Goal: Task Accomplishment & Management: Use online tool/utility

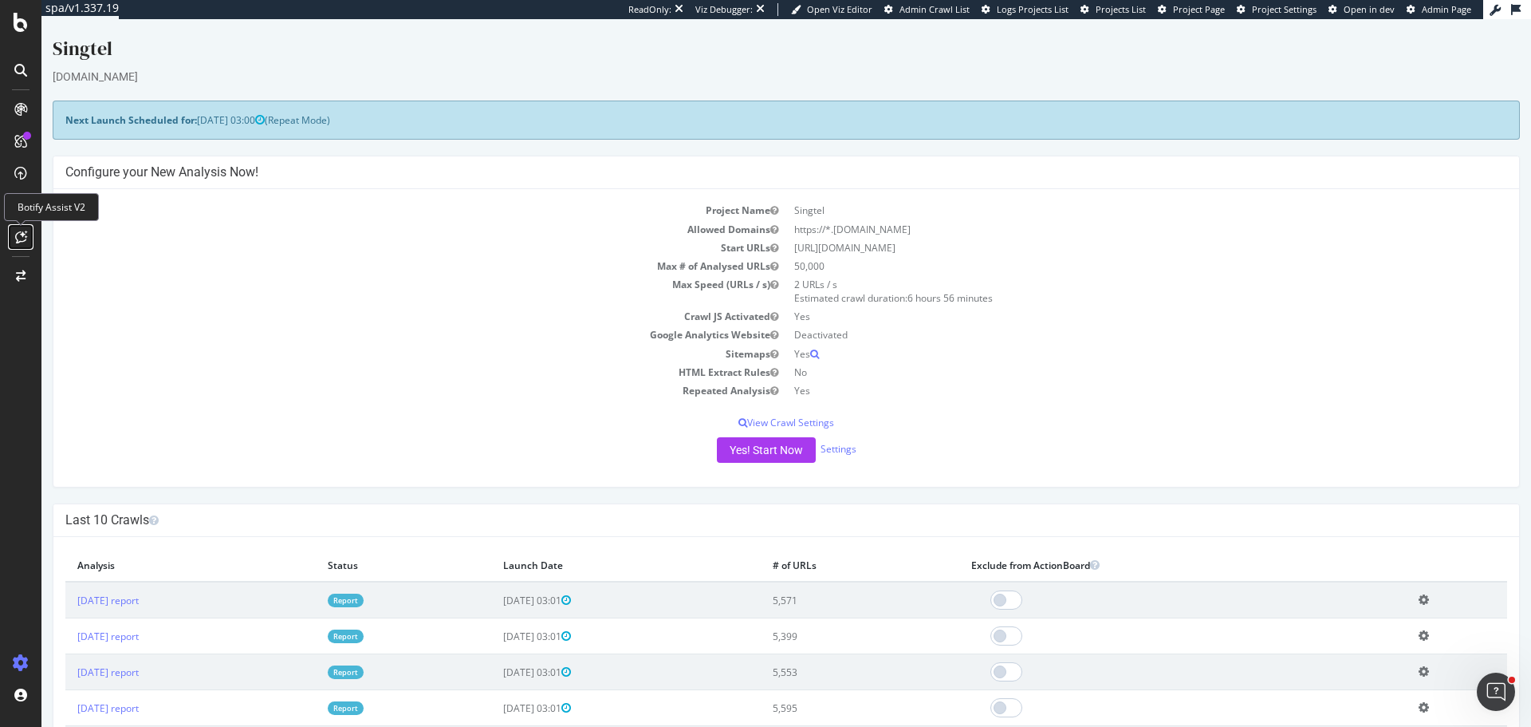
click at [19, 235] on icon at bounding box center [21, 237] width 12 height 13
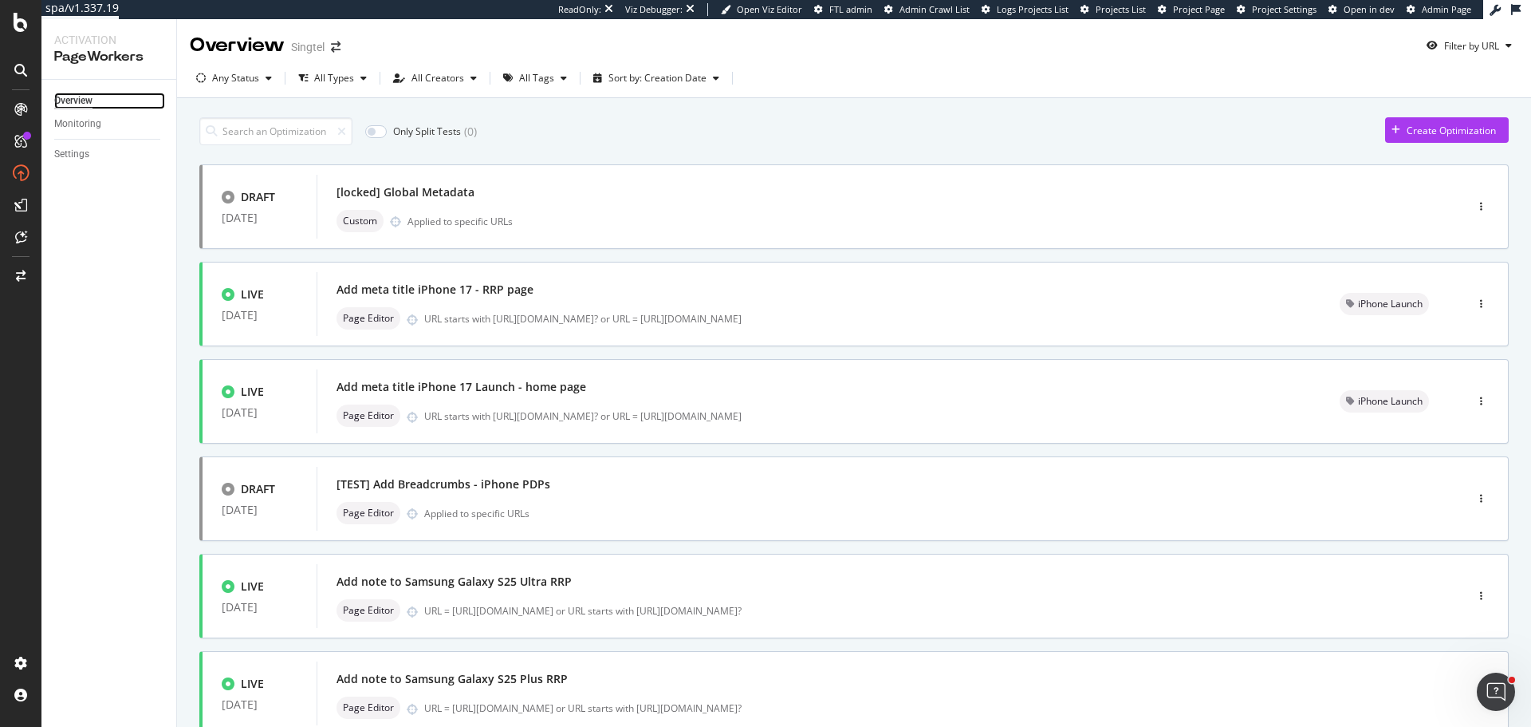
click at [86, 104] on div "Overview" at bounding box center [73, 101] width 38 height 17
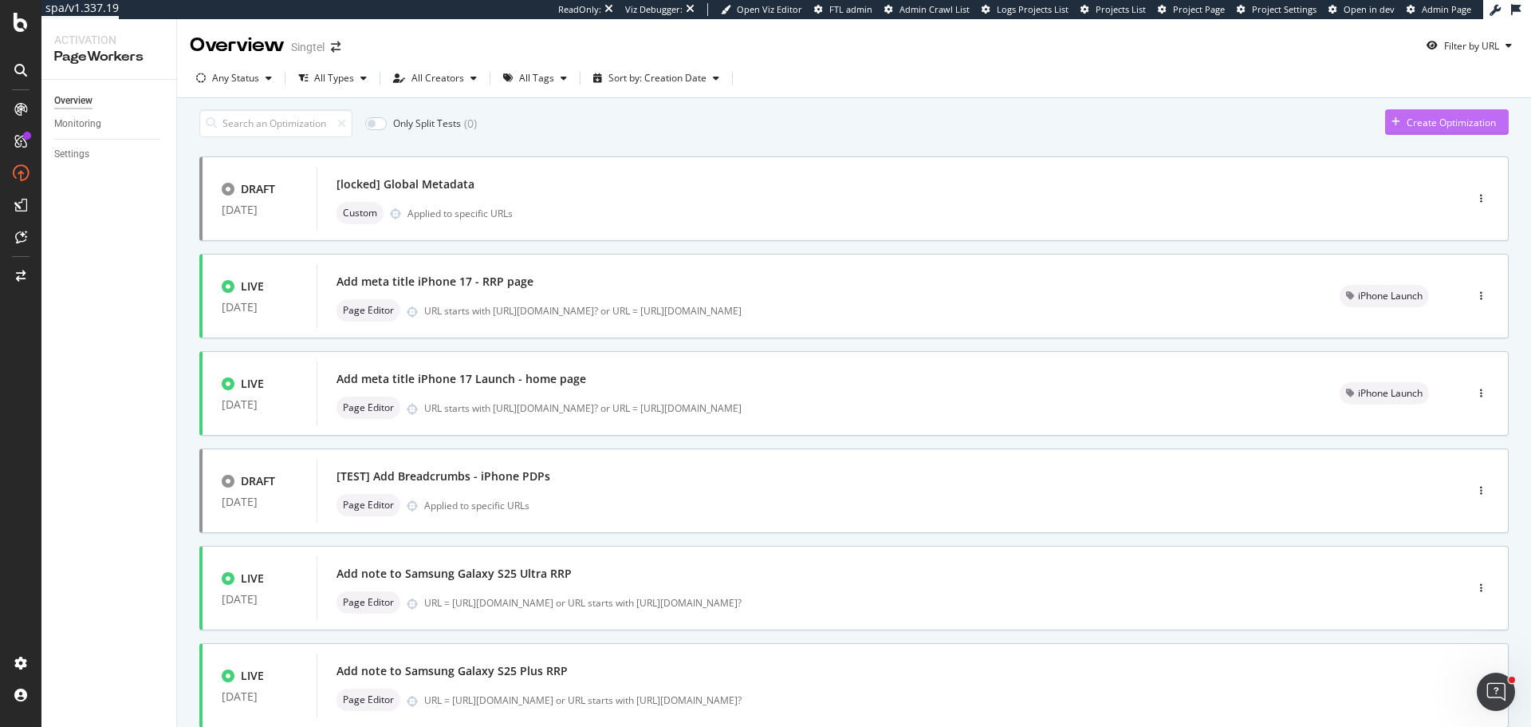
click at [1479, 126] on div "Create Optimization" at bounding box center [1451, 123] width 89 height 14
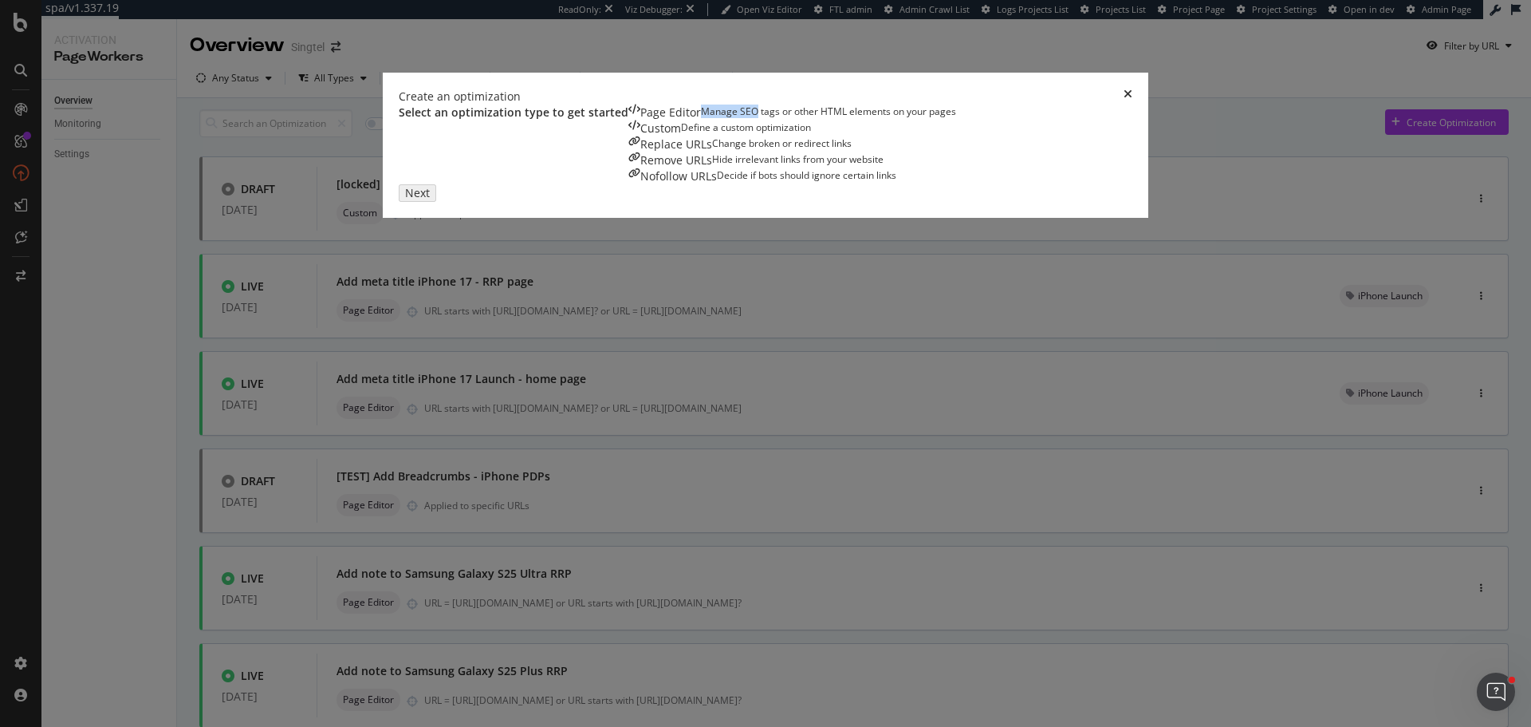
click at [629, 120] on div "Page Editor Manage SEO tags or other HTML elements on your pages" at bounding box center [793, 112] width 328 height 16
click at [424, 199] on div "Next" at bounding box center [414, 192] width 21 height 14
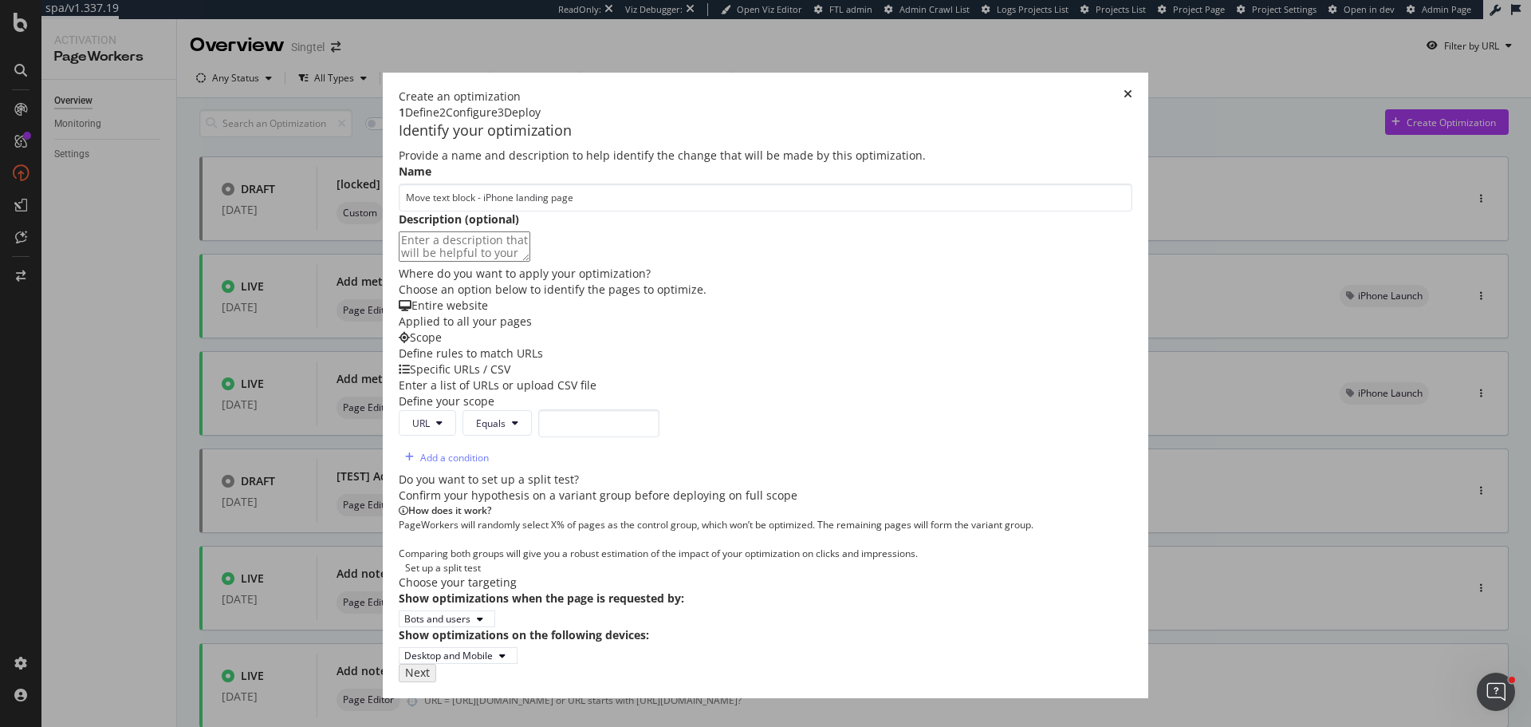
type input "Move text block - iPhone landing page"
click at [705, 393] on div "Enter a list of URLs or upload CSV file" at bounding box center [766, 385] width 734 height 16
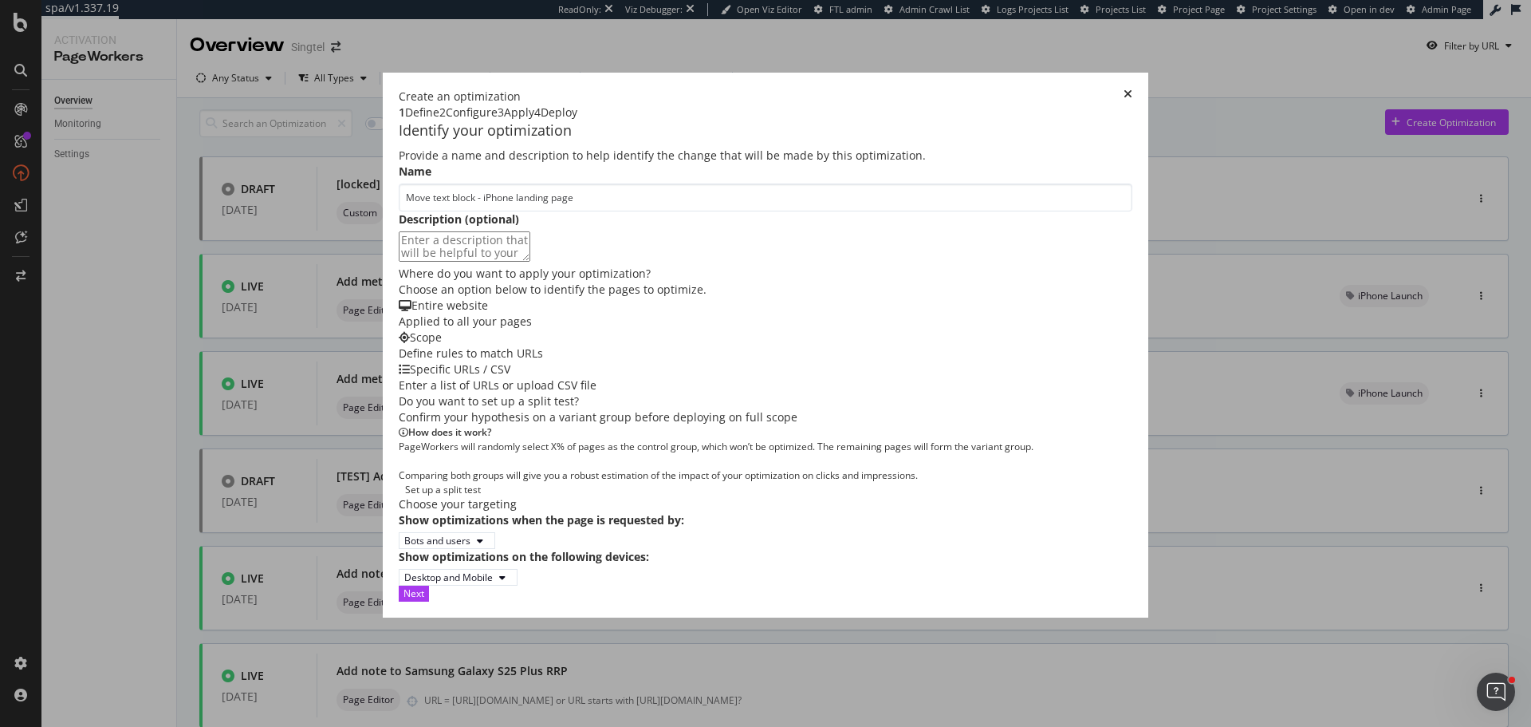
scroll to position [239, 0]
click at [570, 345] on div "Define rules to match URLs" at bounding box center [766, 353] width 734 height 16
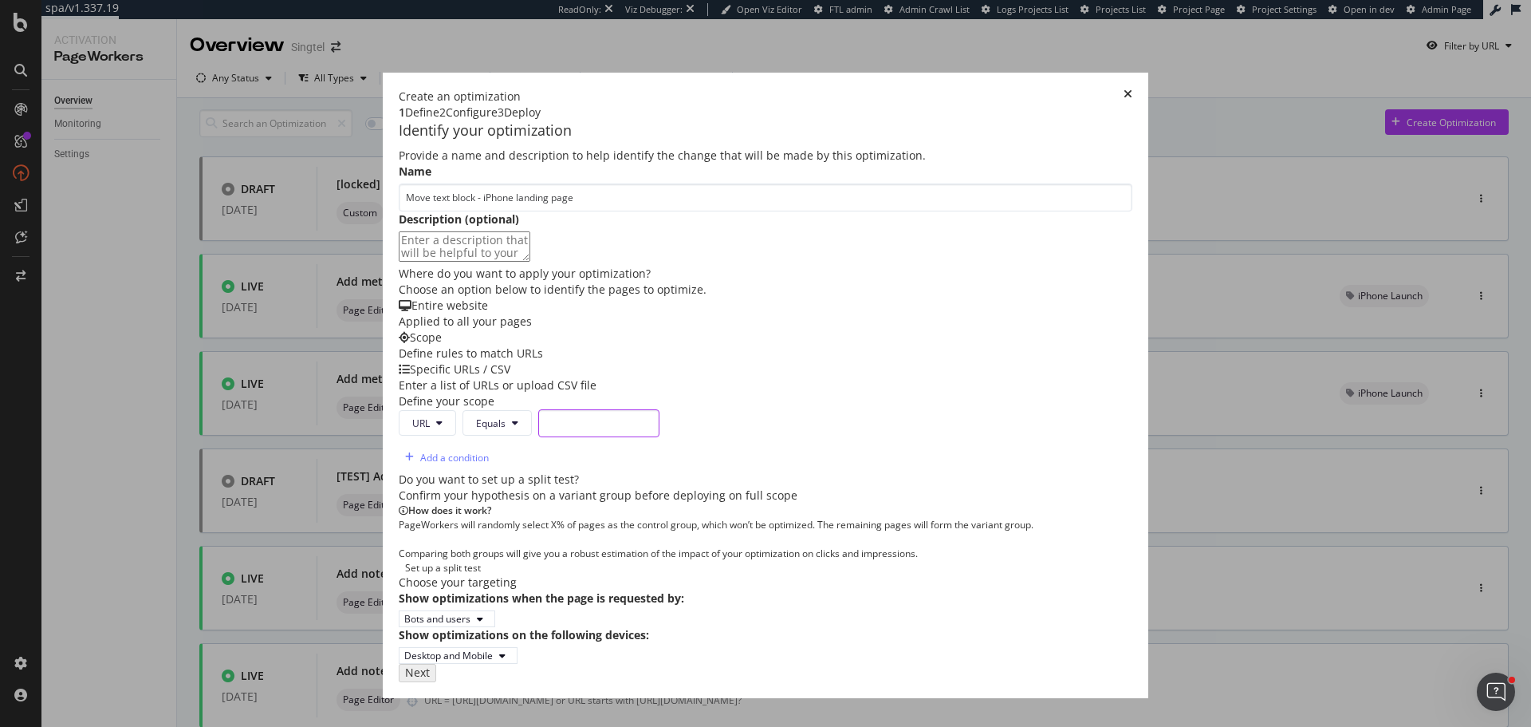
click at [538, 409] on input "modal" at bounding box center [598, 423] width 121 height 28
paste input "<div class=" columns"><div class=""><div class=" description-text body-copy-tex…"
type input "<div class=" columns"><div class=""><div class=" description-text body-copy-tex…"
paste input "[URL][DOMAIN_NAME]"
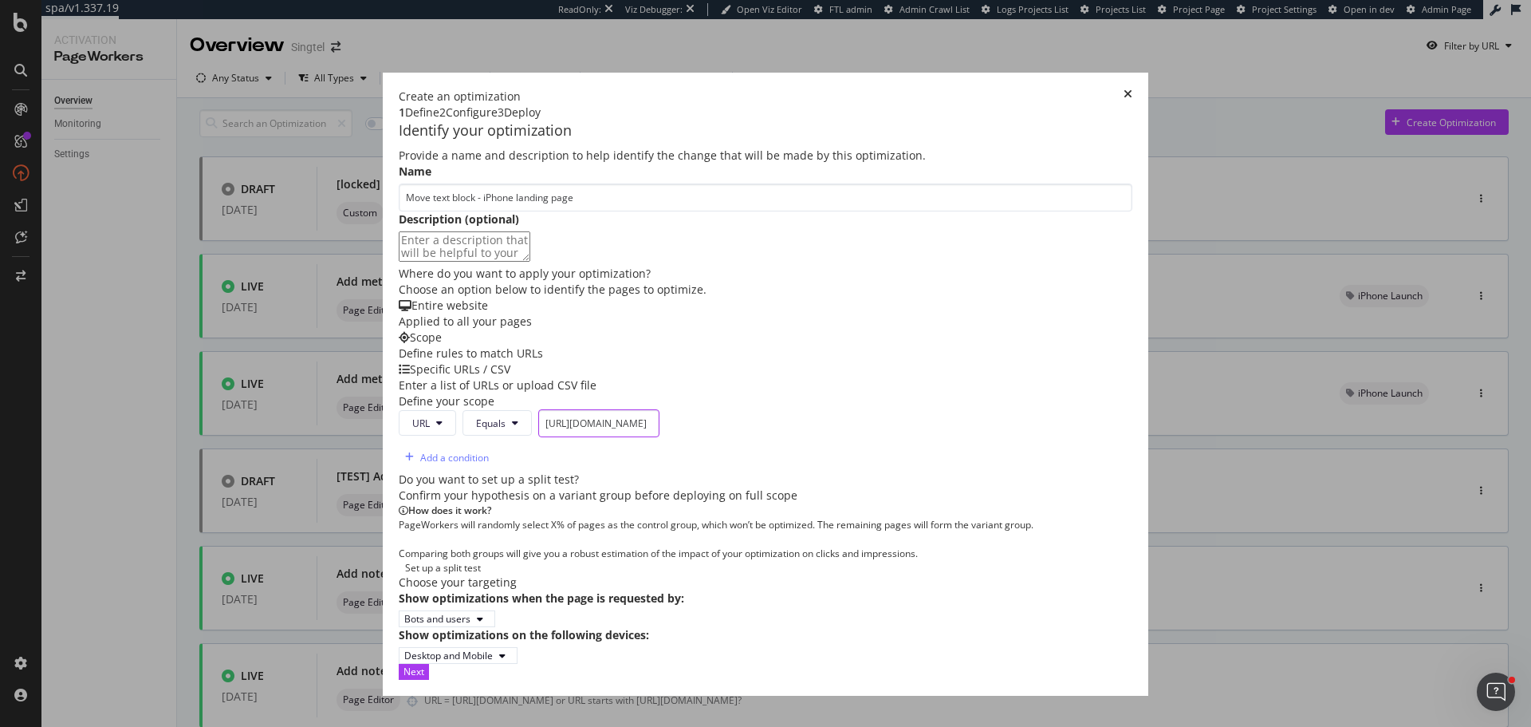
scroll to position [379, 0]
type input "[URL][DOMAIN_NAME]"
click at [424, 678] on div "Next" at bounding box center [414, 671] width 21 height 14
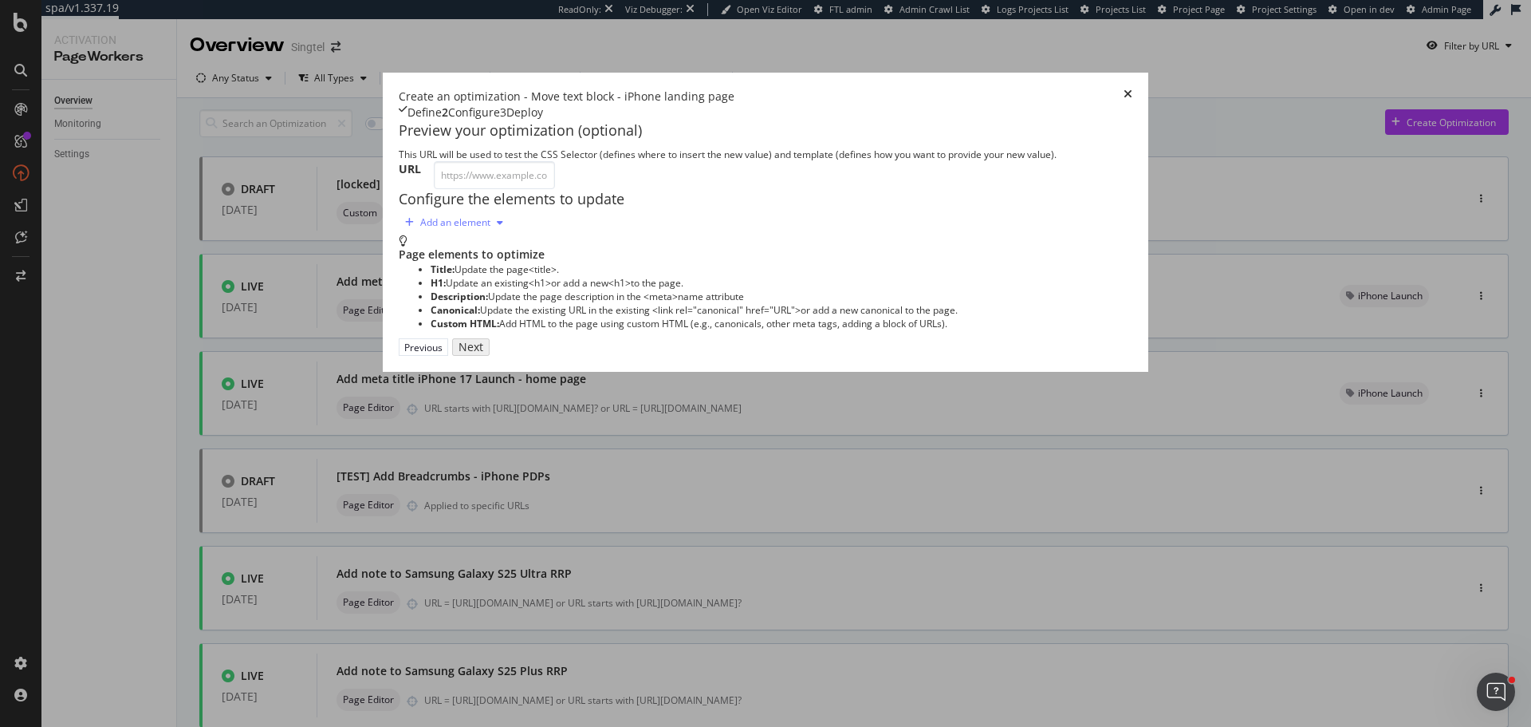
click at [399, 235] on div "Add an element" at bounding box center [454, 223] width 111 height 24
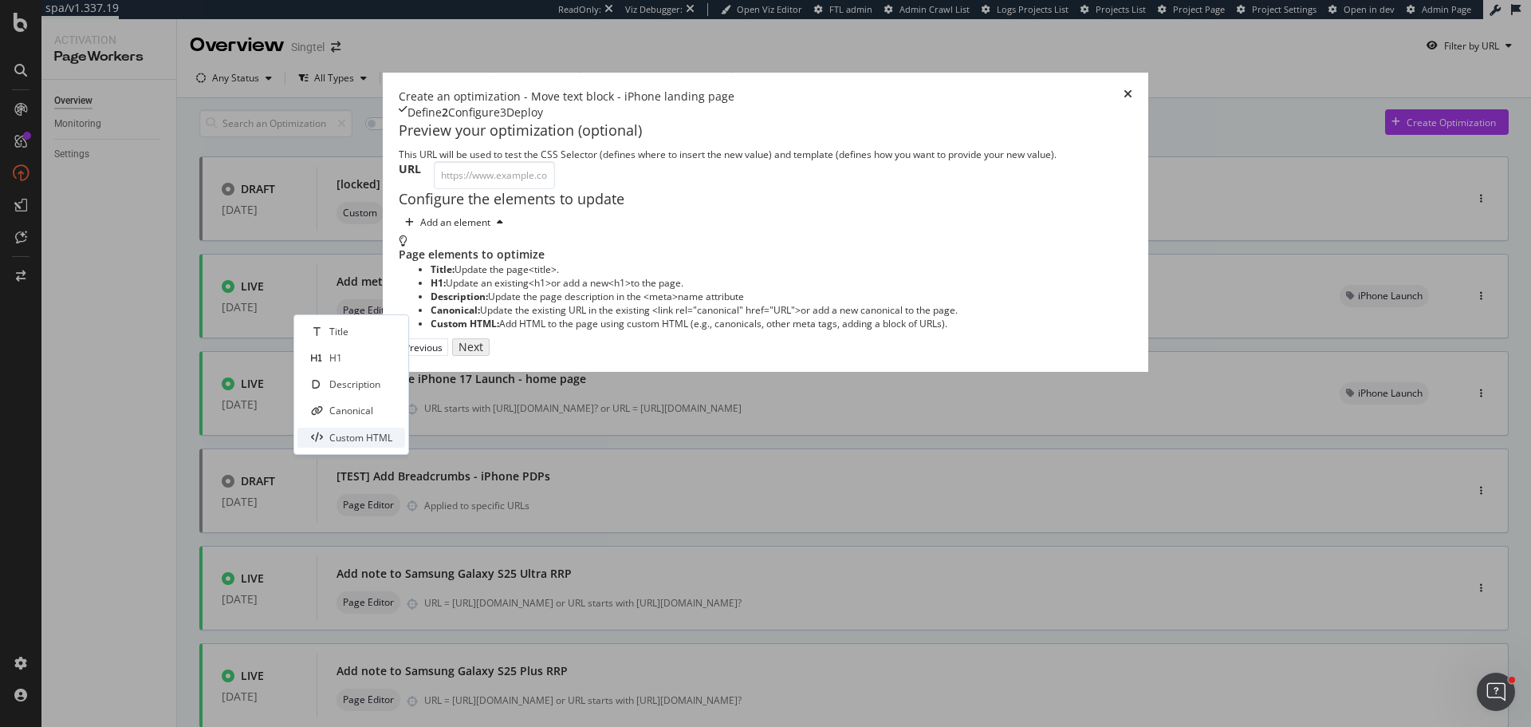
click at [357, 439] on div "Custom HTML" at bounding box center [360, 438] width 63 height 14
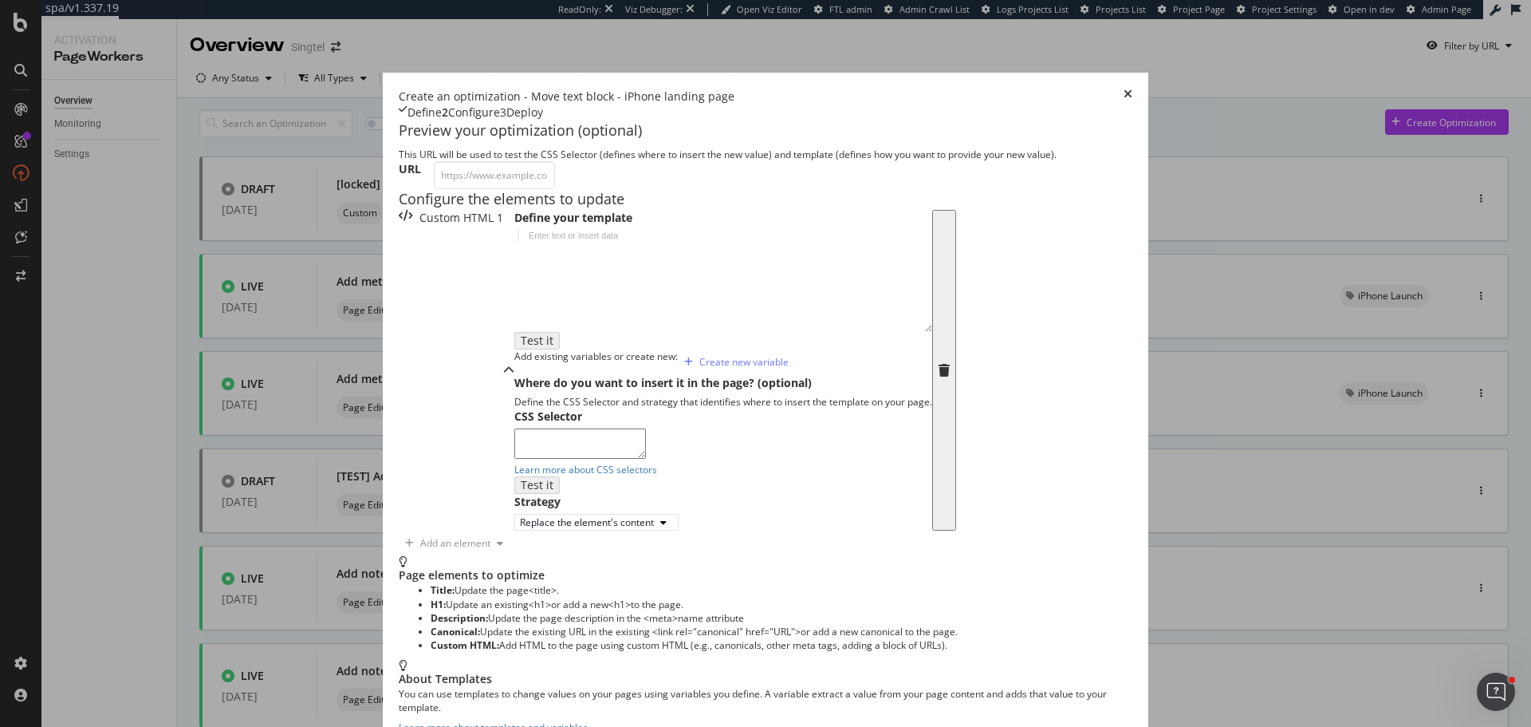
click at [514, 353] on div "modal" at bounding box center [723, 291] width 418 height 123
paste textarea "<p>Stay tuned to this page for real-time updates on Apple’s announcements. As s…"
type textarea "<p>Stay tuned to this page for real-time updates on Apple’s announcements. As s…"
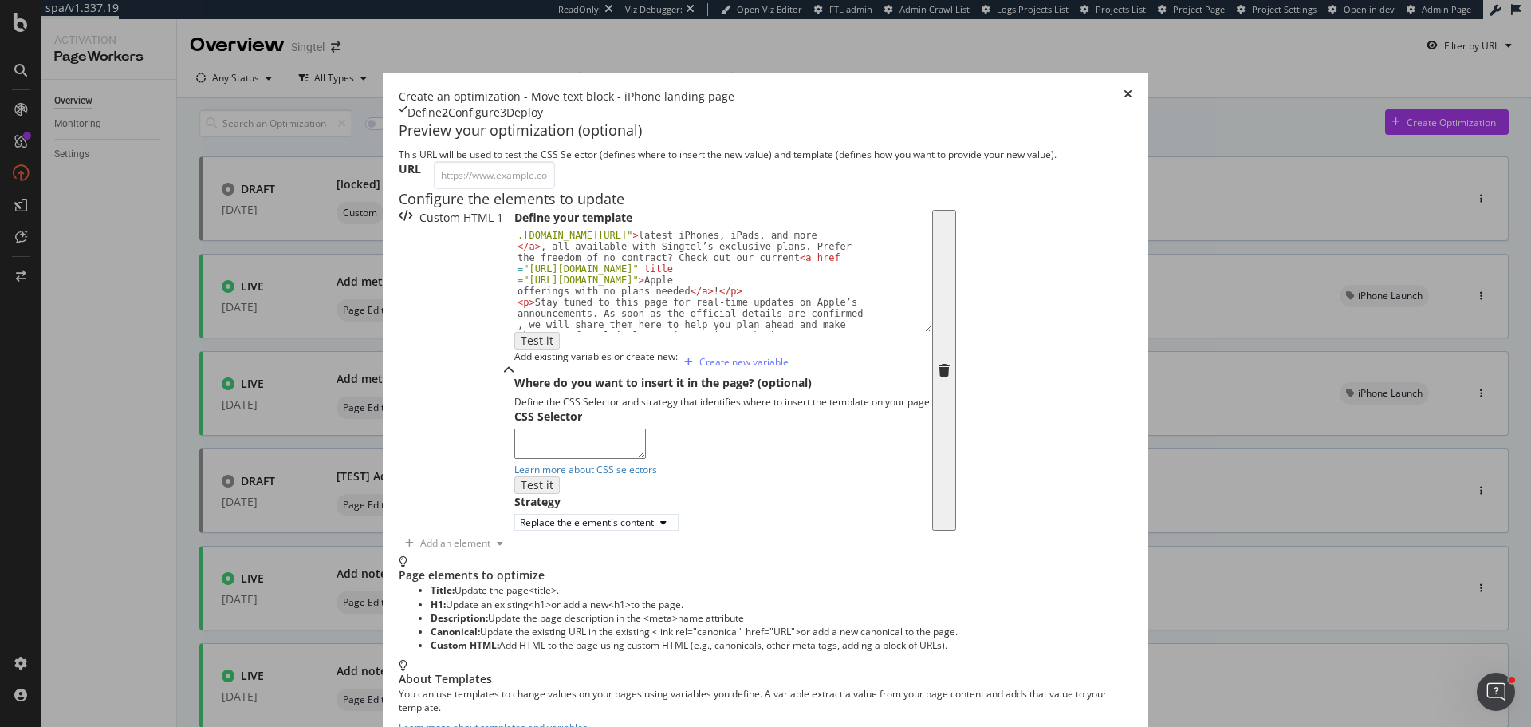
scroll to position [160, 0]
click at [514, 459] on textarea "modal" at bounding box center [580, 443] width 132 height 30
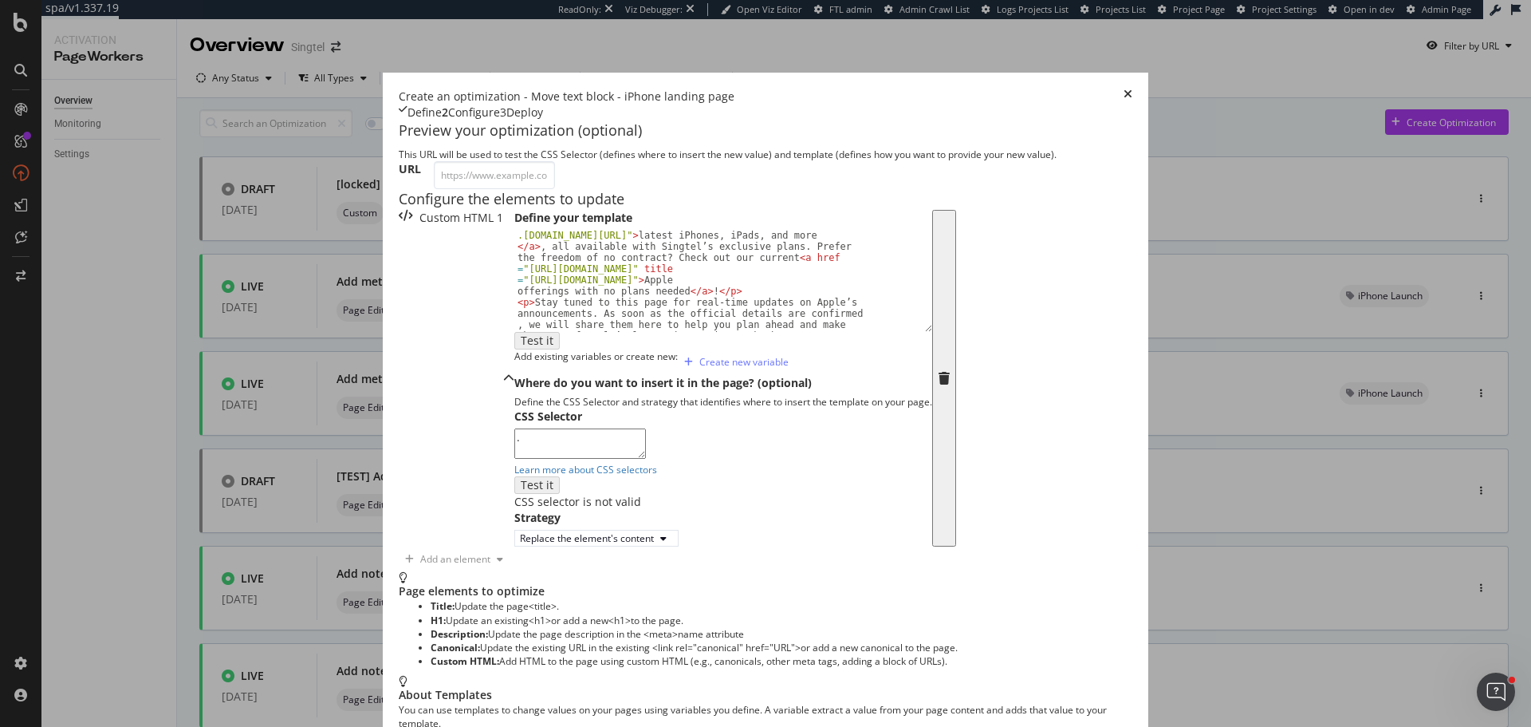
paste textarea "aem-Grid aem-Grid--12 aem-Grid--default--12"
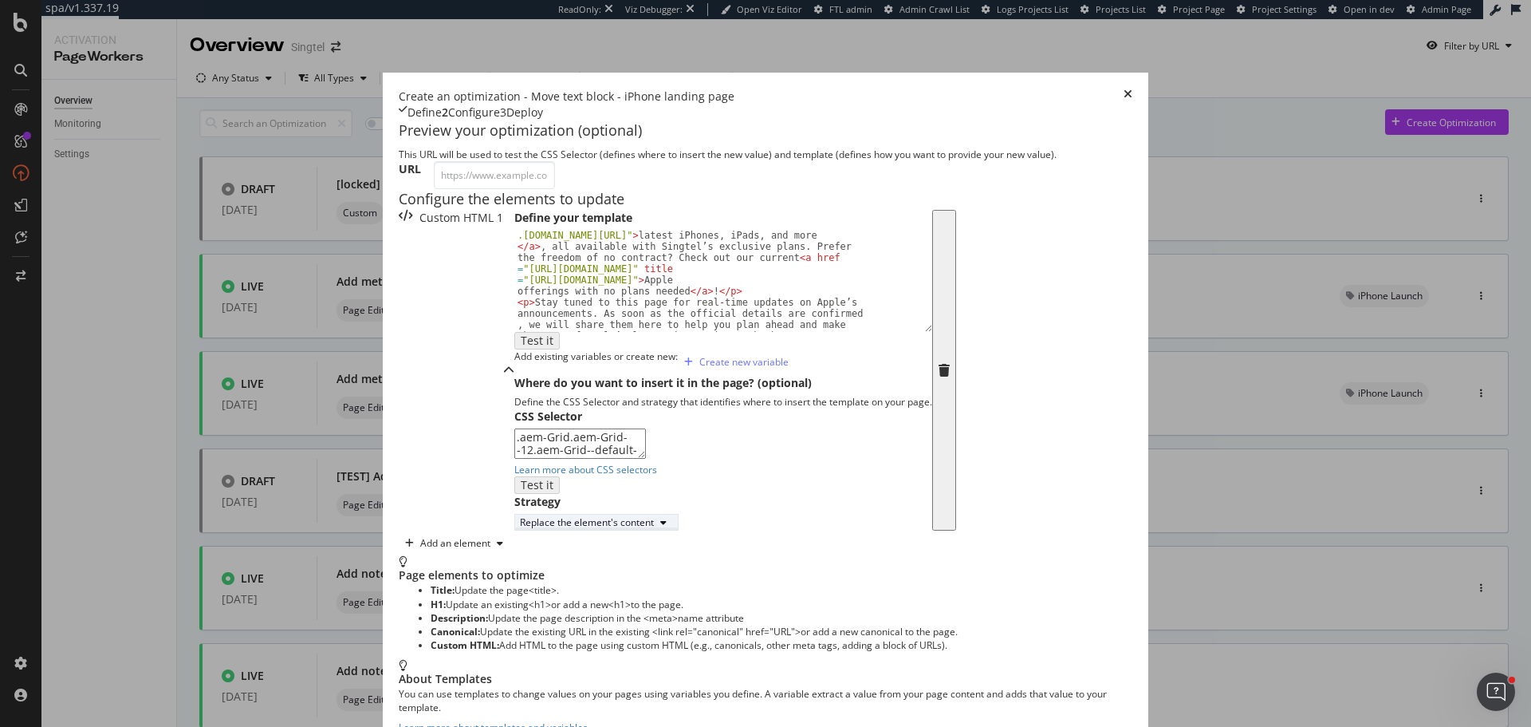
type textarea ".aem-Grid.aem-Grid--12.aem-Grid--default--12"
click at [520, 529] on div "Replace the element's content" at bounding box center [596, 522] width 153 height 14
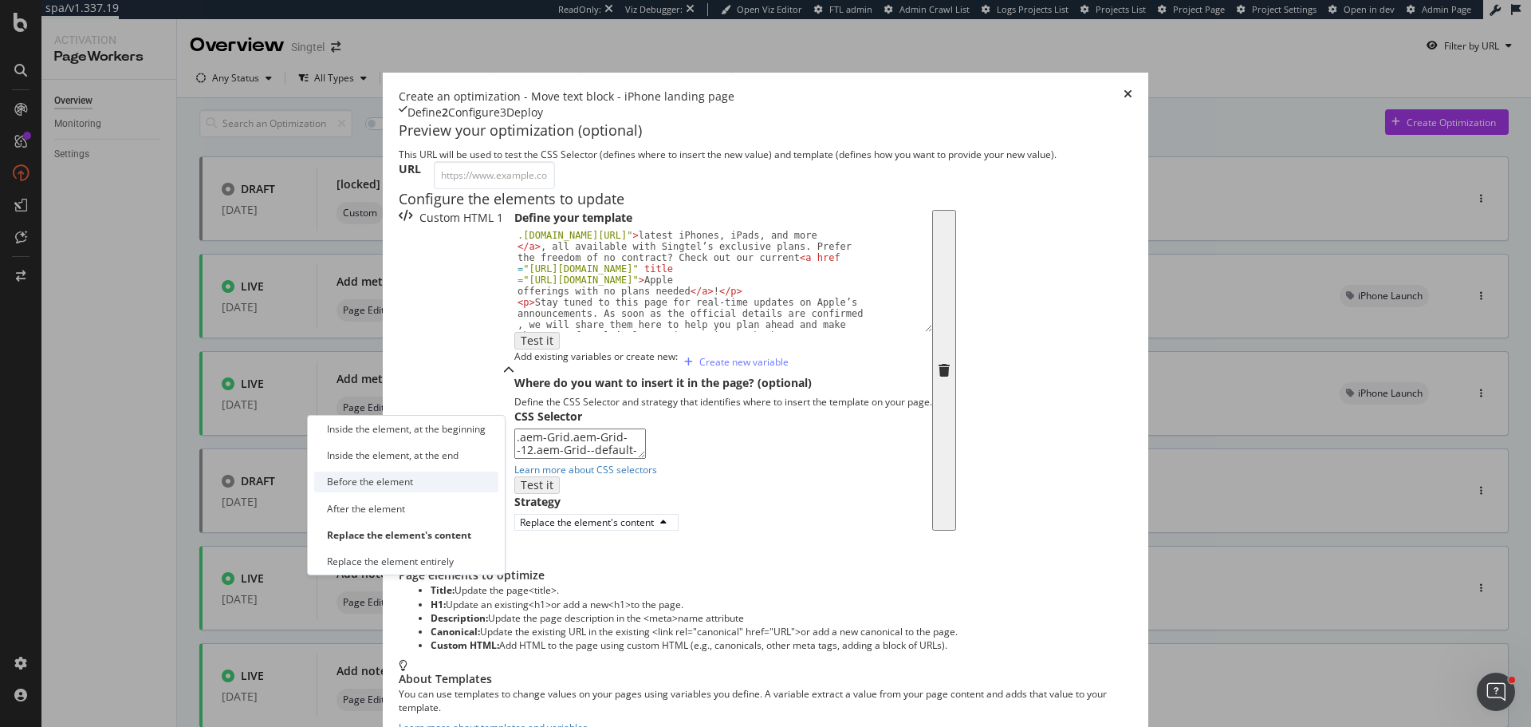
click at [405, 479] on div "Before the element" at bounding box center [370, 482] width 86 height 14
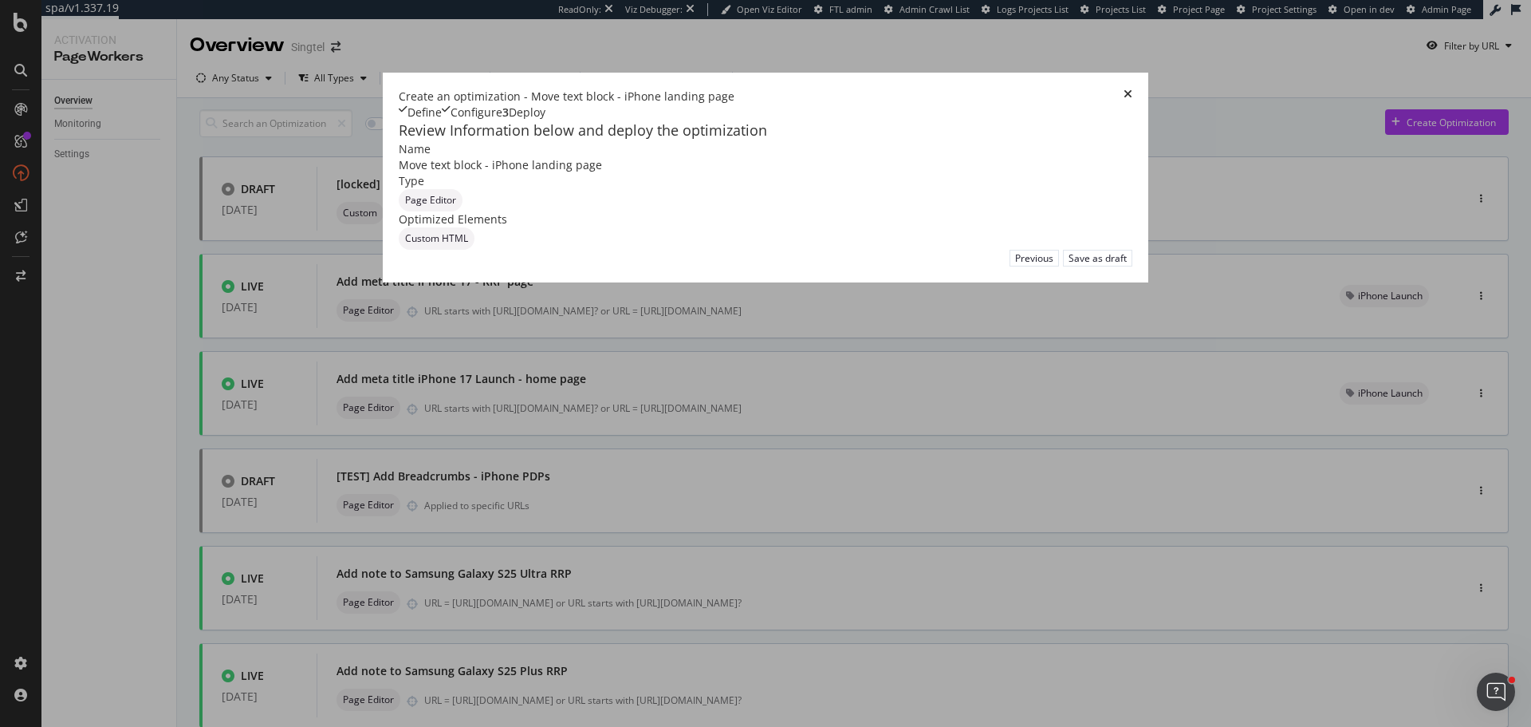
scroll to position [0, 0]
click at [1127, 265] on div "Save as draft" at bounding box center [1098, 258] width 58 height 14
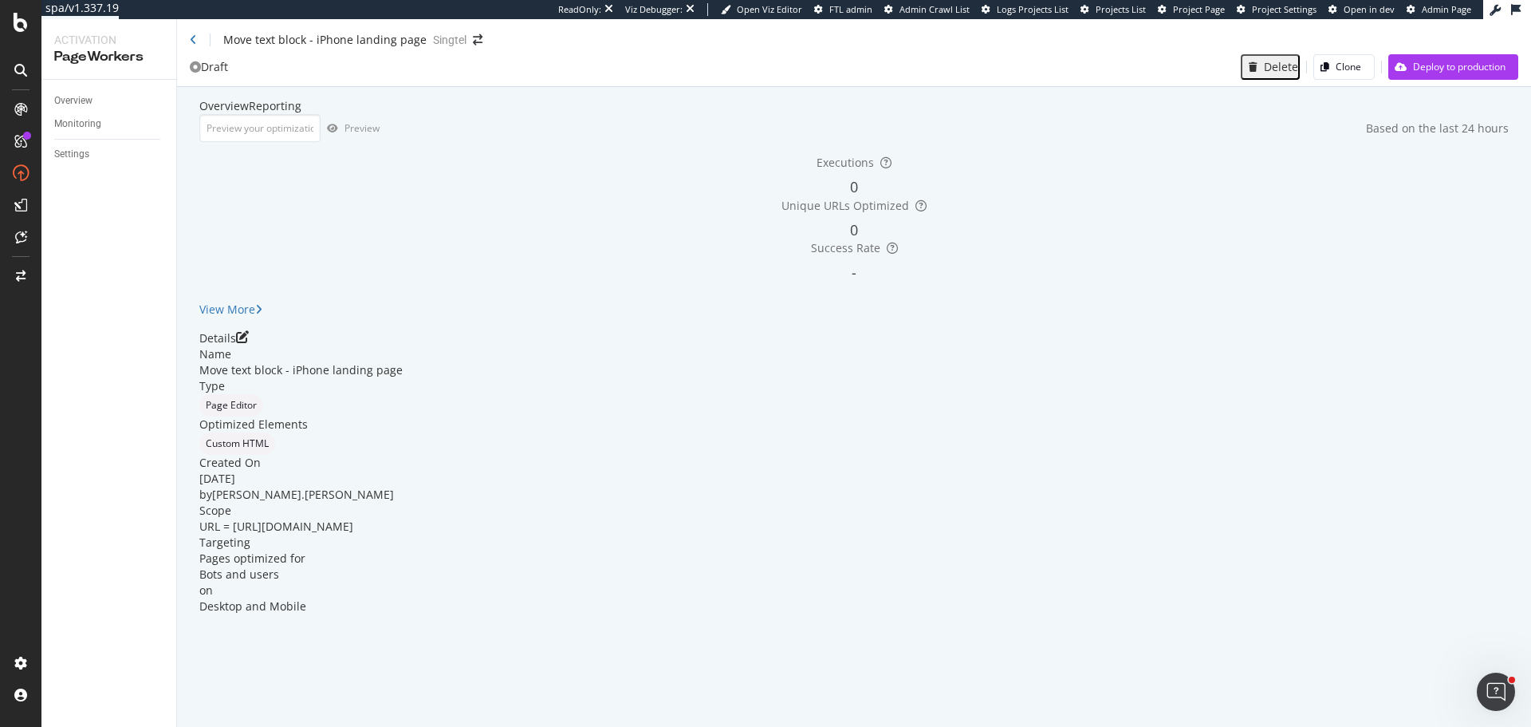
drag, startPoint x: 369, startPoint y: 561, endPoint x: 743, endPoint y: 554, distance: 374.2
click at [743, 554] on div "Name Move text block - iPhone landing page Type Page Editor Optimized Elements …" at bounding box center [854, 480] width 1310 height 268
copy span "https://www.singtel.com/personal/products-services/mobile/info/apple"
click at [321, 142] on input "url" at bounding box center [259, 128] width 121 height 28
paste input "https://www.singtel.com/personal/products-services/mobile/info/apple"
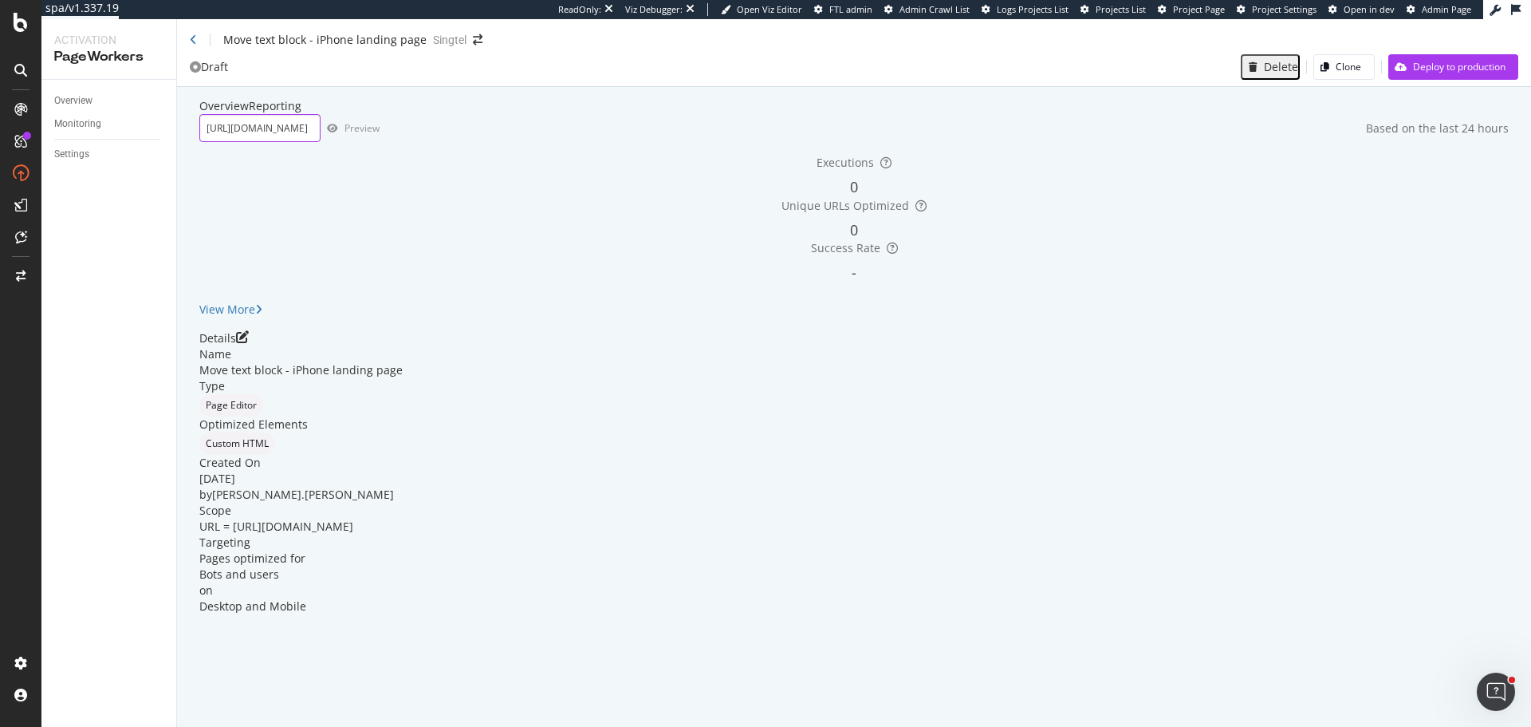
scroll to position [0, 127]
type input "https://www.singtel.com/personal/products-services/mobile/info/apple"
click at [380, 135] on div "Preview" at bounding box center [362, 128] width 35 height 14
click at [1484, 346] on div "Details" at bounding box center [854, 338] width 1310 height 16
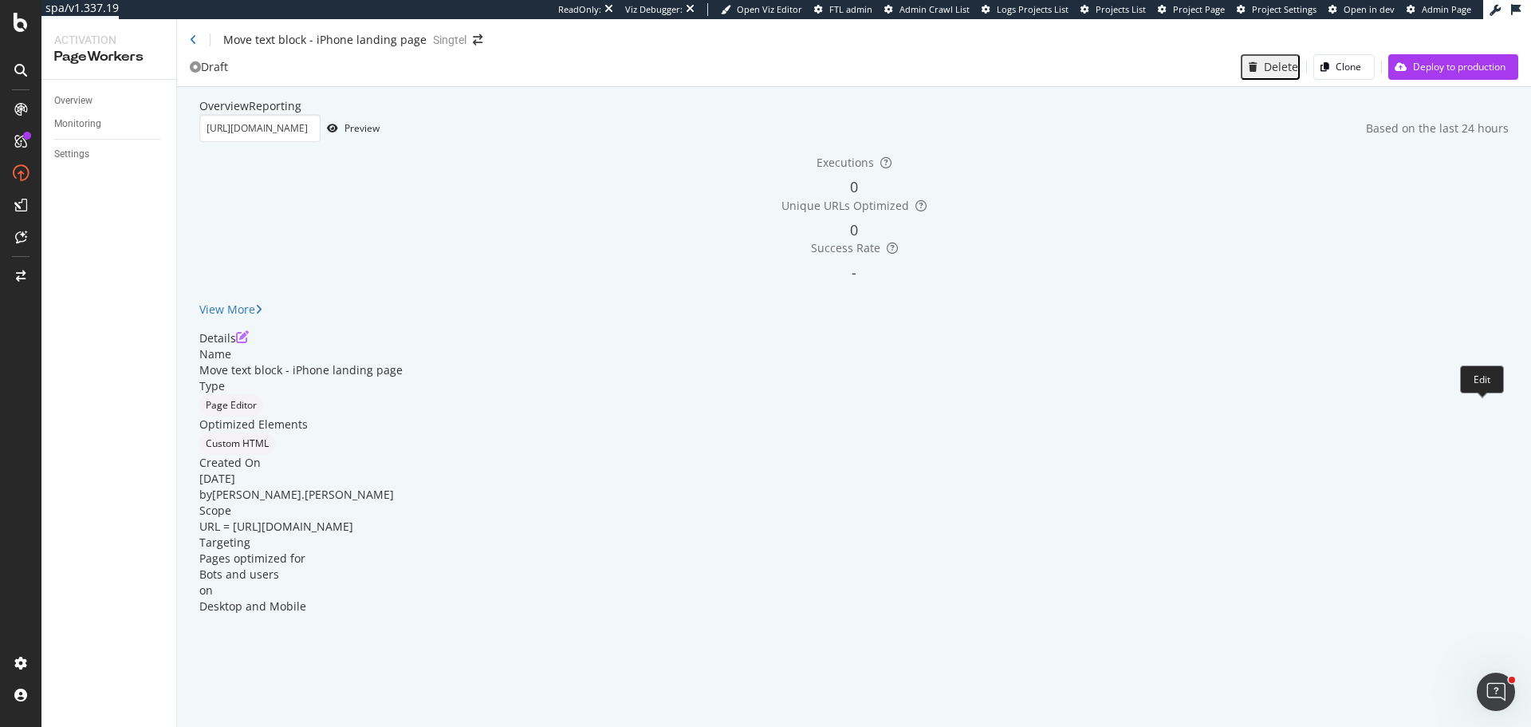
click at [249, 343] on icon "pen-to-square" at bounding box center [242, 336] width 13 height 13
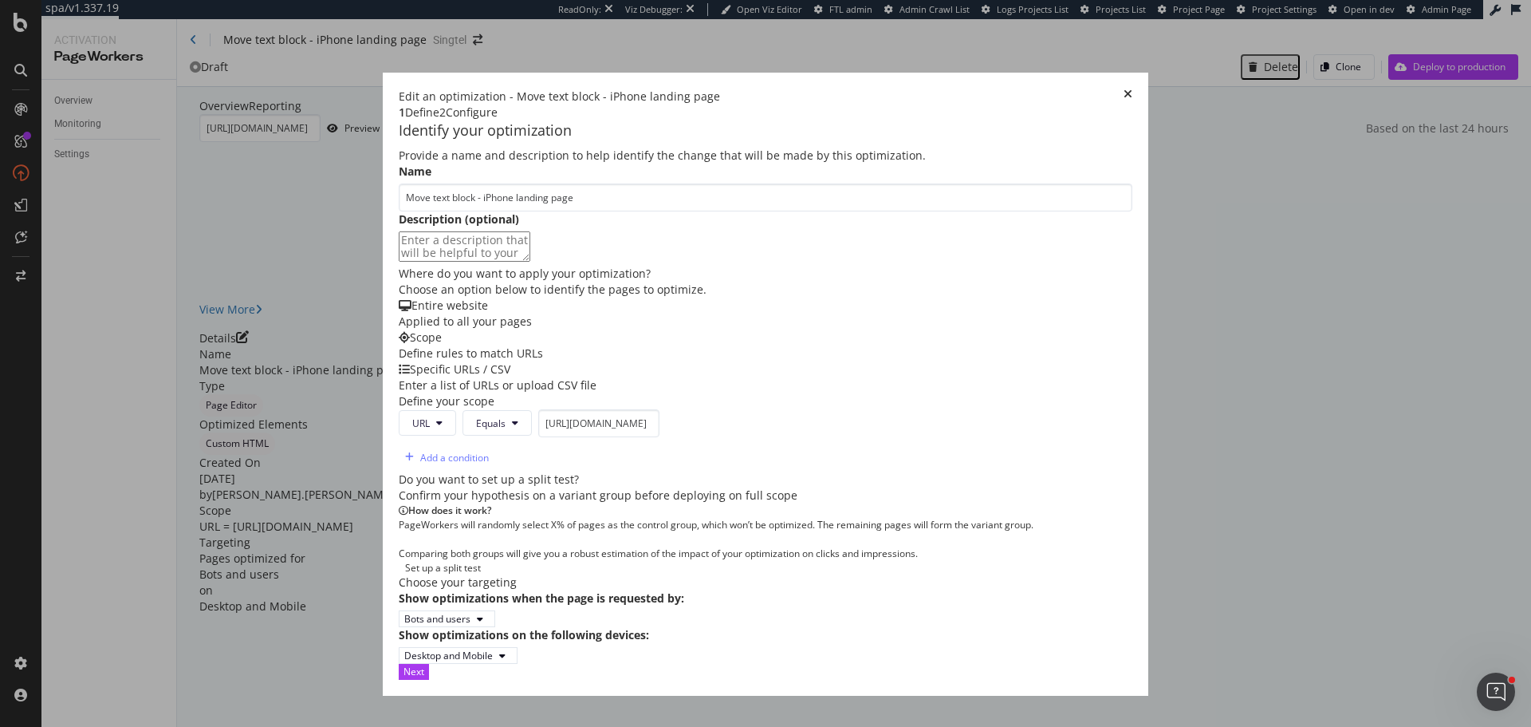
scroll to position [379, 0]
click at [429, 679] on button "Next" at bounding box center [414, 671] width 30 height 15
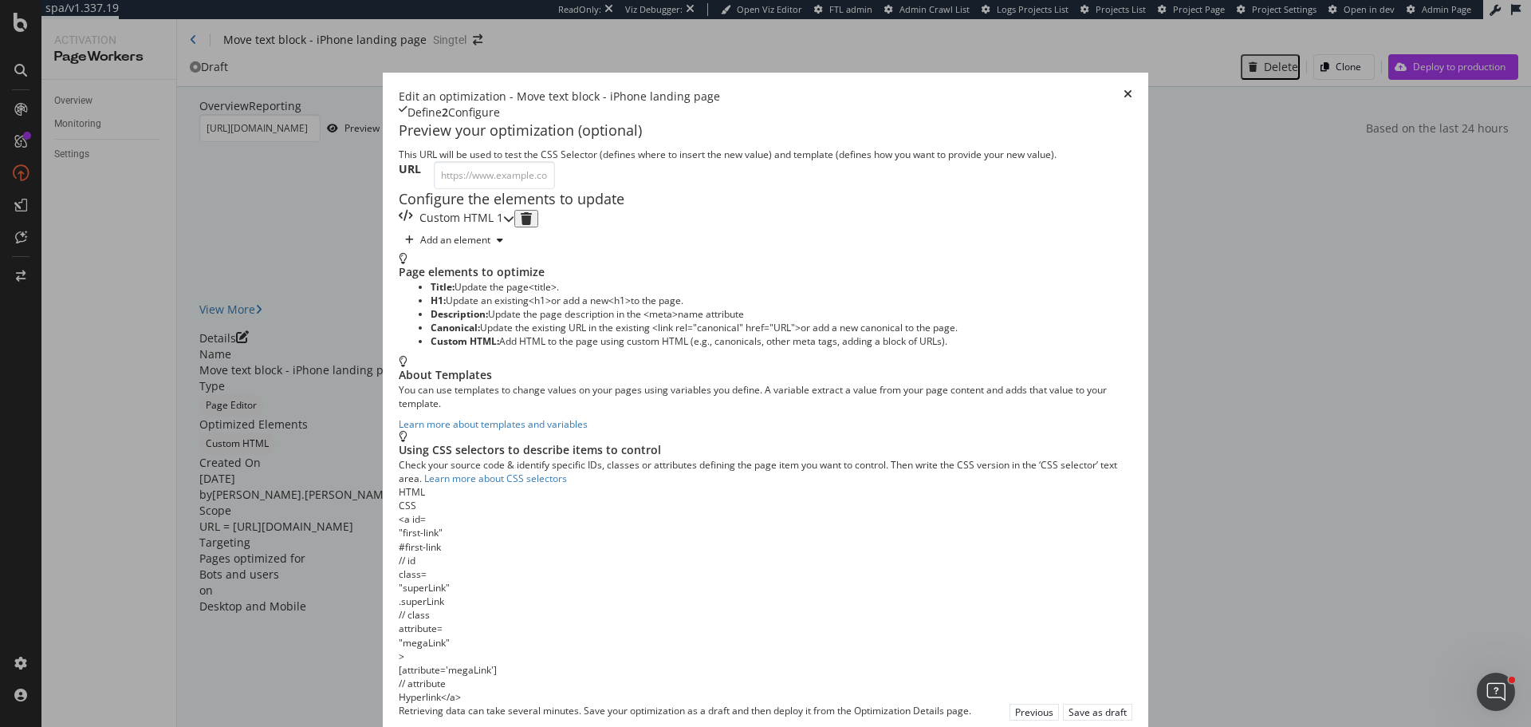
scroll to position [0, 0]
click at [431, 227] on div "Custom HTML 1" at bounding box center [451, 219] width 104 height 18
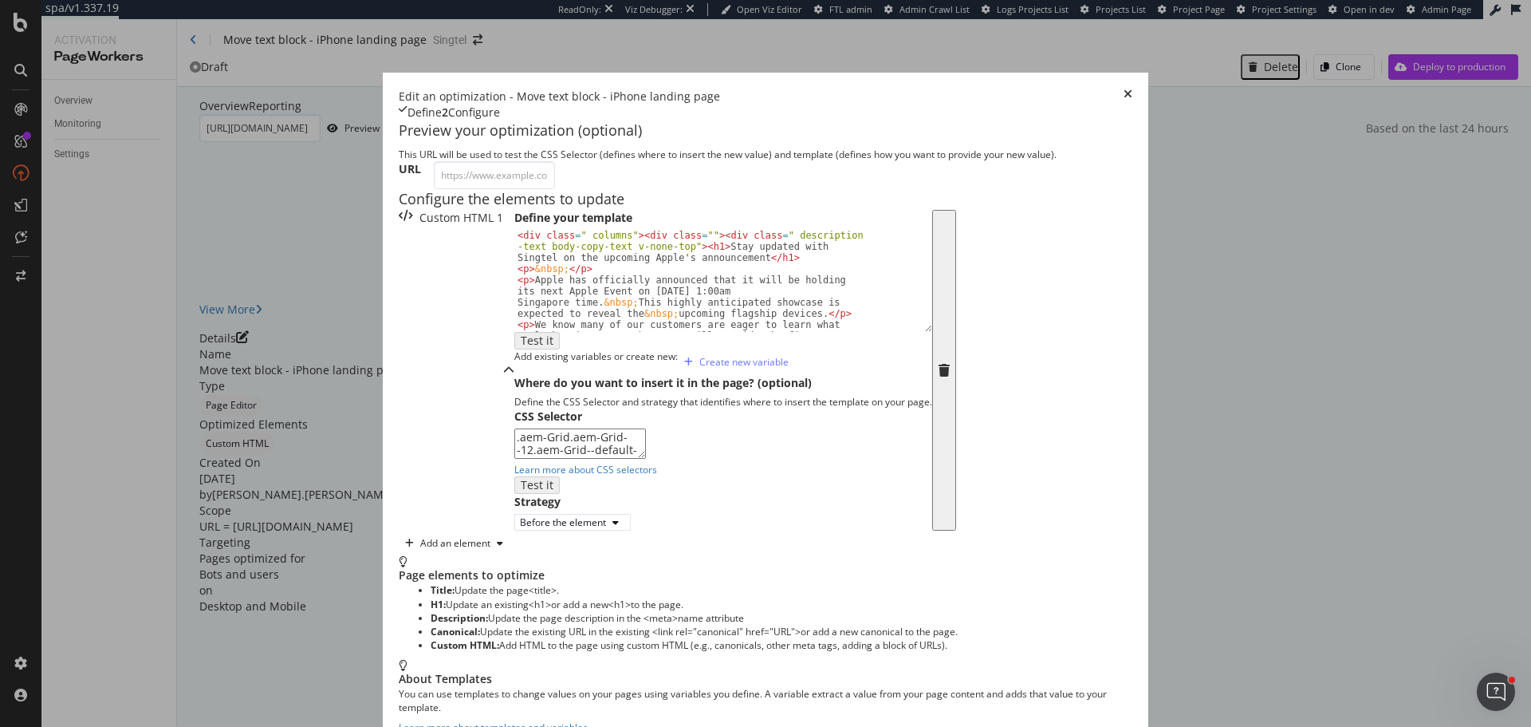
scroll to position [169, 0]
click at [514, 459] on textarea ".aem-Grid.aem-Grid--12.aem-Grid--default--12" at bounding box center [580, 443] width 132 height 30
paste textarea "aem-GridColumn aem-GridColumn"
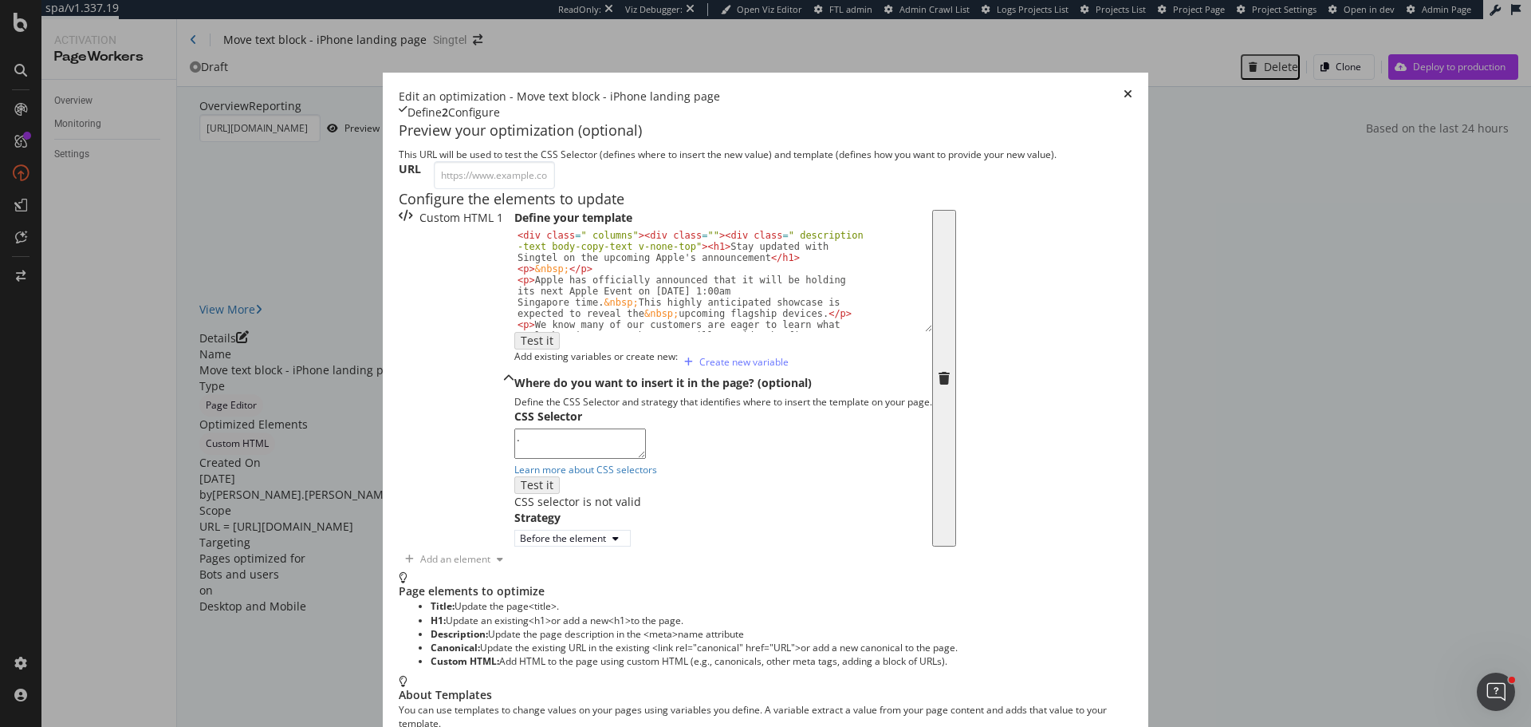
paste textarea "aem-GridColumn aem-GridColumn--default--12"
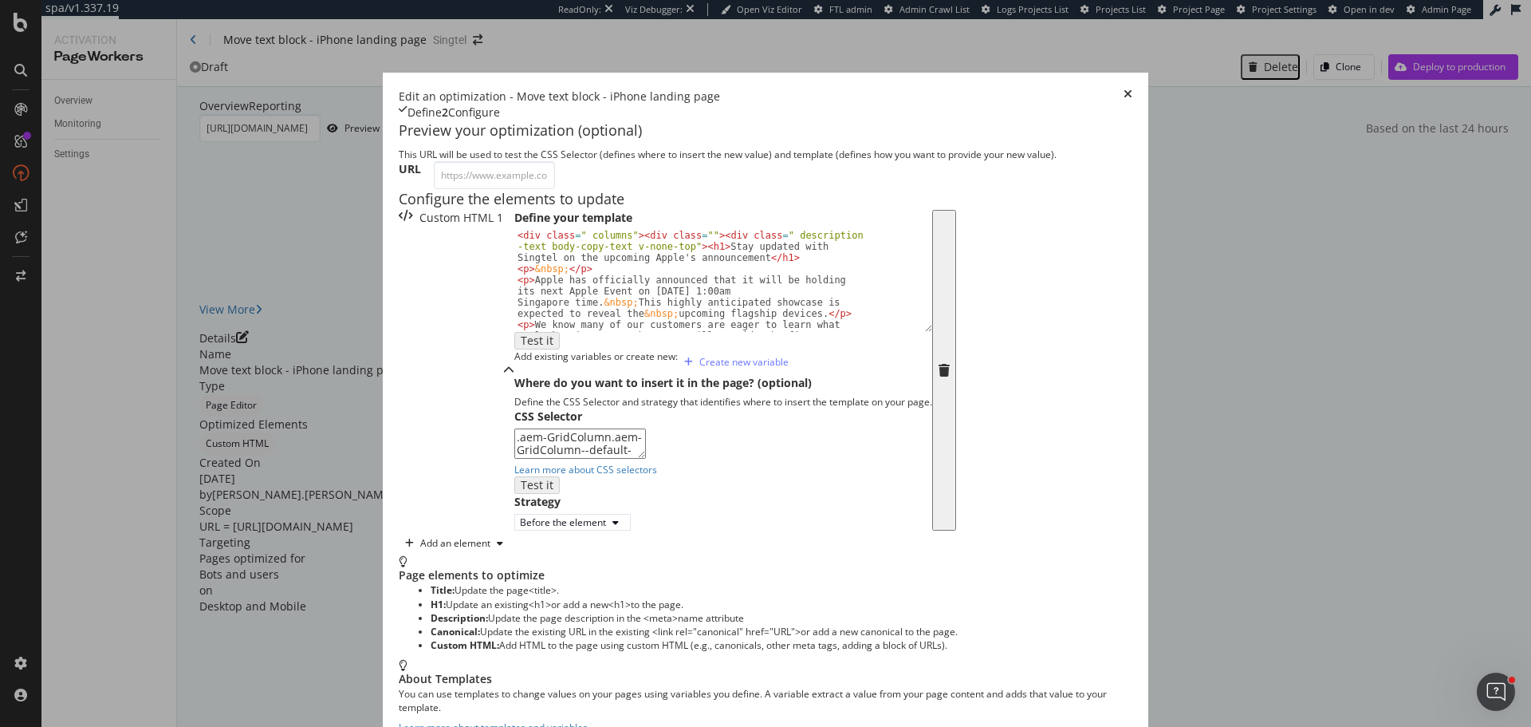
type textarea ".aem-GridColumn.aem-GridColumn--default--12"
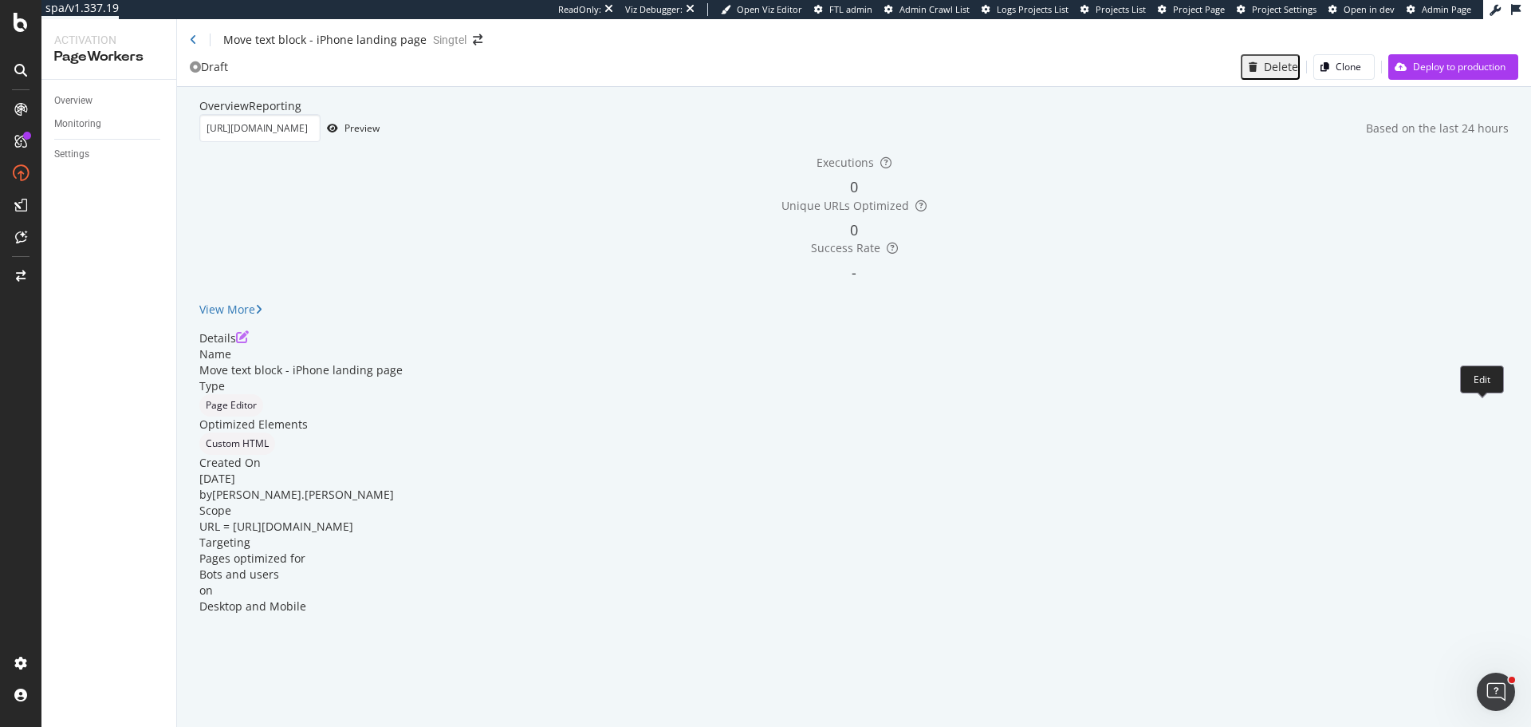
click at [249, 343] on icon "pen-to-square" at bounding box center [242, 336] width 13 height 13
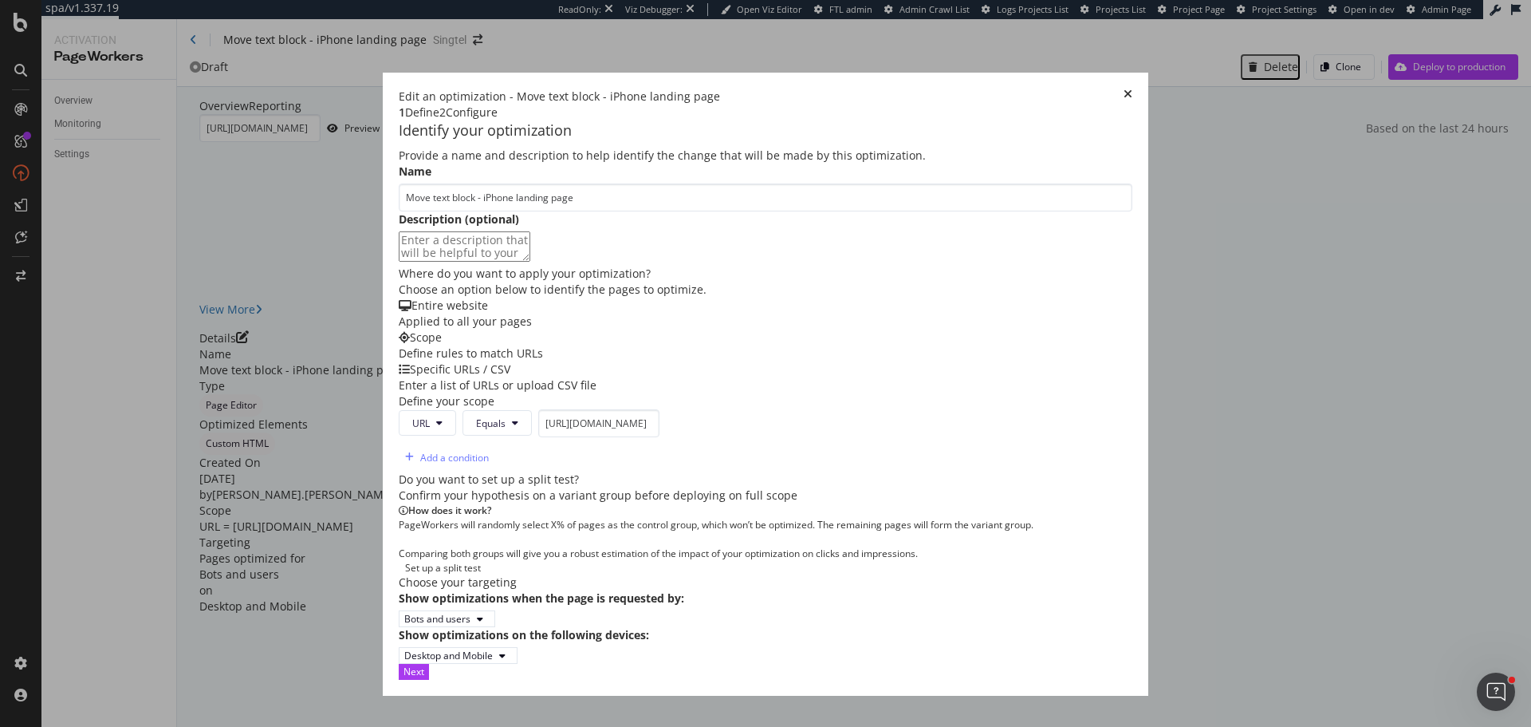
scroll to position [379, 0]
click at [424, 678] on div "Next" at bounding box center [414, 671] width 21 height 14
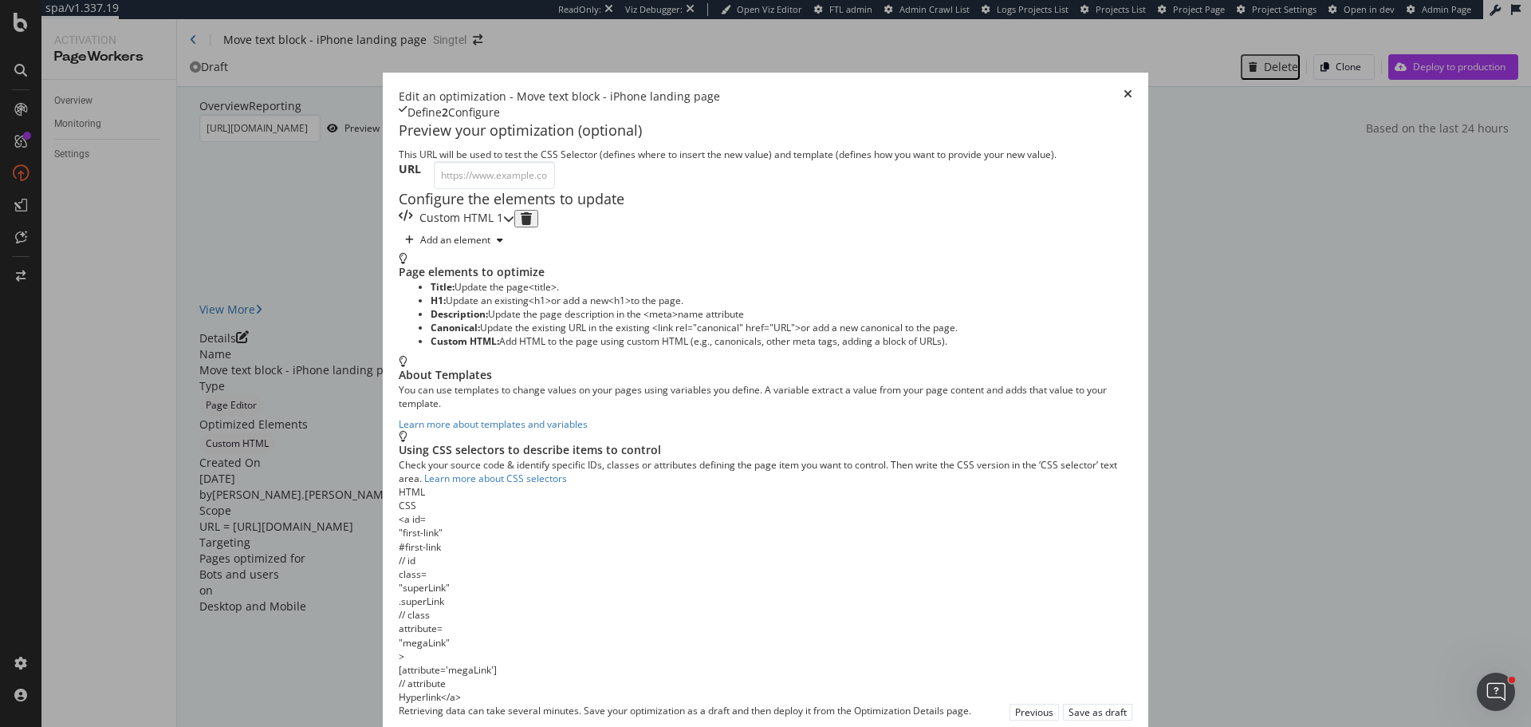
scroll to position [0, 0]
click at [420, 227] on div "Custom HTML 1" at bounding box center [451, 219] width 104 height 18
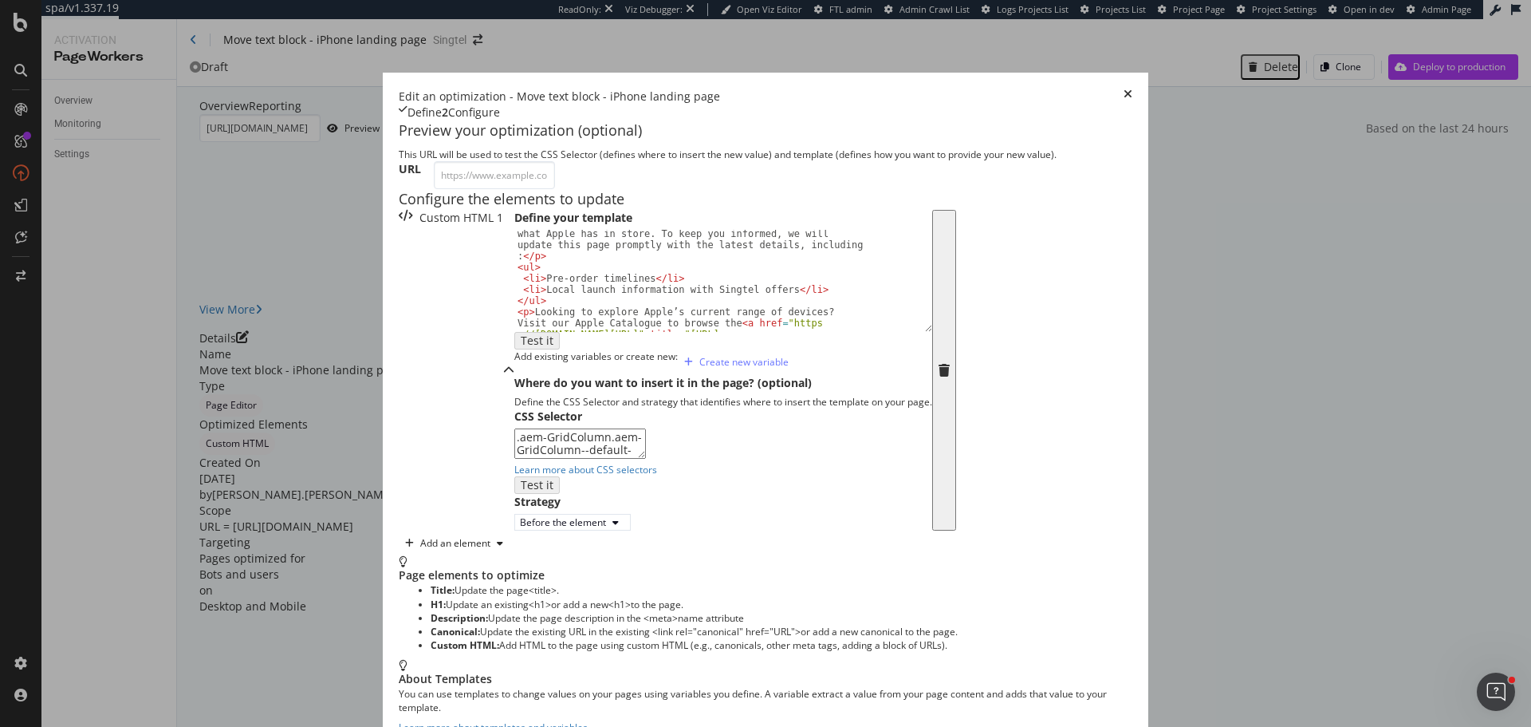
scroll to position [239, 0]
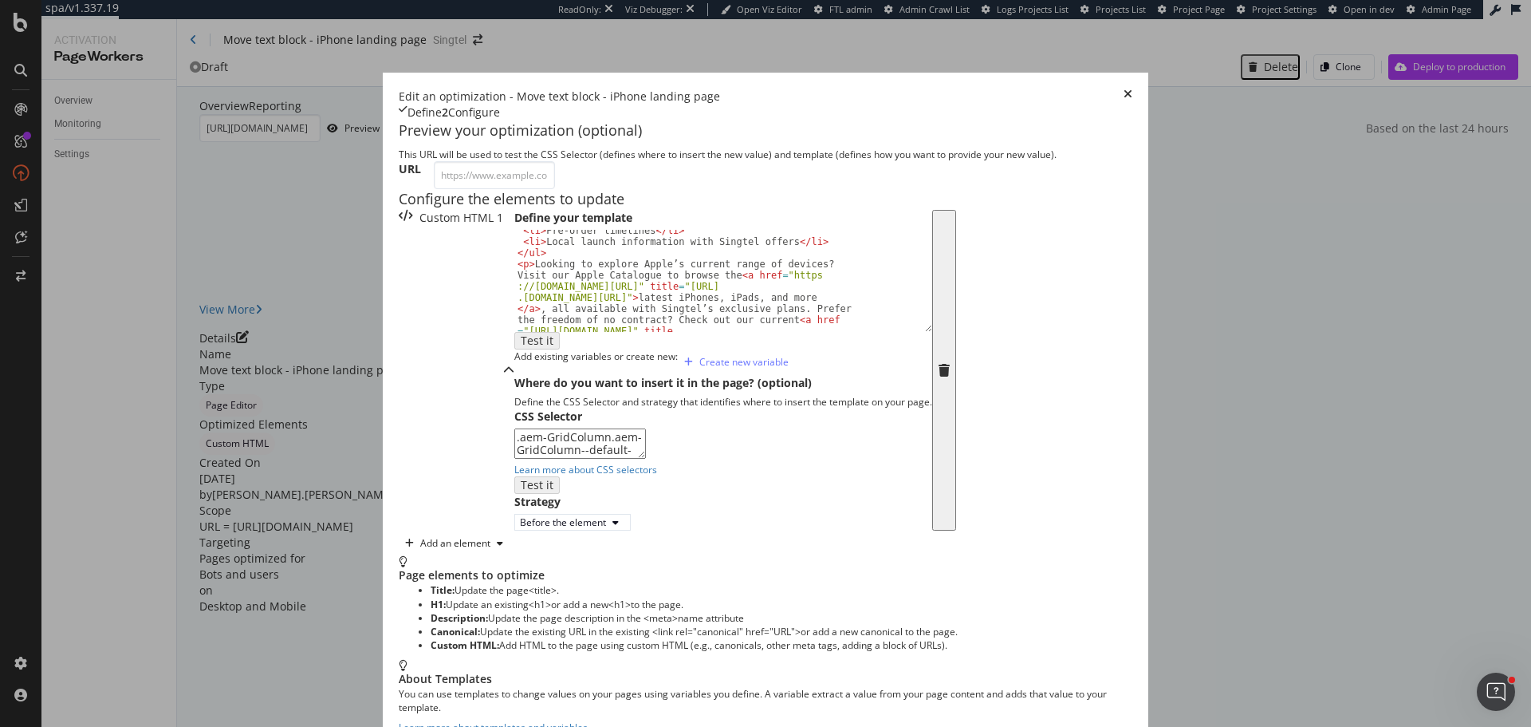
click at [563, 459] on textarea ".aem-GridColumn.aem-GridColumn--default--12" at bounding box center [580, 443] width 132 height 30
paste textarea "description-text body-copy-text v-none-top"
type textarea ".description-text.body-copy-text.v-none-top"
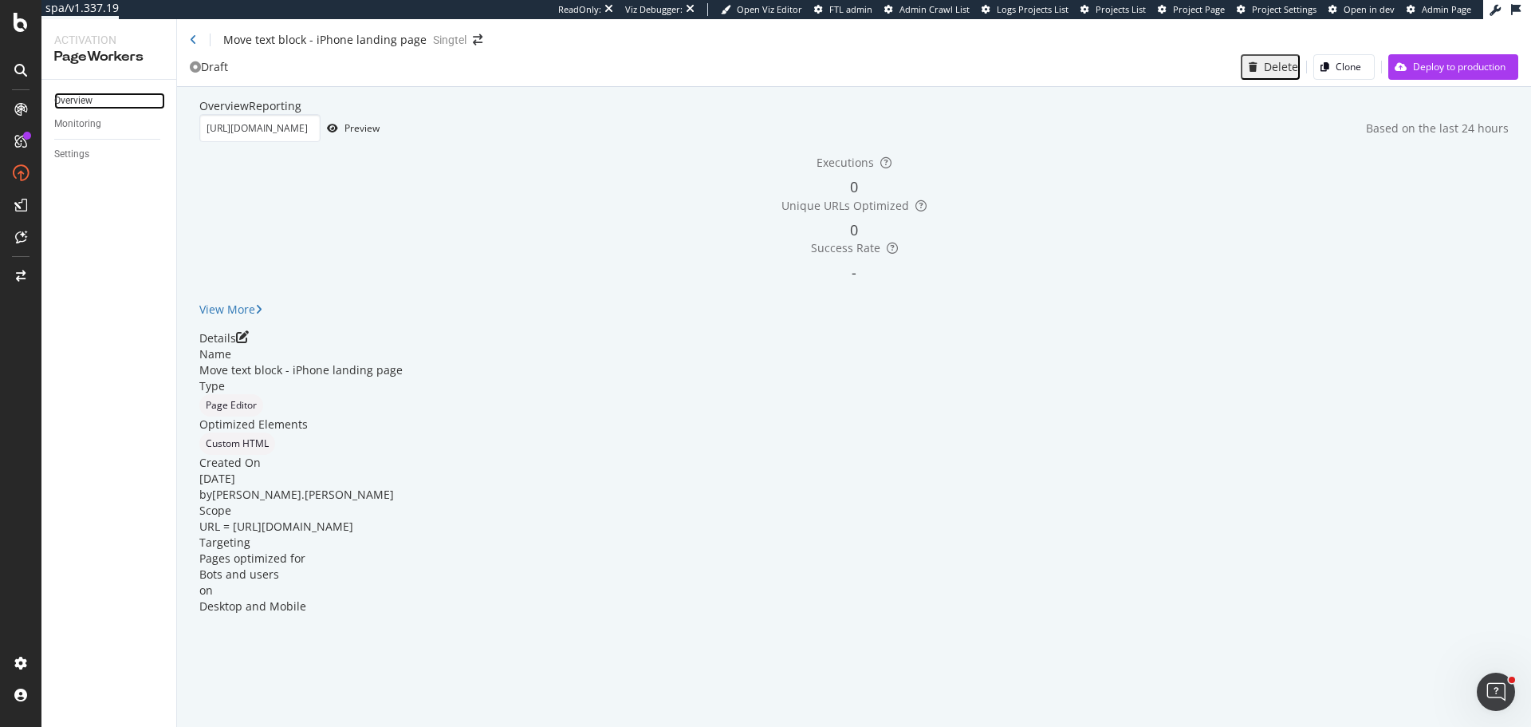
click at [113, 106] on link "Overview" at bounding box center [109, 101] width 111 height 17
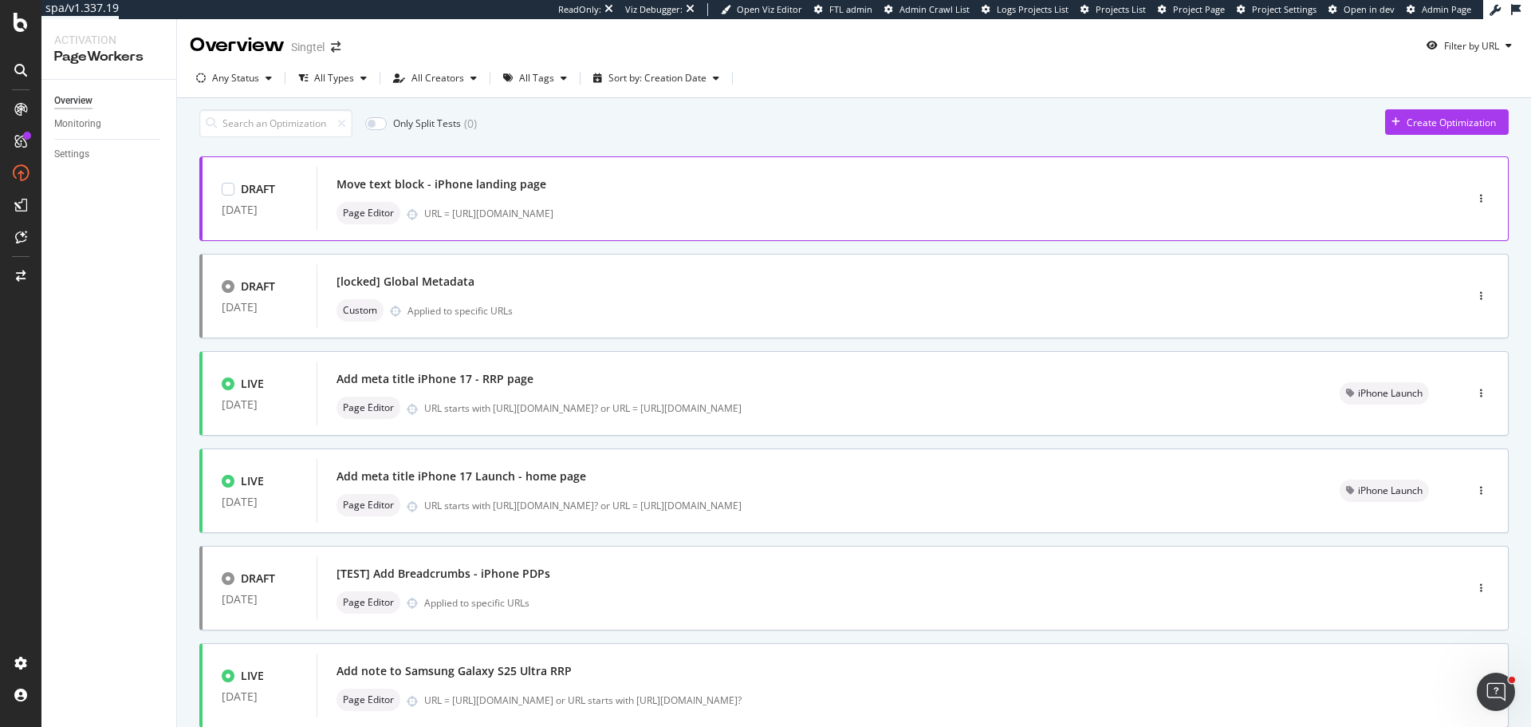
click at [512, 191] on div "Move text block - iPhone landing page" at bounding box center [442, 184] width 210 height 16
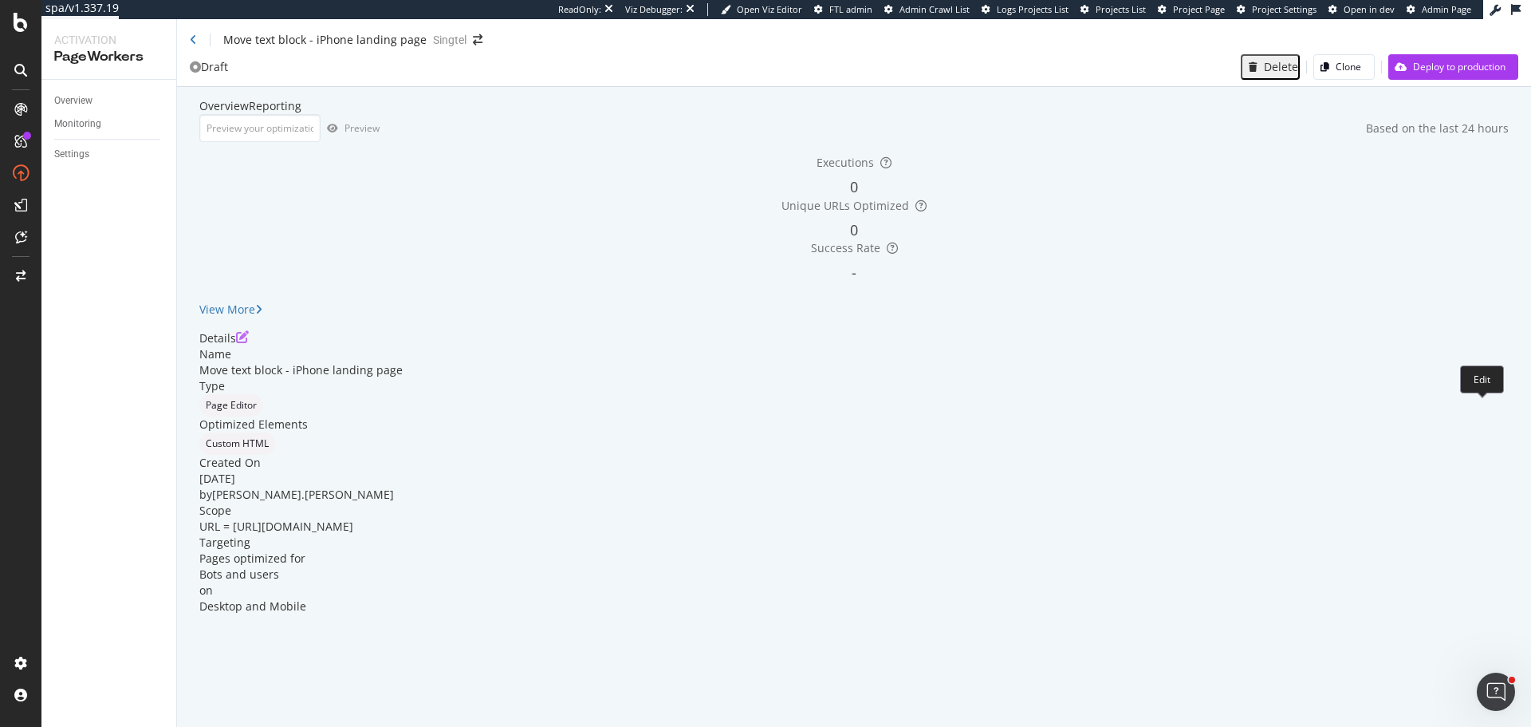
click at [249, 343] on icon "pen-to-square" at bounding box center [242, 336] width 13 height 13
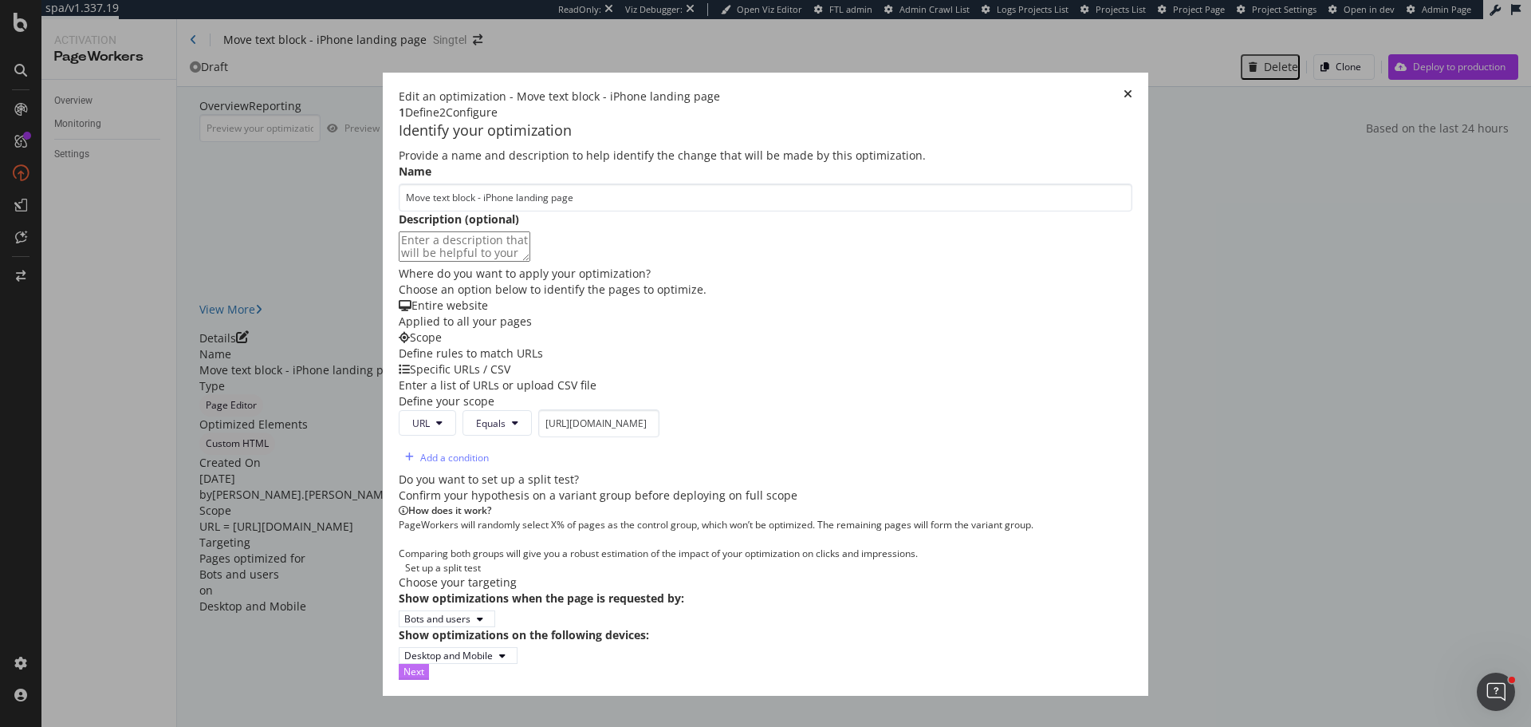
click at [424, 678] on div "Next" at bounding box center [414, 671] width 21 height 14
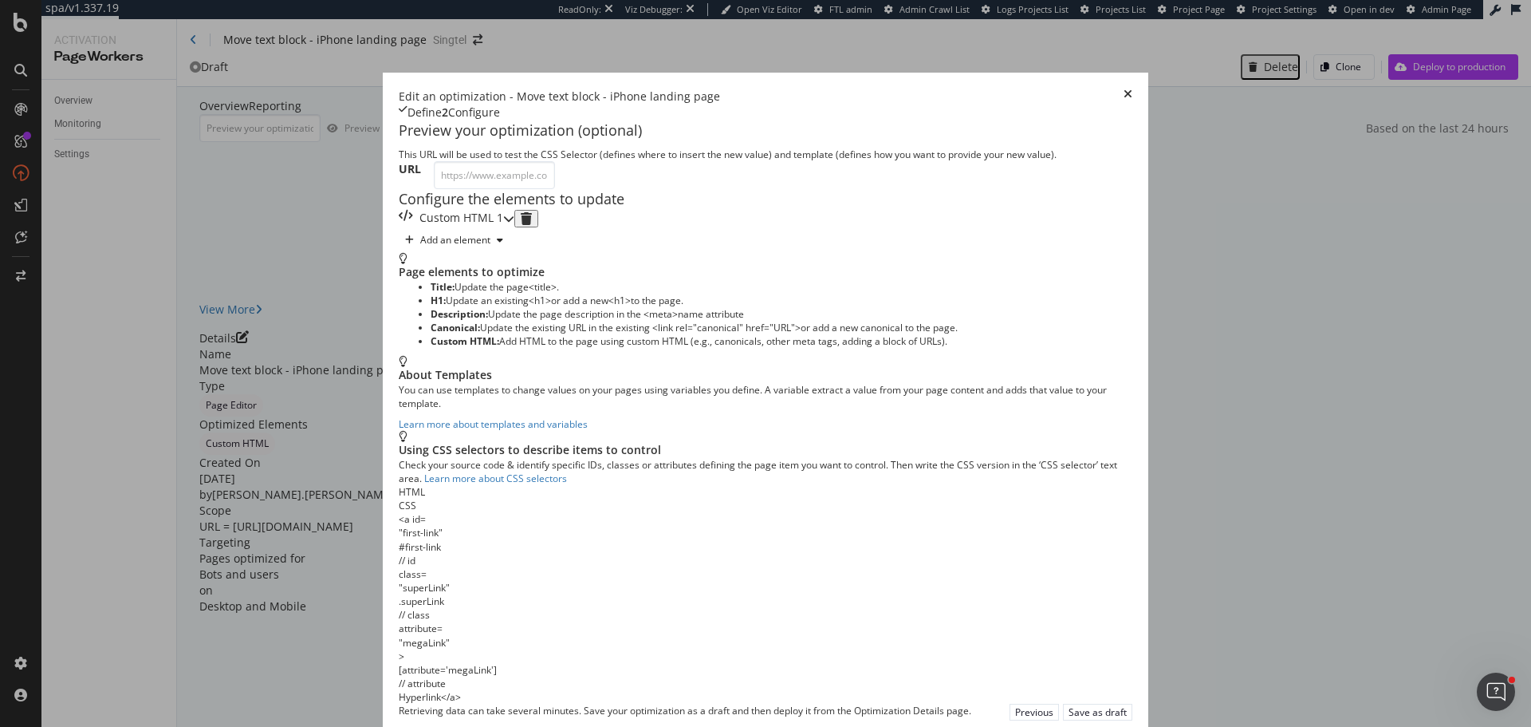
click at [514, 227] on div "Custom HTML 1" at bounding box center [457, 219] width 116 height 18
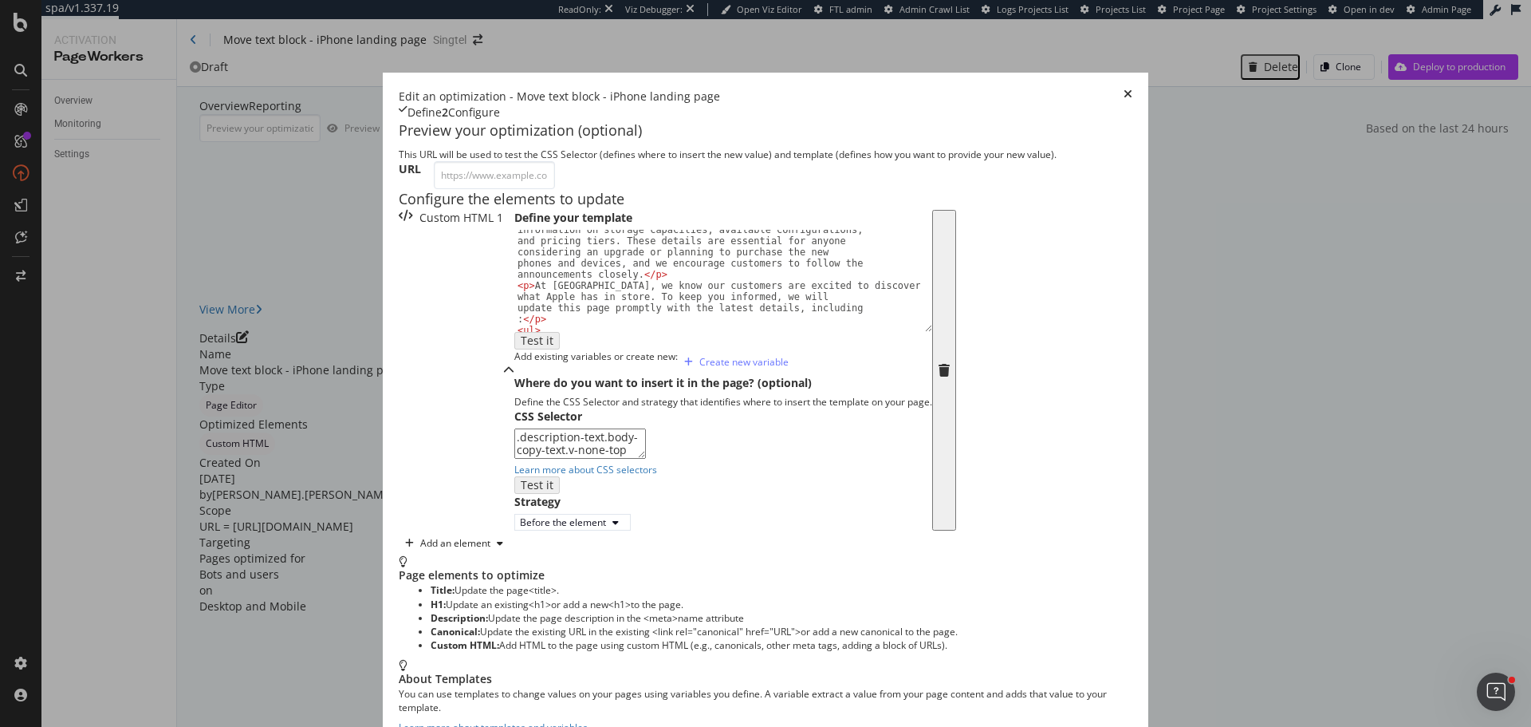
scroll to position [346, 0]
click at [514, 431] on div "< p > Looking to explore Apple’s current range of devices? Visit our Apple Cata…" at bounding box center [717, 291] width 406 height 279
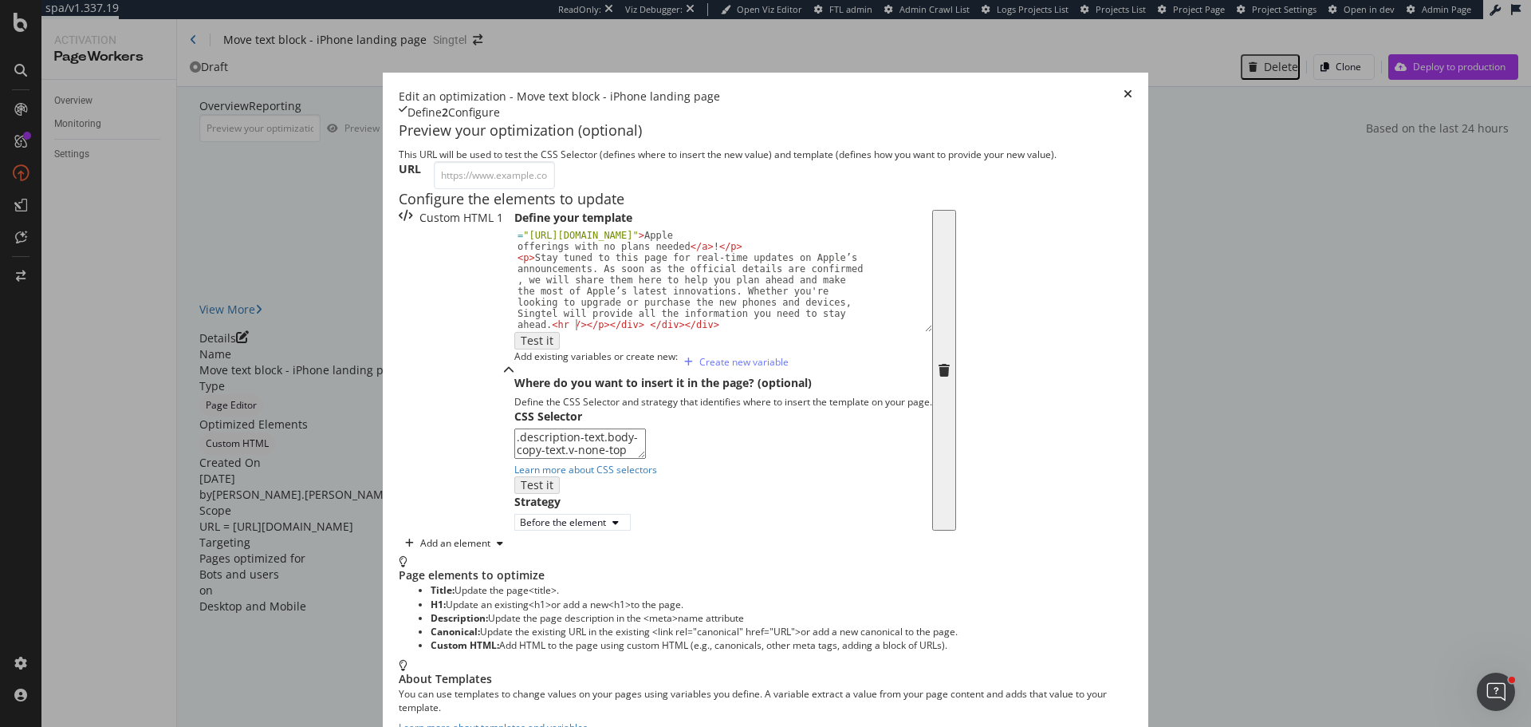
scroll to position [0, 158]
type textarea "<p>Stay tuned to this page for real-time updates on Apple’s announcements. As s…"
click at [420, 548] on div "Add an element" at bounding box center [455, 543] width 70 height 10
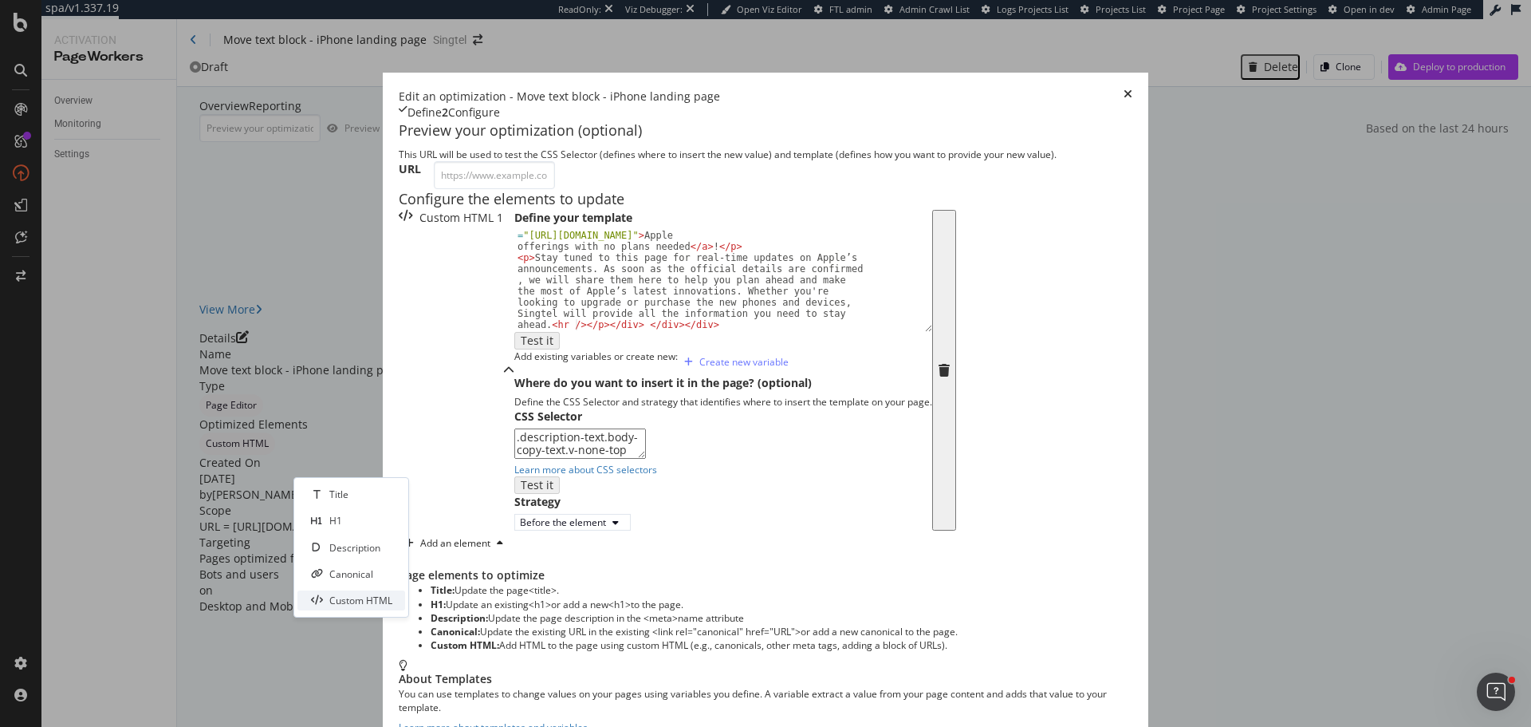
click at [361, 592] on div "Custom HTML" at bounding box center [352, 600] width 108 height 20
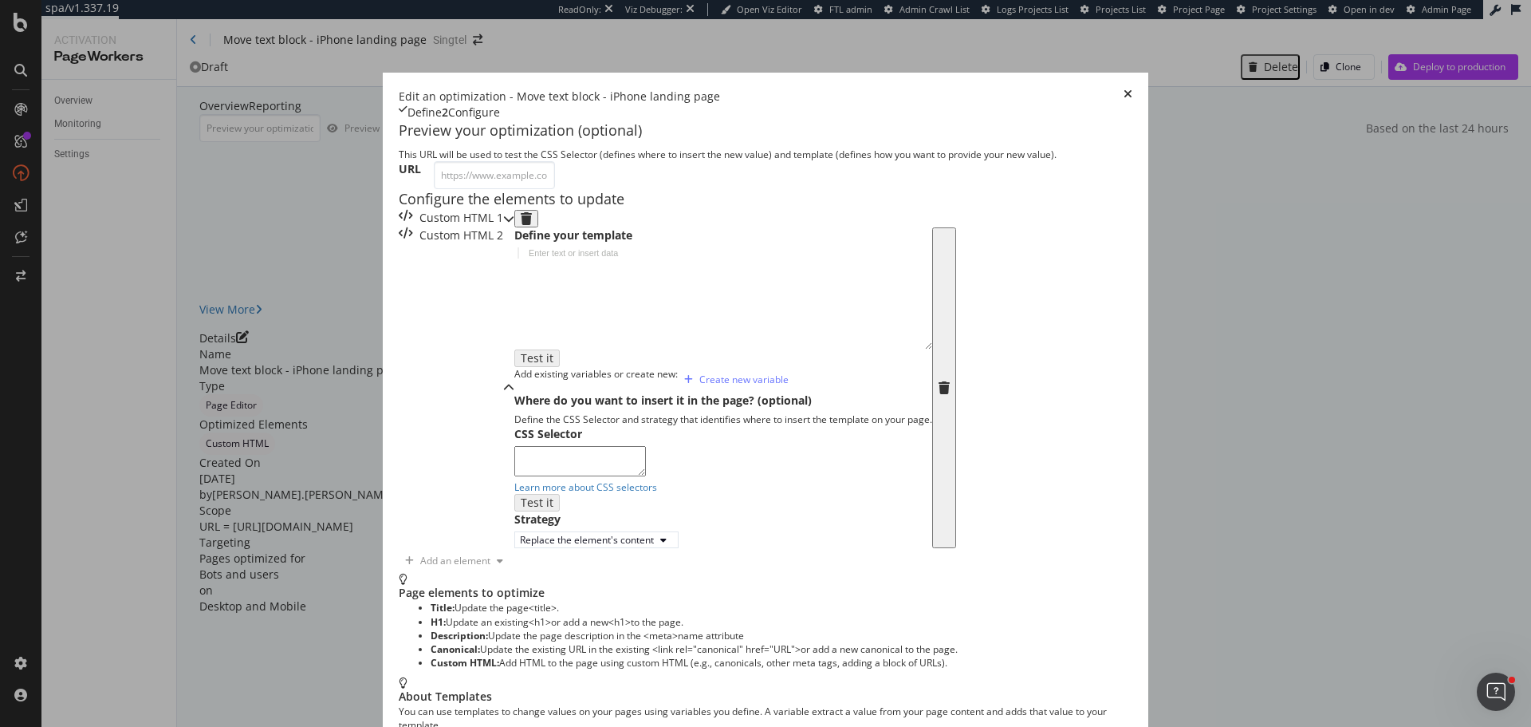
click at [514, 296] on div "modal" at bounding box center [723, 308] width 418 height 123
click at [409, 210] on div "Custom HTML 1" at bounding box center [451, 219] width 104 height 18
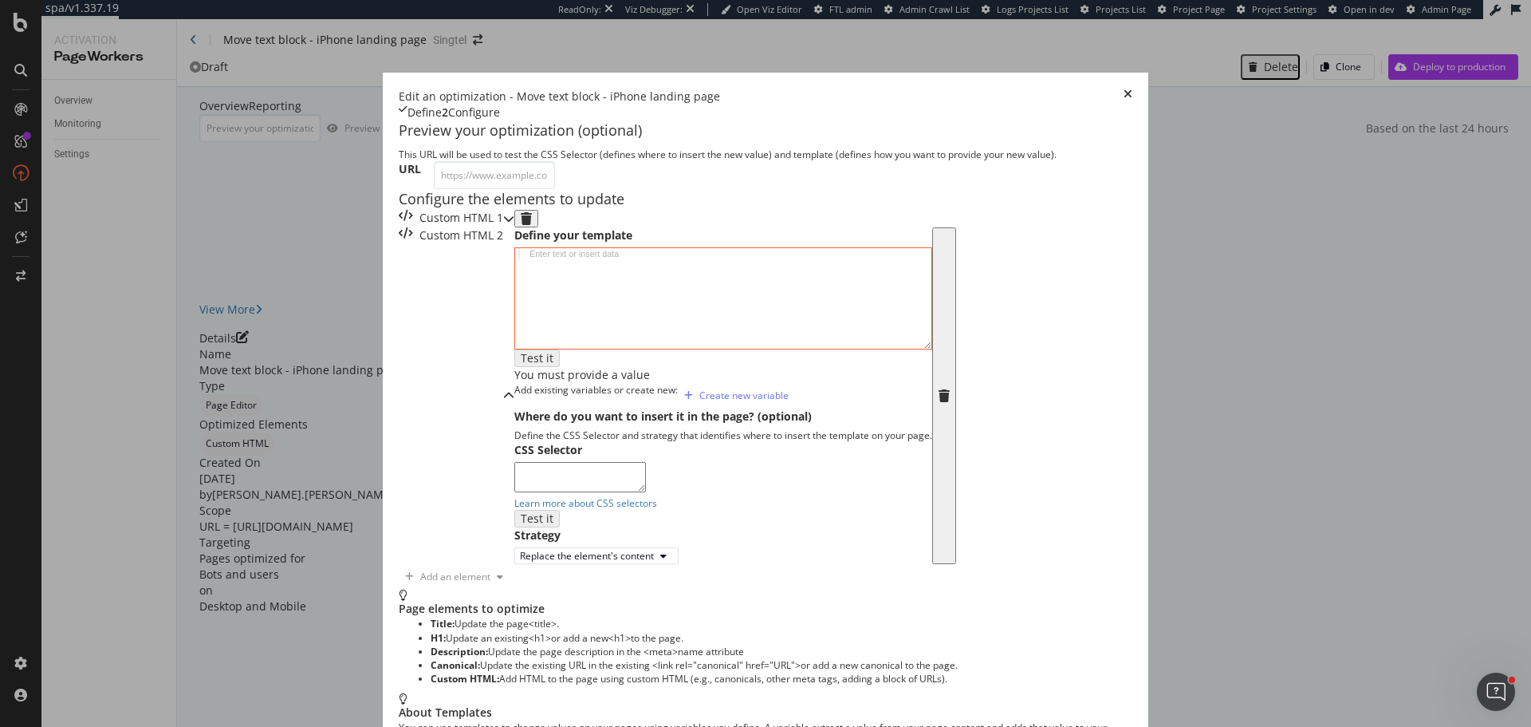
click at [399, 210] on div "Custom HTML 1" at bounding box center [457, 219] width 116 height 18
drag, startPoint x: 747, startPoint y: 182, endPoint x: 738, endPoint y: 182, distance: 9.6
click at [939, 389] on icon "modal" at bounding box center [944, 395] width 11 height 13
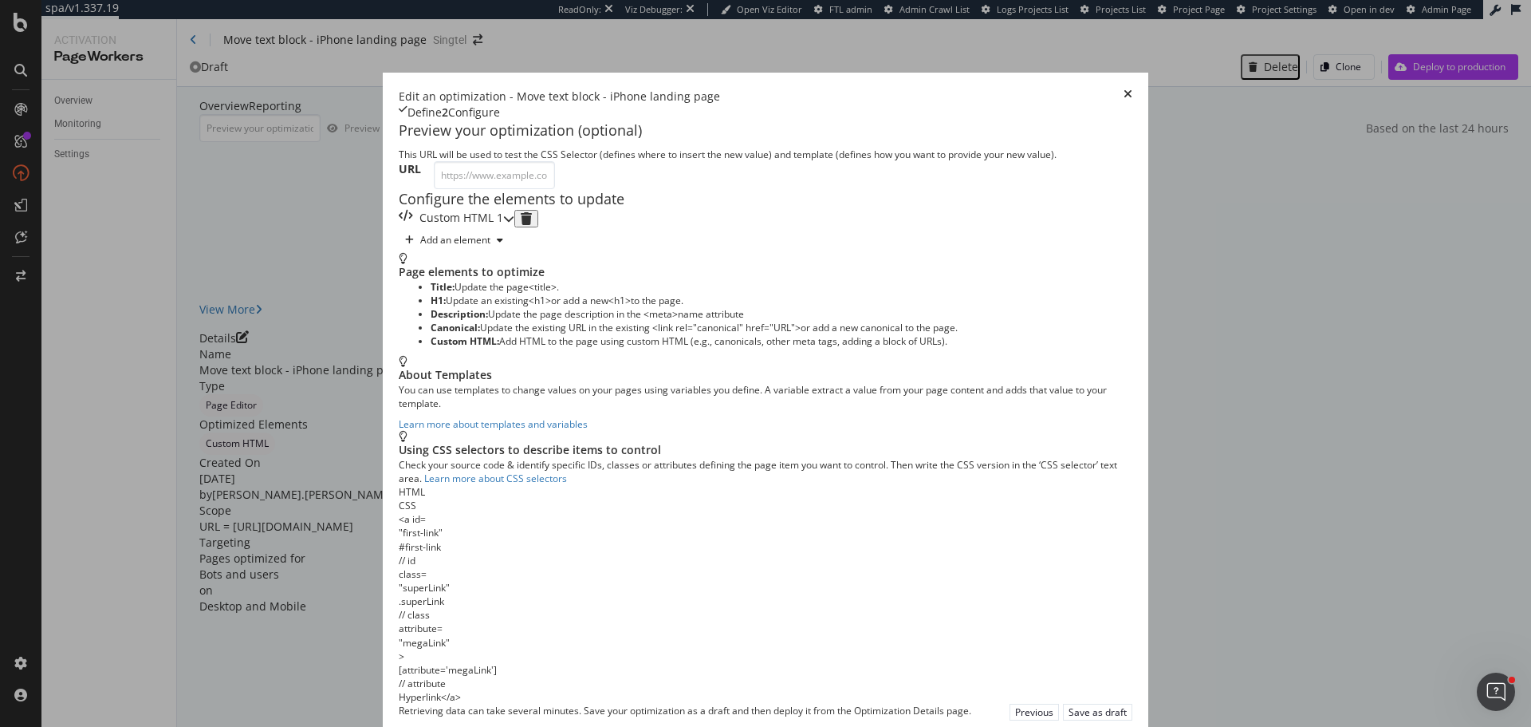
click at [426, 227] on div "Custom HTML 1" at bounding box center [451, 219] width 104 height 18
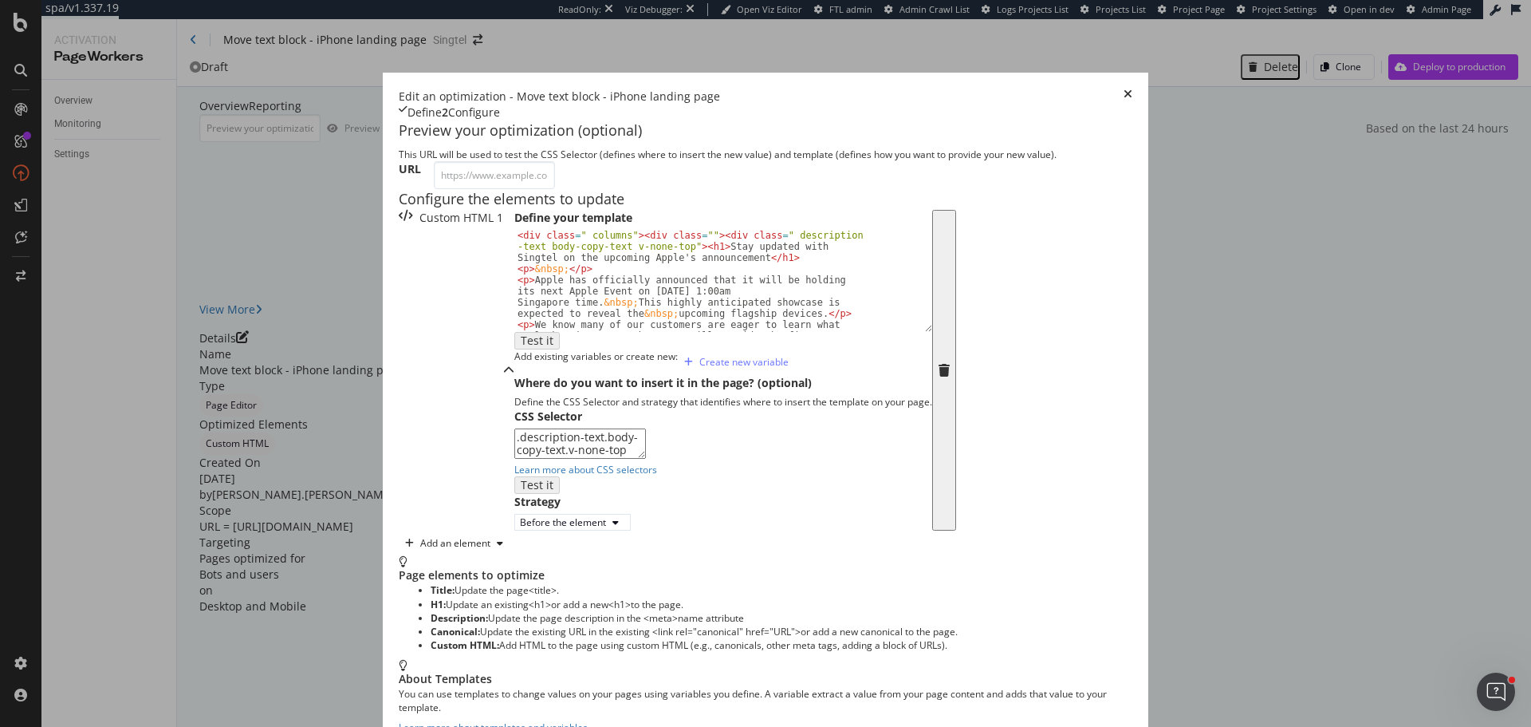
scroll to position [169, 0]
click at [420, 548] on div "Add an element" at bounding box center [455, 543] width 70 height 10
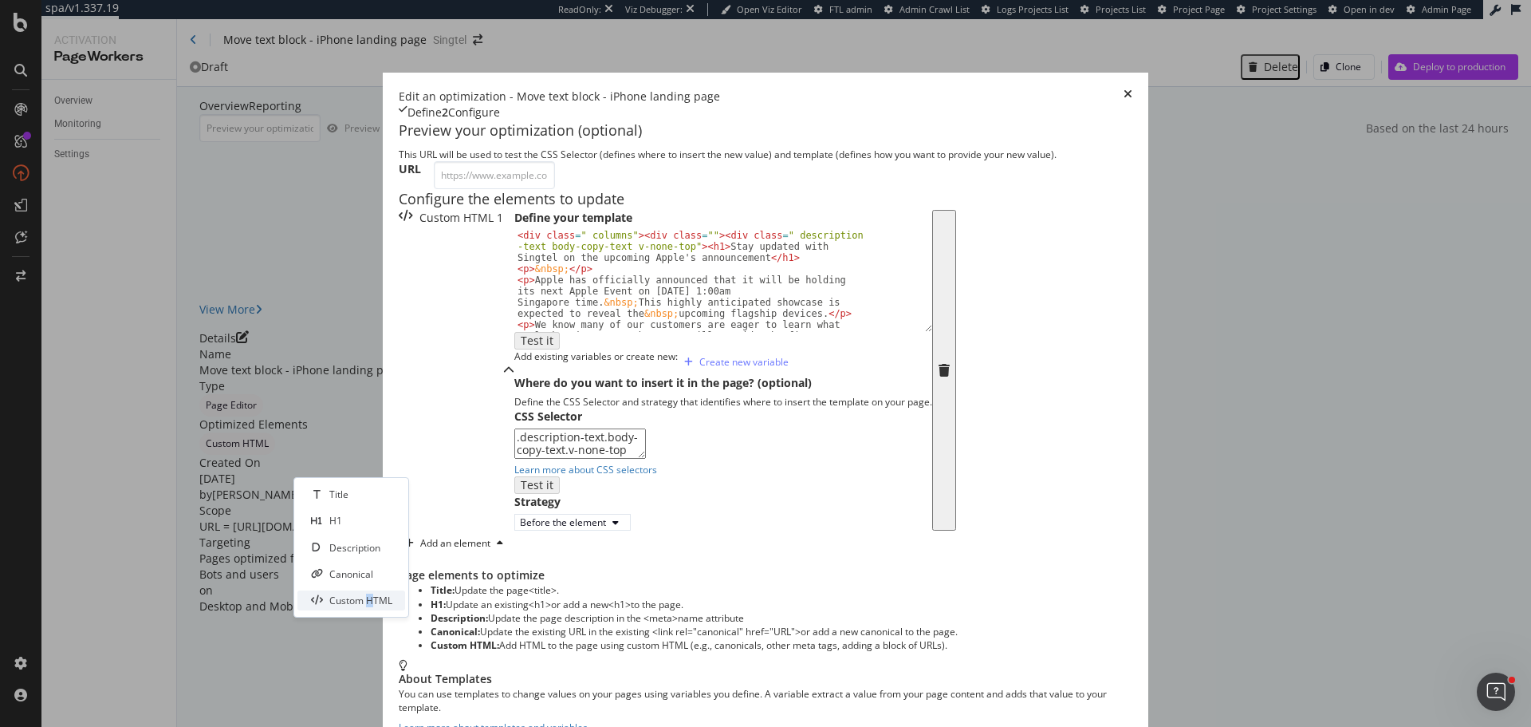
click at [370, 608] on div "Custom HTML" at bounding box center [352, 600] width 108 height 20
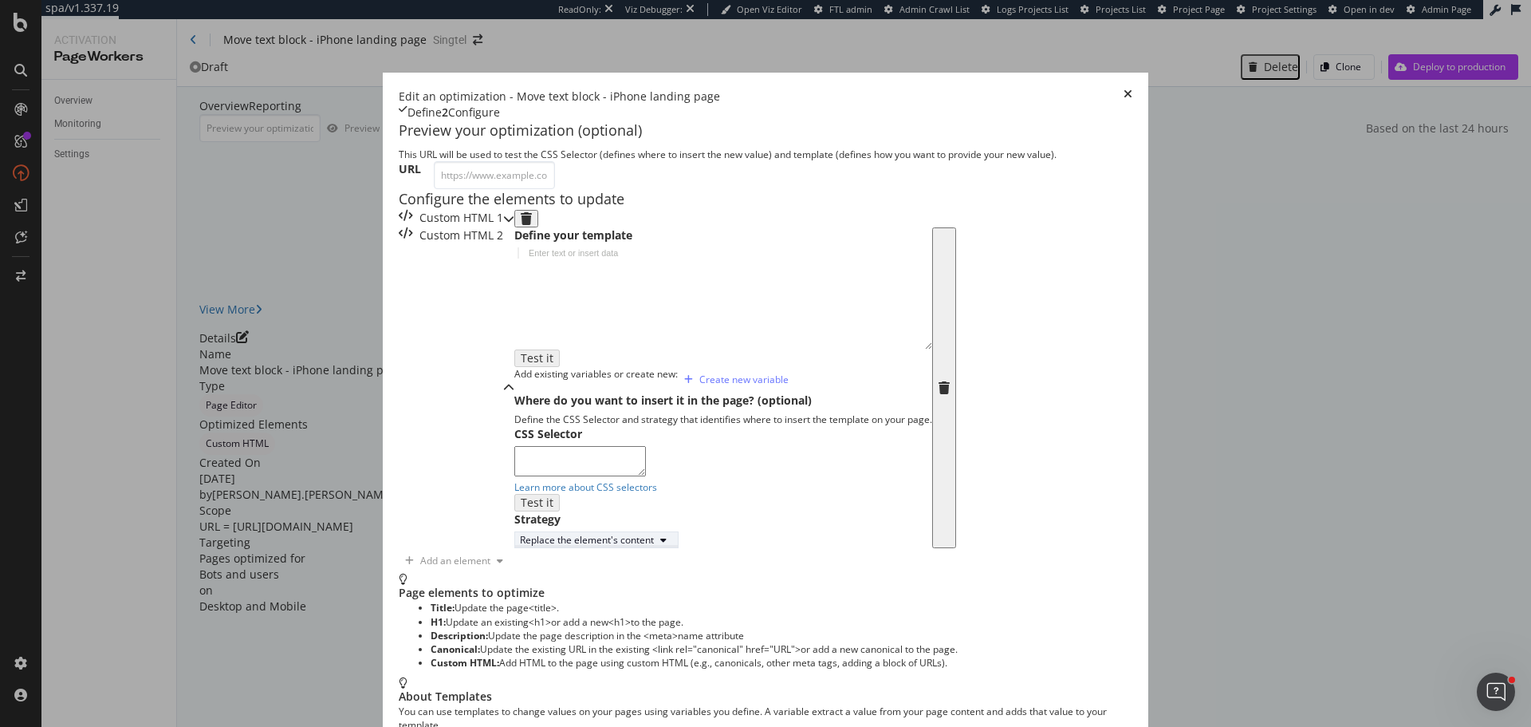
click at [520, 546] on div "Replace the element's content" at bounding box center [587, 540] width 134 height 14
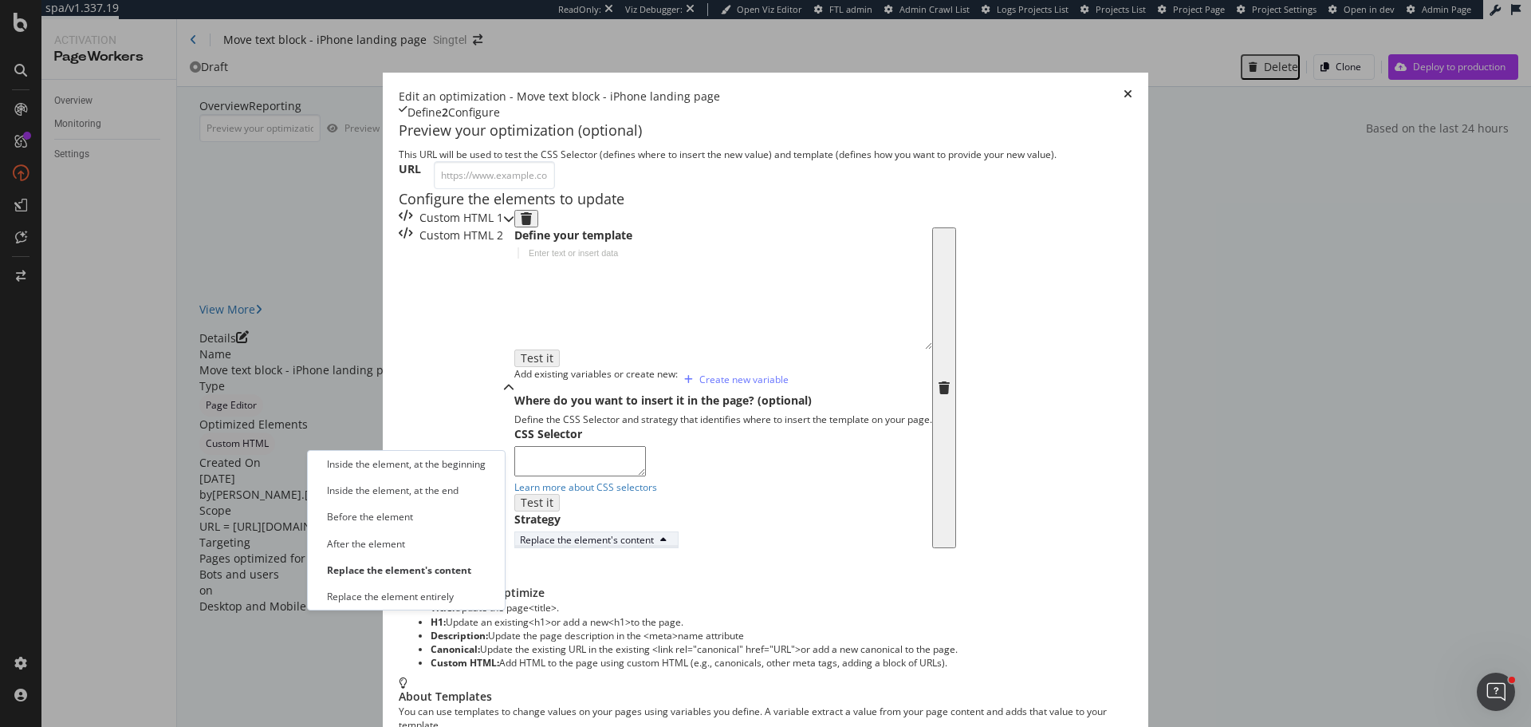
click at [520, 546] on div "Replace the element's content" at bounding box center [587, 540] width 134 height 14
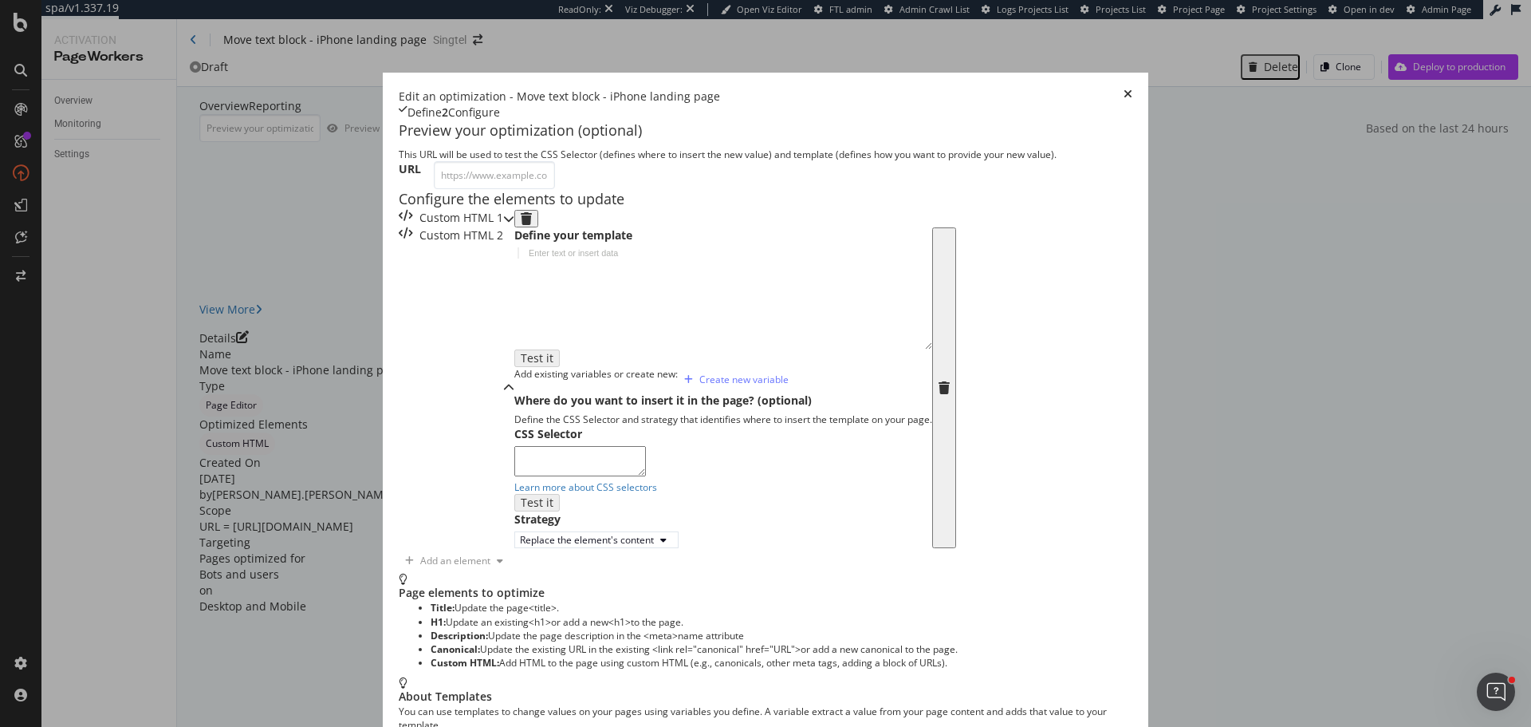
click at [514, 476] on textarea "modal" at bounding box center [580, 461] width 132 height 30
paste textarea "_content_singtel_en_personal_products-services_mobile_info_apple_jcr_content_pa…"
type textarea "#_content_singtel_en_personal_products-services_mobile_info_apple_jcr_content_p…"
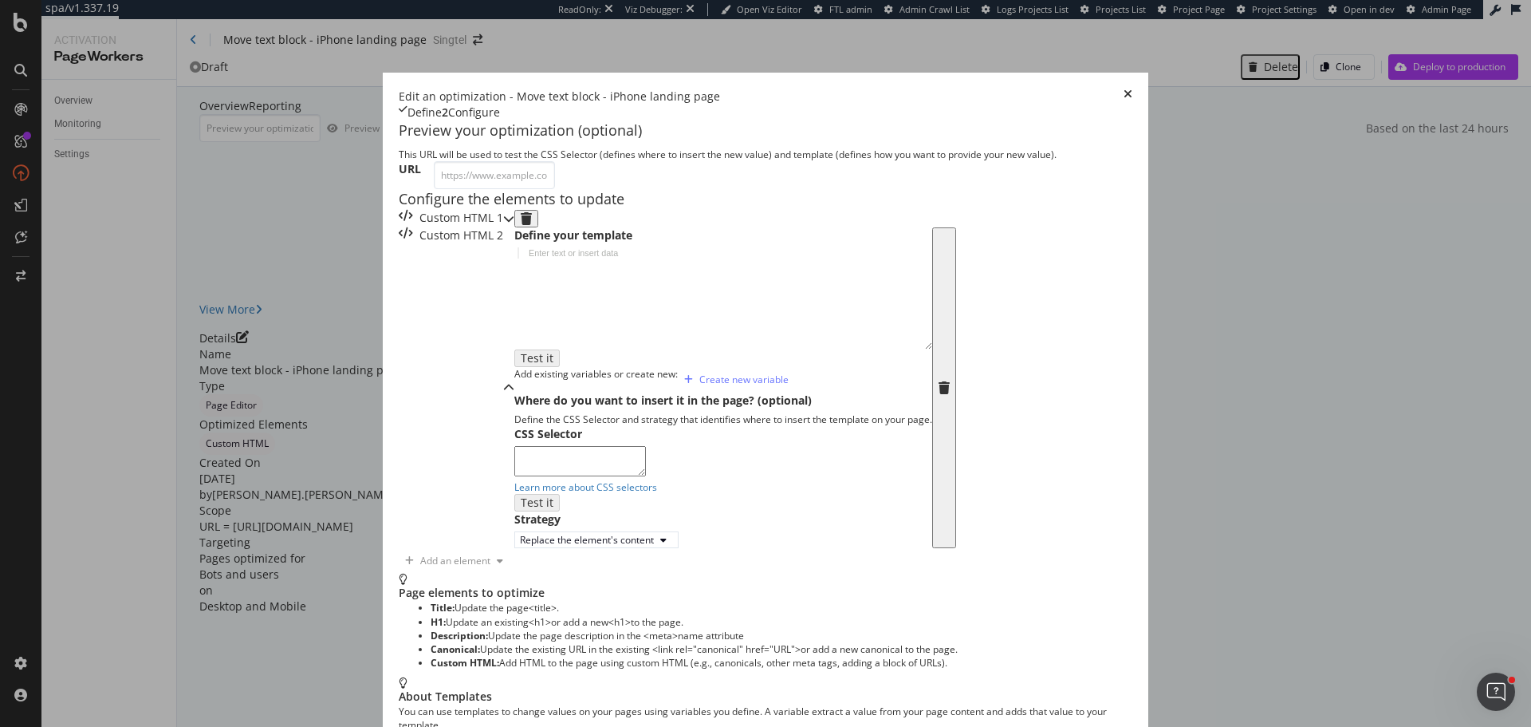
paste textarea "#_content_singtel_en_personal_products-services_mobile_info_apple_jcr_content_p…"
type textarea "#_content_singtel_en_personal_products-services_mobile_info_apple_jcr_content_p…"
click at [520, 546] on div "Replace the element's content" at bounding box center [596, 540] width 153 height 14
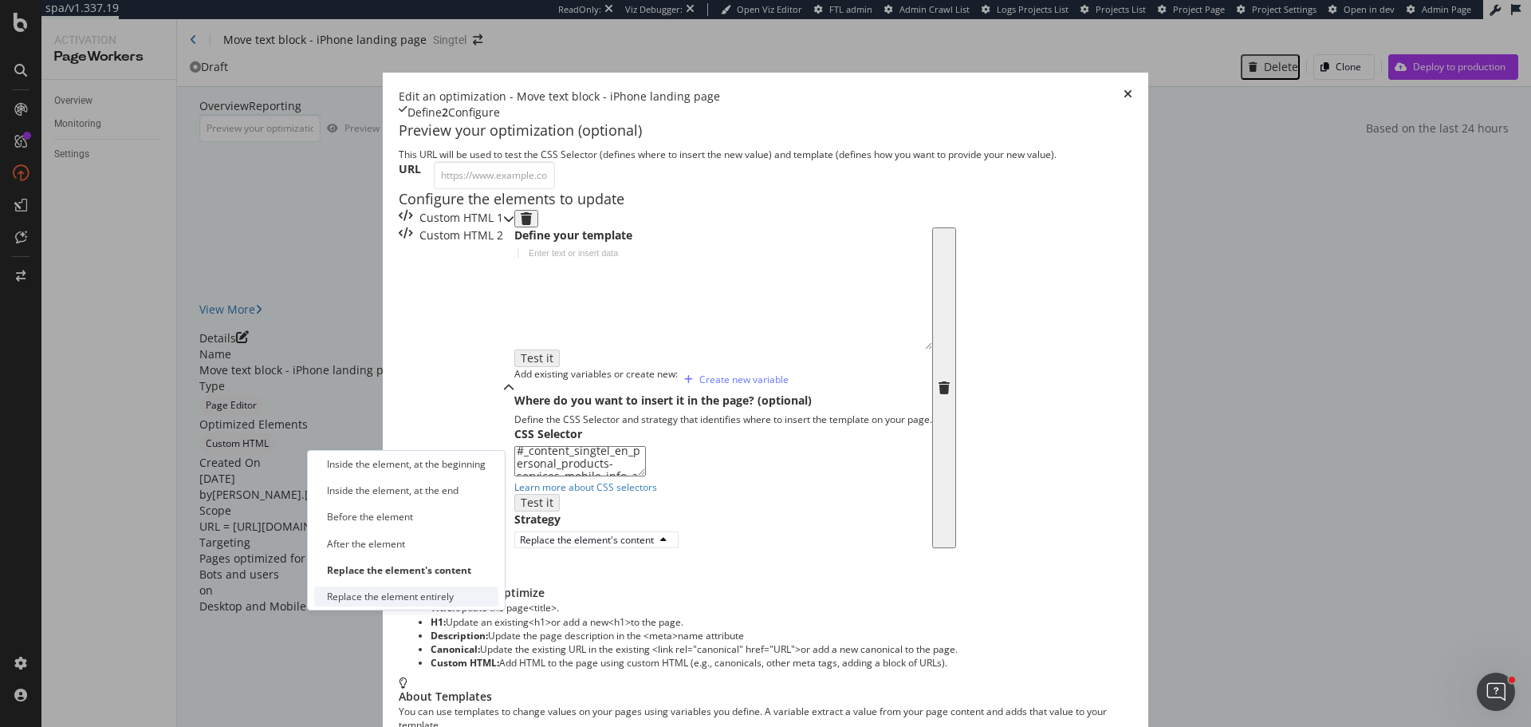
click at [408, 601] on div "Replace the element entirely" at bounding box center [390, 596] width 127 height 14
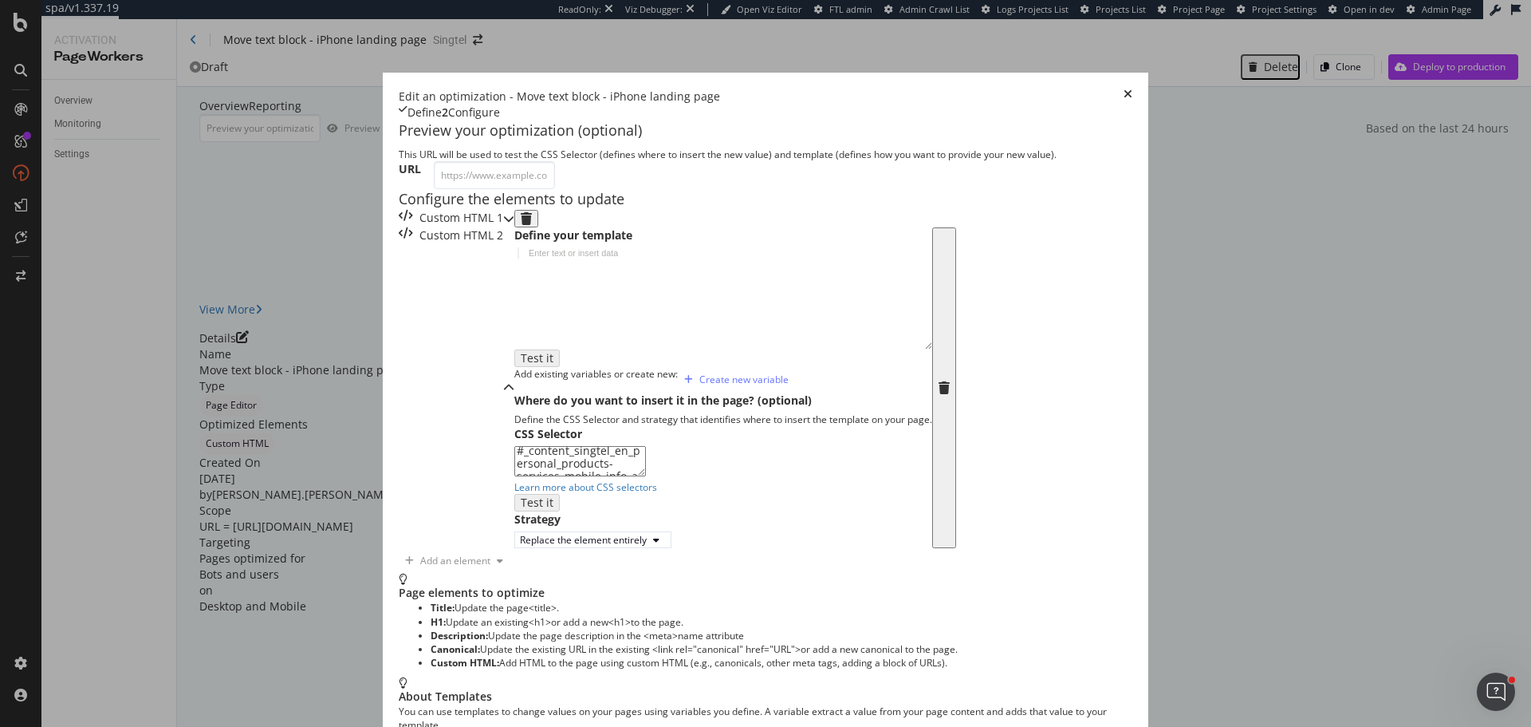
click at [514, 278] on div "modal" at bounding box center [723, 308] width 418 height 123
click at [514, 289] on div "modal" at bounding box center [723, 308] width 418 height 123
paste textarea "&nbsp;"
type textarea "&nbsp;"
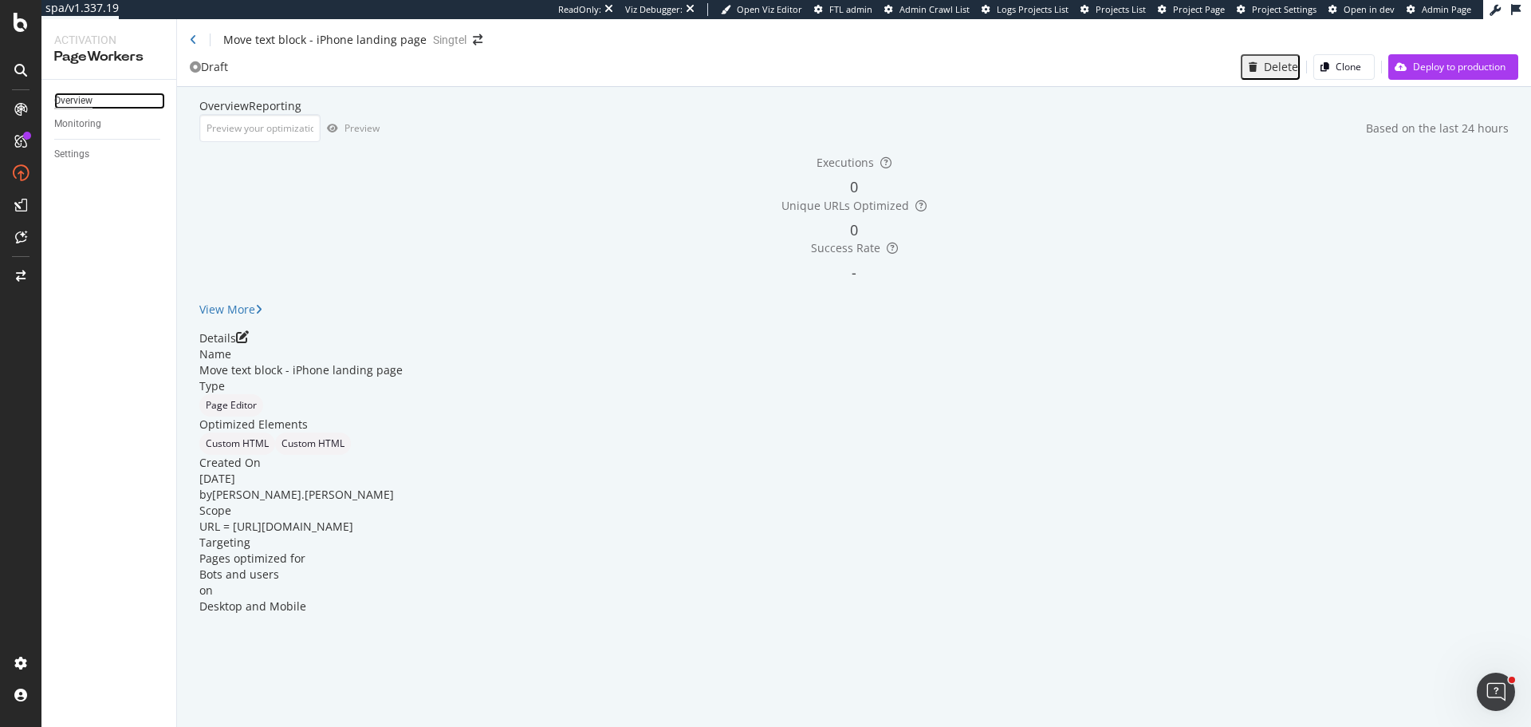
click at [66, 101] on div "Overview" at bounding box center [73, 101] width 38 height 17
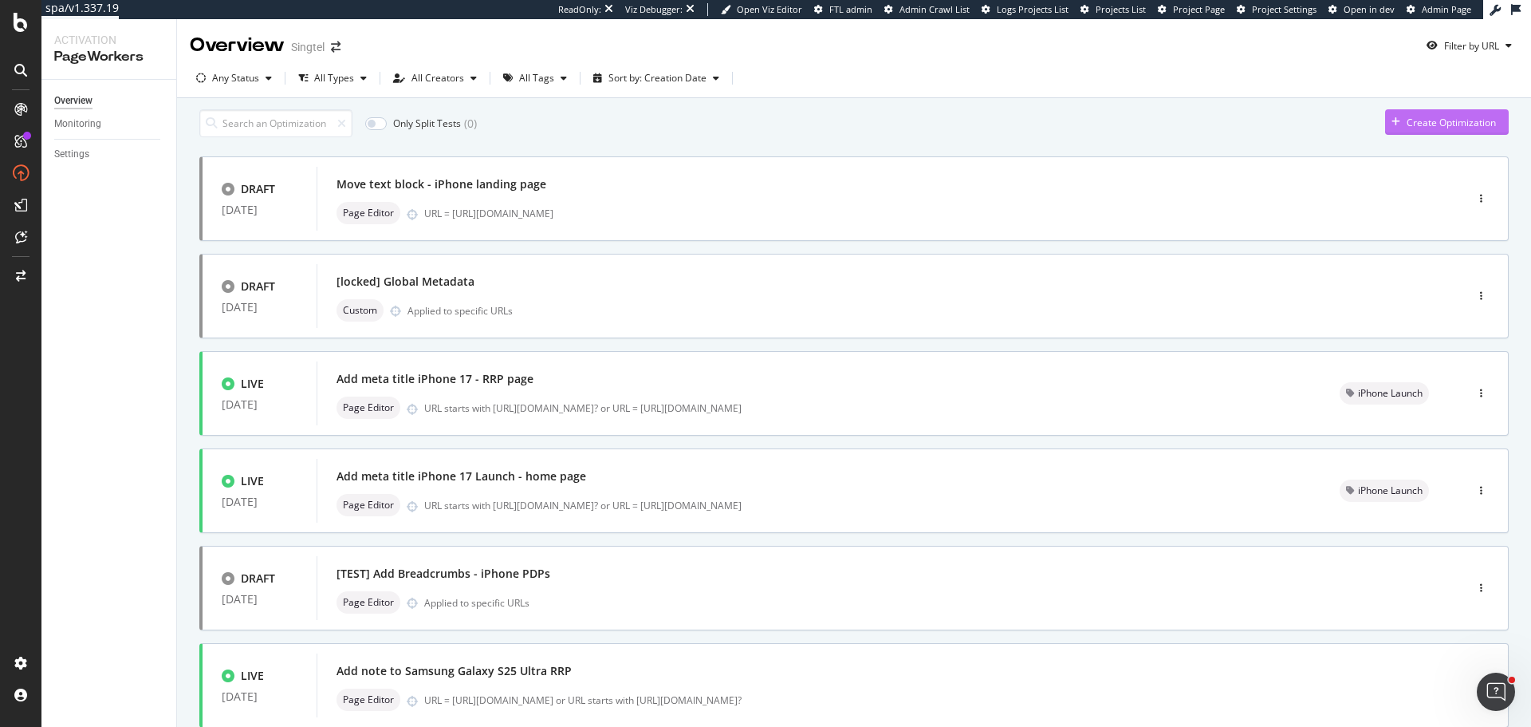
click at [1453, 129] on div "Create Optimization" at bounding box center [1451, 123] width 89 height 14
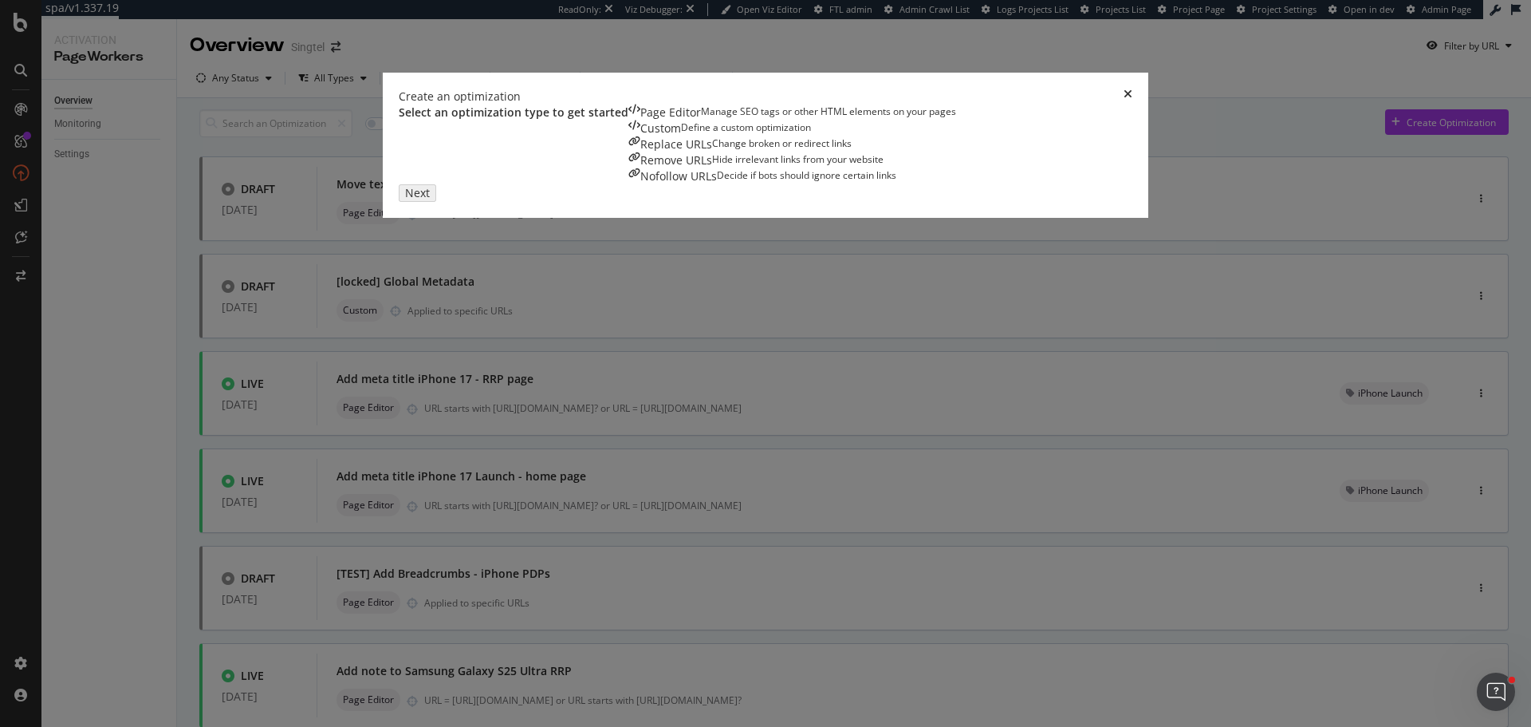
drag, startPoint x: 549, startPoint y: 329, endPoint x: 558, endPoint y: 325, distance: 9.6
click at [701, 120] on div "Manage SEO tags or other HTML elements on your pages" at bounding box center [828, 112] width 255 height 16
click at [429, 199] on button "Next" at bounding box center [414, 191] width 30 height 15
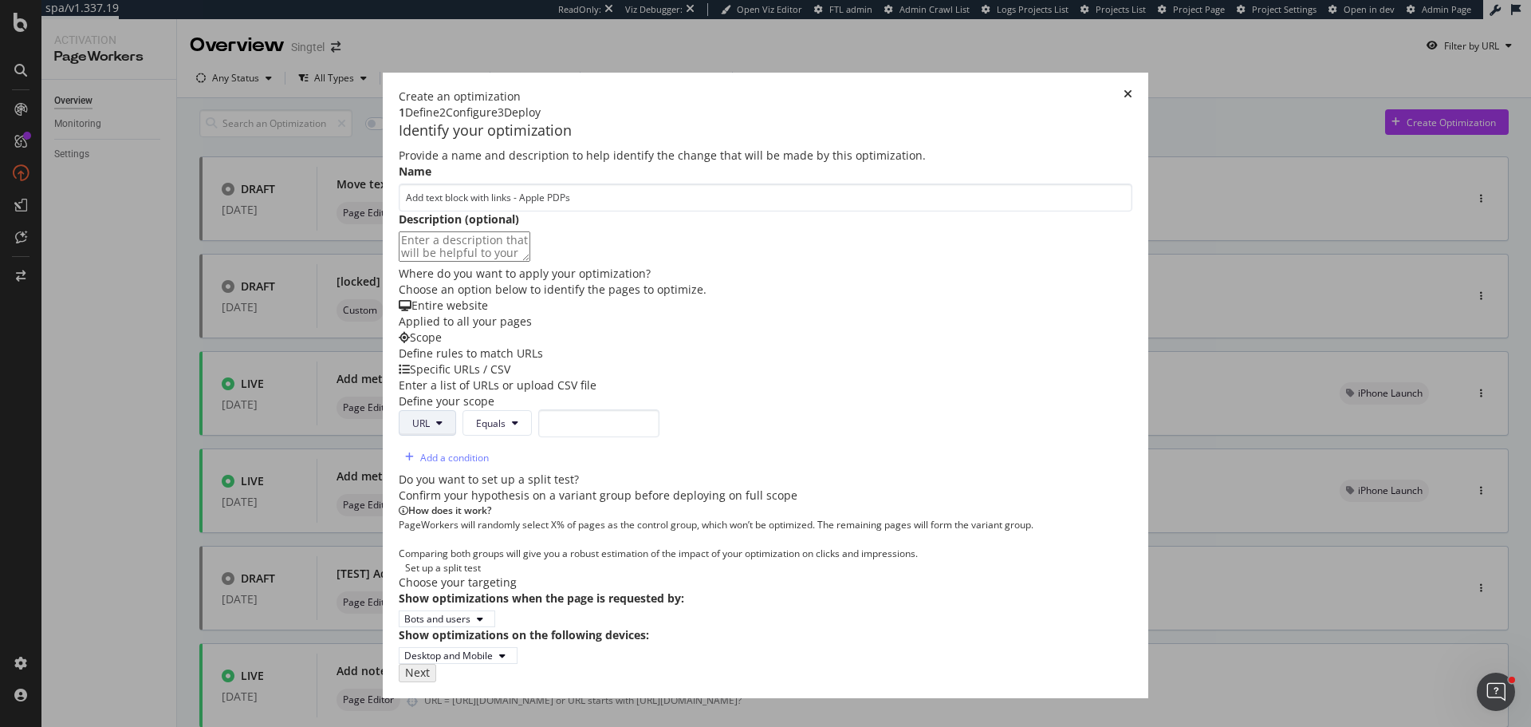
type input "Add text block with links - Apple PDPs"
click at [412, 430] on span "URL" at bounding box center [421, 423] width 18 height 14
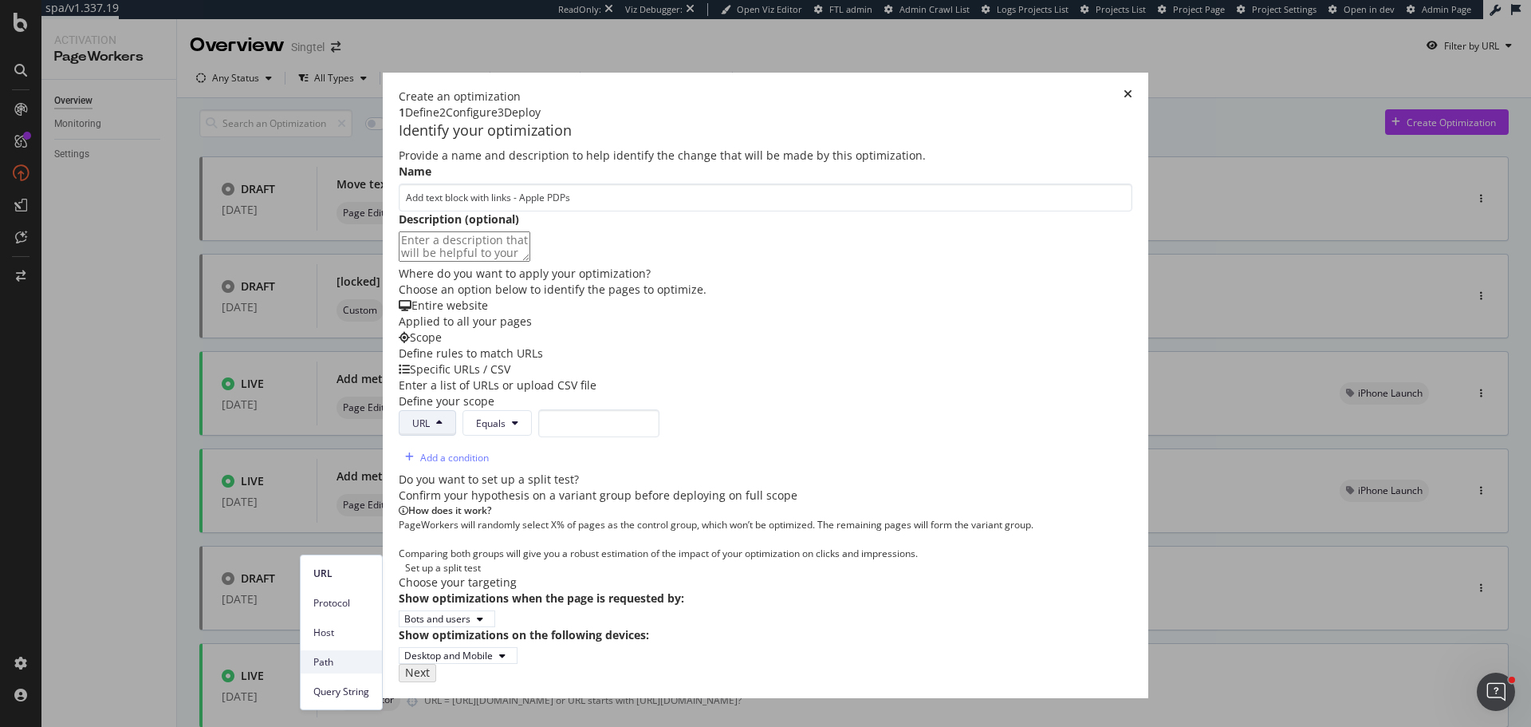
click at [332, 659] on span "Path" at bounding box center [341, 662] width 56 height 14
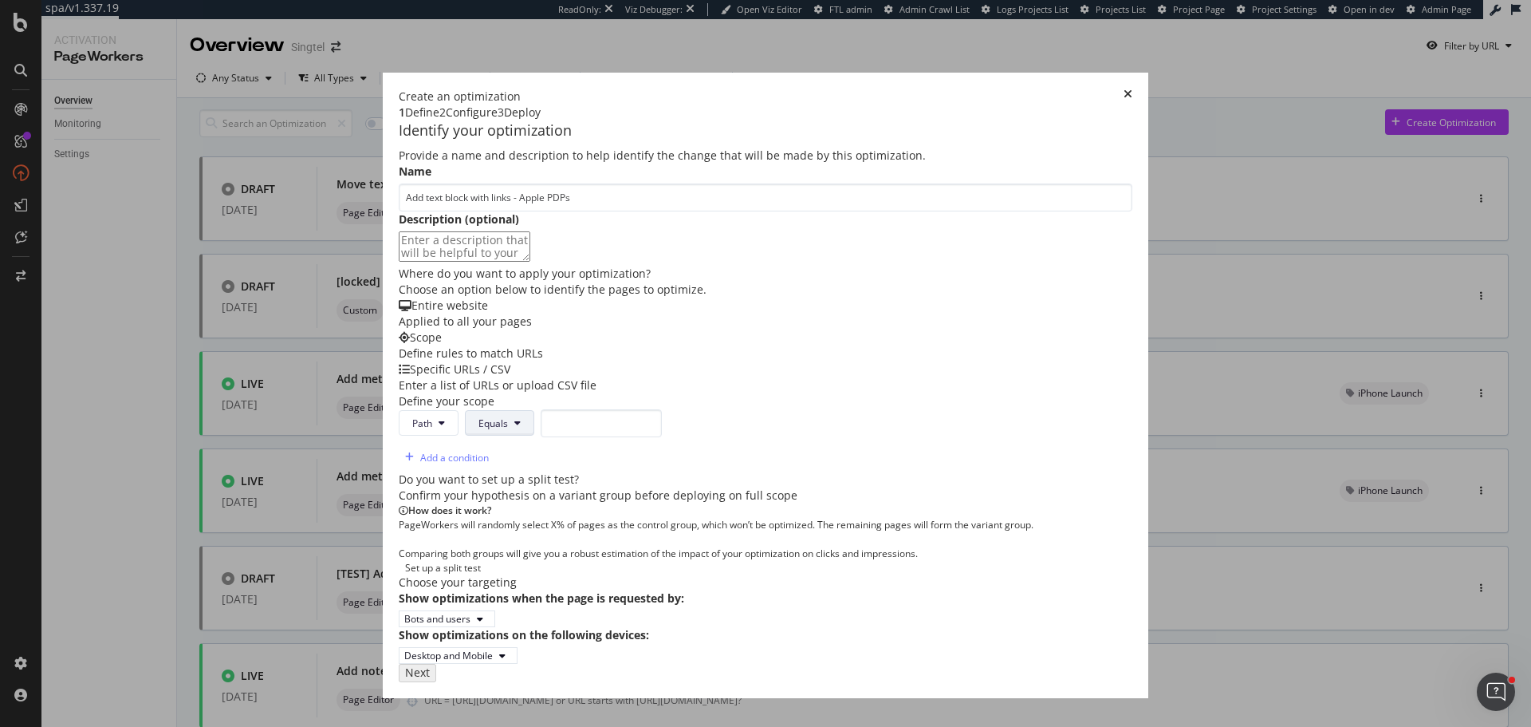
click at [465, 436] on button "Equals" at bounding box center [499, 423] width 69 height 26
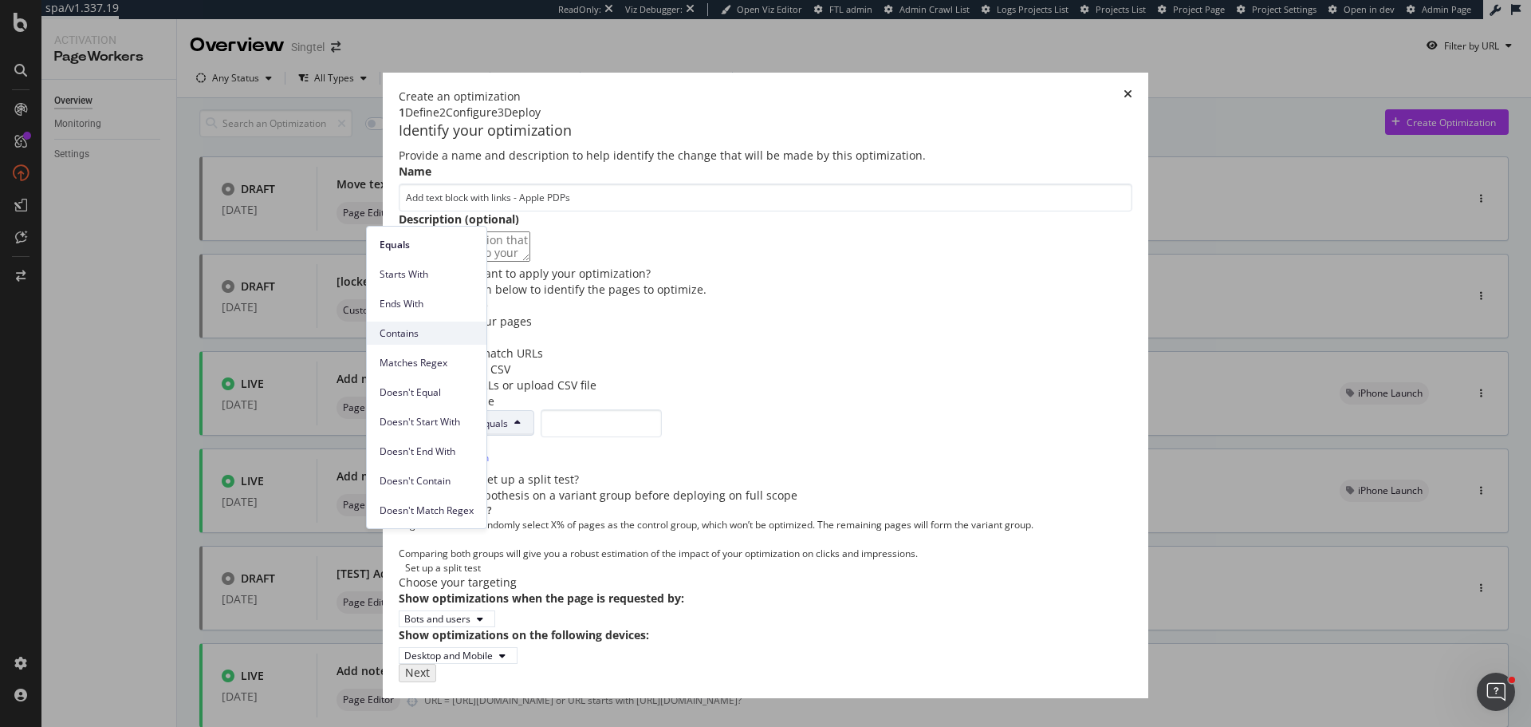
click at [417, 332] on span "Contains" at bounding box center [427, 333] width 94 height 14
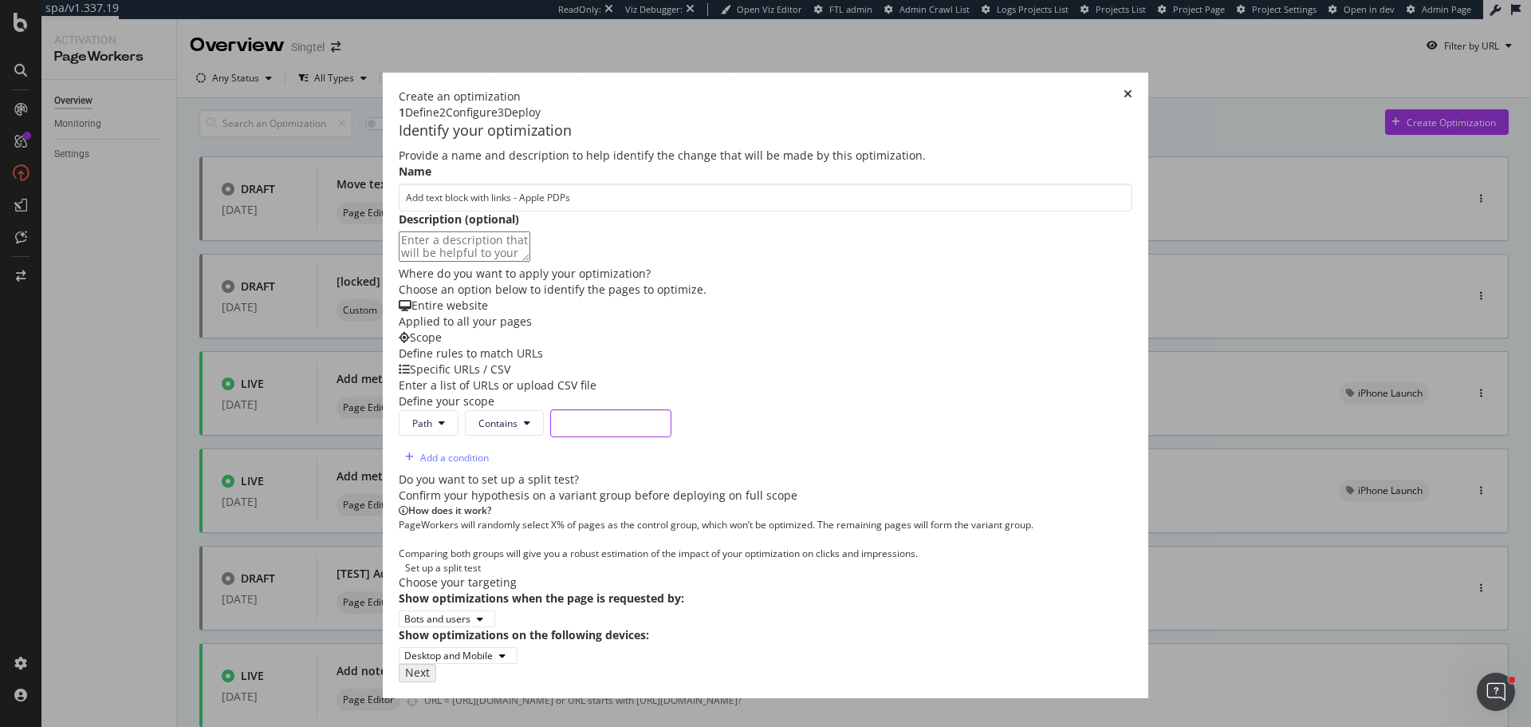
click at [550, 437] on input "modal" at bounding box center [610, 423] width 121 height 28
paste input "/accessories/rrp-products/apple-"
type input "/accessories/rrp-products/apple-"
click at [424, 678] on div "Next" at bounding box center [414, 671] width 21 height 14
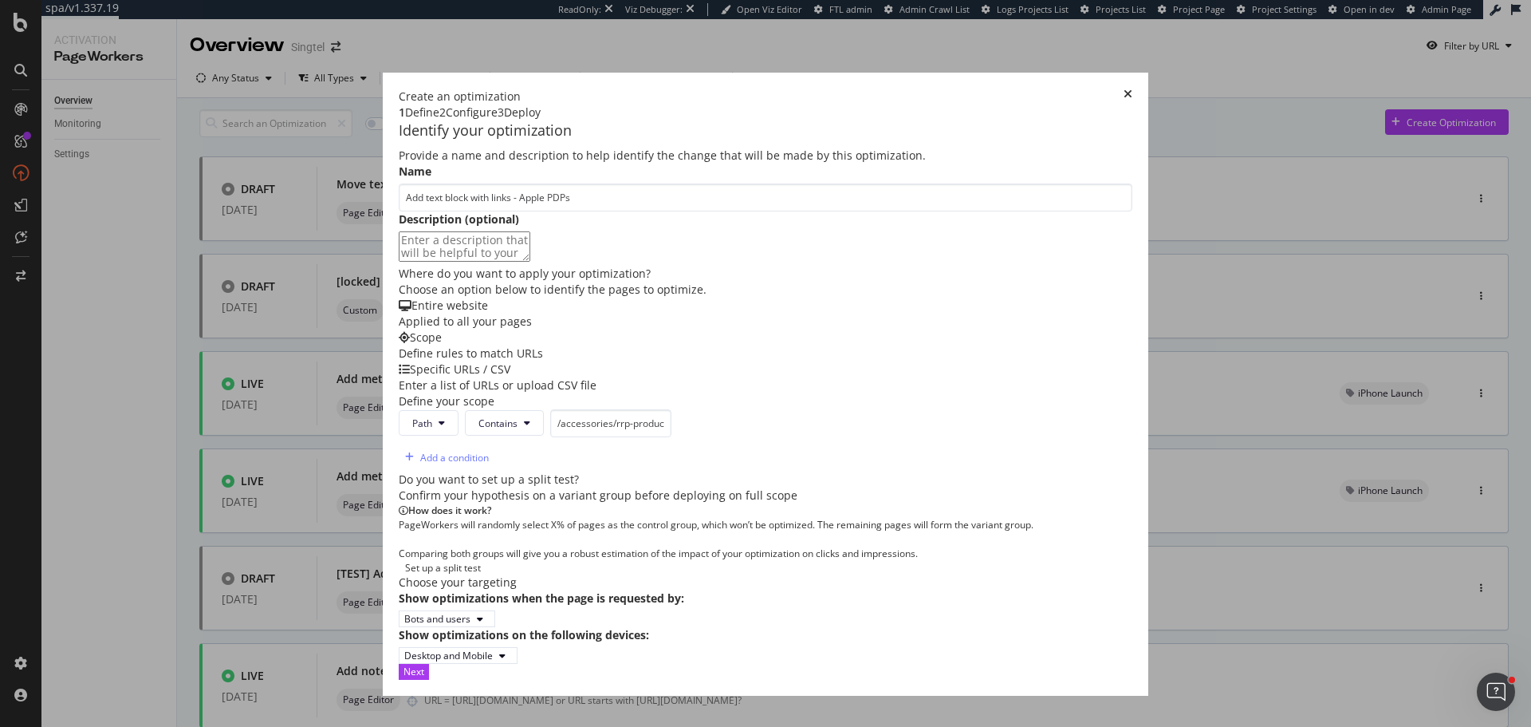
scroll to position [0, 0]
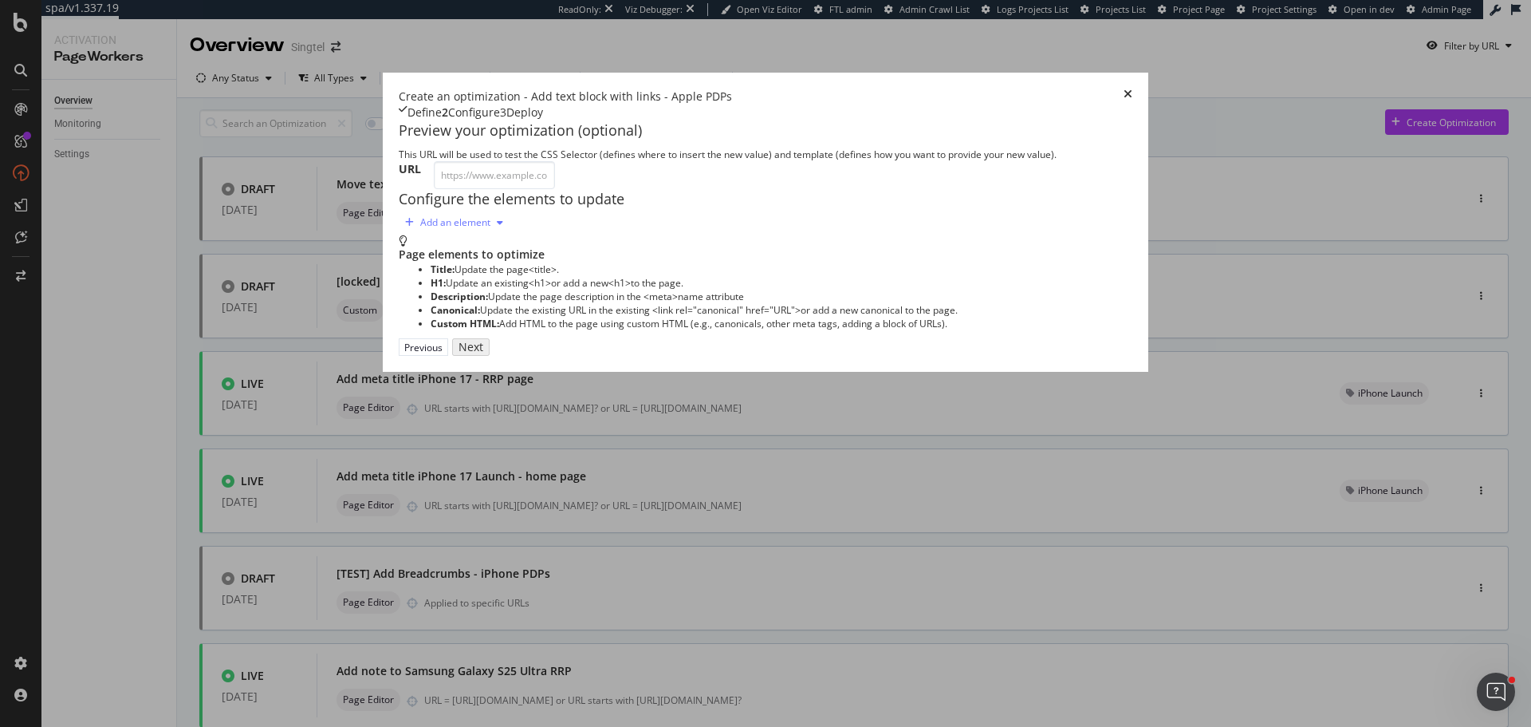
click at [399, 235] on div "Add an element" at bounding box center [454, 223] width 111 height 24
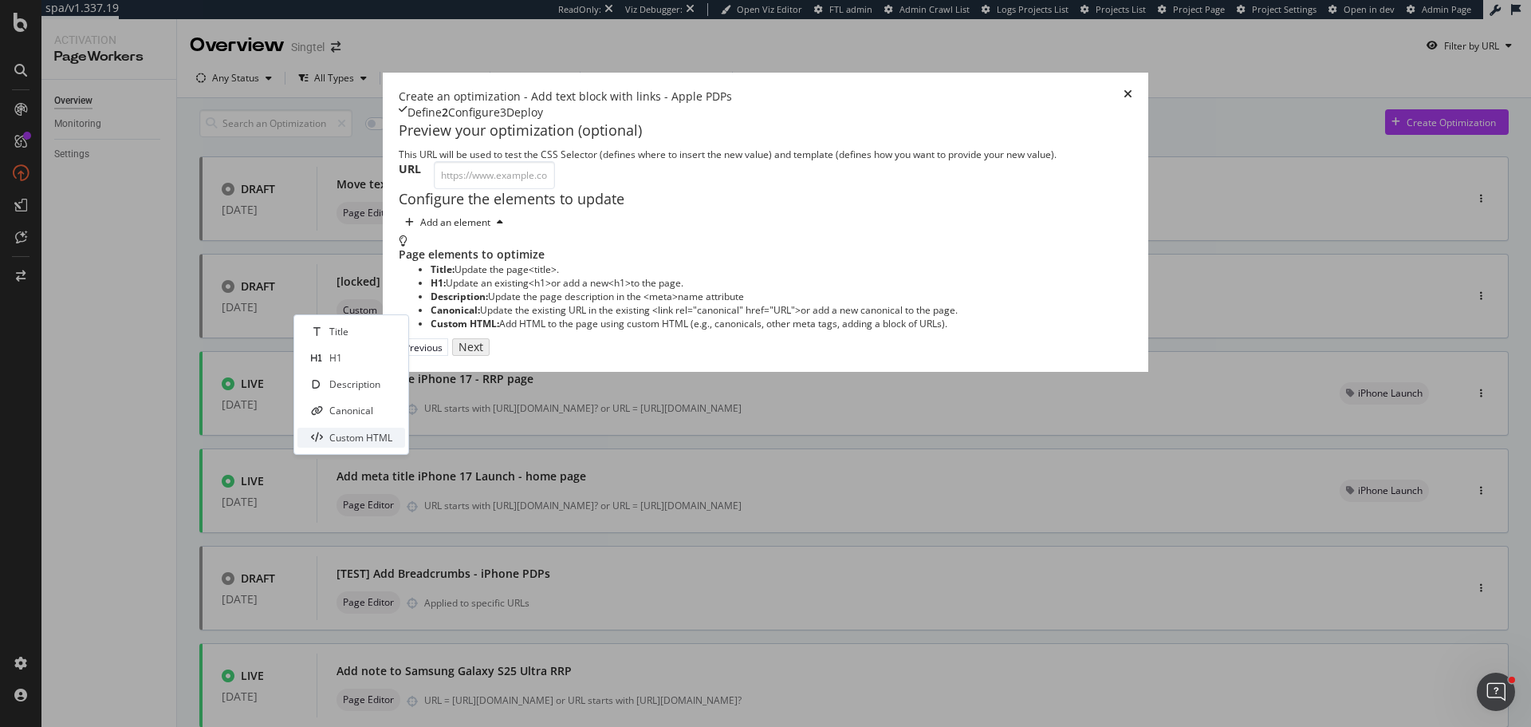
click at [385, 441] on div "Custom HTML" at bounding box center [360, 438] width 63 height 14
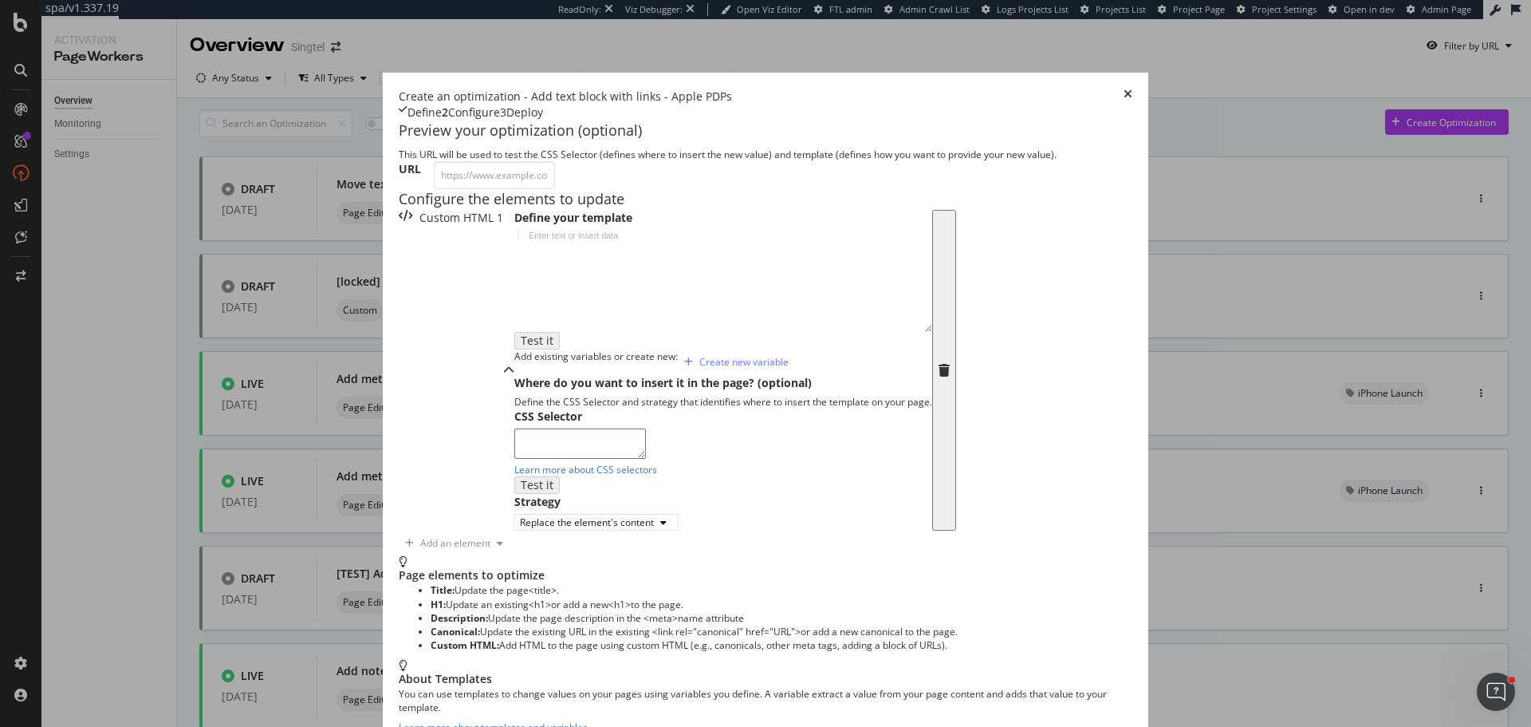
click at [514, 353] on div "modal" at bounding box center [723, 291] width 418 height 123
paste textarea "</div>"
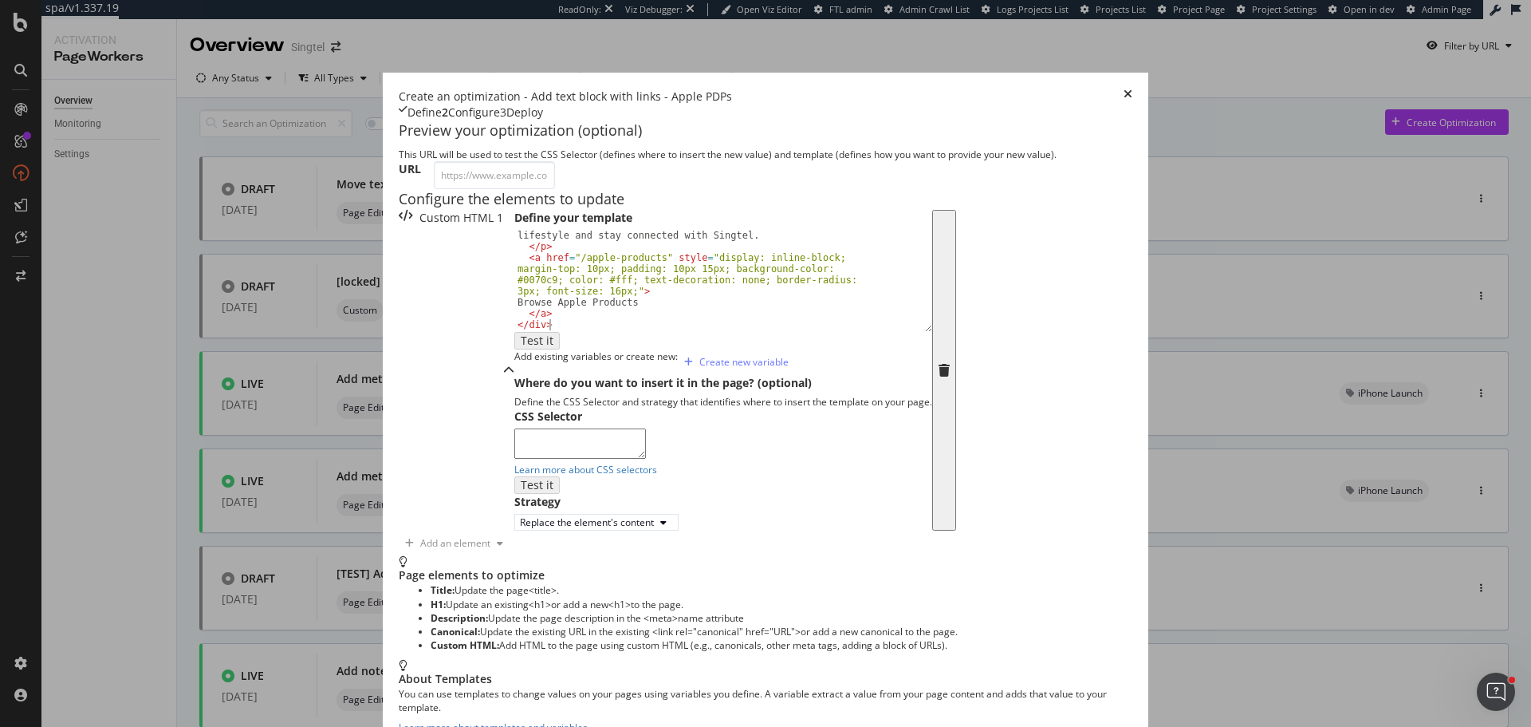
scroll to position [80, 0]
click at [514, 308] on div "Looking for more from Apple? Explore our wide range of Apple products, includin…" at bounding box center [717, 274] width 406 height 156
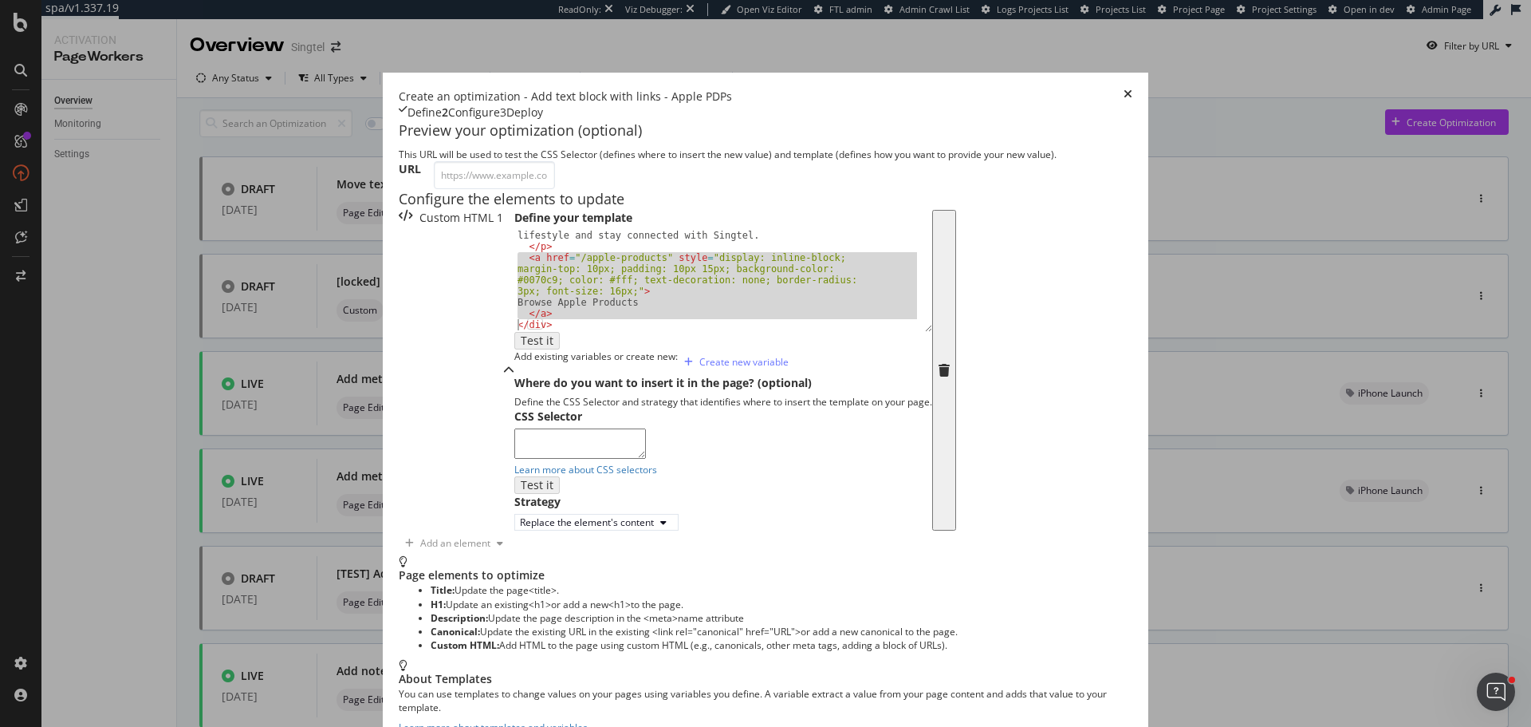
type textarea "</div>"
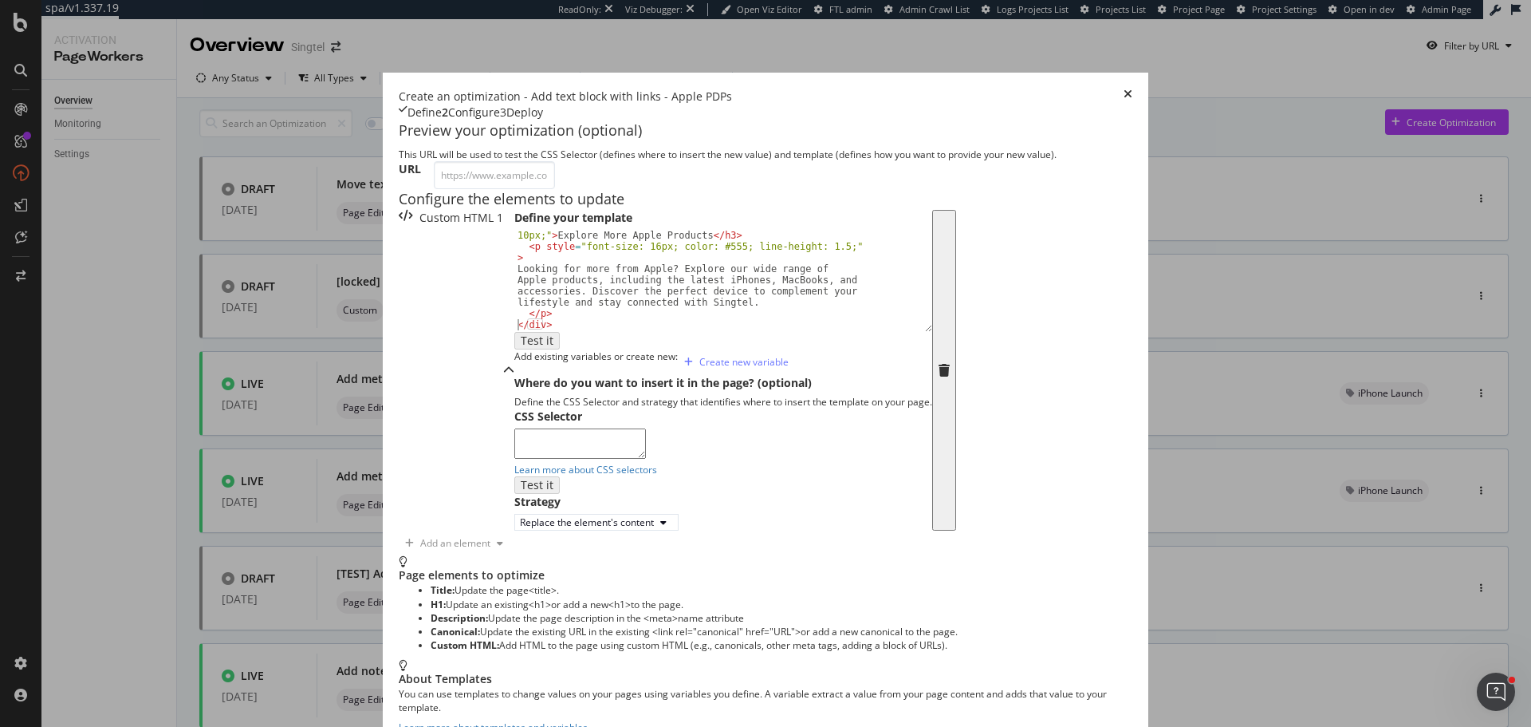
scroll to position [45, 0]
click at [514, 459] on textarea "modal" at bounding box center [580, 443] width 132 height 30
paste textarea "sc-dlVxhl dUTbQc"
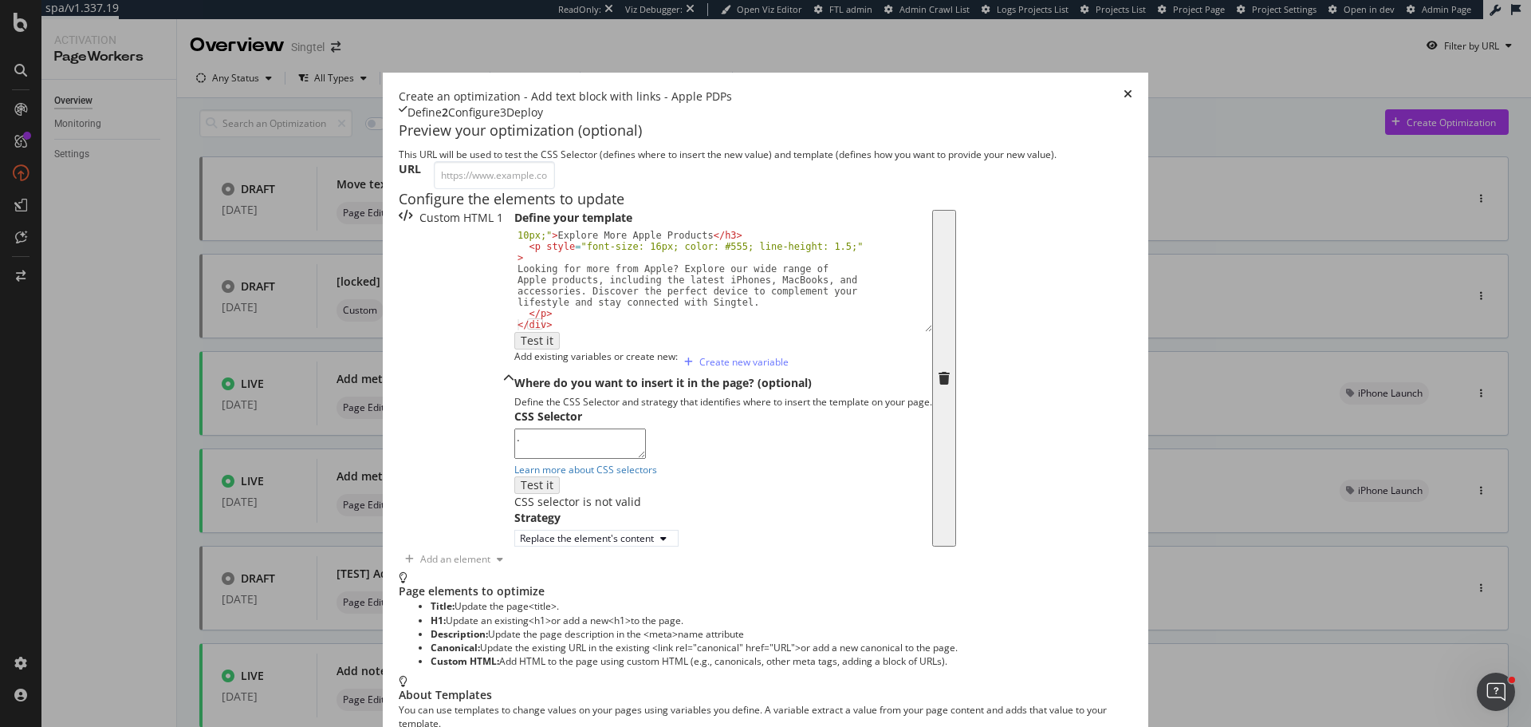
paste textarea "sc-dlVxhl dUTbQc"
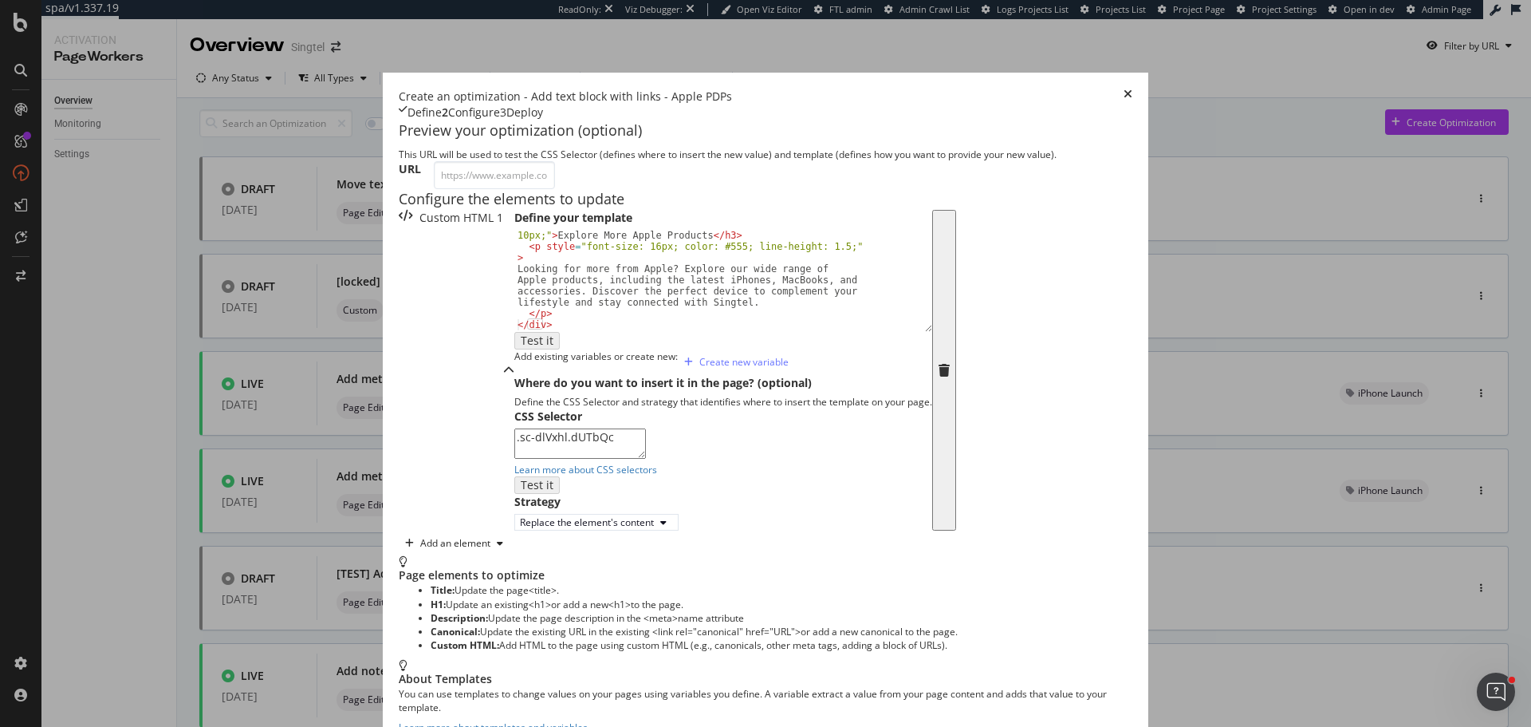
scroll to position [160, 0]
type textarea ".sc-dlVxhl.dUTbQc"
click at [520, 529] on div "Replace the element's content" at bounding box center [596, 522] width 153 height 14
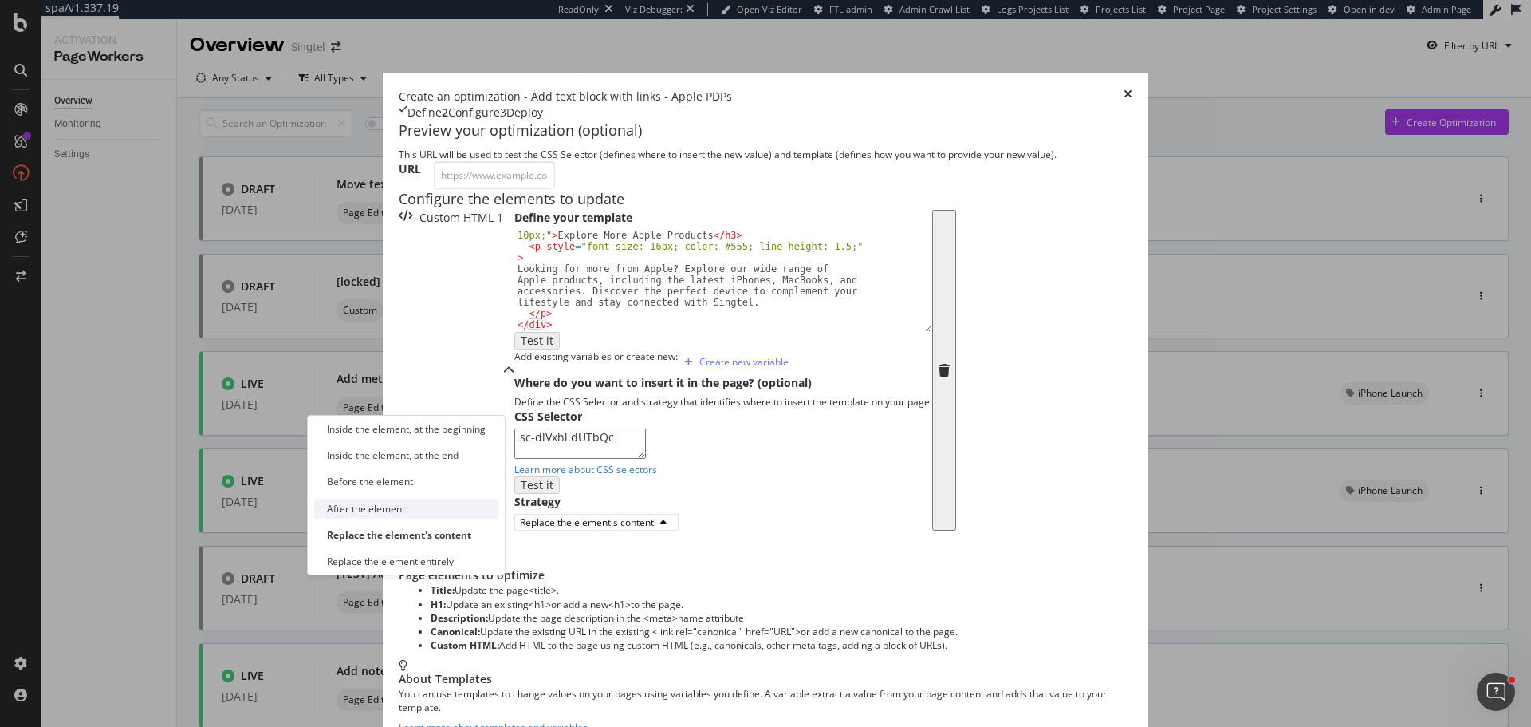
click at [397, 511] on div "After the element" at bounding box center [366, 509] width 78 height 14
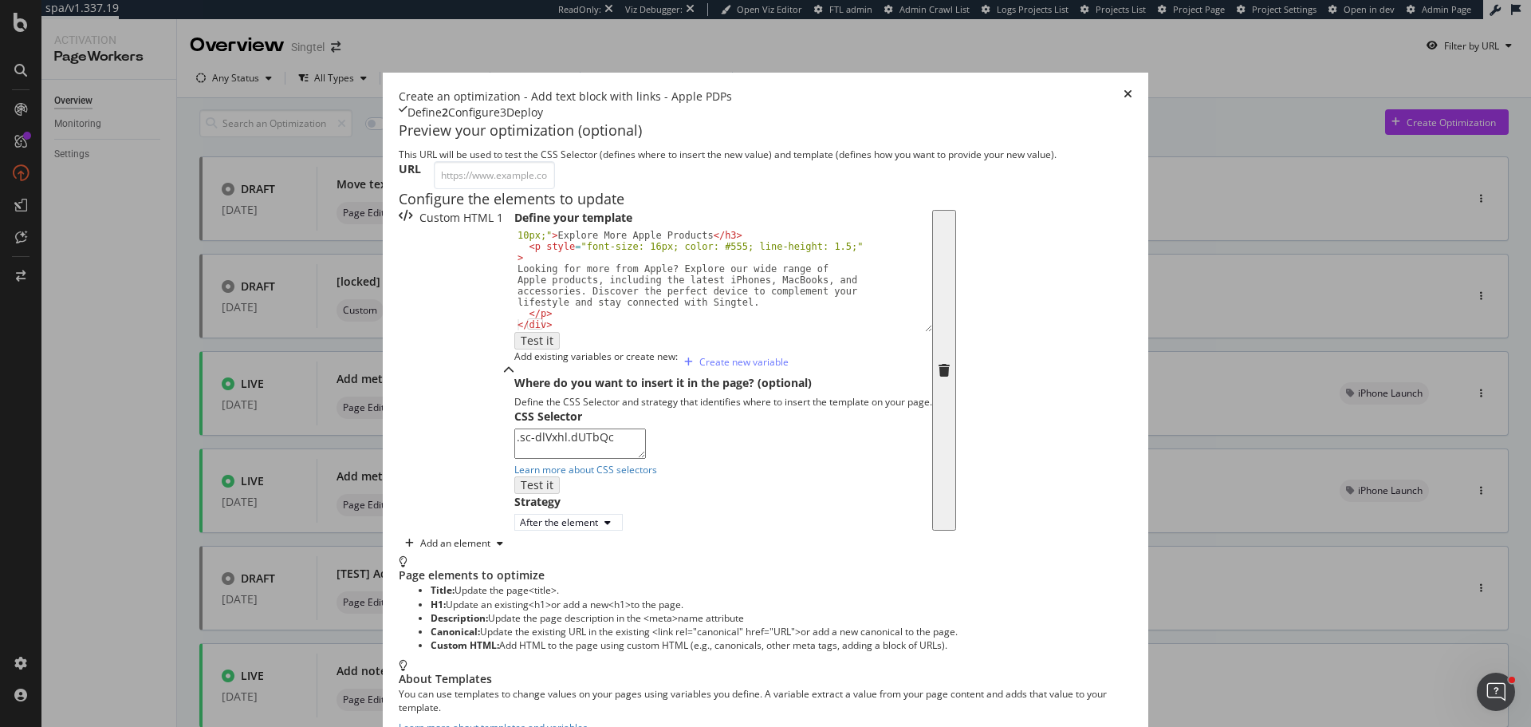
drag, startPoint x: 352, startPoint y: 261, endPoint x: 372, endPoint y: 290, distance: 35.0
click at [514, 261] on div "< h3 style = "font-size: 18px; color: #333; margin-bottom: 10px;" > Explore Mor…" at bounding box center [717, 286] width 406 height 134
paste textarea "https://www.singtel.com/personal/products-services/mobile/info/apple#activation…"
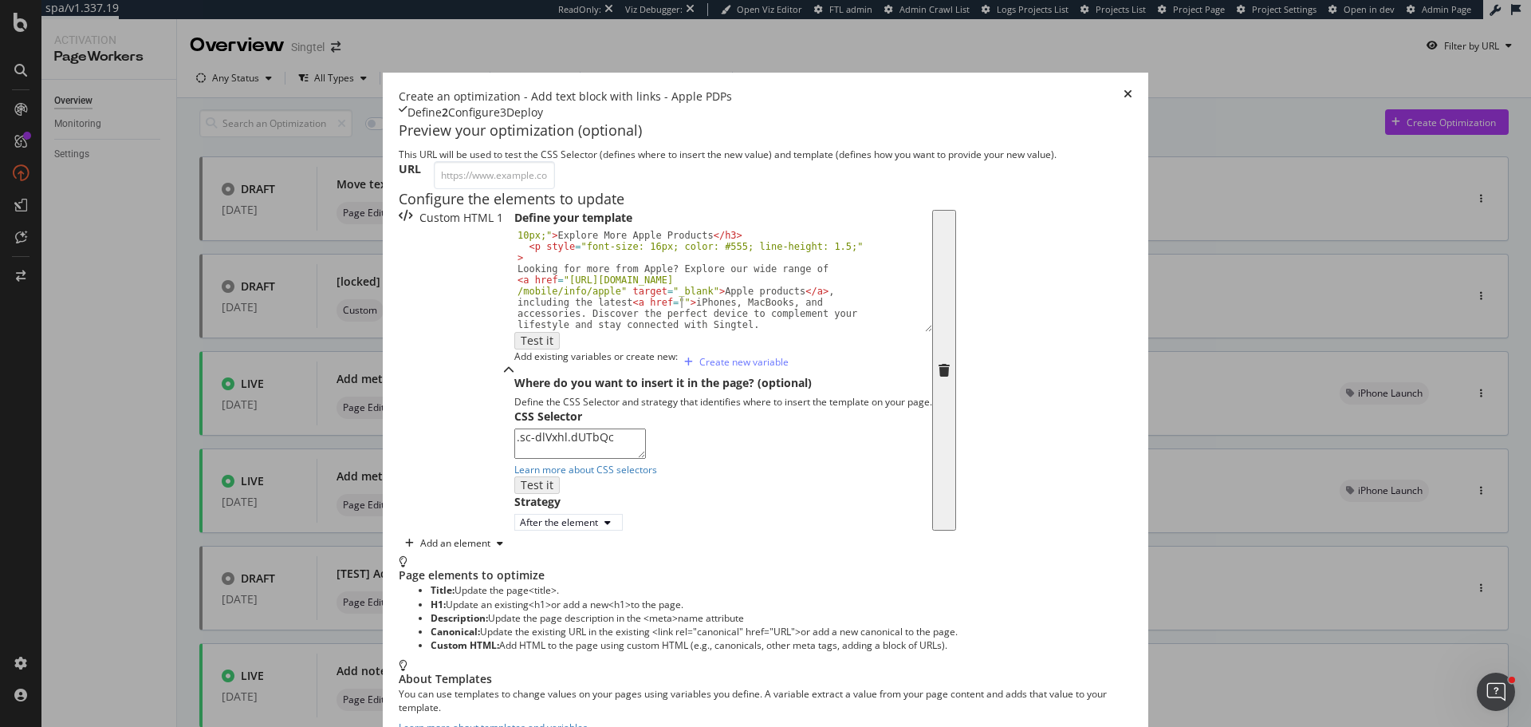
scroll to position [0, 89]
paste textarea "https://www.singtel.com/personal/products-services/mobile/info/iphone"
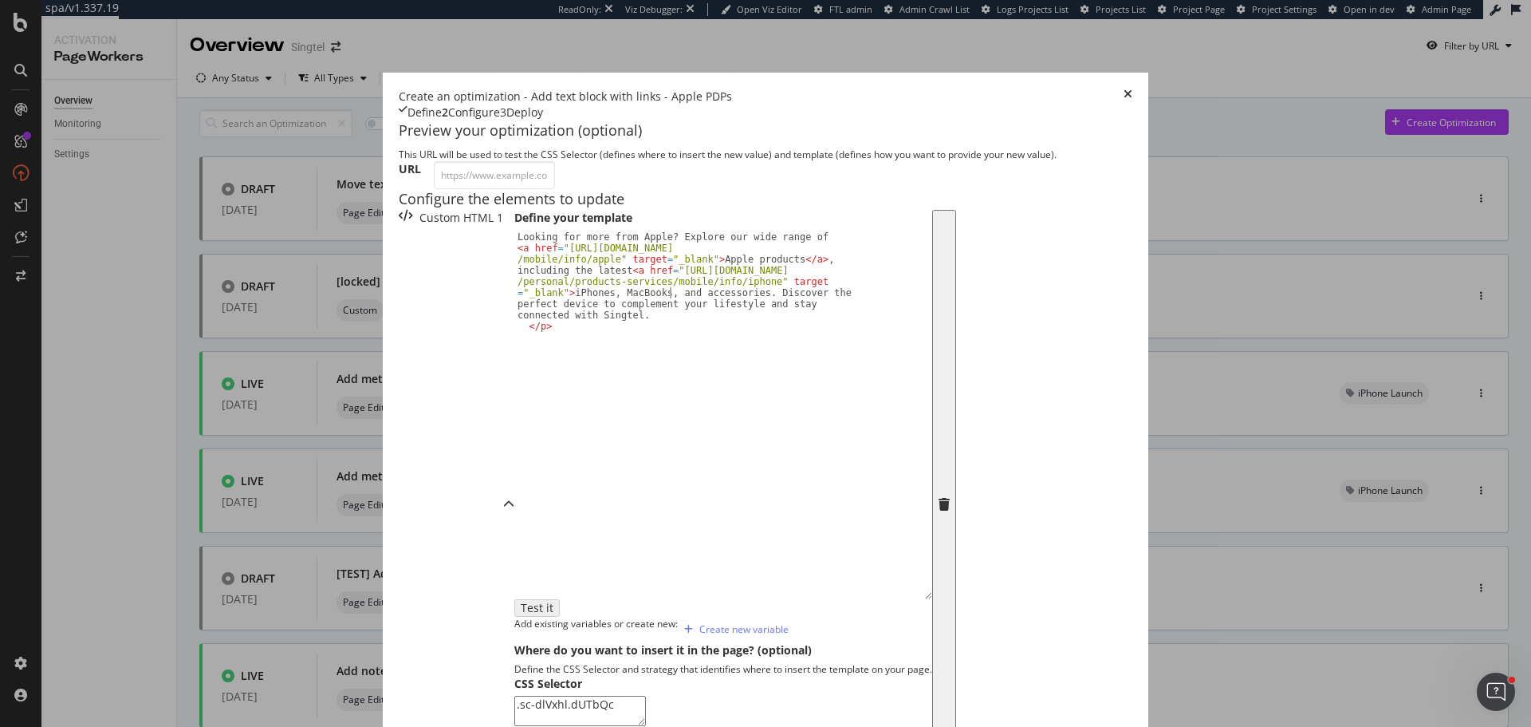
drag, startPoint x: 641, startPoint y: 306, endPoint x: 655, endPoint y: 576, distance: 269.9
click at [655, 576] on div "Looking for more from Apple? Explore our wide range of <a href="https://www.sin…" at bounding box center [723, 423] width 418 height 387
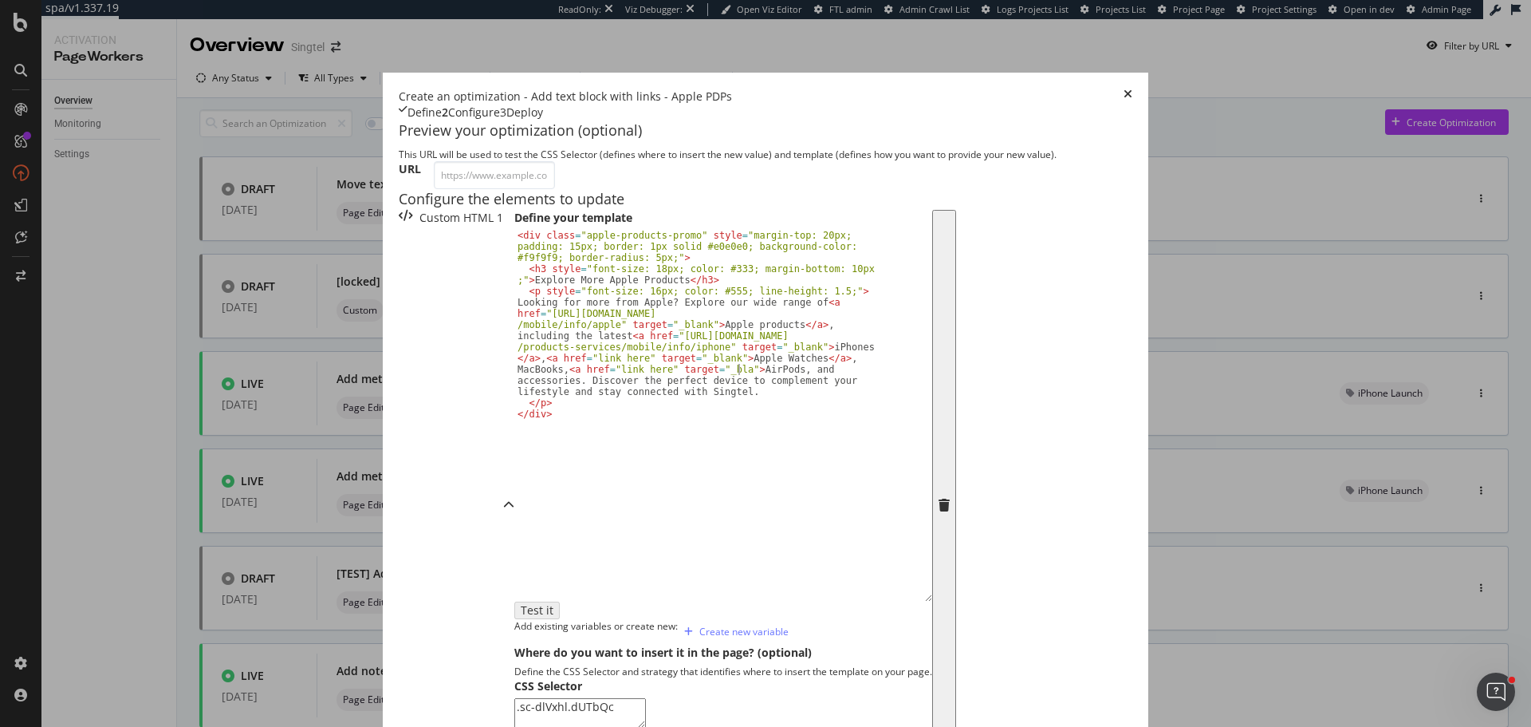
scroll to position [0, 176]
type textarea "Looking for more from Apple? Explore our wide range of <a href="https://www.sin…"
type textarea "<>"
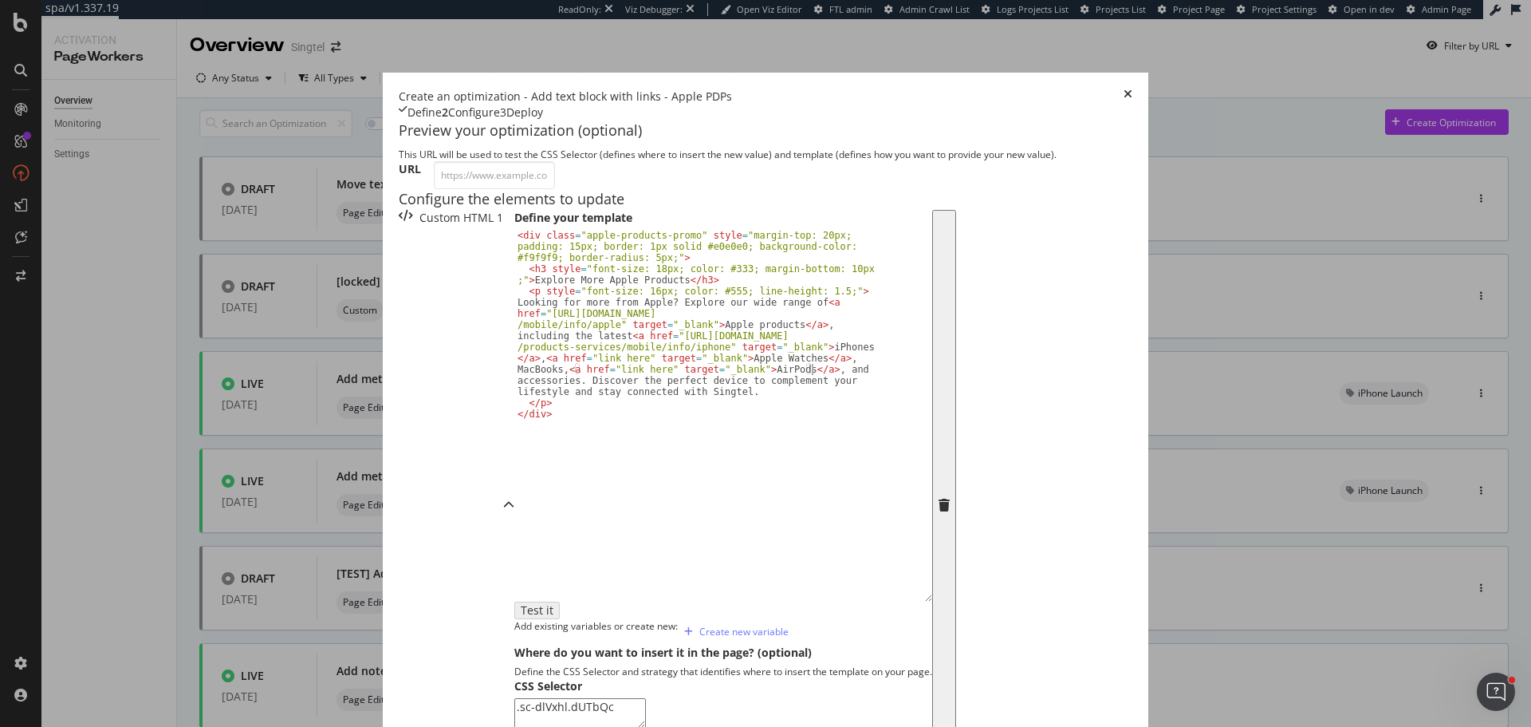
type textarea "/a"
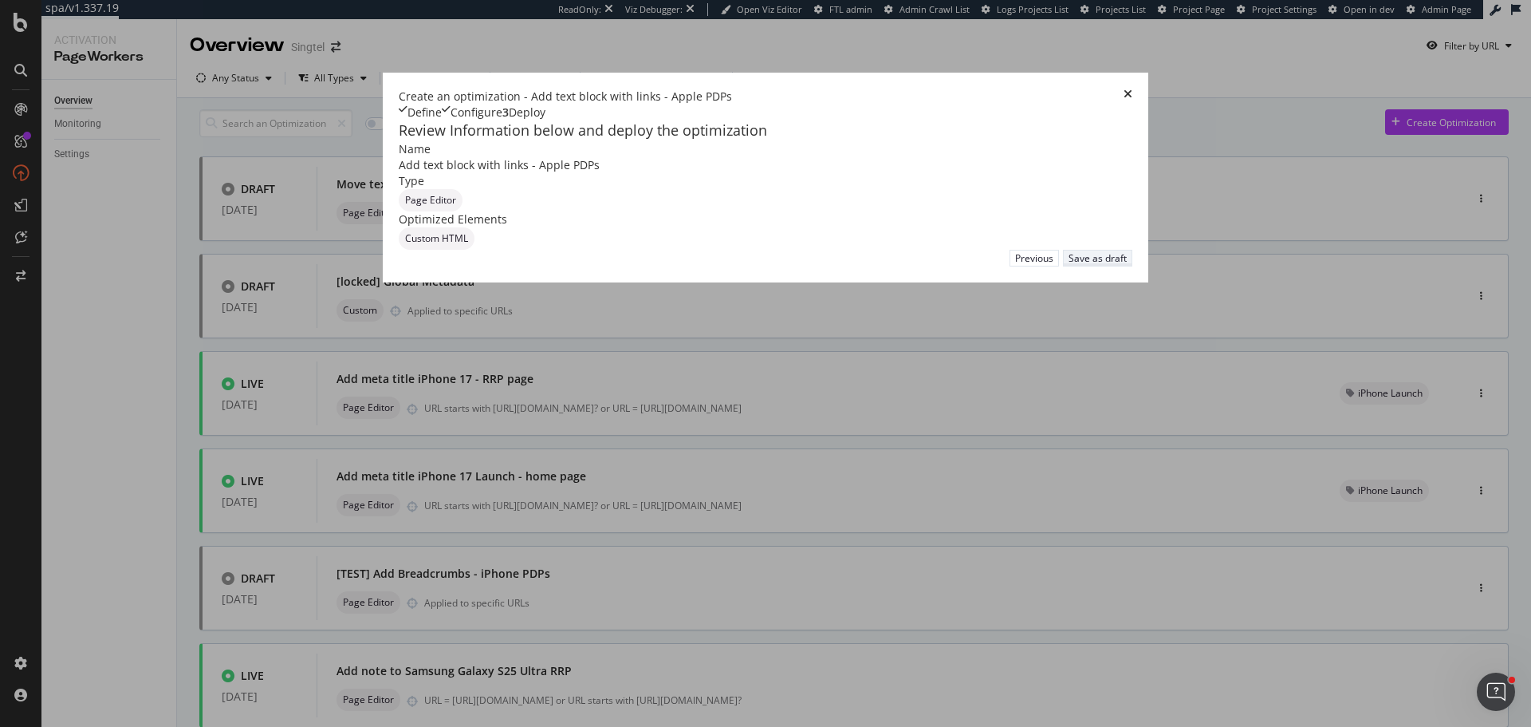
scroll to position [0, 0]
click at [1127, 265] on div "Save as draft" at bounding box center [1098, 258] width 58 height 14
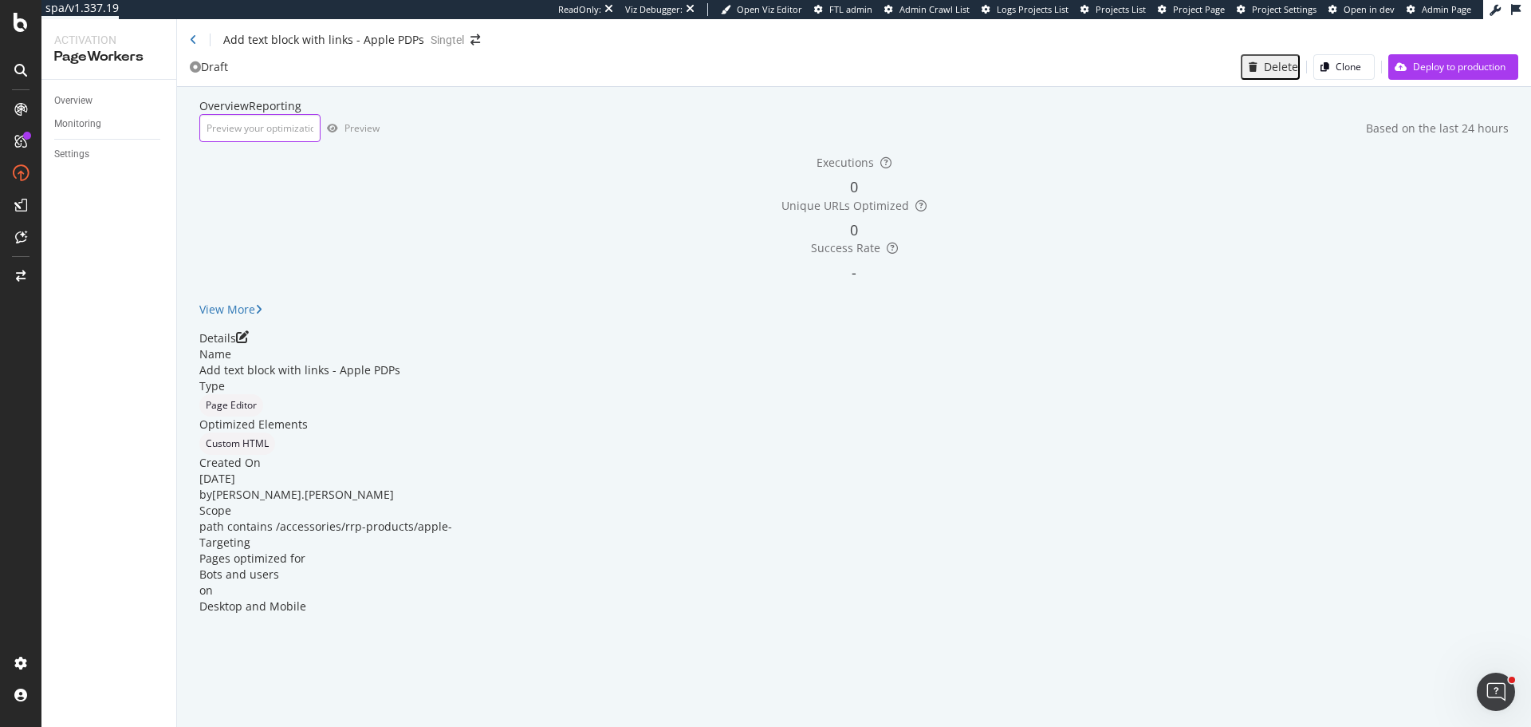
click at [321, 142] on input "url" at bounding box center [259, 128] width 121 height 28
paste input "https://shop.singtel.com/accessories/rrp-products/apple-iphone-16-pro-max"
type input "https://shop.singtel.com/accessories/rrp-products/apple-iphone-16-pro-max"
click at [380, 135] on div "Preview" at bounding box center [362, 128] width 35 height 14
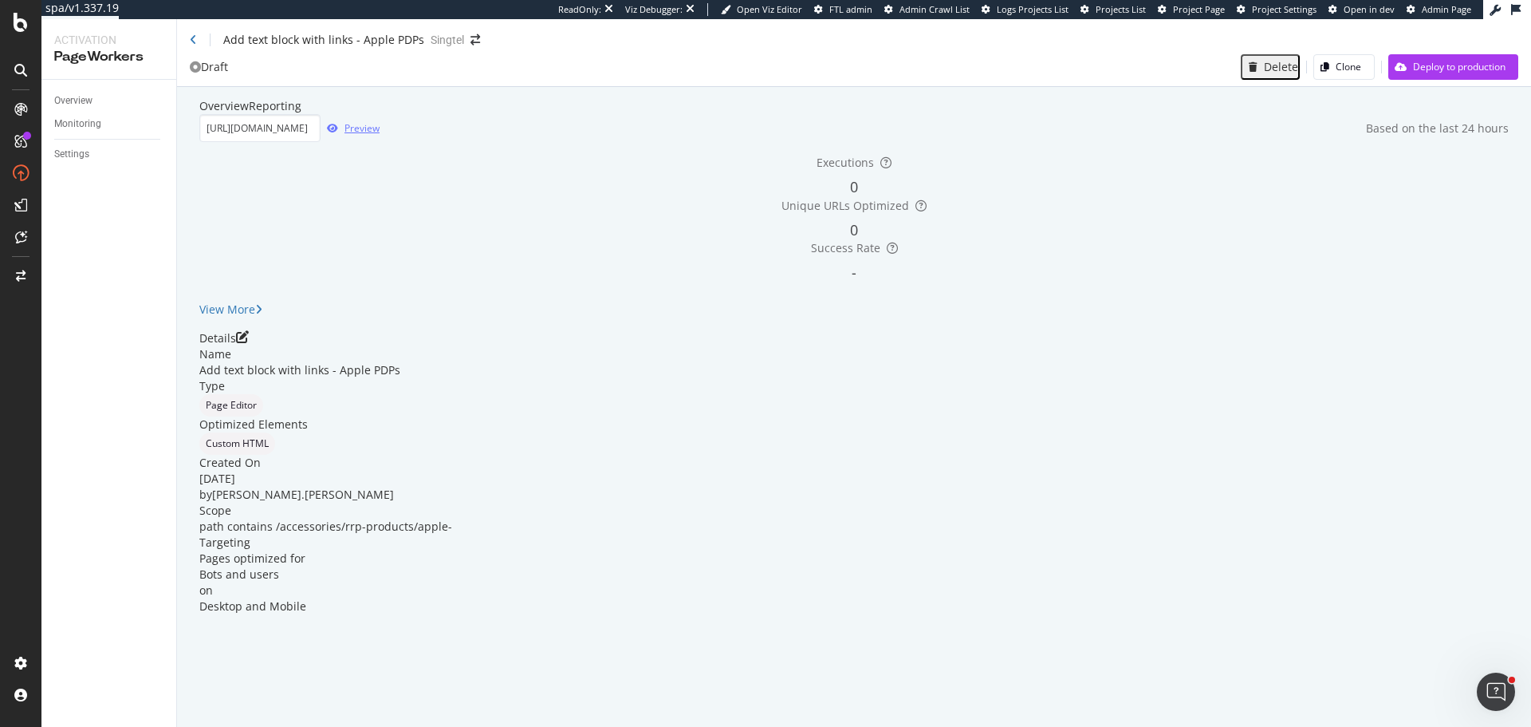
scroll to position [0, 0]
click at [249, 343] on icon "pen-to-square" at bounding box center [242, 336] width 13 height 13
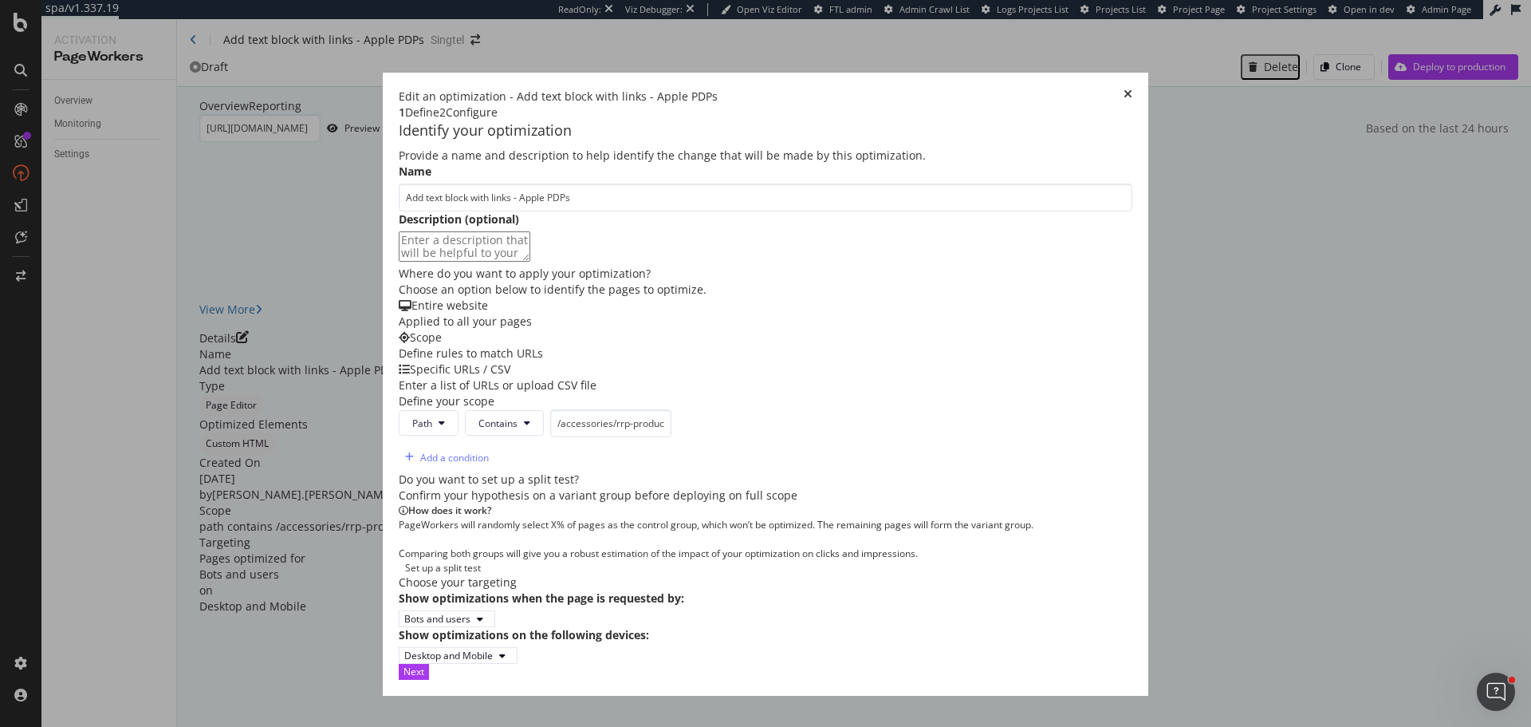
drag, startPoint x: 1188, startPoint y: 688, endPoint x: 1199, endPoint y: 688, distance: 11.2
click at [1133, 679] on div "Next" at bounding box center [766, 671] width 734 height 15
click at [424, 678] on div "Next" at bounding box center [414, 671] width 21 height 14
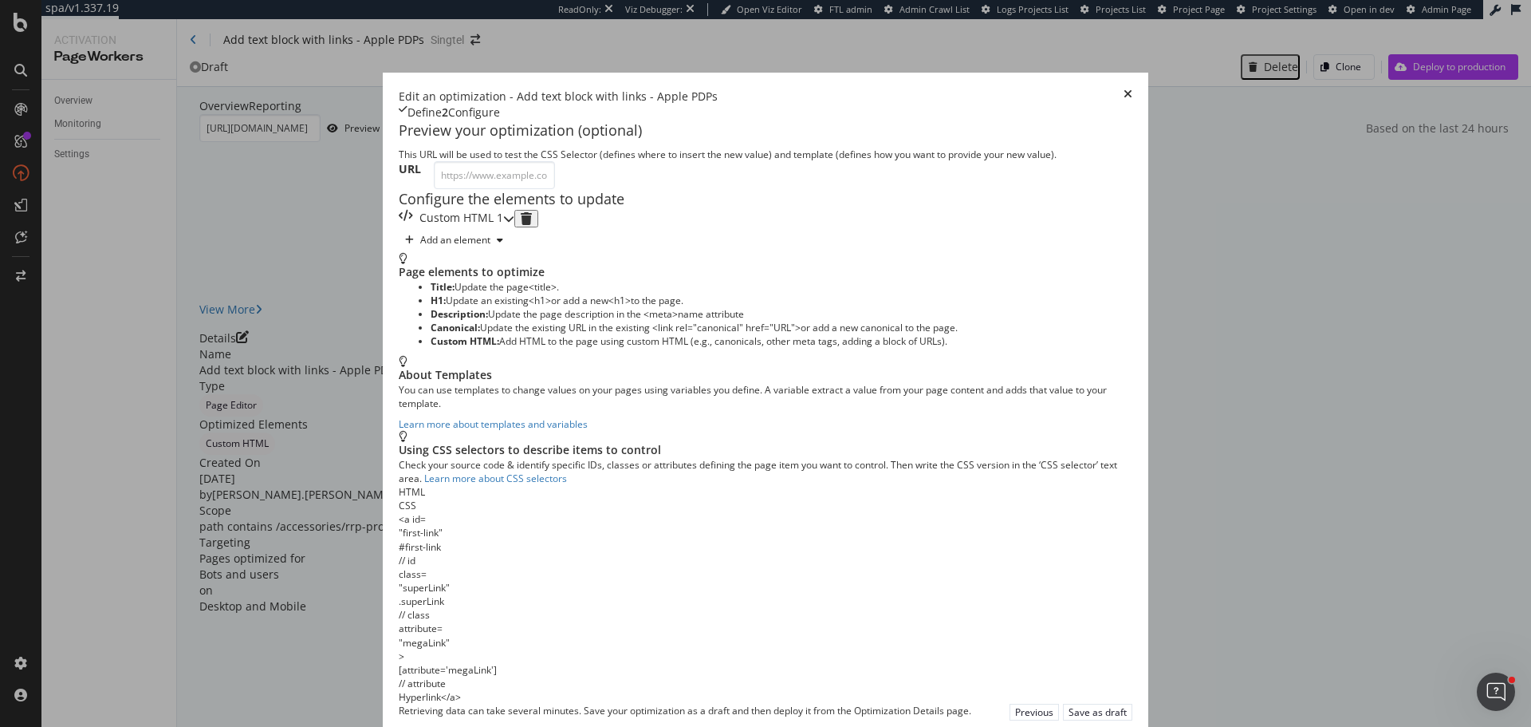
click at [503, 227] on div "Custom HTML 1" at bounding box center [451, 219] width 104 height 18
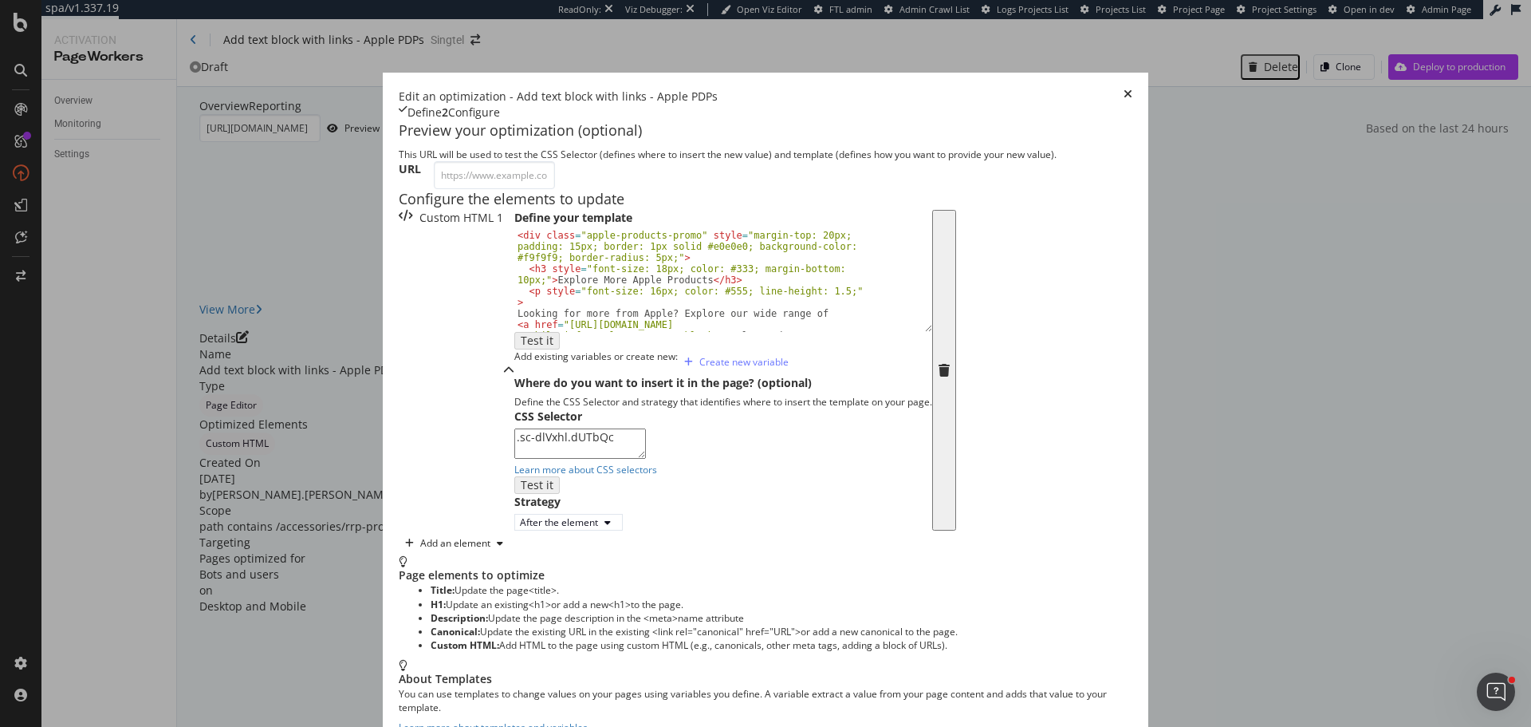
scroll to position [169, 0]
click at [515, 459] on textarea ".sc-dlVxhl.dUTbQc" at bounding box center [580, 443] width 132 height 30
paste textarea "#tech-specs"
type textarea "#tech-specs"
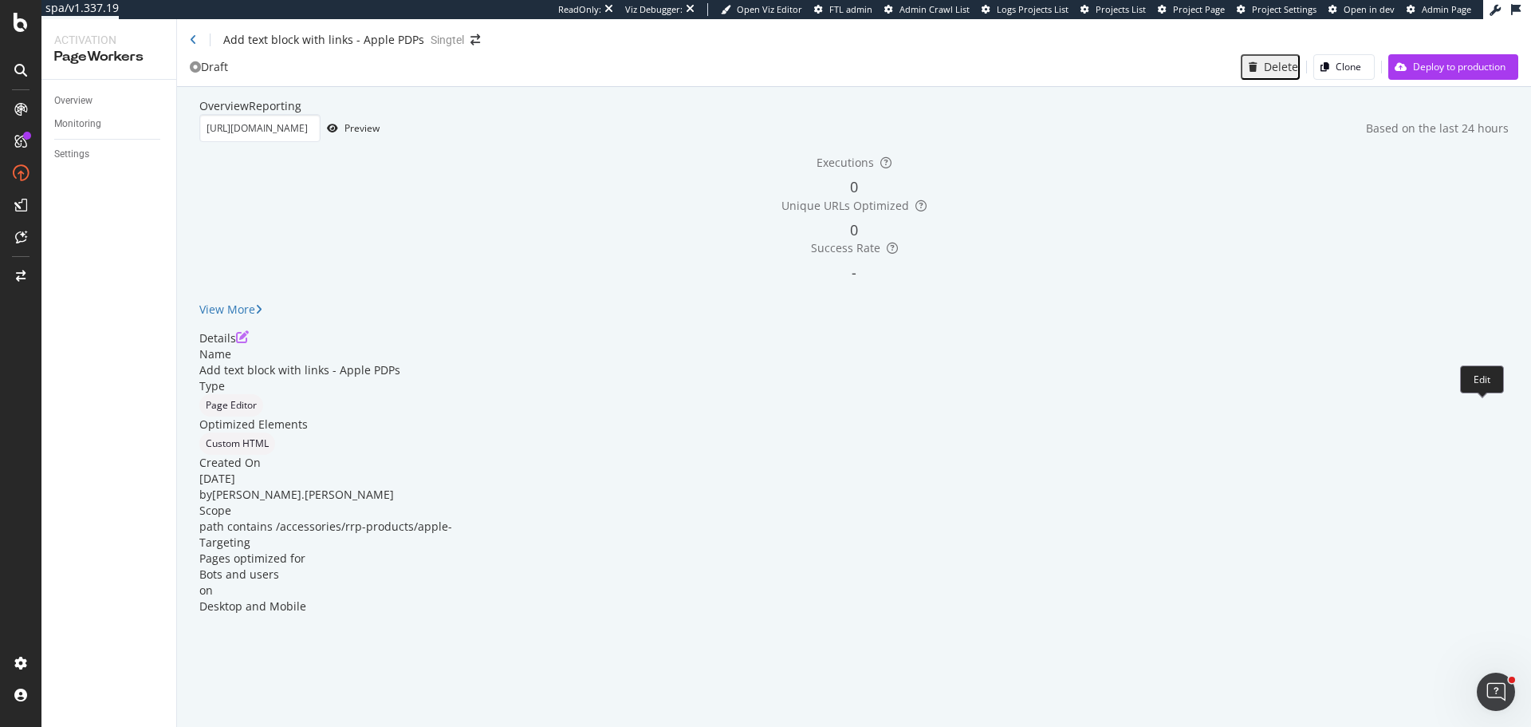
click at [249, 343] on icon "pen-to-square" at bounding box center [242, 336] width 13 height 13
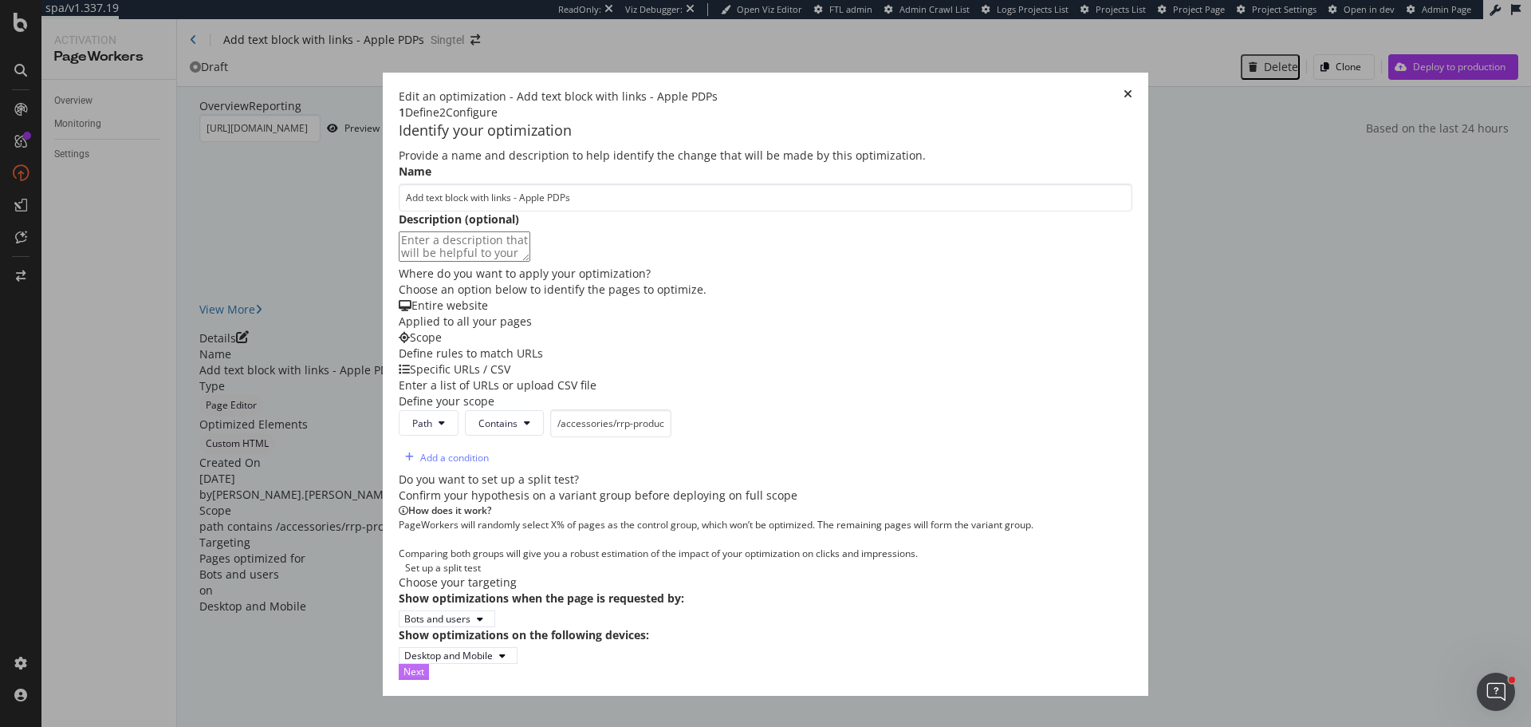
click at [429, 679] on button "Next" at bounding box center [414, 671] width 30 height 15
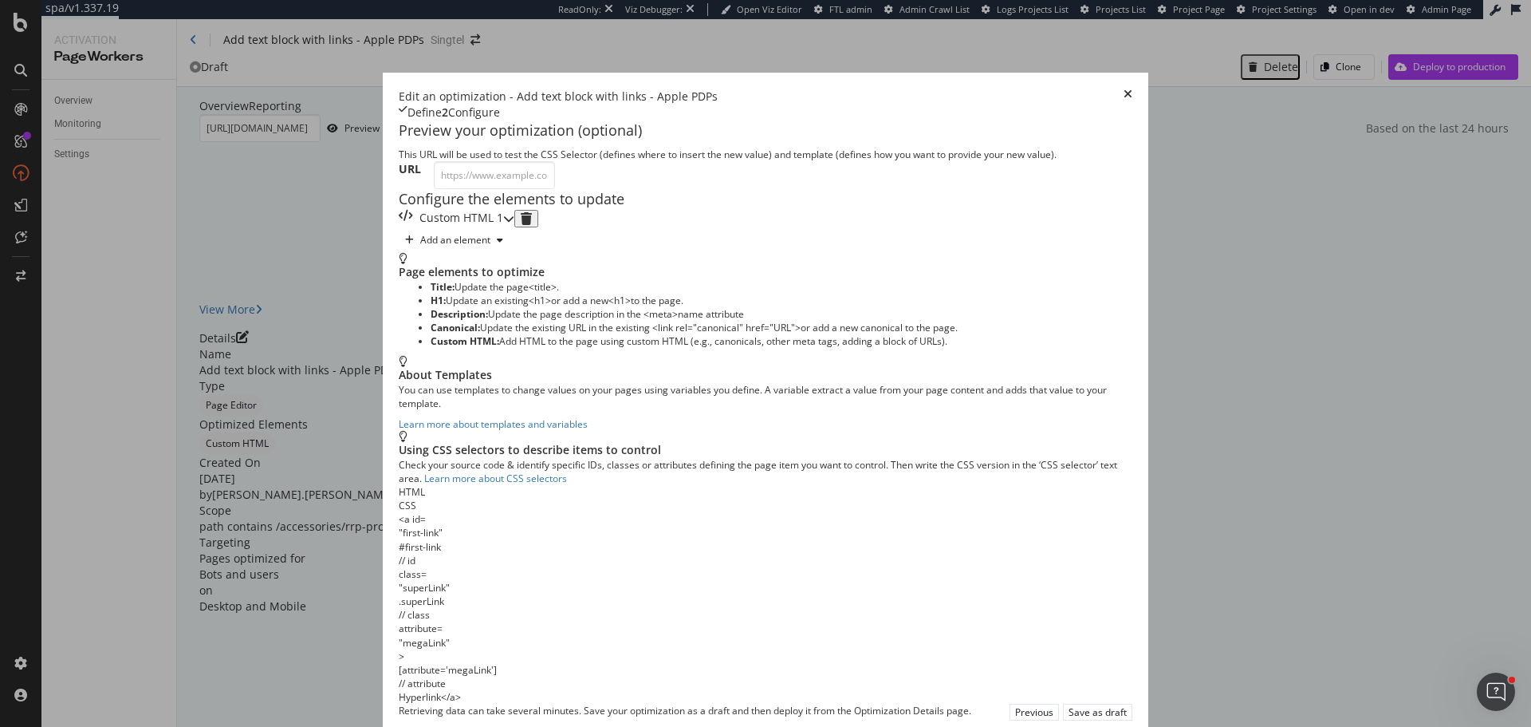
click at [514, 227] on div "Custom HTML 1" at bounding box center [457, 219] width 116 height 18
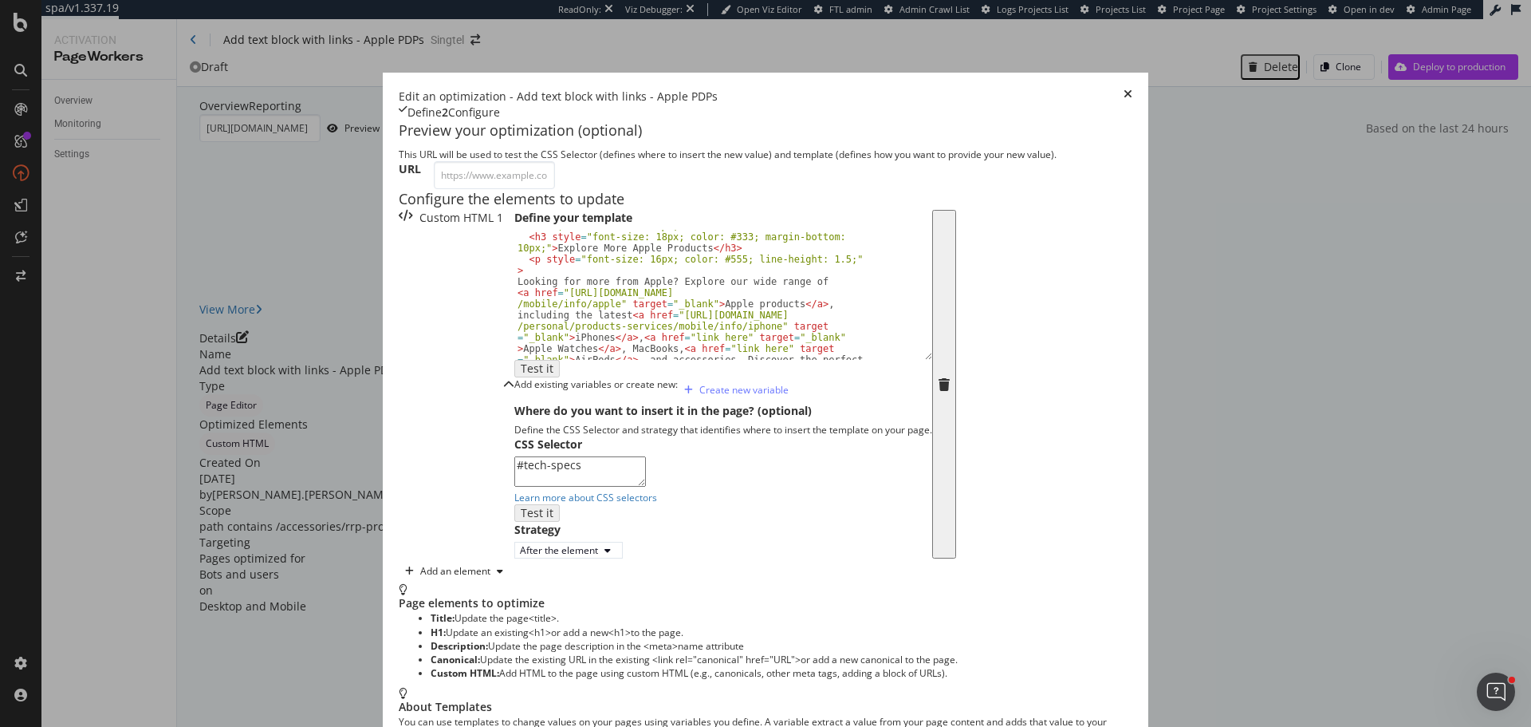
scroll to position [32, 0]
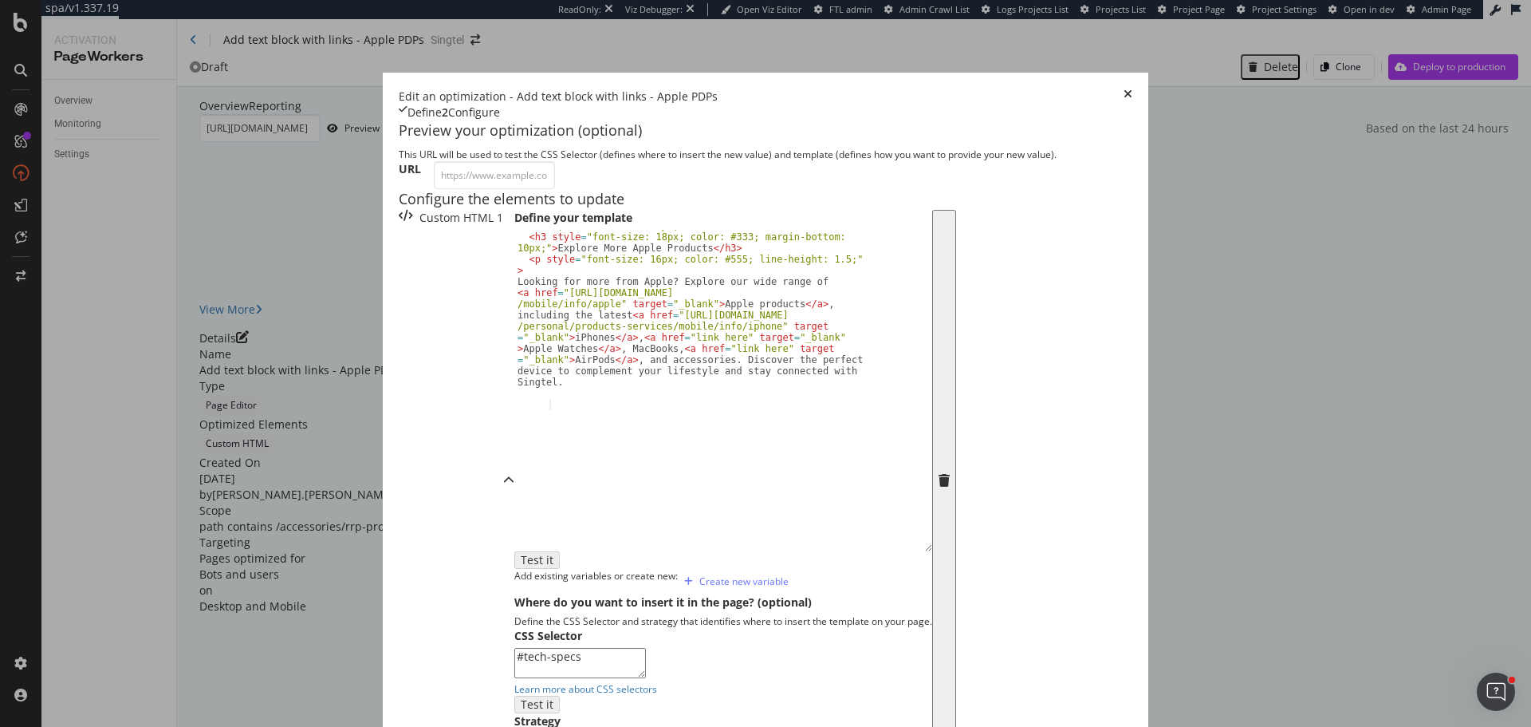
drag, startPoint x: 641, startPoint y: 468, endPoint x: 659, endPoint y: 682, distance: 214.5
click at [656, 688] on div "Edit an optimization - Add text block with links - Apple PDPs Define 2 Configur…" at bounding box center [766, 666] width 766 height 1187
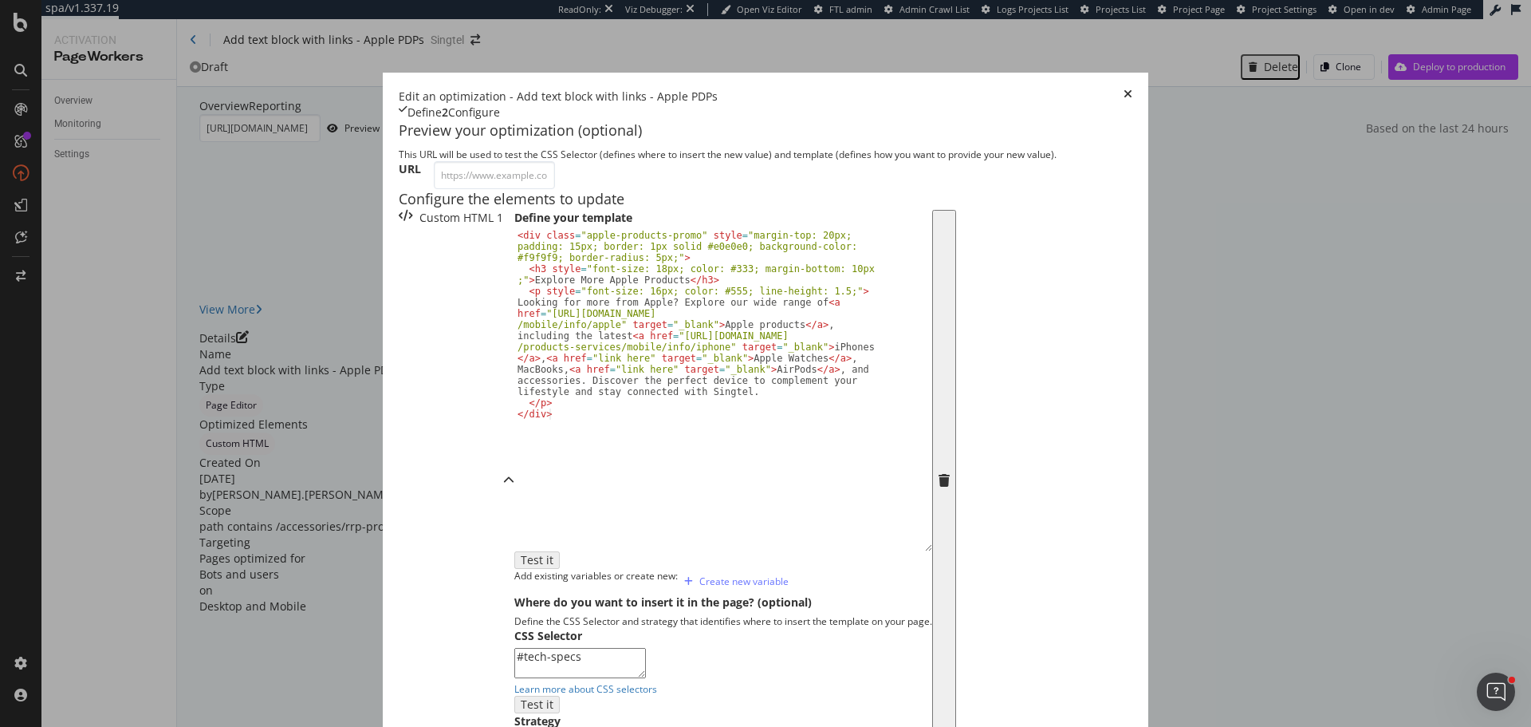
click at [514, 412] on div "< div class = "apple-products-promo" style = "margin-top: 20px; padding: 15px; …" at bounding box center [723, 412] width 418 height 365
paste textarea "2 class="sc-ksdxgE buhMvg">Product details</h2><h"
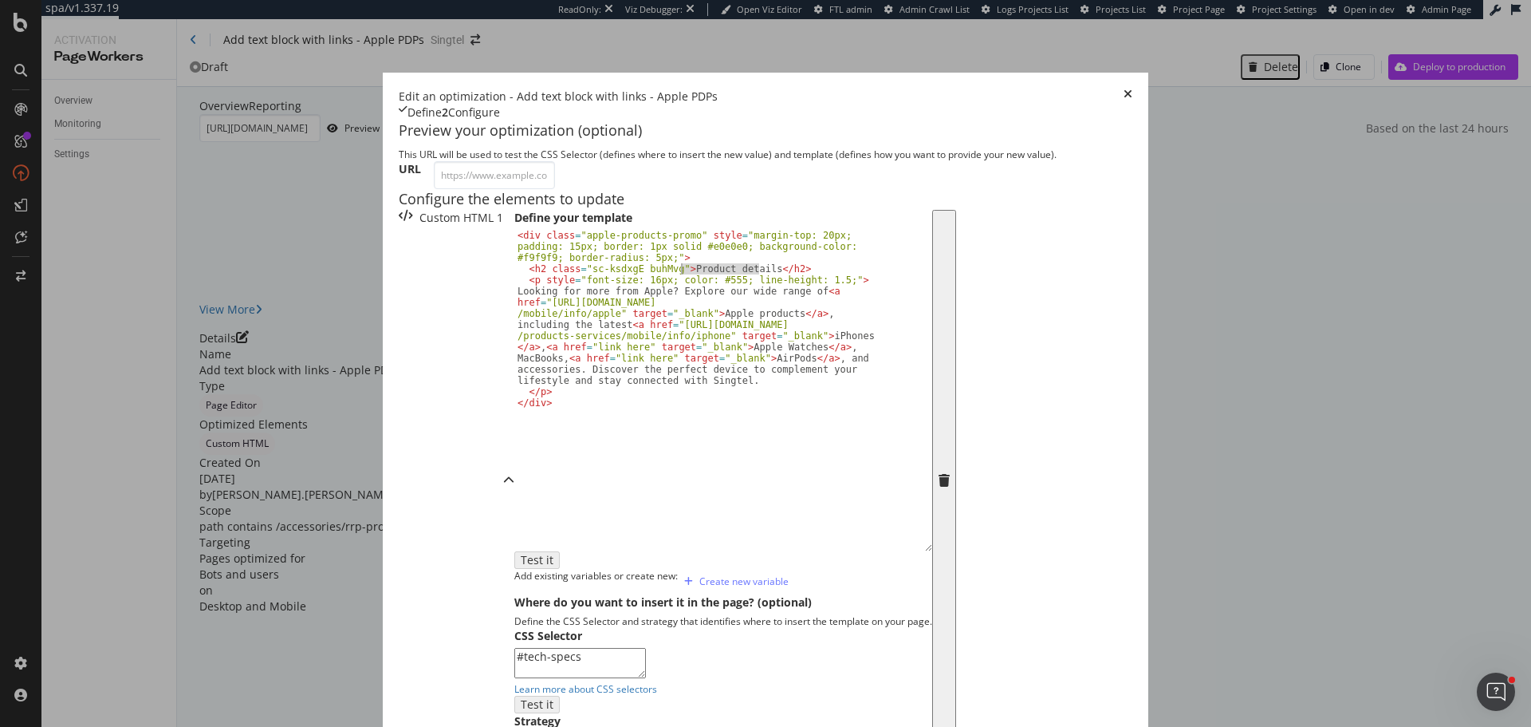
paste textarea "Explore More Apple Product"
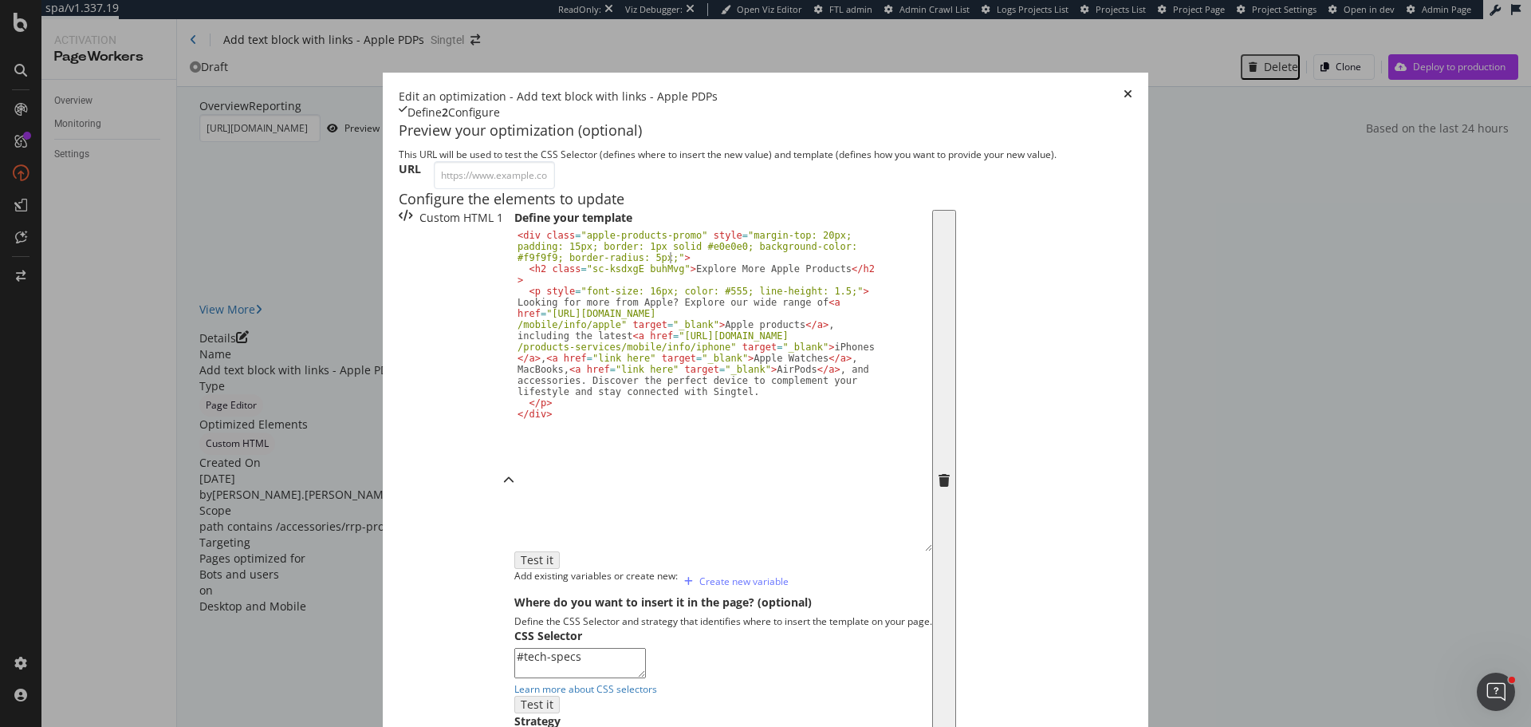
click at [514, 397] on div "< div class = "apple-products-promo" style = "margin-top: 20px; padding: 15px; …" at bounding box center [723, 412] width 418 height 365
paste textarea "text-align: left;"
type textarea "<div class="apple-products-promo" style="margin-top: 20px; padding: 15px; borde…"
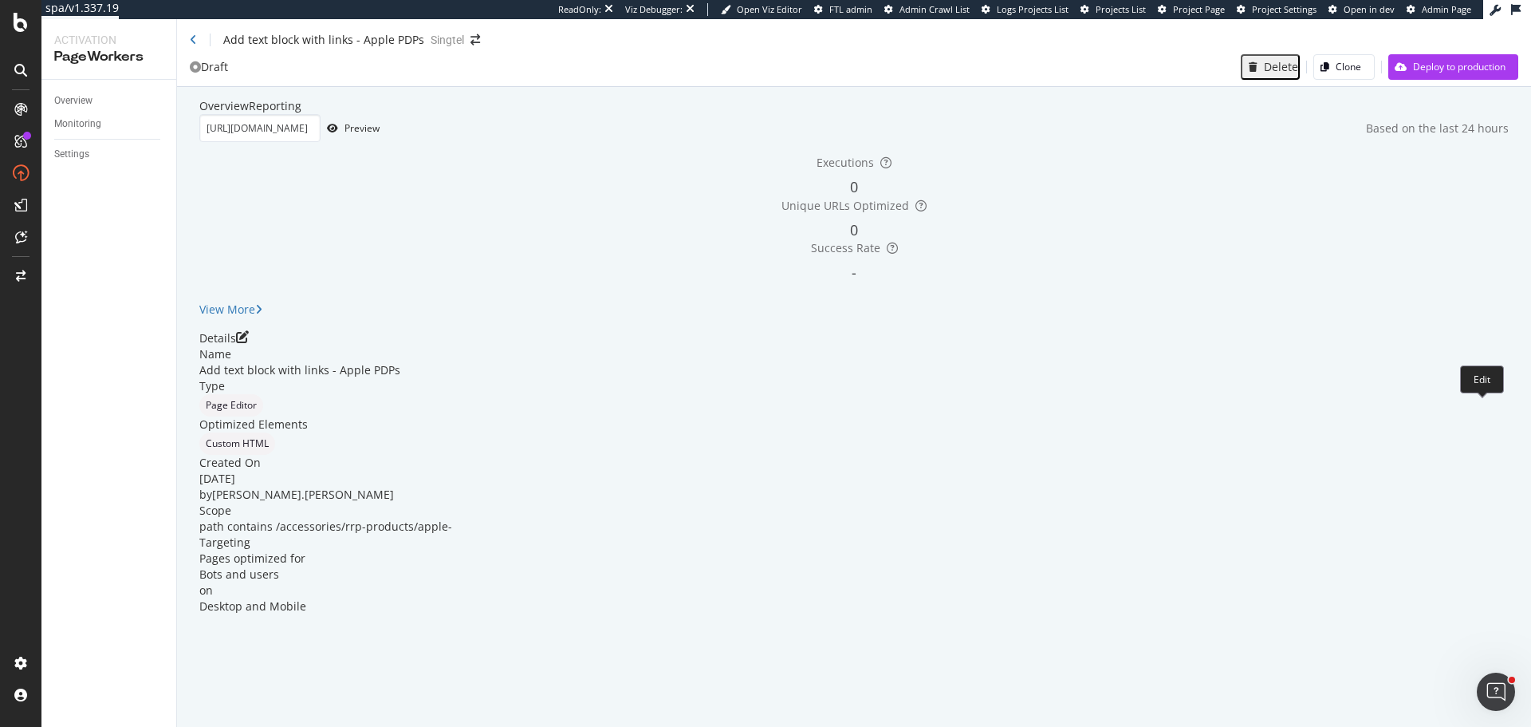
click at [1476, 346] on div "Details" at bounding box center [854, 338] width 1310 height 16
click at [249, 343] on icon "pen-to-square" at bounding box center [242, 336] width 13 height 13
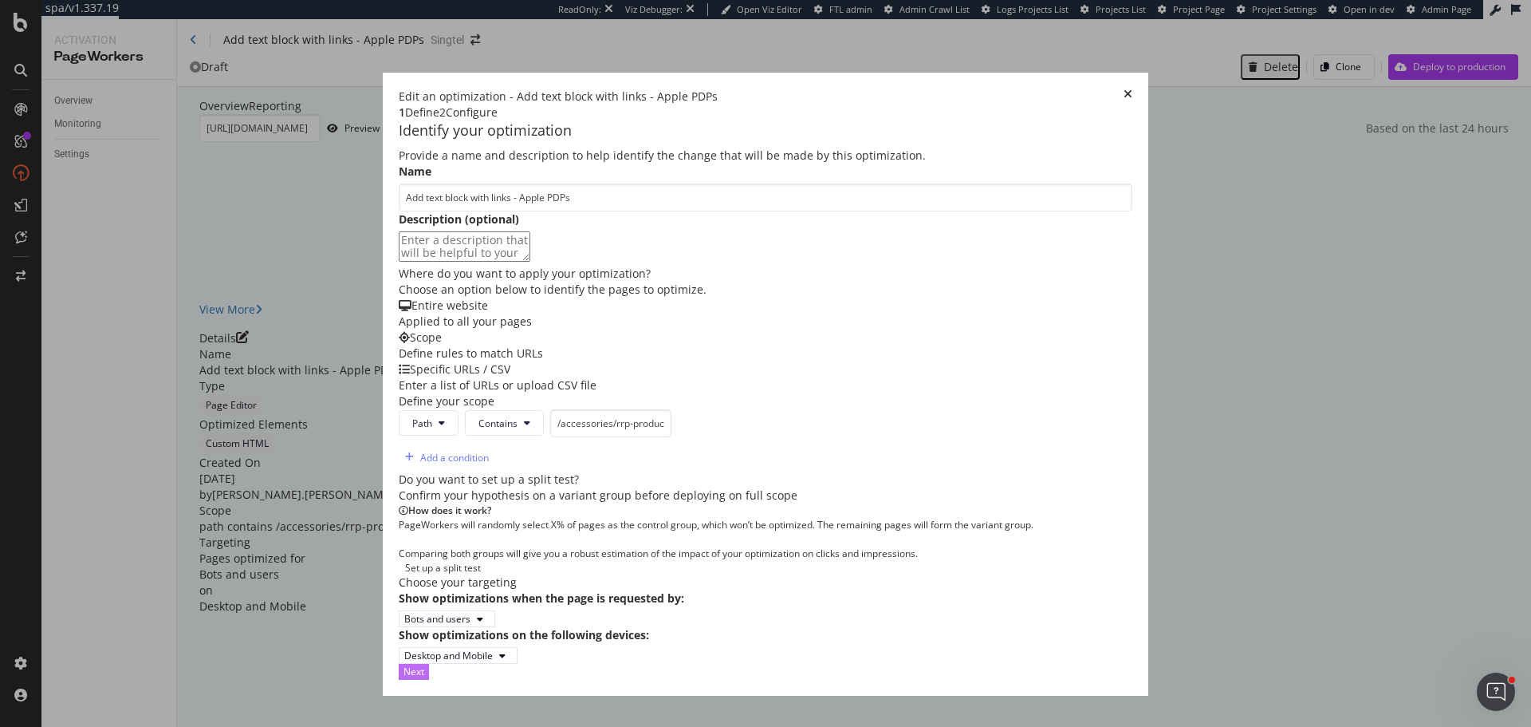
click at [429, 679] on button "Next" at bounding box center [414, 671] width 30 height 15
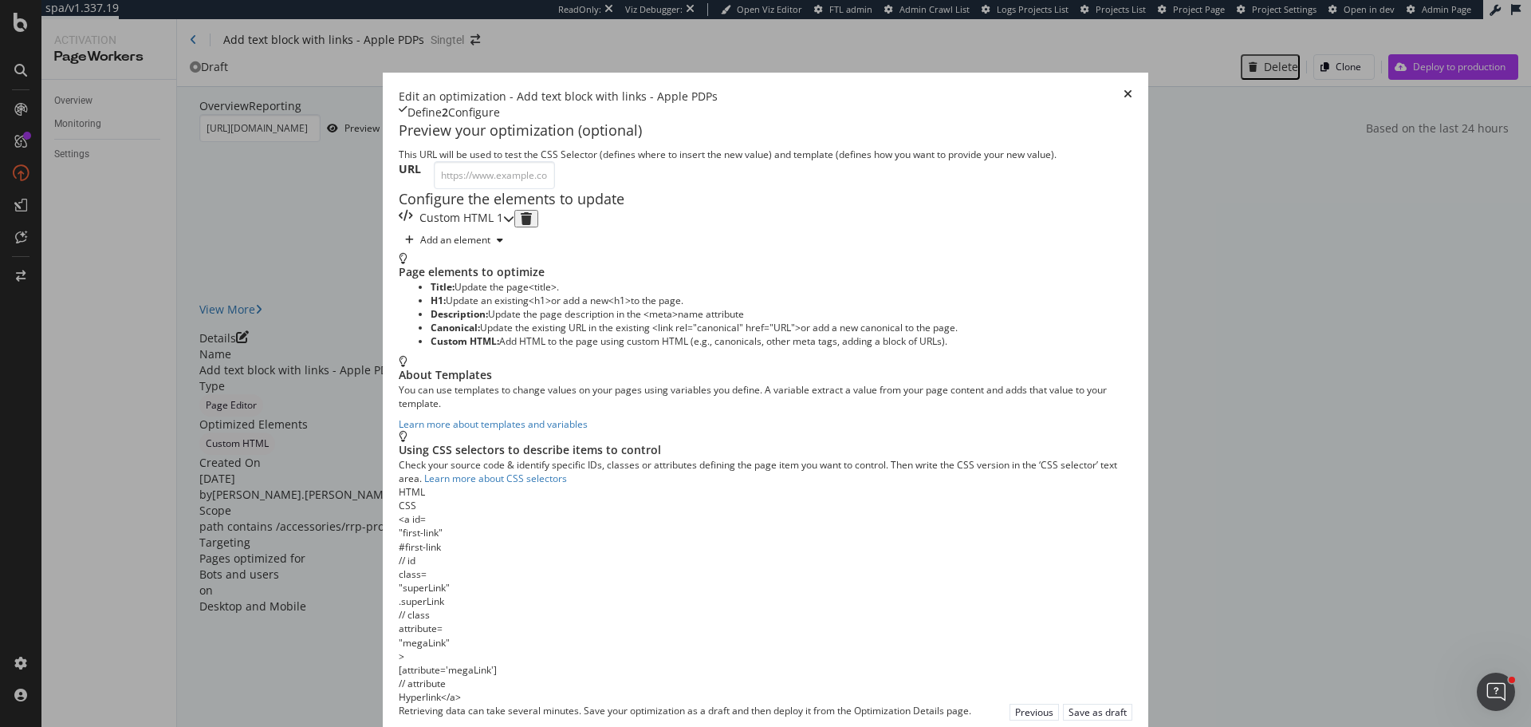
click at [514, 227] on div "Custom HTML 1" at bounding box center [457, 219] width 116 height 18
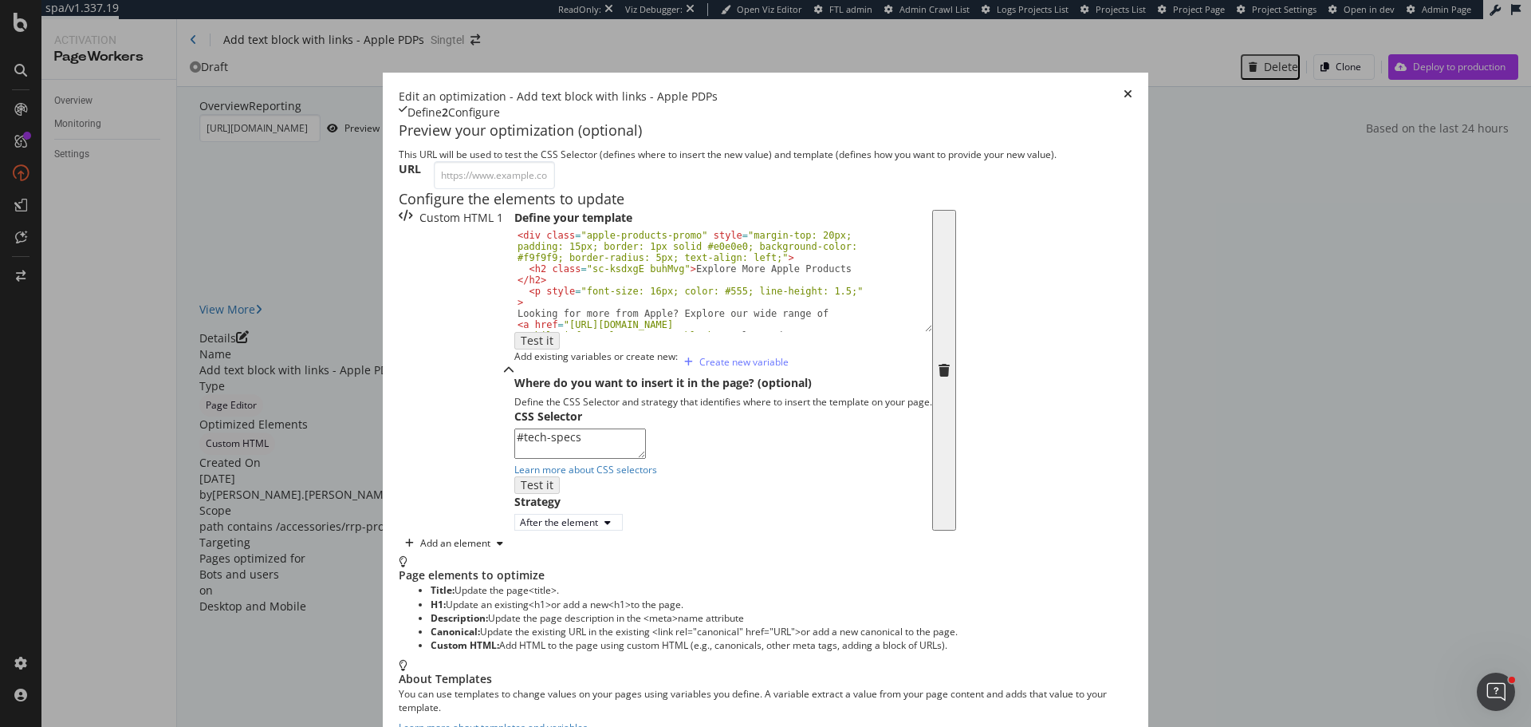
type textarea "<h2 class="sc-ksdxgE buhMvg">Explore More Apple Products</h2>"
click at [514, 424] on div "< div class = "apple-products-promo" style = "margin-top: 20px; padding: 15px; …" at bounding box center [717, 353] width 406 height 246
type textarea "<br>"
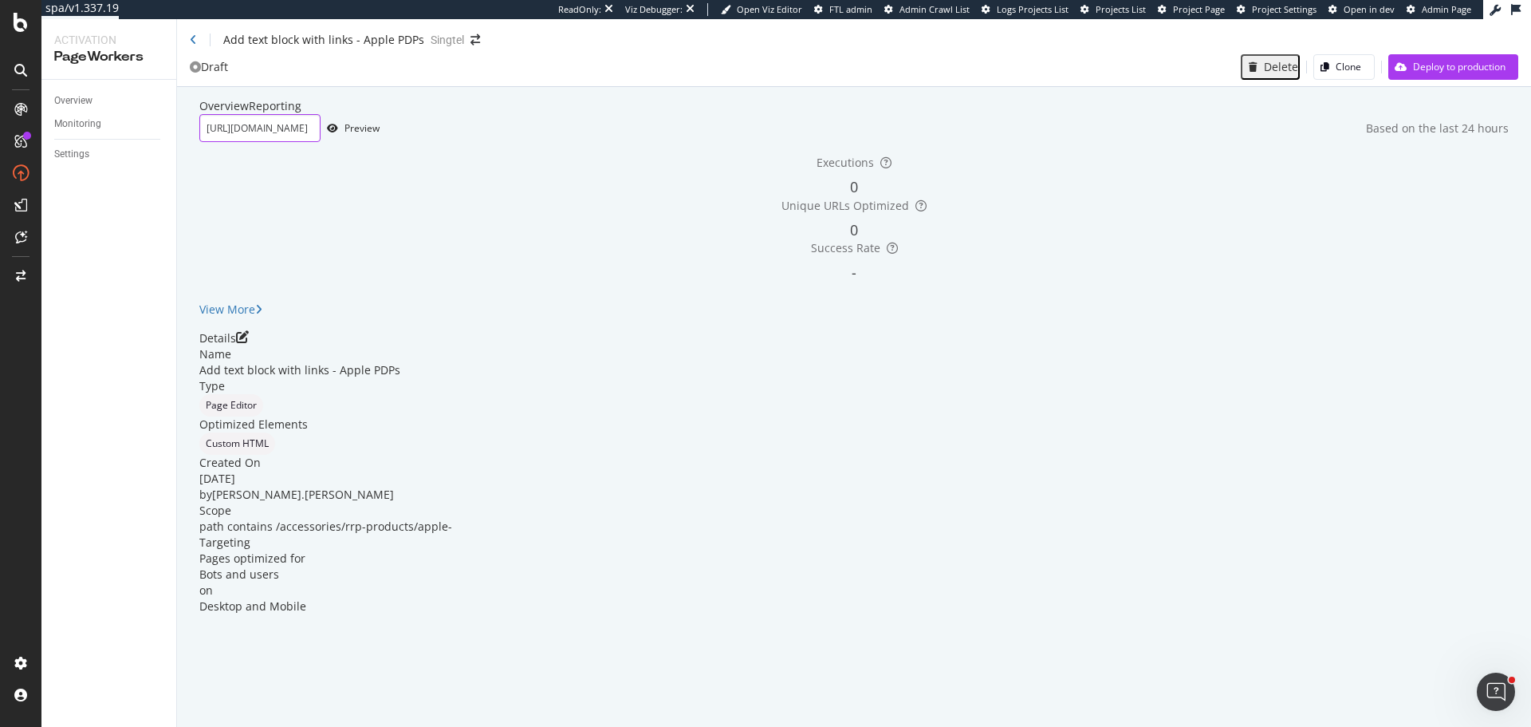
click at [321, 142] on input "https://shop.singtel.com/accessories/rrp-products/apple-iphone-16-pro-max" at bounding box center [259, 128] width 121 height 28
paste input "airpods-4"
type input "https://shop.singtel.com/accessories/rrp-products/apple-airpods-4"
click at [380, 135] on div "Preview" at bounding box center [362, 128] width 35 height 14
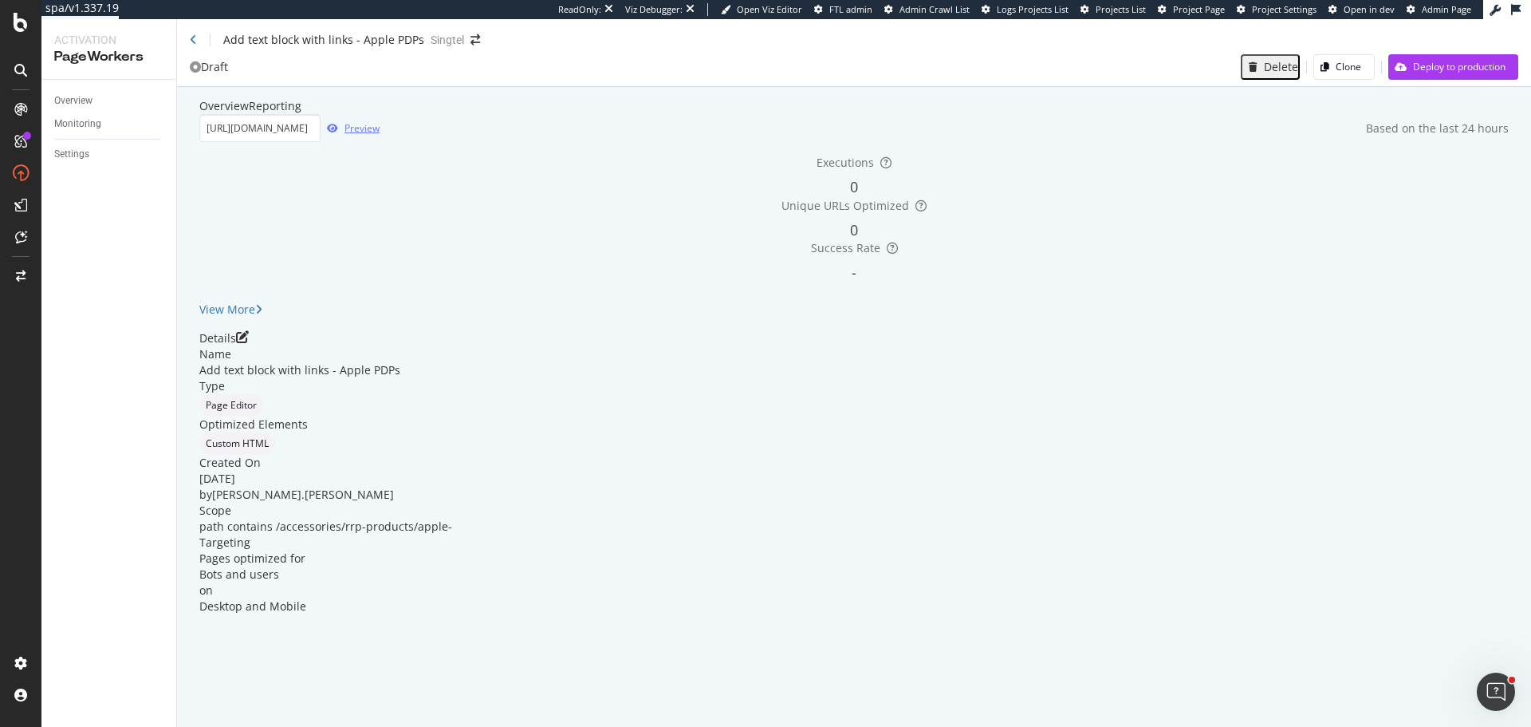
scroll to position [0, 0]
click at [97, 97] on link "Overview" at bounding box center [109, 101] width 111 height 17
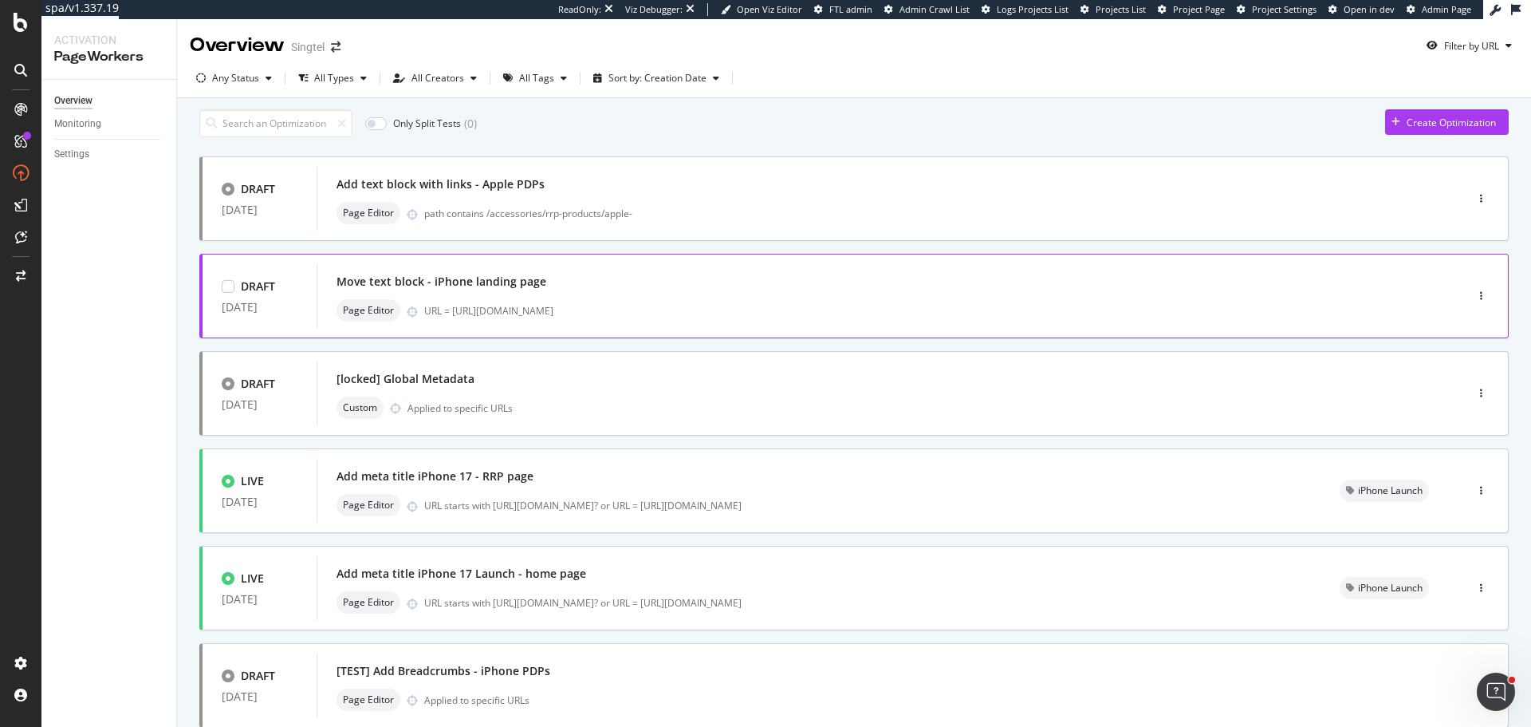
click at [585, 303] on div "Move text block - iPhone landing page Page Editor URL = https://www.singtel.com…" at bounding box center [867, 295] width 1061 height 51
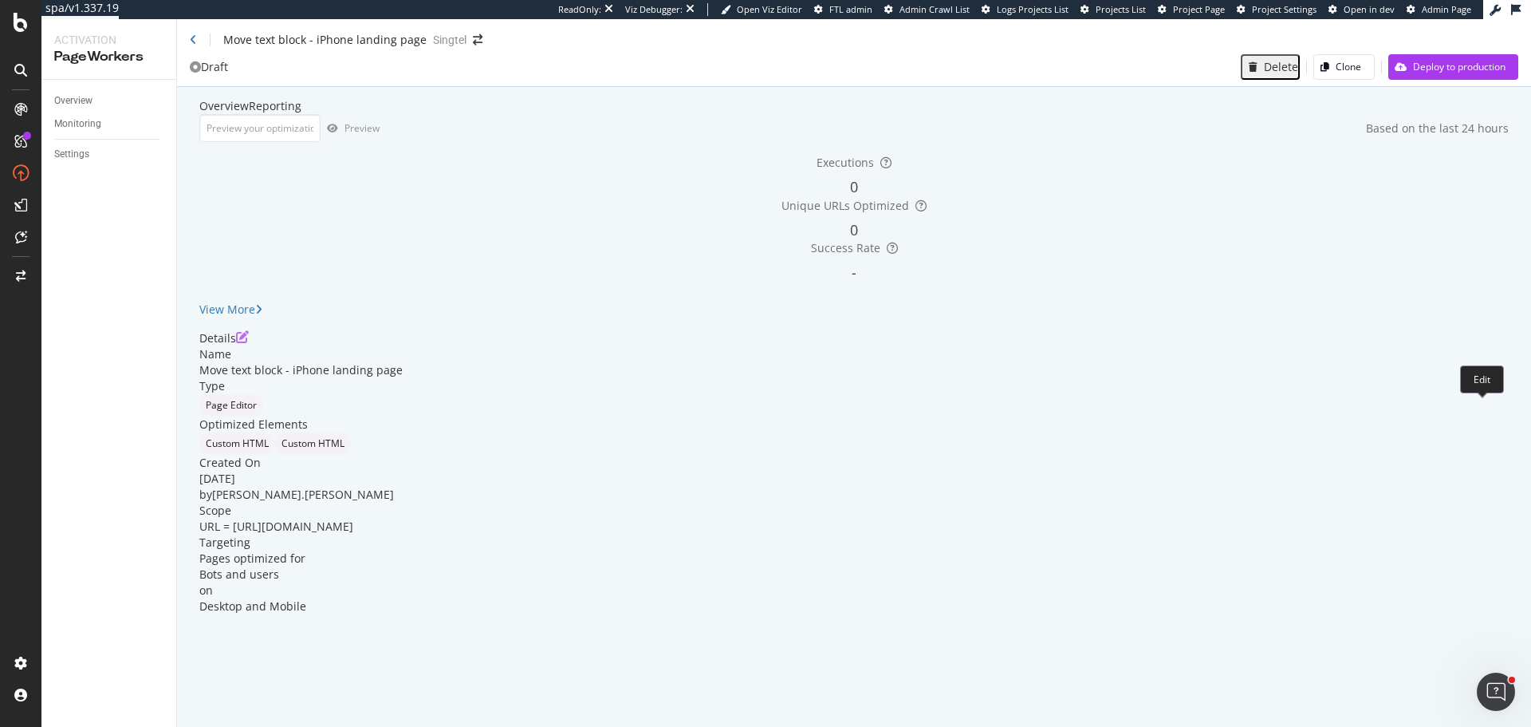
click at [249, 343] on icon "pen-to-square" at bounding box center [242, 336] width 13 height 13
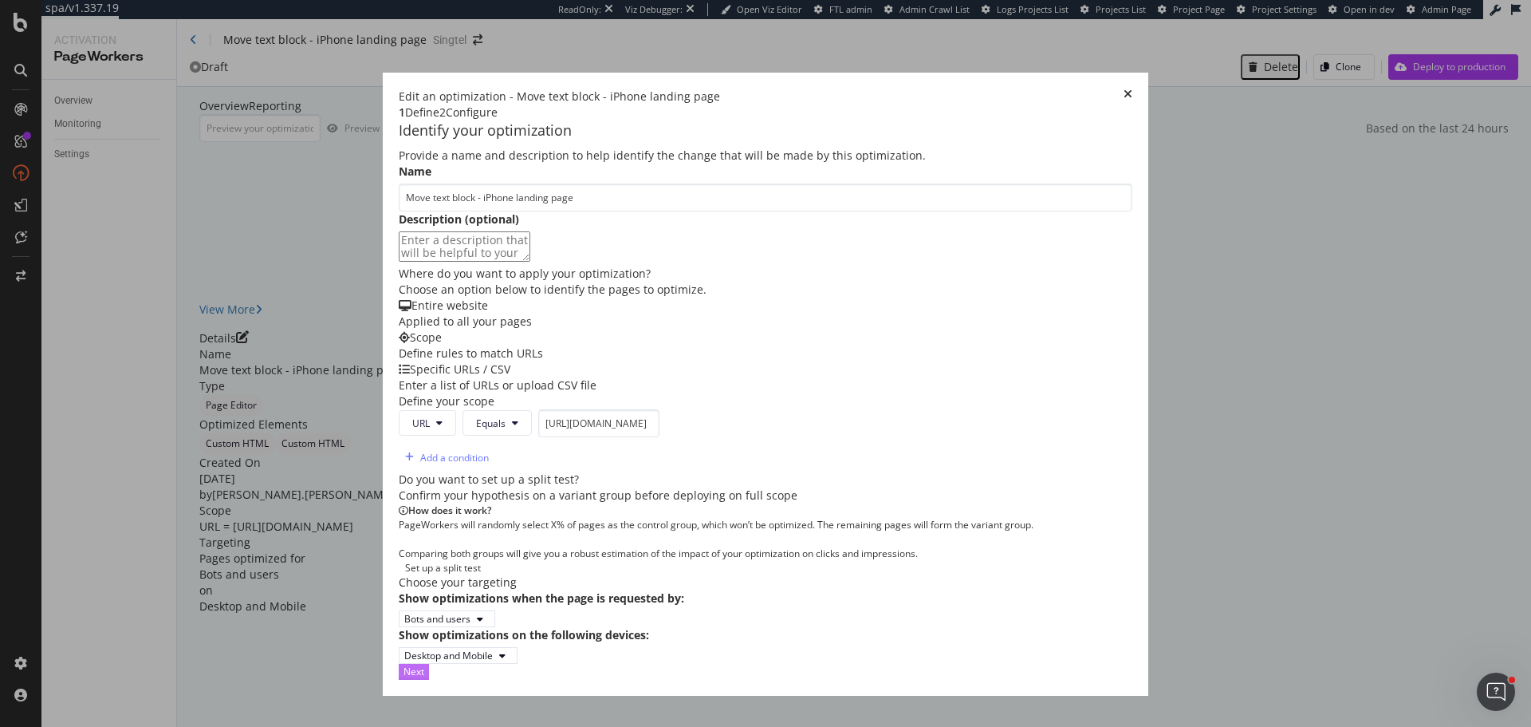
click at [424, 678] on div "Next" at bounding box center [414, 671] width 21 height 14
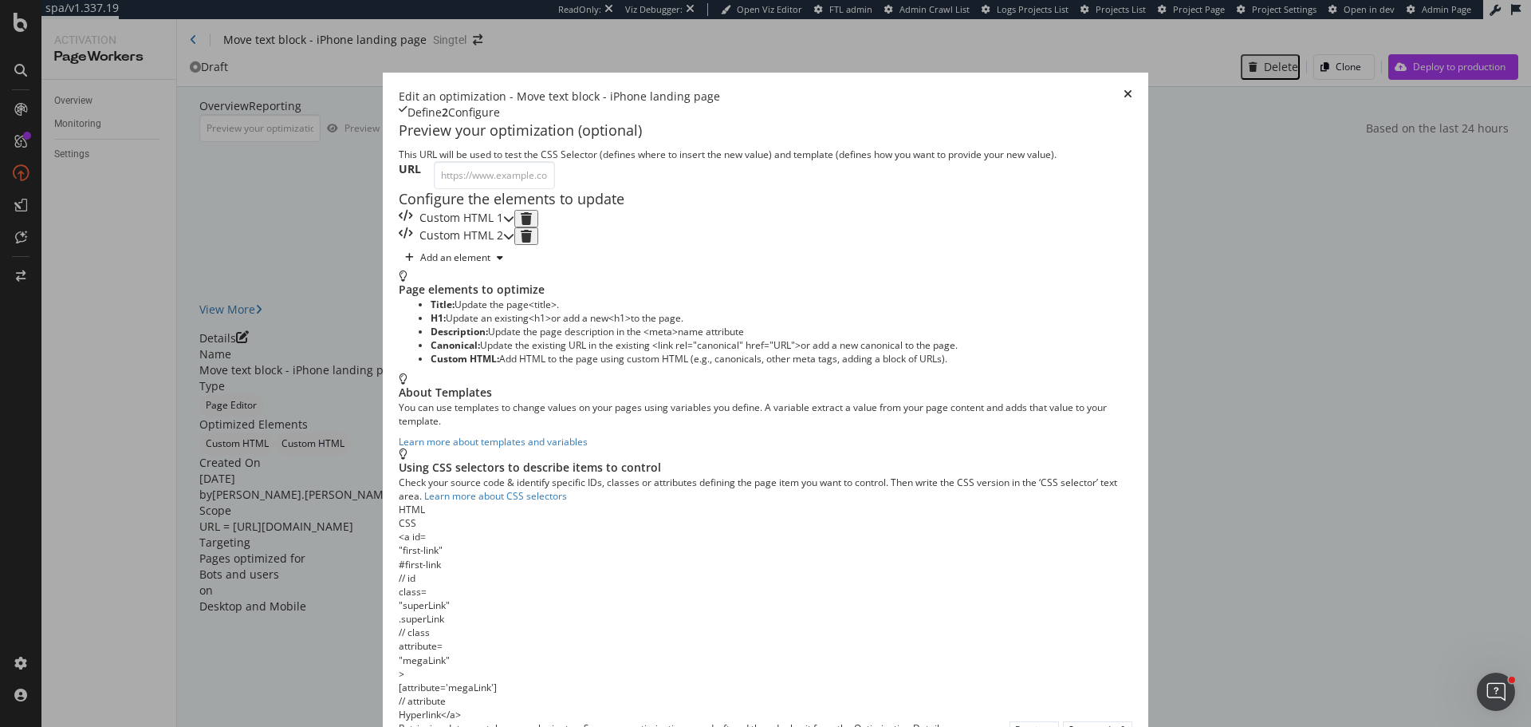
click at [503, 227] on div "Custom HTML 1" at bounding box center [451, 219] width 104 height 18
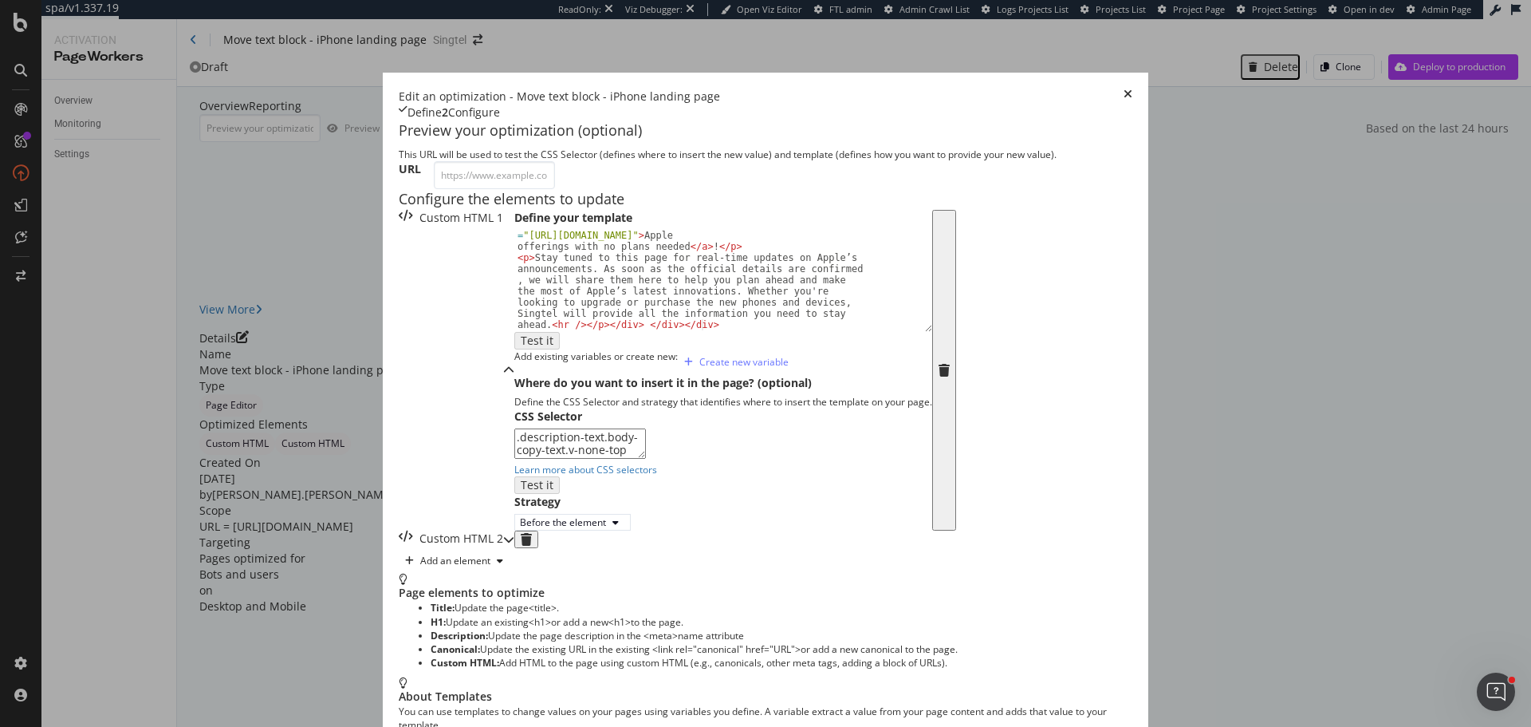
scroll to position [214, 0]
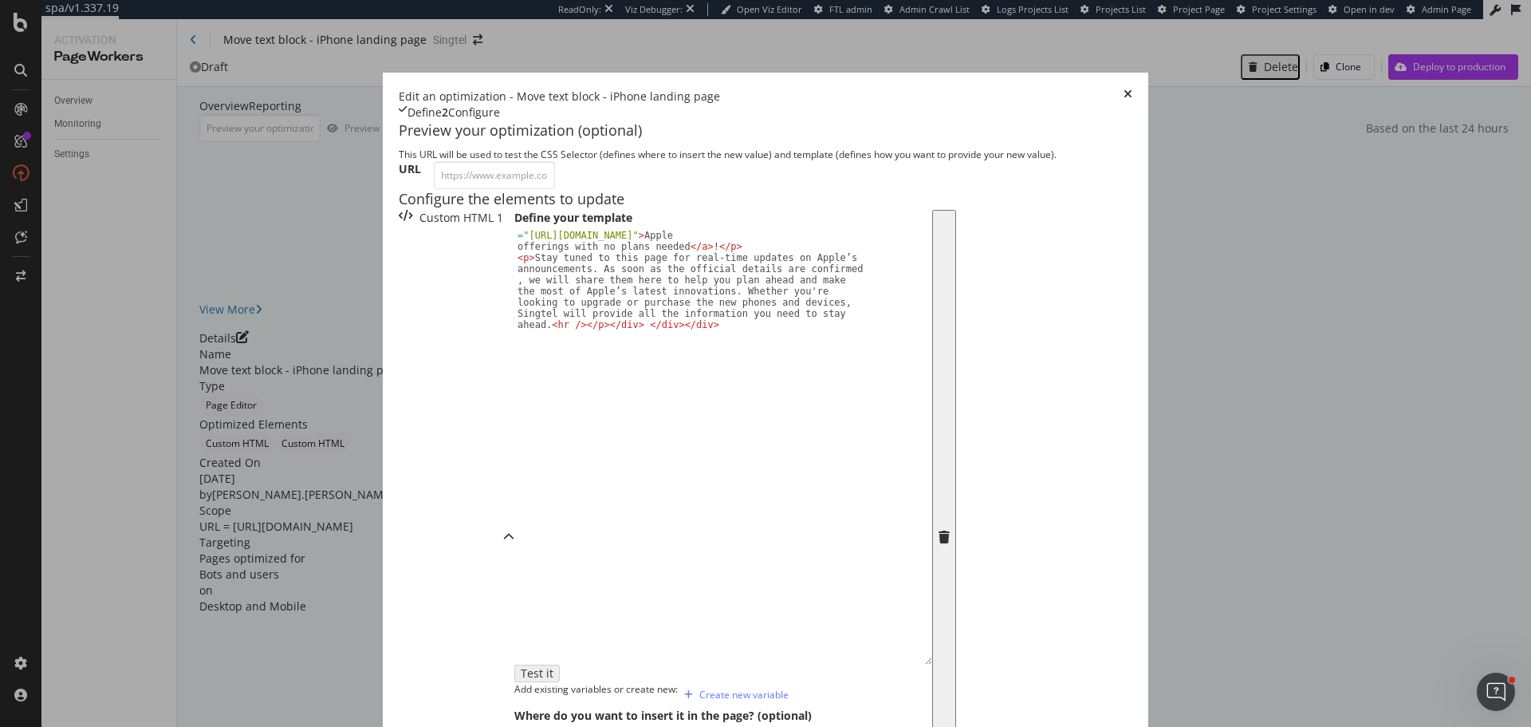
drag, startPoint x: 639, startPoint y: 256, endPoint x: 639, endPoint y: 589, distance: 332.6
click at [639, 589] on div "< p > Looking to explore Apple’s current range of devices? Visit our Apple Cata…" at bounding box center [723, 447] width 418 height 435
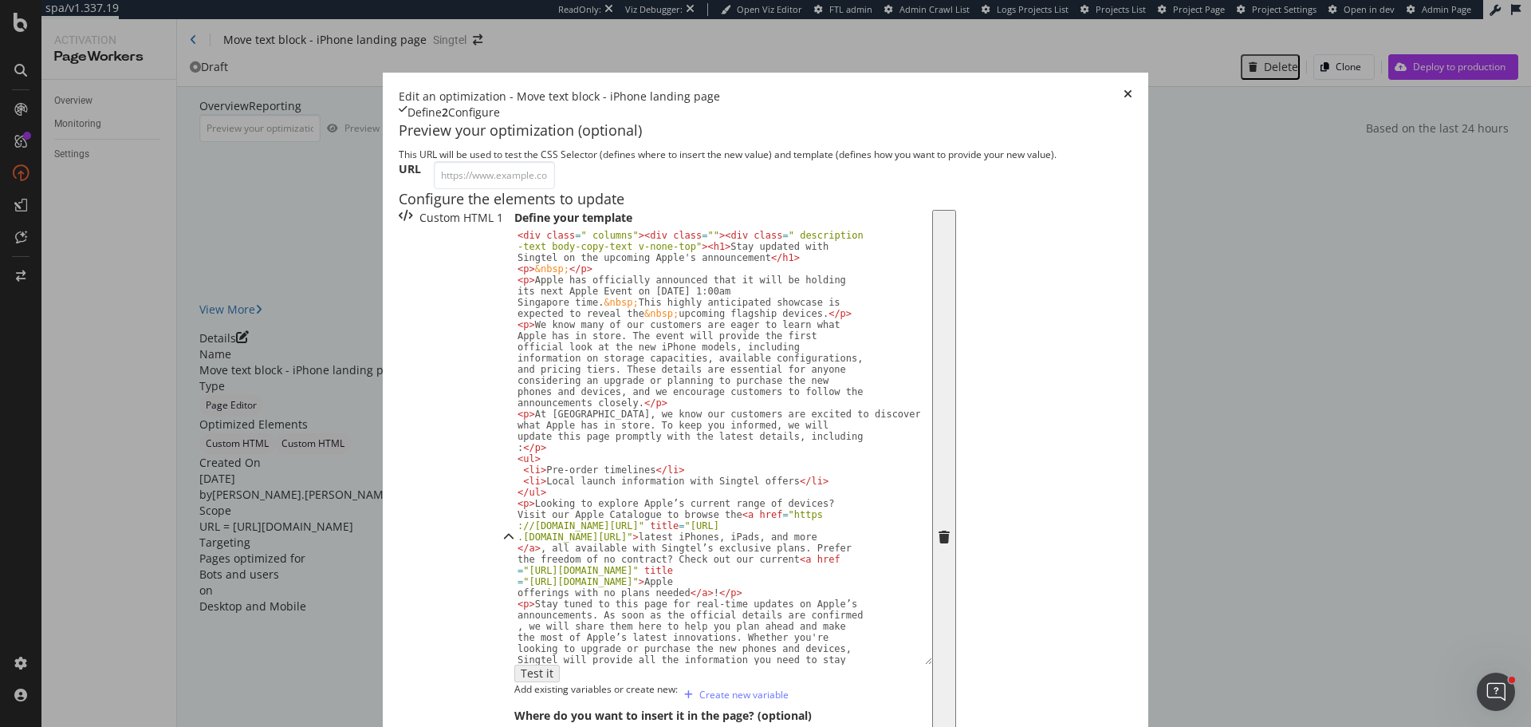
scroll to position [0, 0]
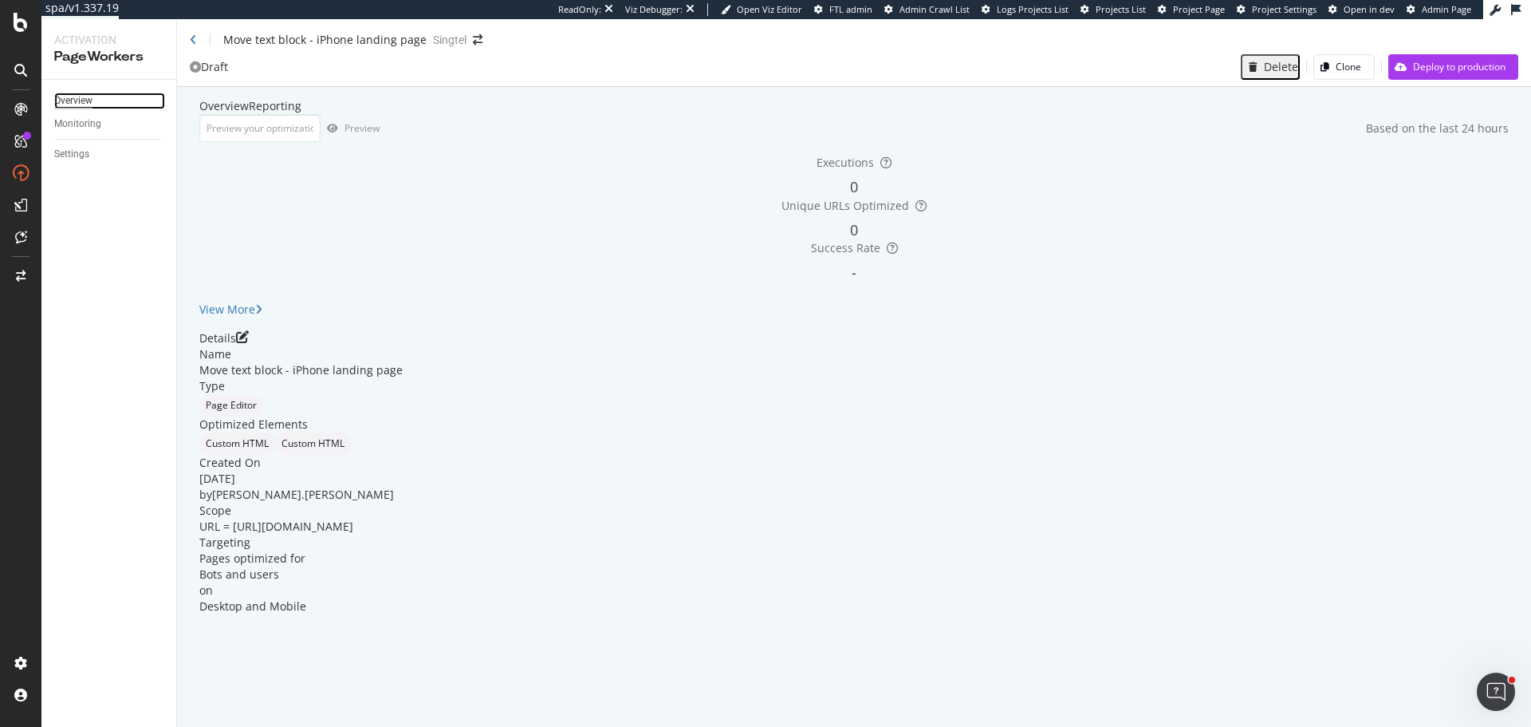
click at [73, 98] on div "Overview" at bounding box center [73, 101] width 38 height 17
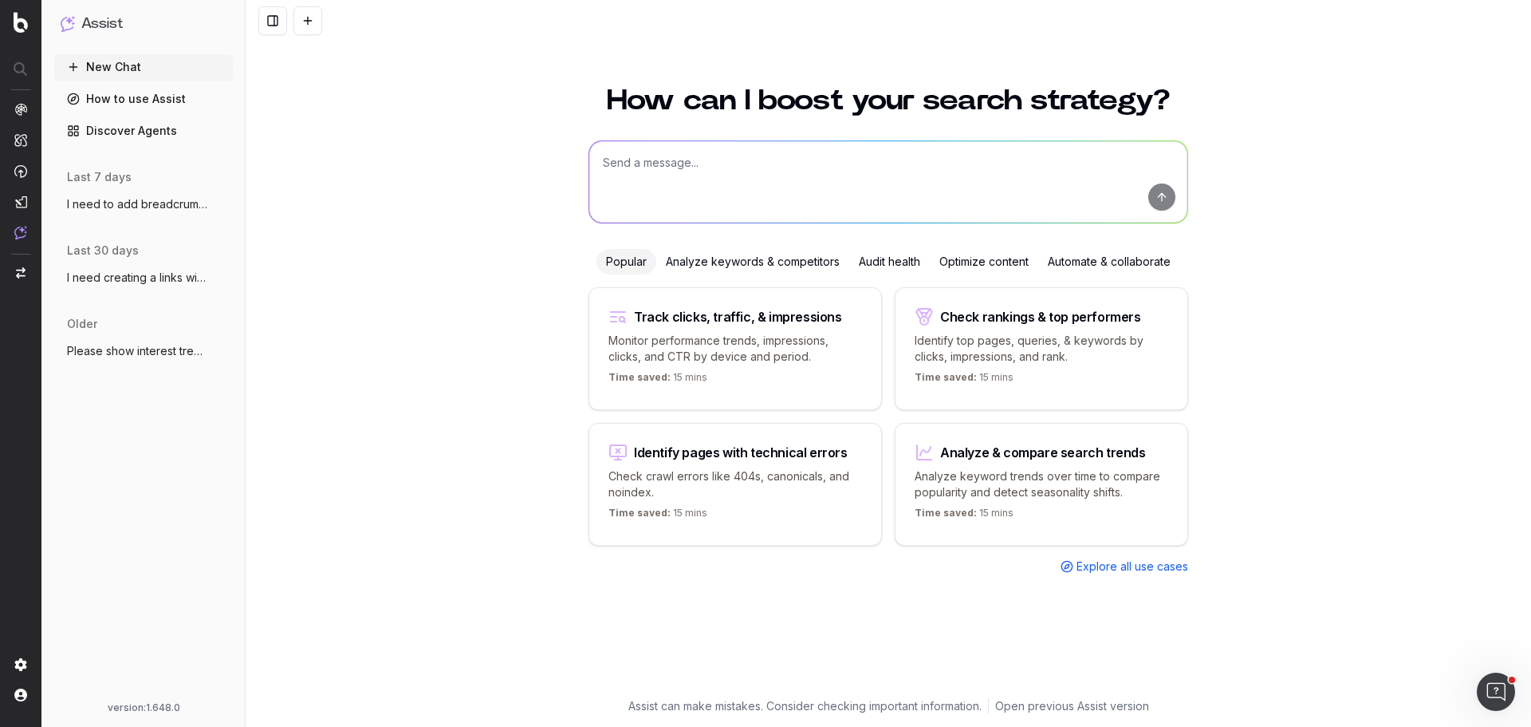
click at [672, 181] on textarea at bounding box center [888, 181] width 598 height 81
paste textarea "https://shop.singtel.com/phones/apple-ipad-a16--wi-fi-plus-cellular-"
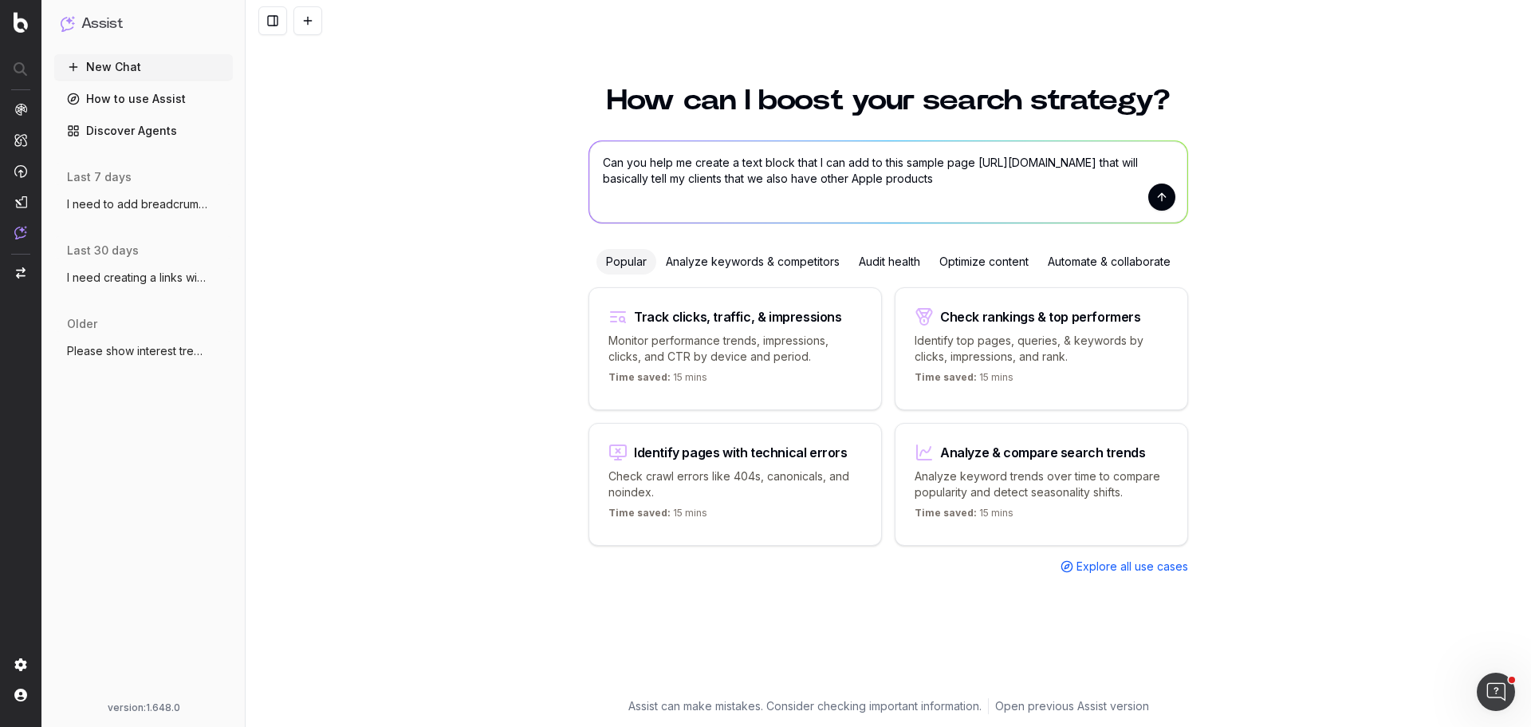
type textarea "Can you help me create a text block that I can add to this sample page https://…"
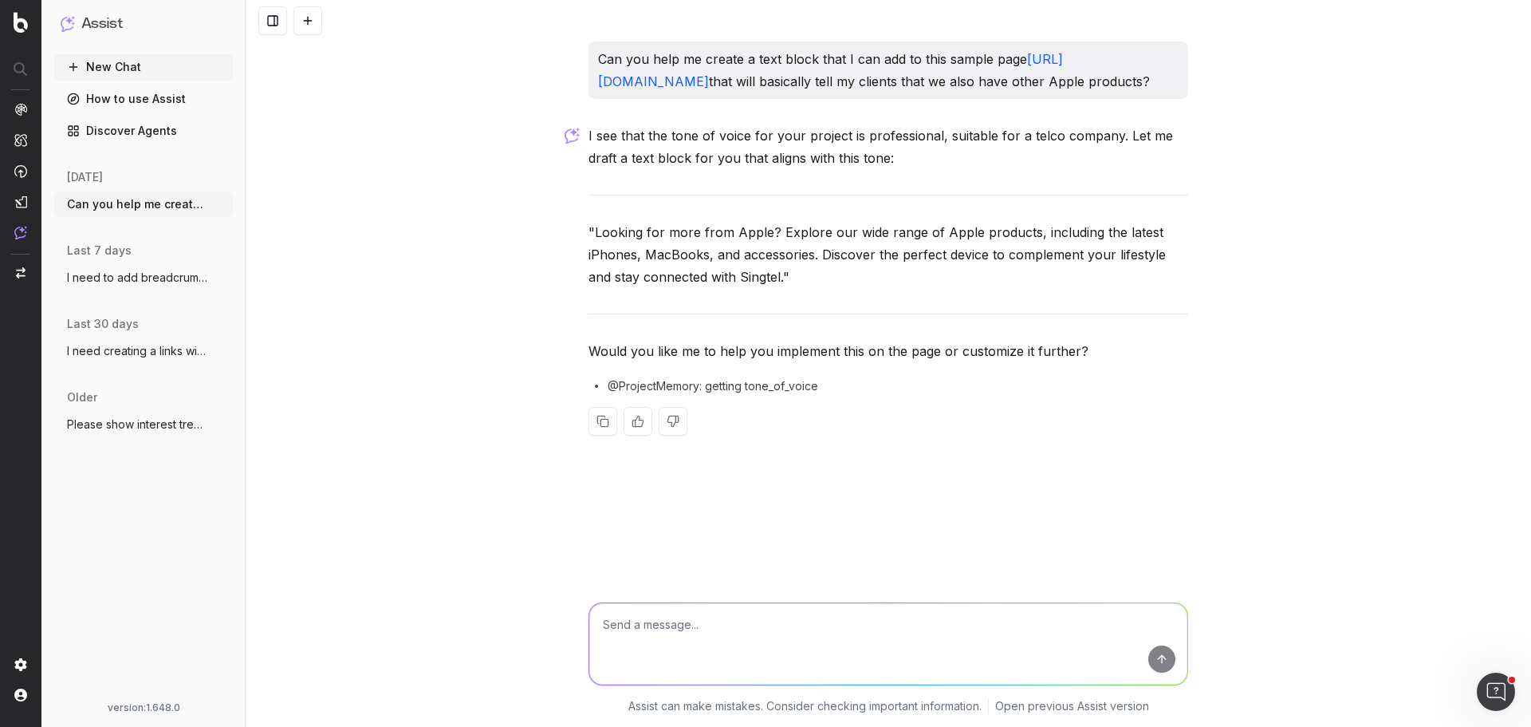
click at [680, 643] on textarea at bounding box center [888, 643] width 598 height 81
type textarea "Can you create the HTML code that will go well with the sample page?"
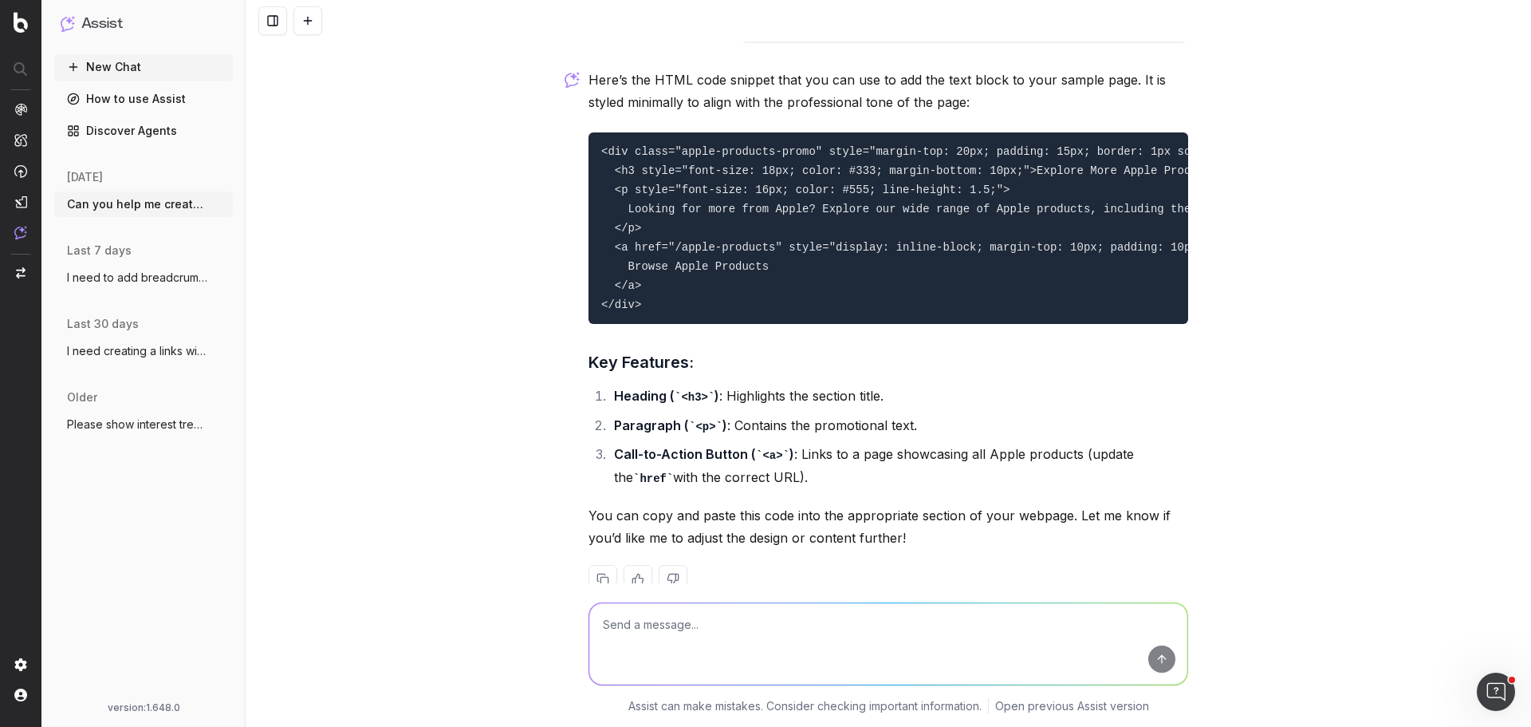
scroll to position [523, 0]
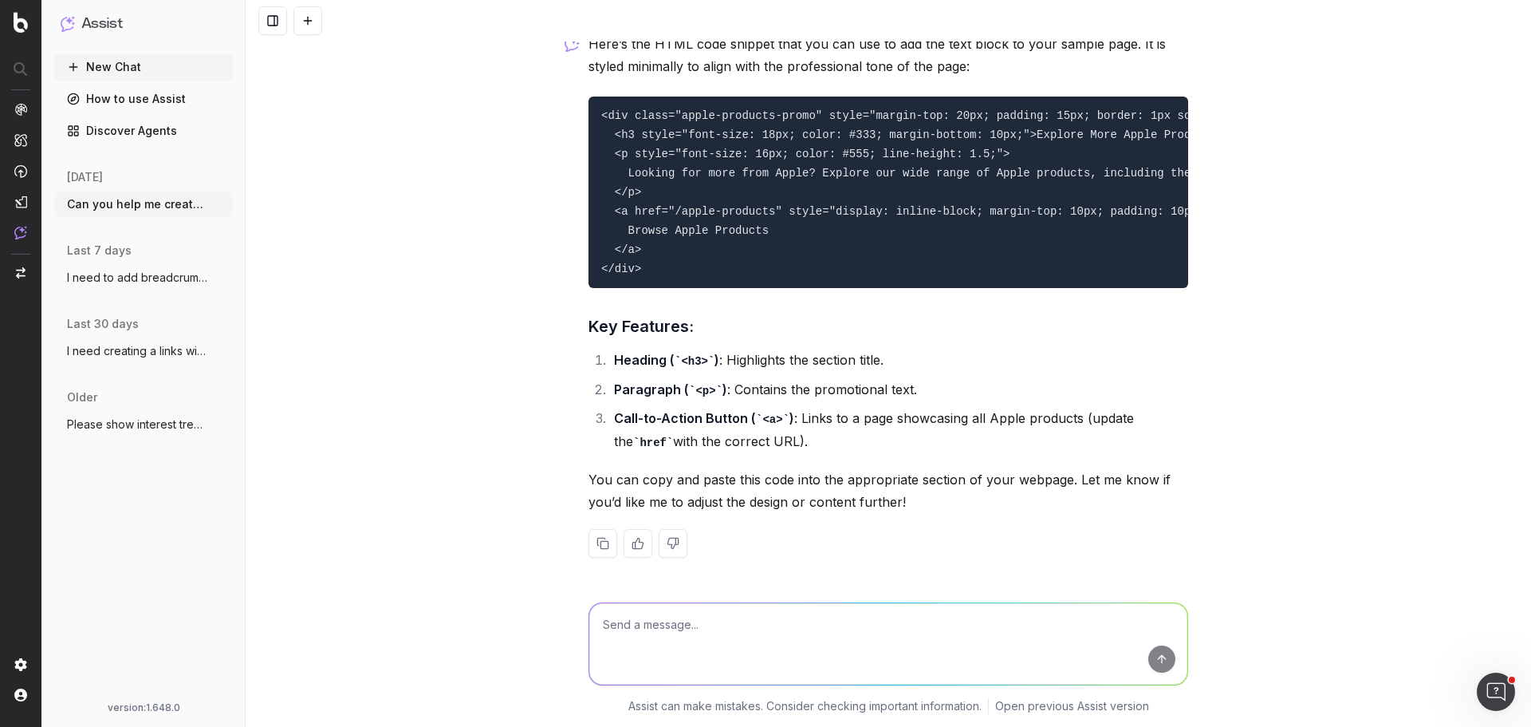
click at [601, 109] on code "<div class="apple-products-promo" style="margin-top: 20px; padding: 15px; borde…" at bounding box center [1341, 192] width 1481 height 166
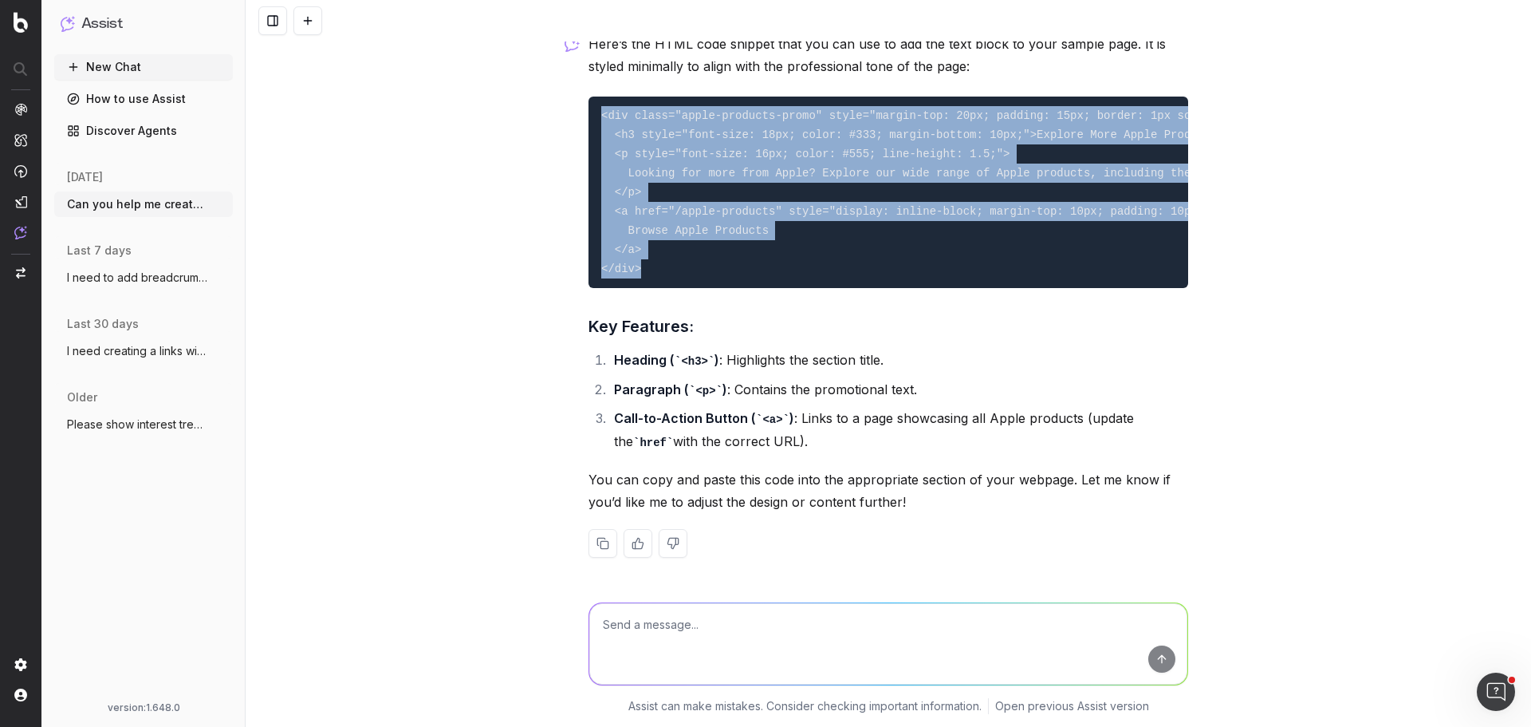
drag, startPoint x: 597, startPoint y: 104, endPoint x: 652, endPoint y: 262, distance: 167.2
click at [652, 262] on pre "<div class="apple-products-promo" style="margin-top: 20px; padding: 15px; borde…" at bounding box center [889, 192] width 600 height 191
copy code "<div class="apple-products-promo" style="margin-top: 20px; padding: 15px; borde…"
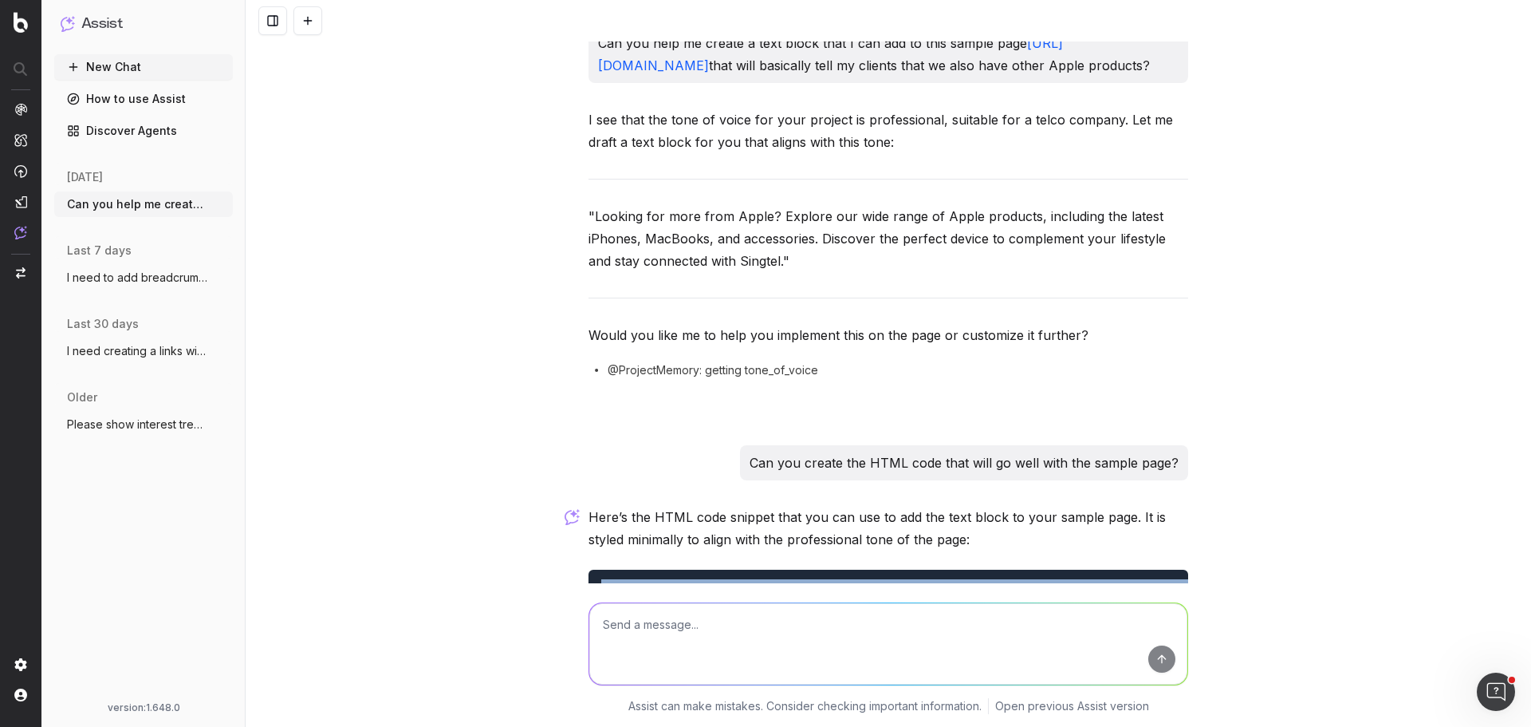
scroll to position [0, 0]
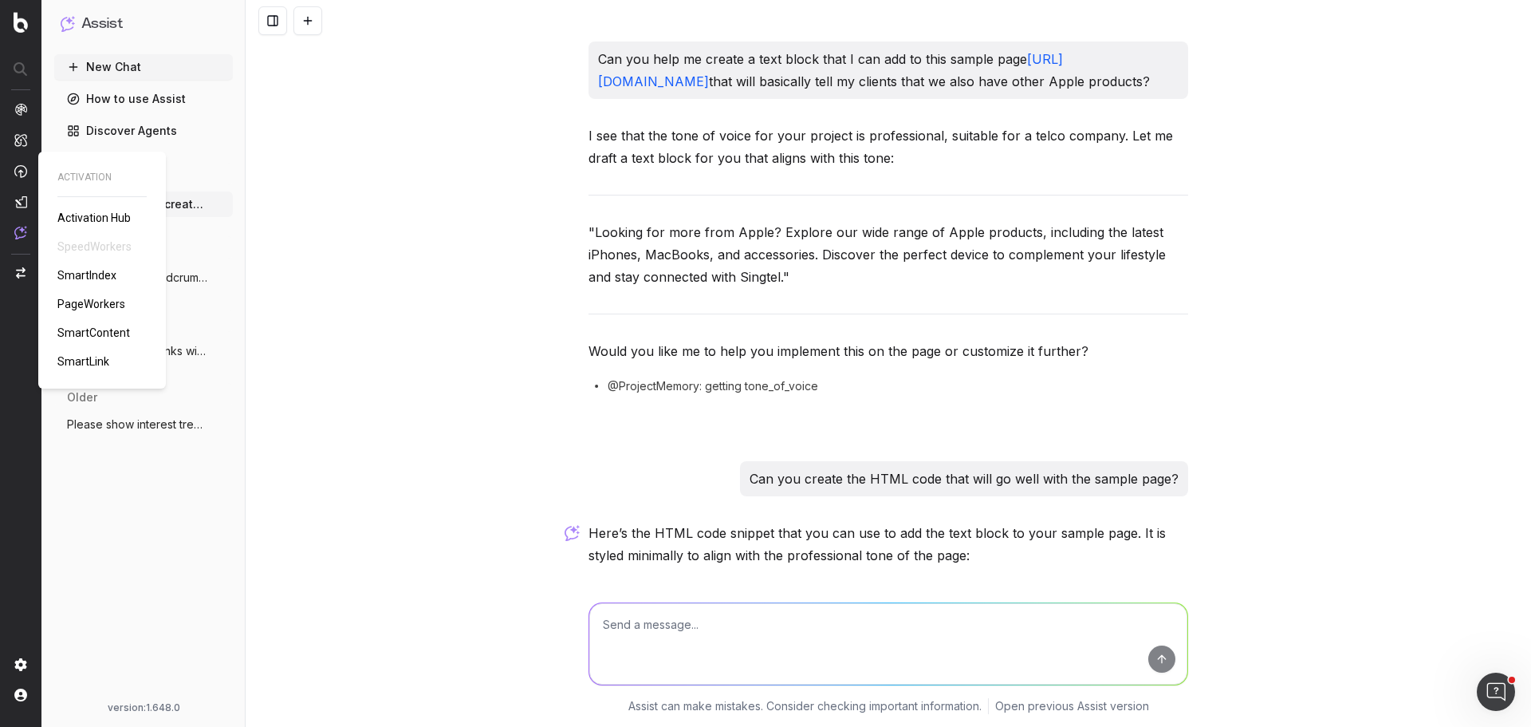
click at [109, 302] on span "PageWorkers" at bounding box center [91, 304] width 68 height 13
click at [114, 71] on button "New Chat" at bounding box center [143, 67] width 179 height 26
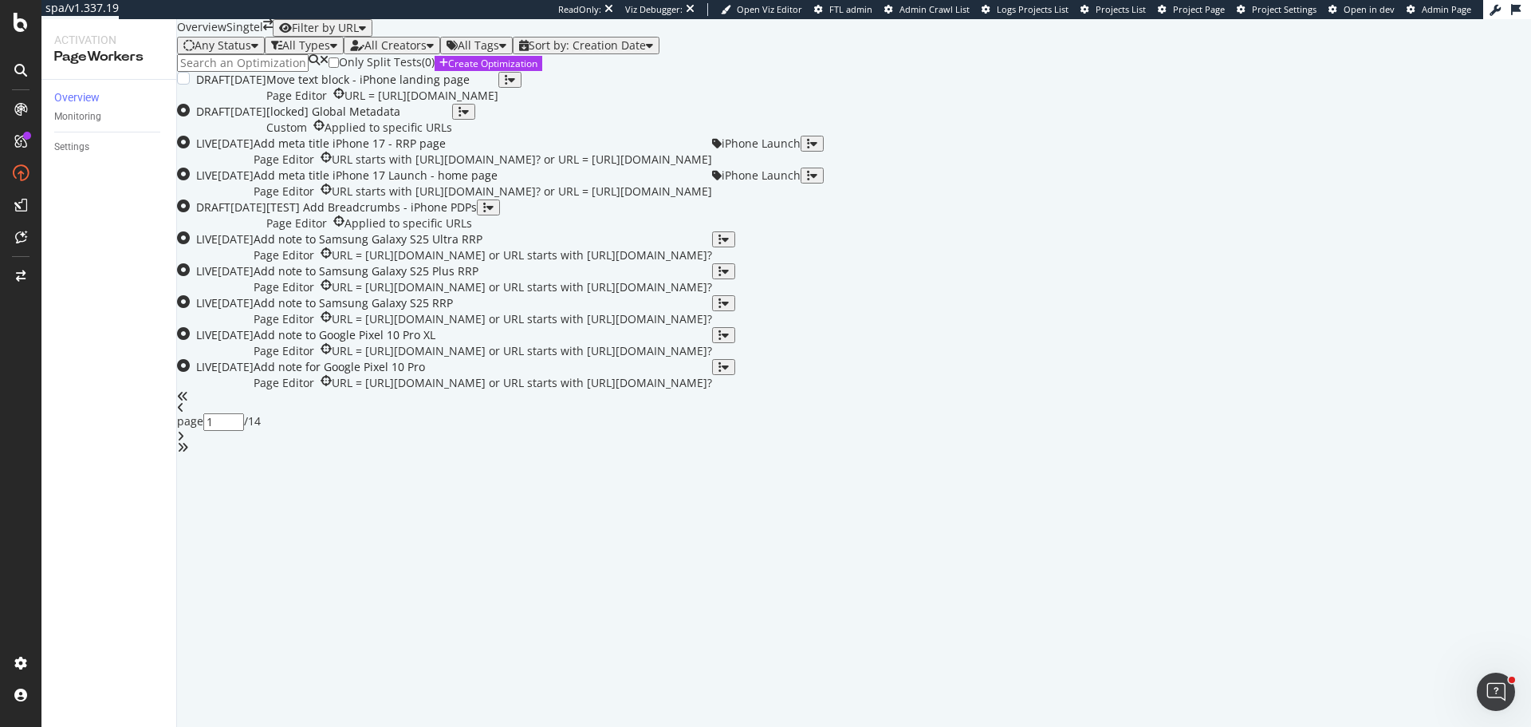
click at [499, 88] on div "Move text block - iPhone landing page" at bounding box center [382, 80] width 232 height 16
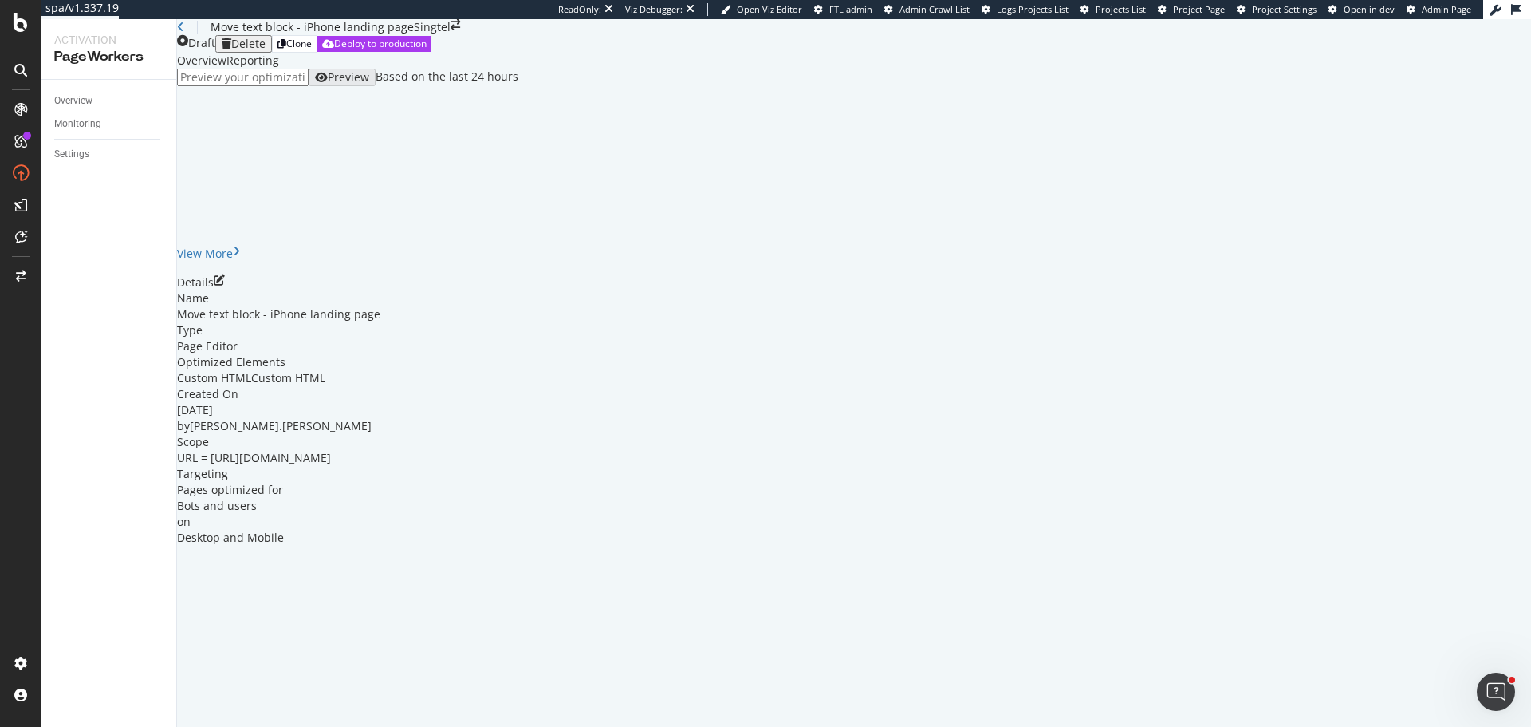
click at [225, 286] on icon "pen-to-square" at bounding box center [219, 279] width 11 height 11
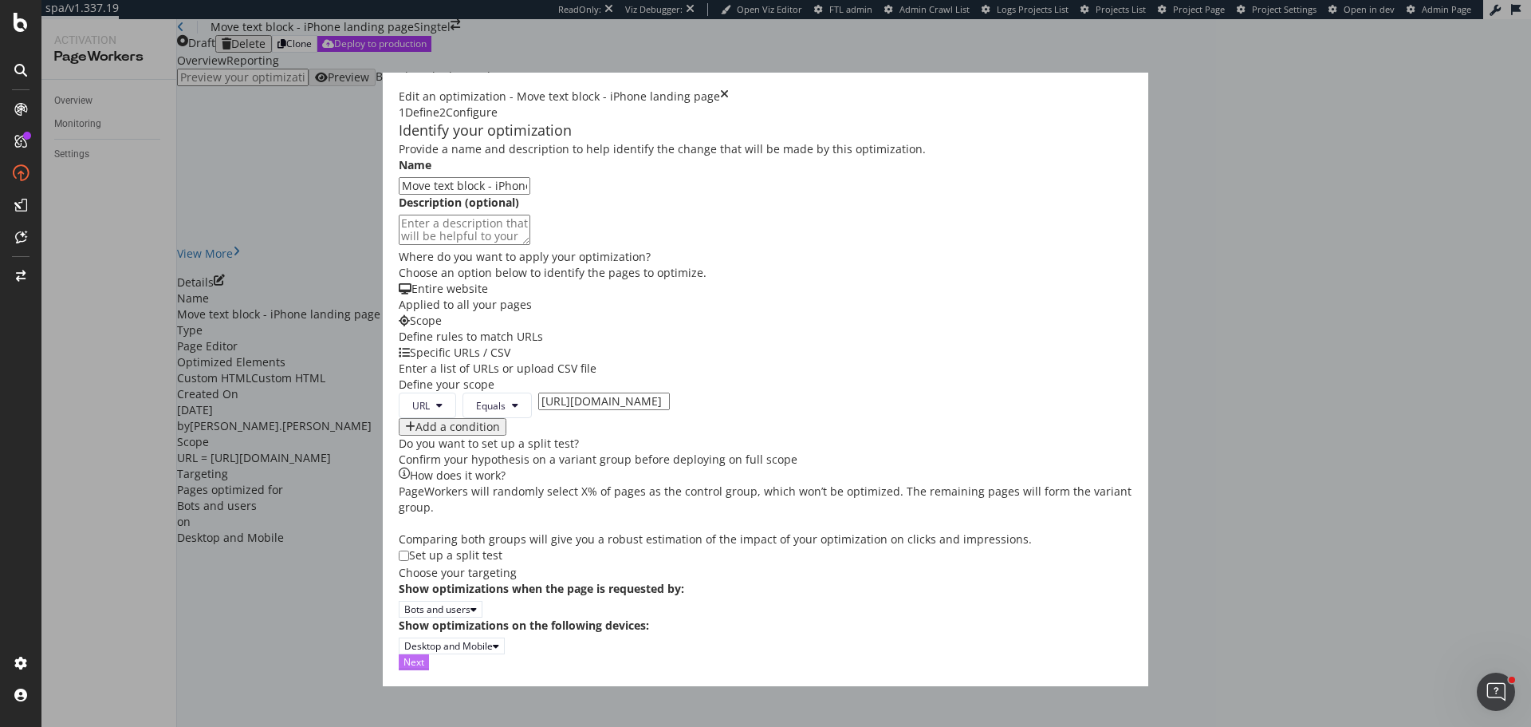
click at [424, 668] on div "Next" at bounding box center [414, 662] width 21 height 14
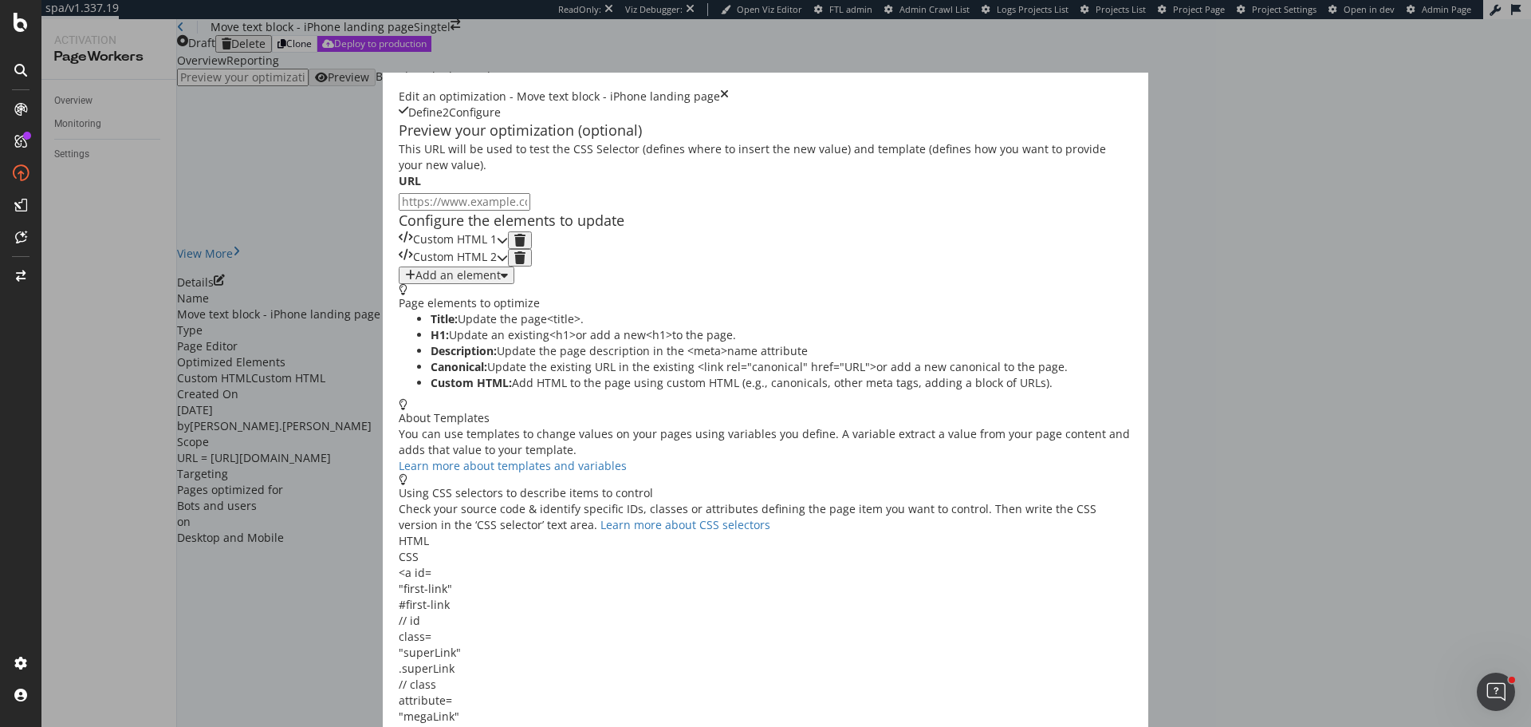
click at [422, 249] on div "Custom HTML 1" at bounding box center [448, 240] width 98 height 18
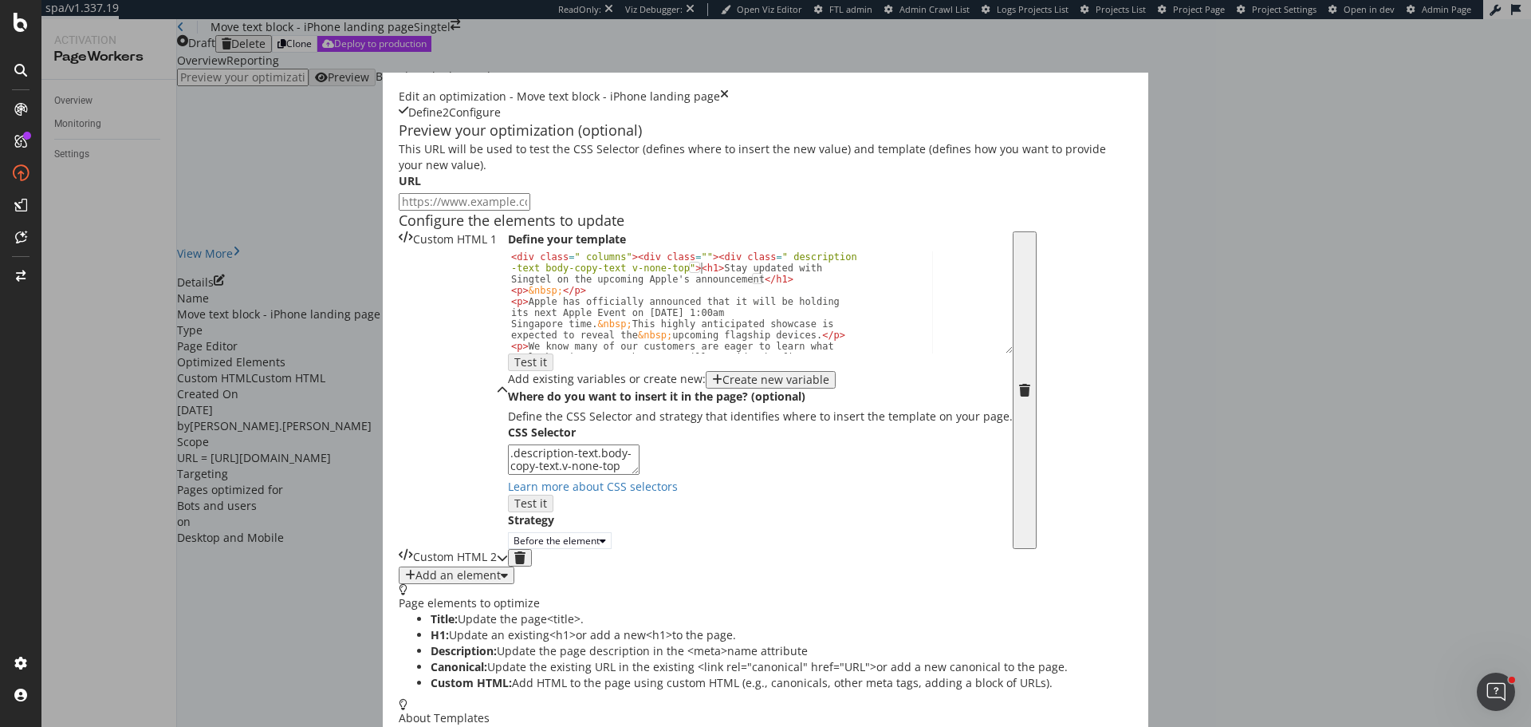
click at [508, 389] on div "< div class = " columns" > < div class = "" > < div class = " description -text…" at bounding box center [754, 362] width 493 height 223
paste textarea "Apple Event 2025 Singapore: iPhone 17, Watch 11 & AirPods Pro 3 Launch – Pre-Or…"
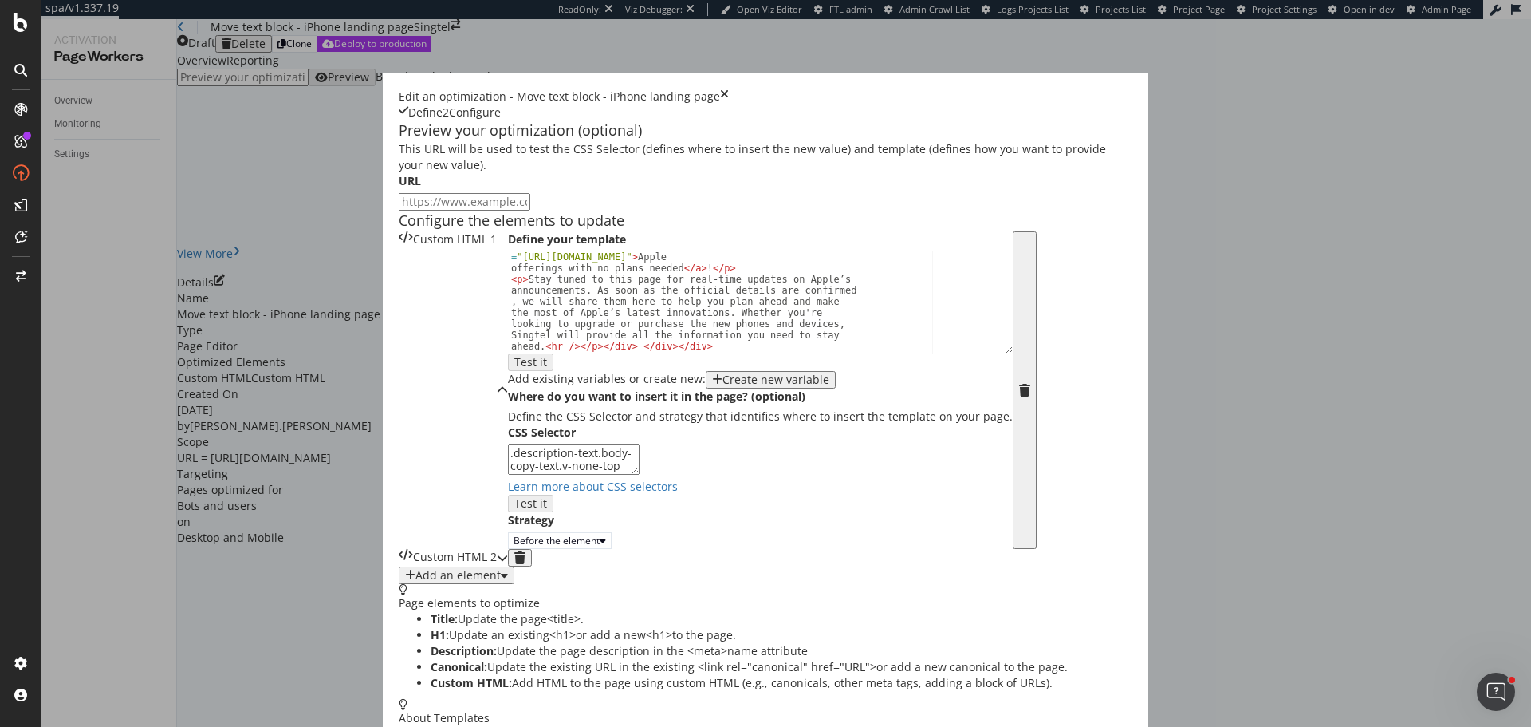
scroll to position [214, 0]
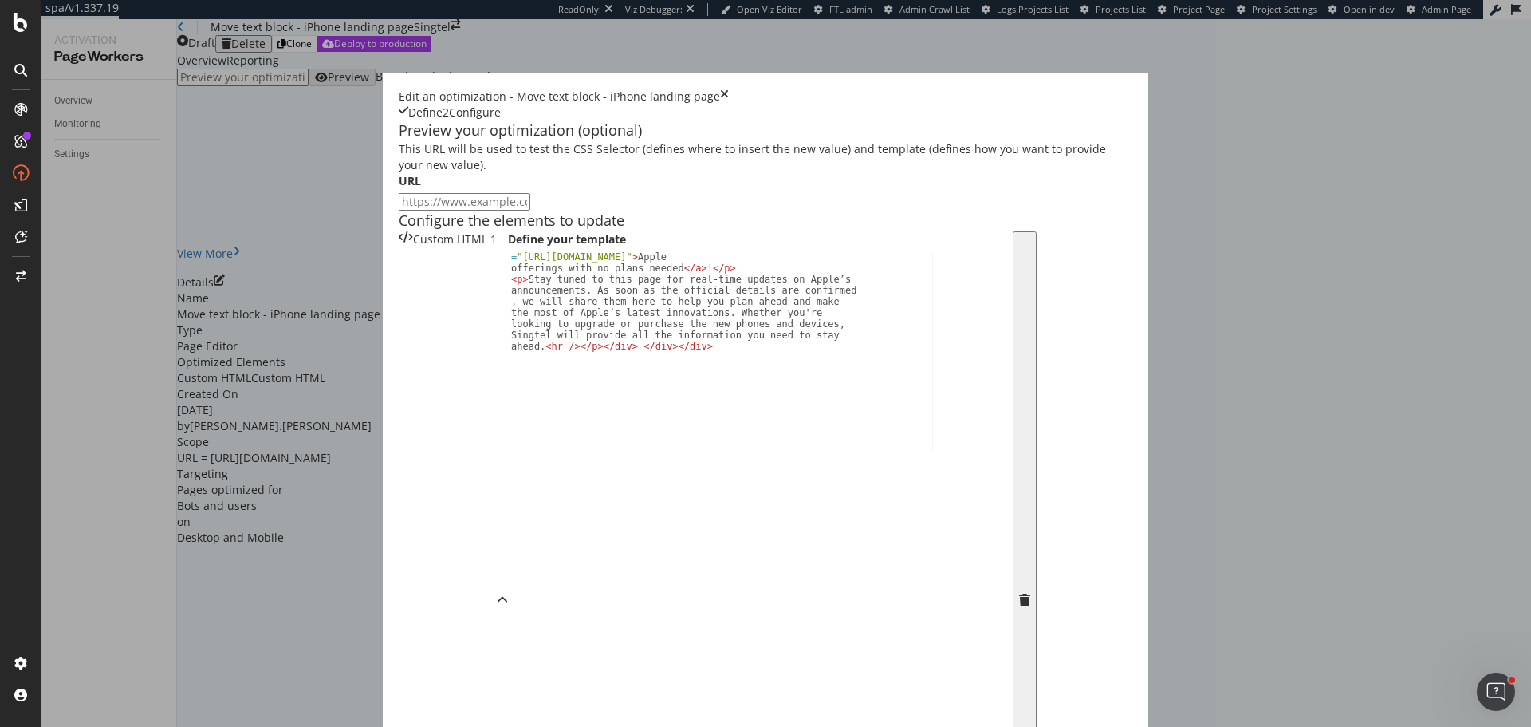
drag, startPoint x: 639, startPoint y: 254, endPoint x: 678, endPoint y: 674, distance: 421.4
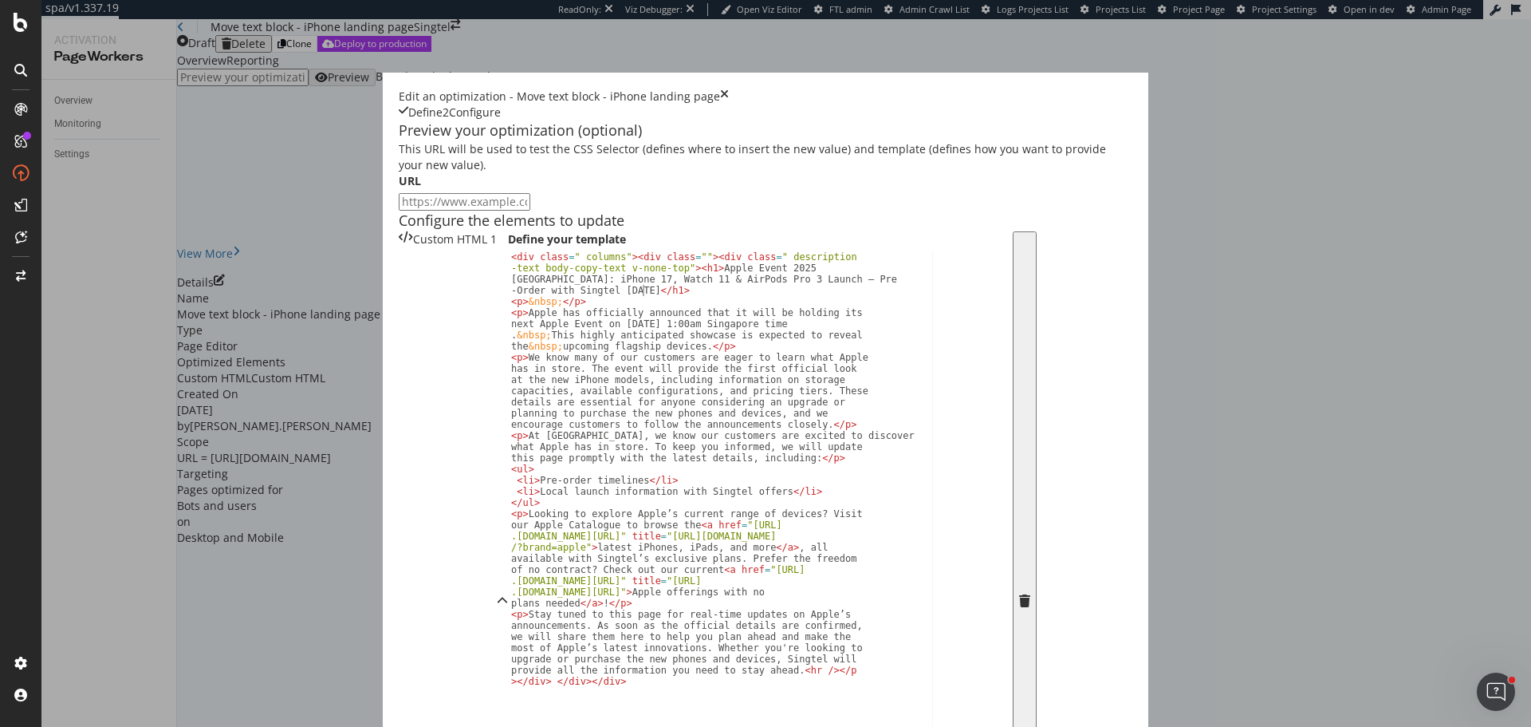
click at [508, 282] on div "< div class = " columns" > < div class = "" > < div class = " description -text…" at bounding box center [760, 573] width 505 height 645
type textarea "<p>We know many of our customers are eager to learn what Apple has in store. Th…"
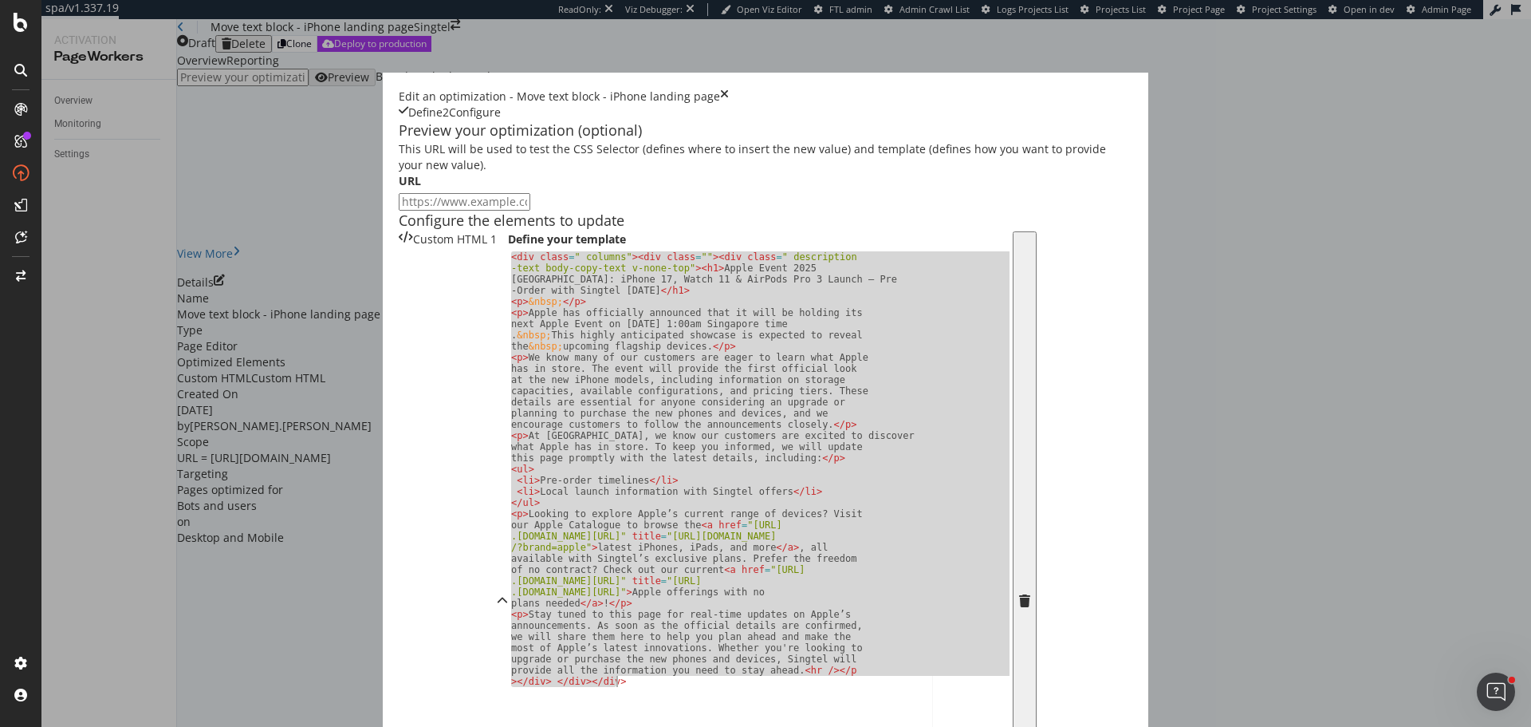
paste textarea "<p>Stay tuned to this page for real-time updates on Apple’s announcements. As s…"
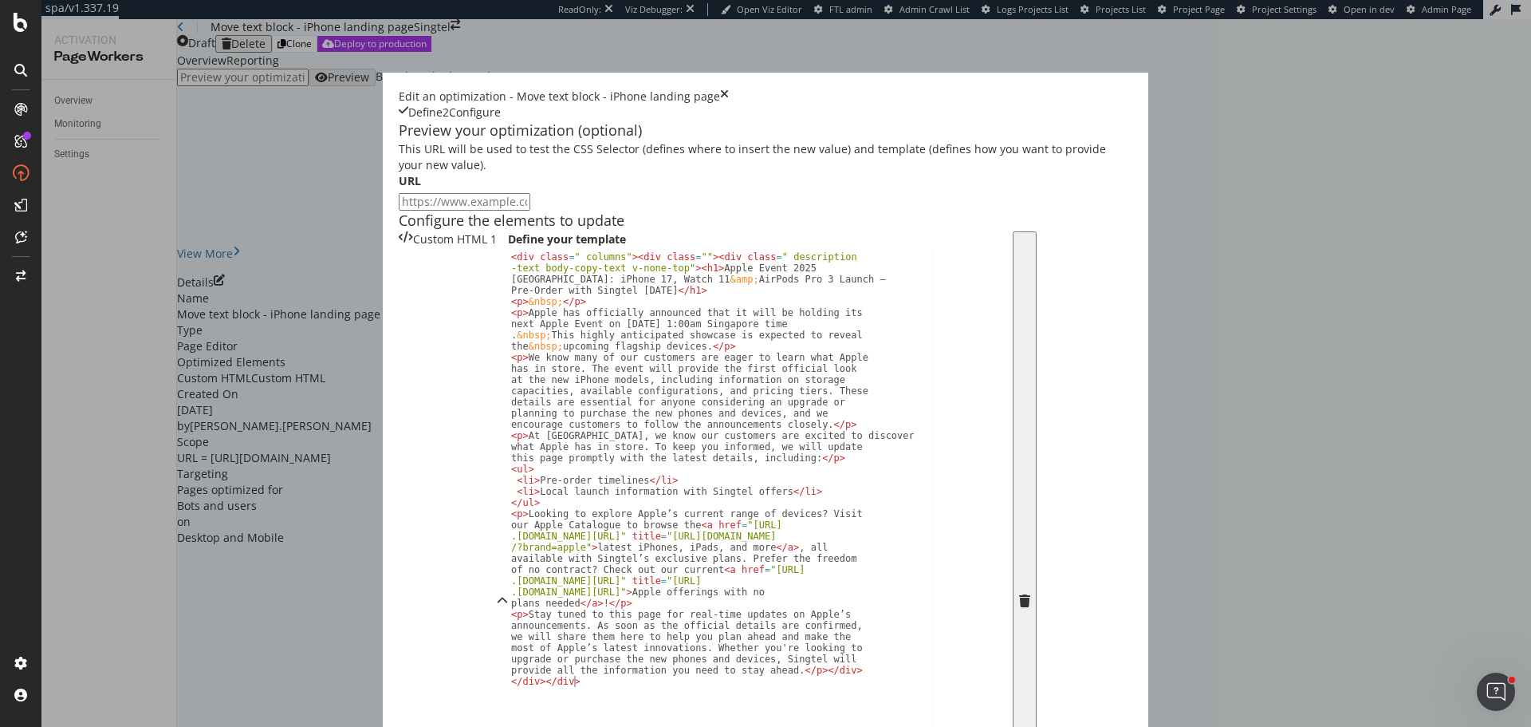
type textarea "<p>Stay tuned to this page for real-time updates on Apple’s announcements. As s…"
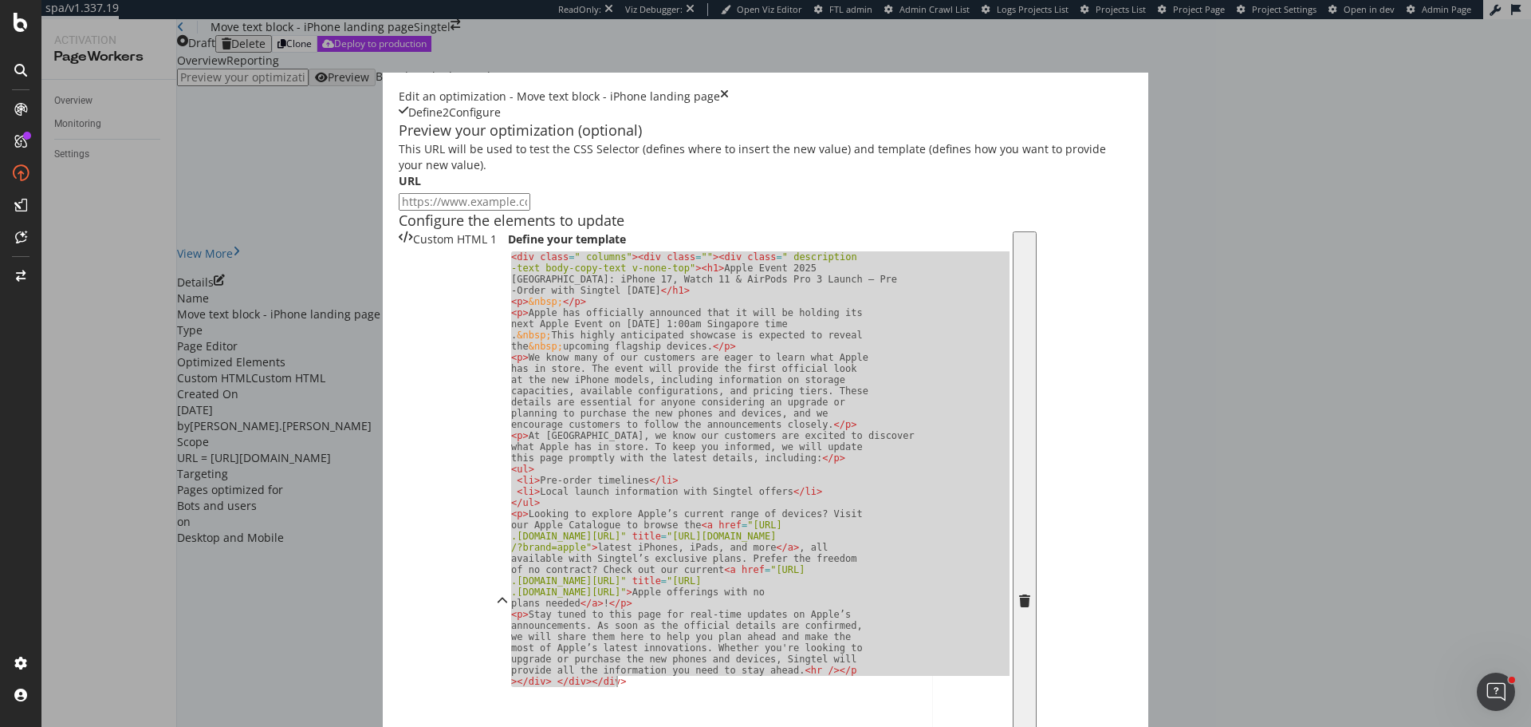
paste textarea "<p>Stay tuned to this page for real-time updates on Apple’s announcements. As s…"
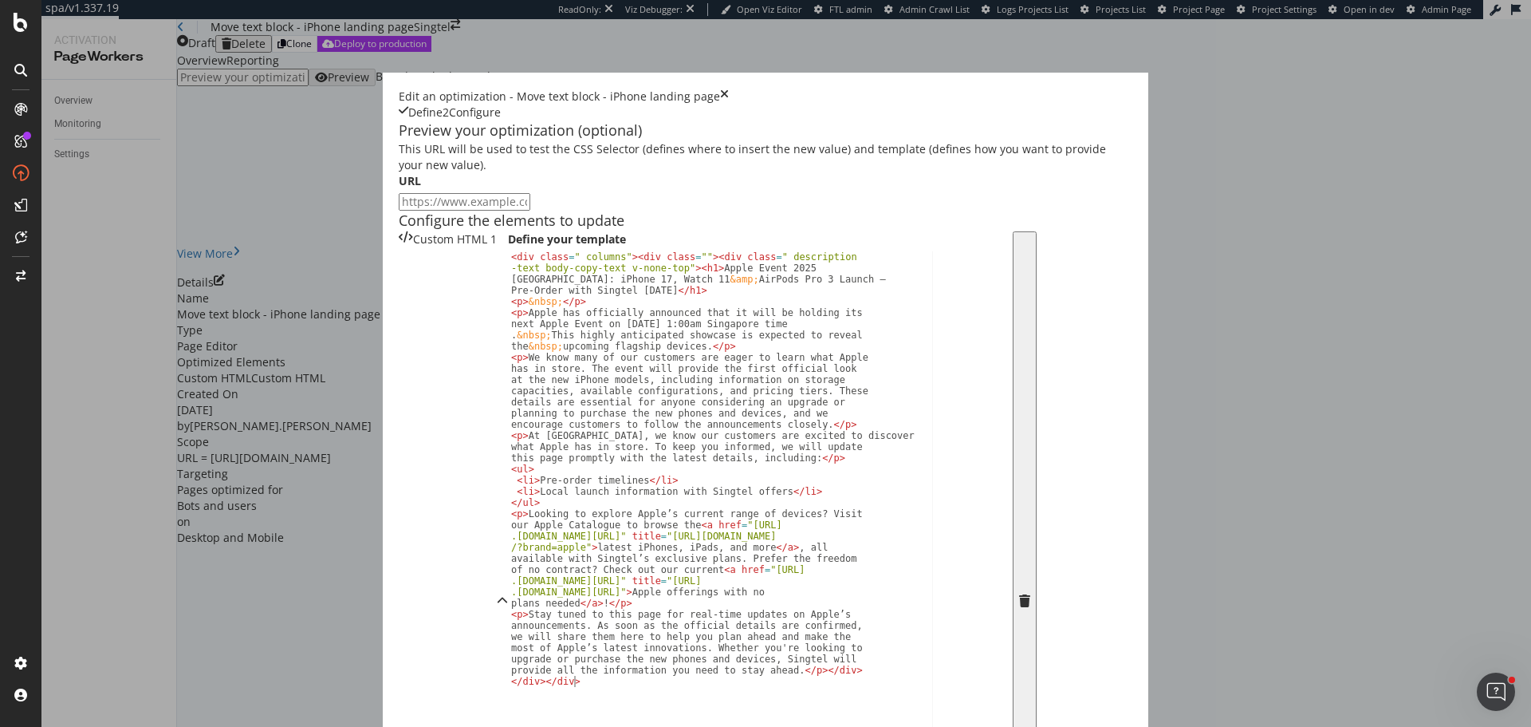
type textarea "<p>Stay tuned to this page for real-time updates on Apple’s announcements. As s…"
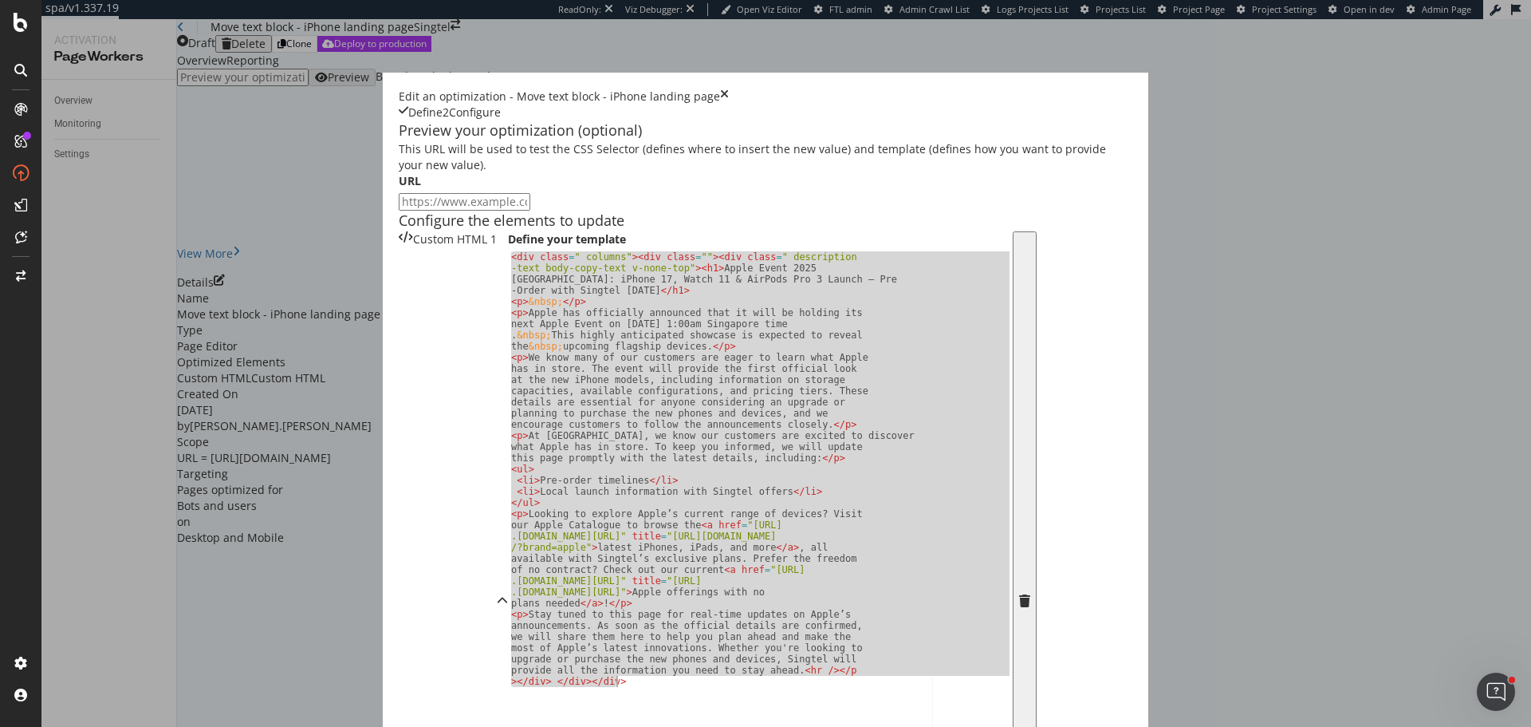
paste textarea "<p>Stay tuned to this page for real-time updates on Apple’s announcements. As s…"
type textarea "<p>Stay tuned to this page for real-time updates on Apple’s announcements. As s…"
paste textarea "<p>Stay tuned to this page for real-time updates on Apple’s announcements. As s…"
type textarea "<p>Stay tuned to this page for real-time updates on Apple’s announcements. As s…"
paste textarea "<p>Stay tuned to this page for real-time updates on Apple’s announcements. As s…"
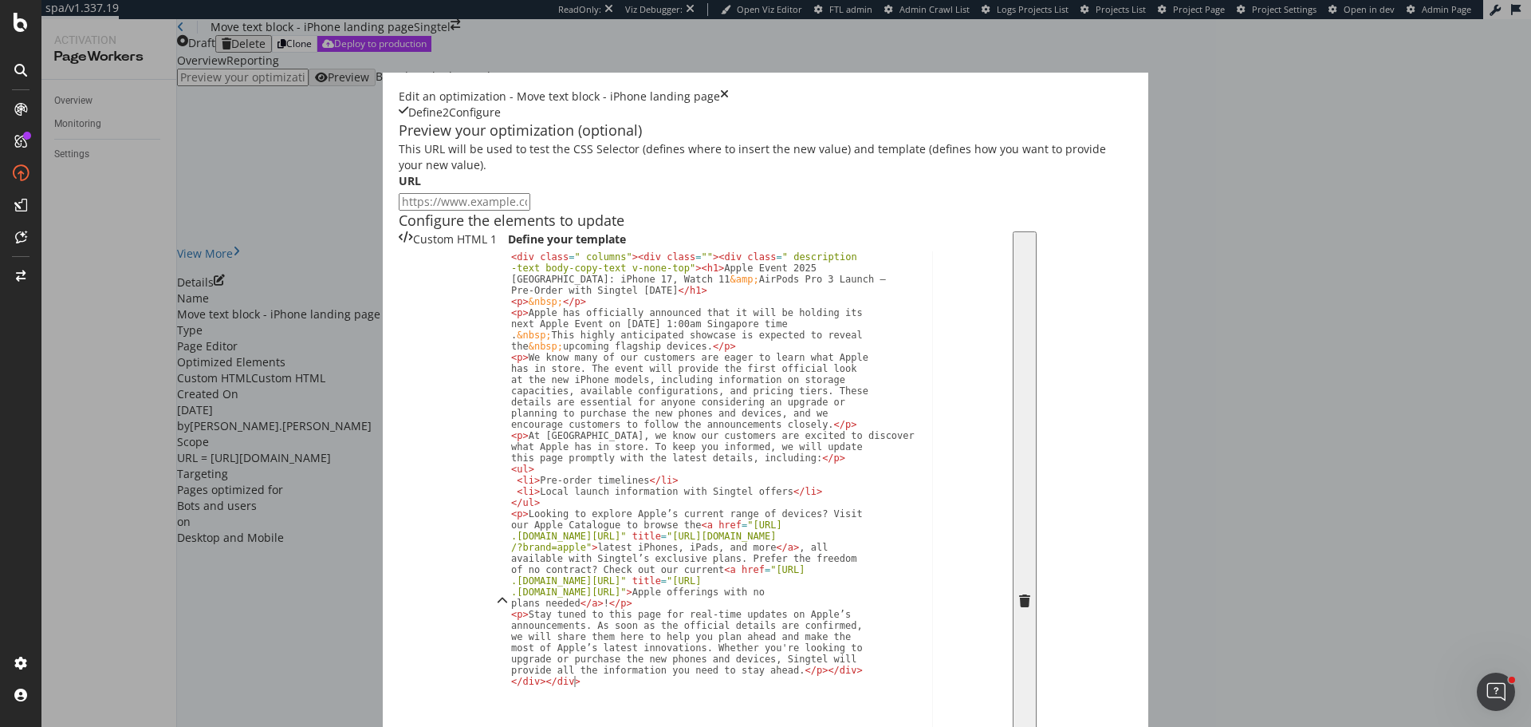
type textarea "<p>Stay tuned to this page for real-time updates on Apple’s announcements. As s…"
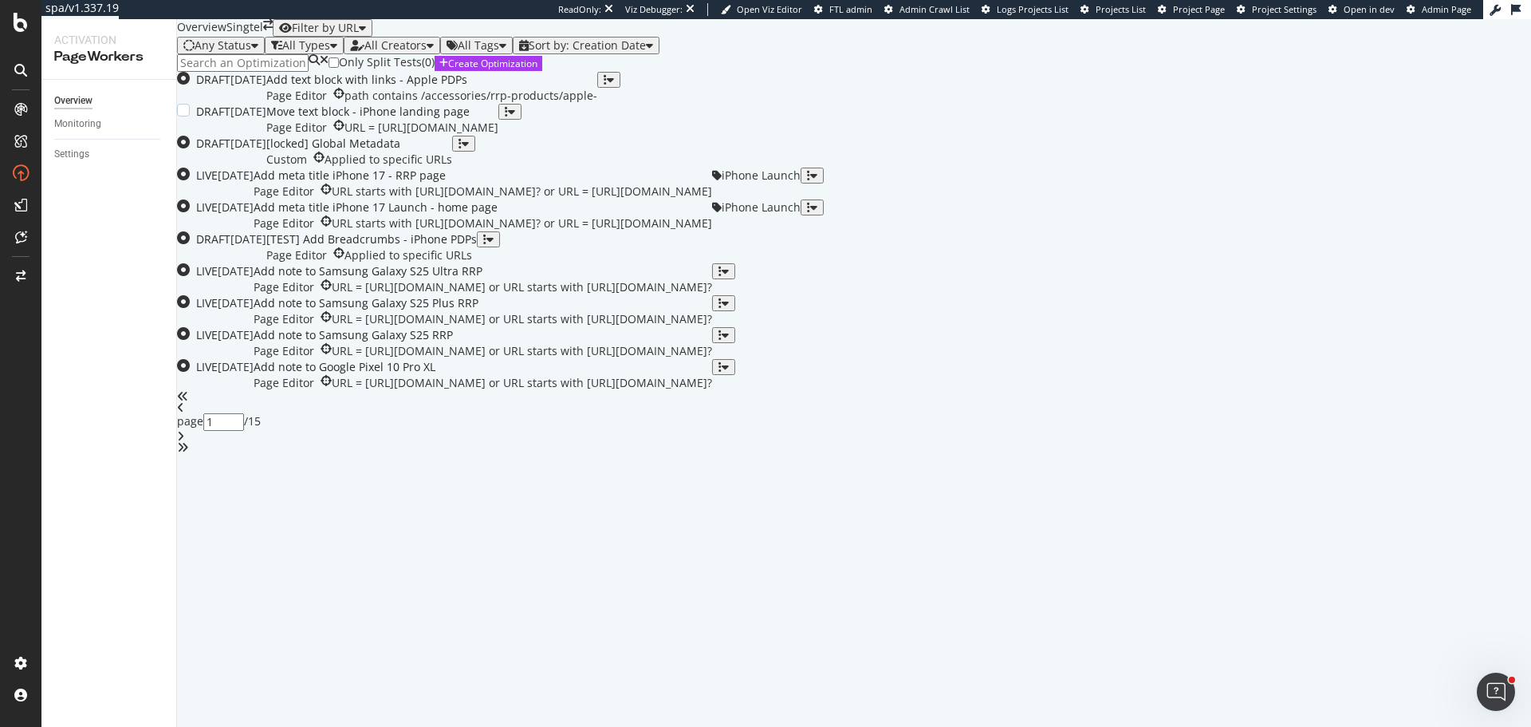
click at [499, 120] on div "Move text block - iPhone landing page" at bounding box center [382, 112] width 232 height 16
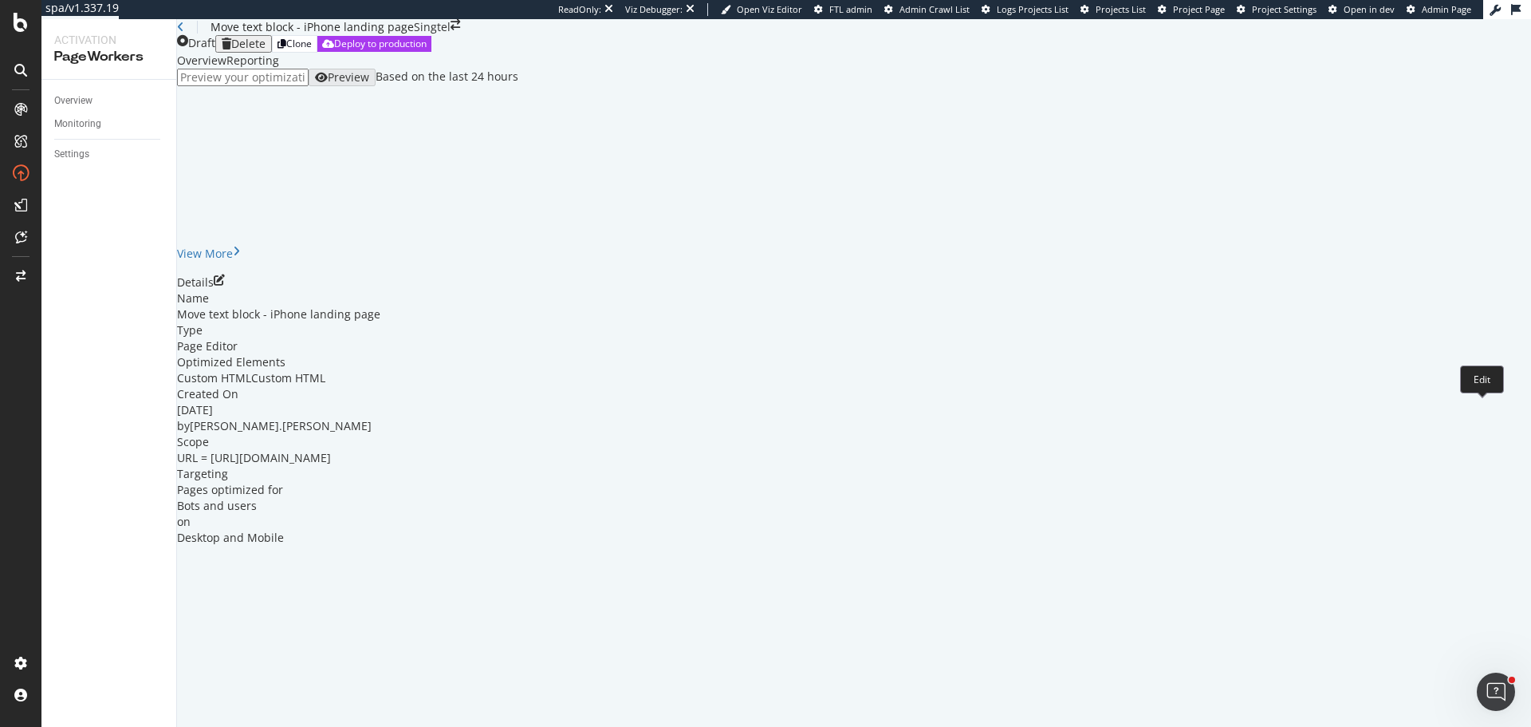
click at [225, 286] on icon "pen-to-square" at bounding box center [219, 279] width 11 height 11
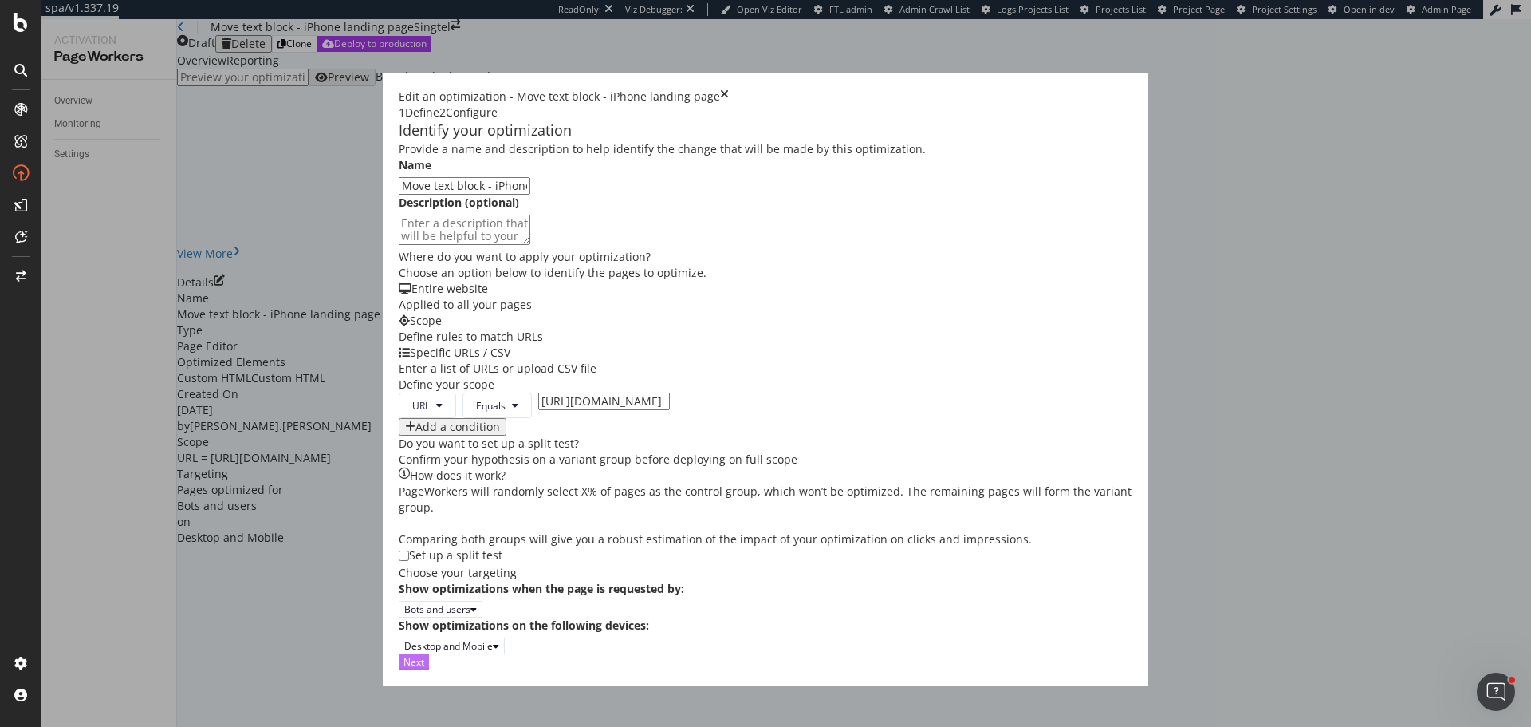
click at [429, 669] on button "Next" at bounding box center [414, 661] width 30 height 15
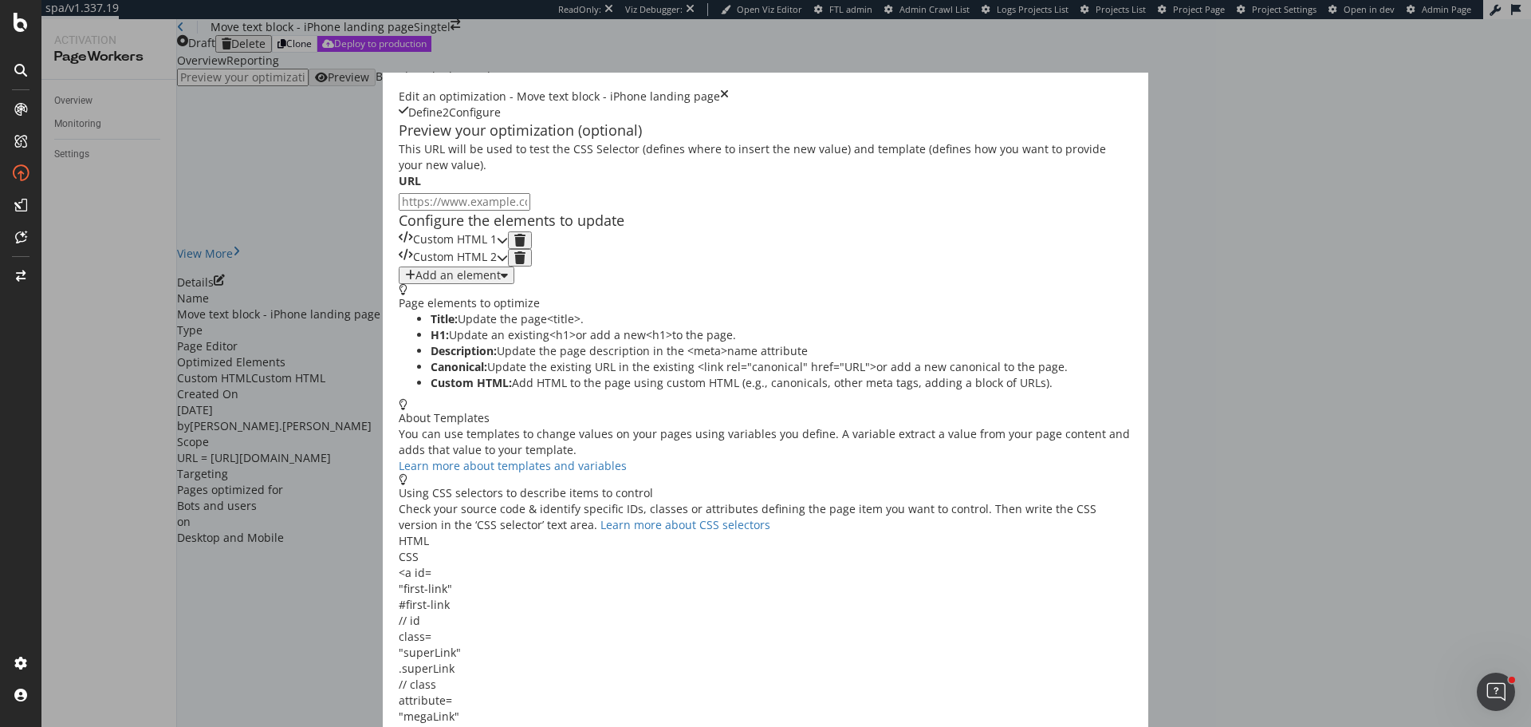
click at [480, 249] on div "Custom HTML 1" at bounding box center [448, 240] width 98 height 18
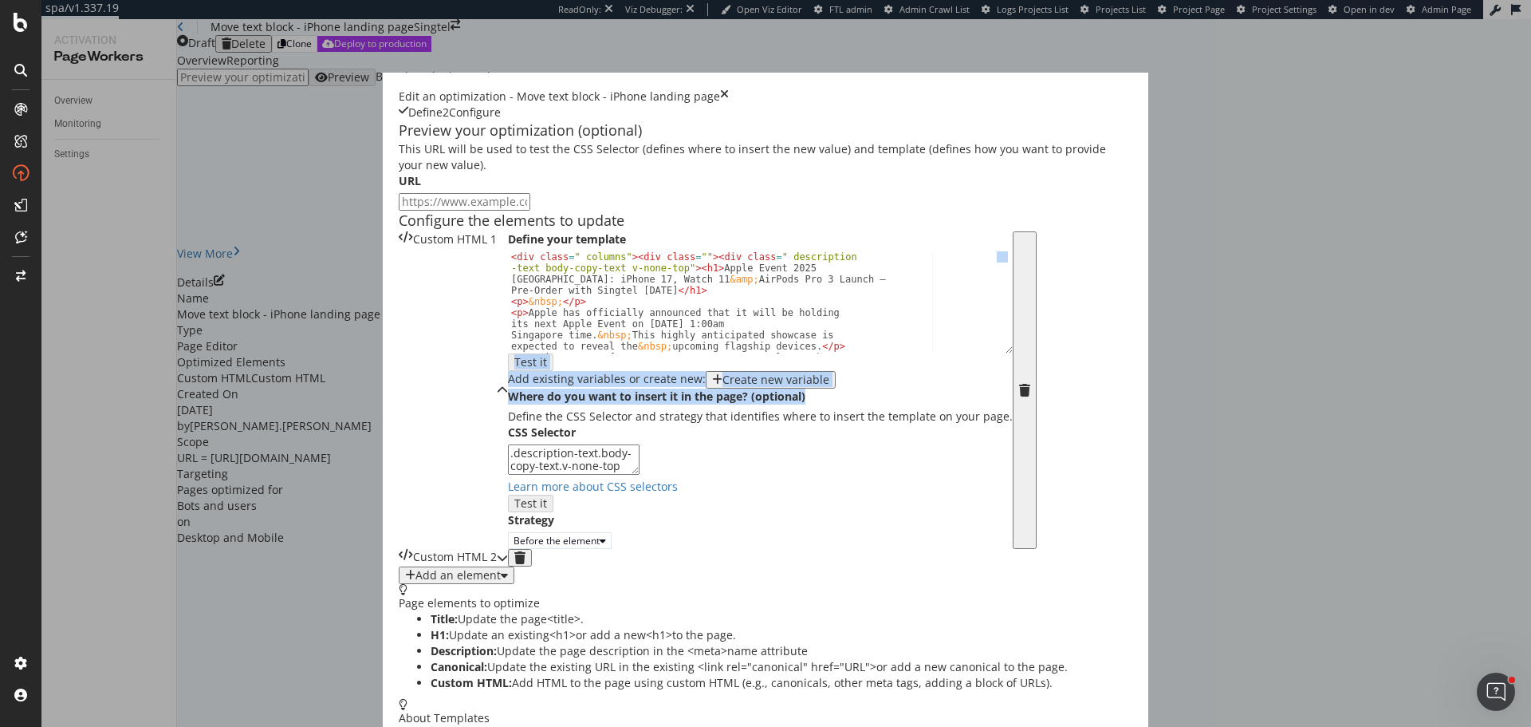
drag, startPoint x: 640, startPoint y: 472, endPoint x: 637, endPoint y: 541, distance: 68.7
click at [637, 542] on div "Define your template < div class = " columns" > < div class = "" > < div class …" at bounding box center [760, 390] width 505 height 318
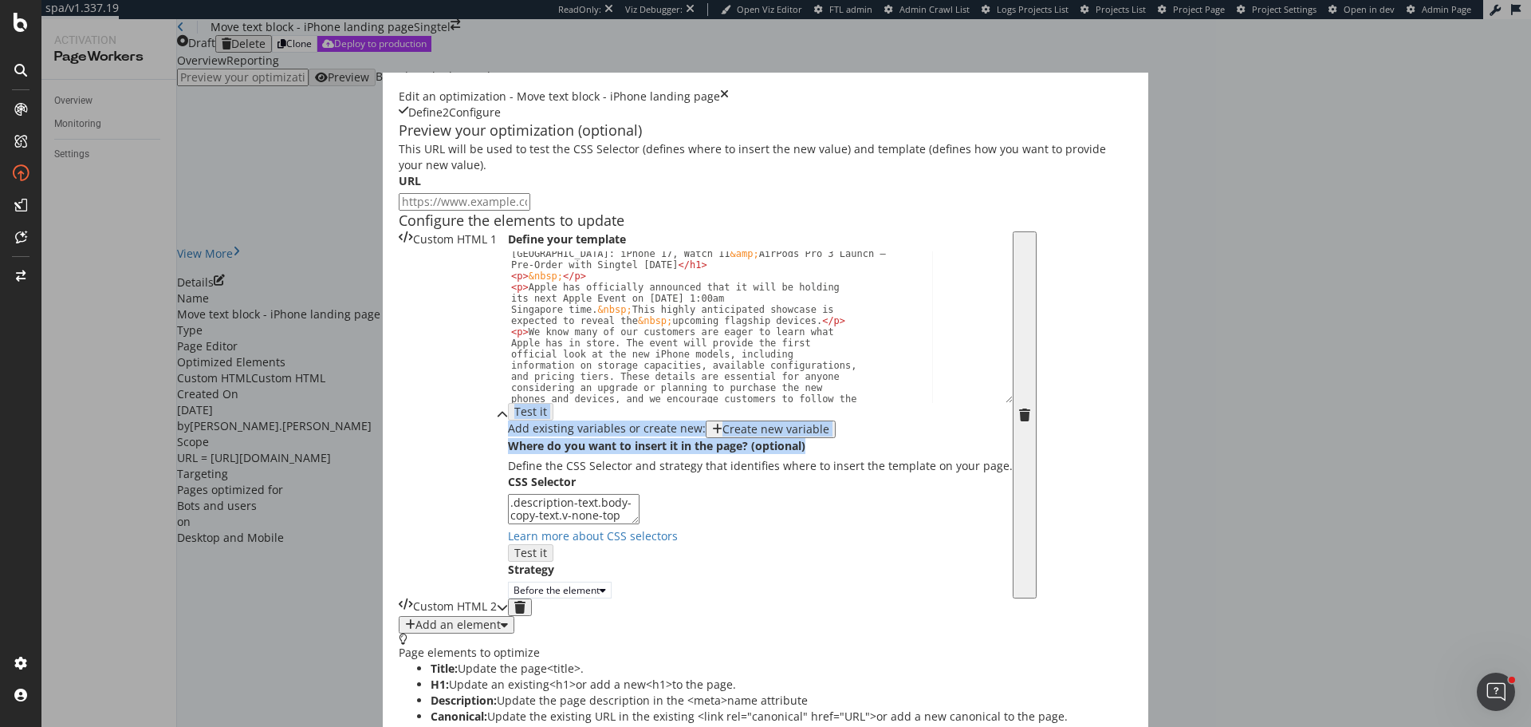
drag, startPoint x: 637, startPoint y: 467, endPoint x: 625, endPoint y: 747, distance: 279.4
click at [625, 726] on html "spa/v1.337.19 ReadOnly: Viz Debugger: Open Viz Editor FTL admin Admin Crawl Lis…" at bounding box center [765, 363] width 1531 height 727
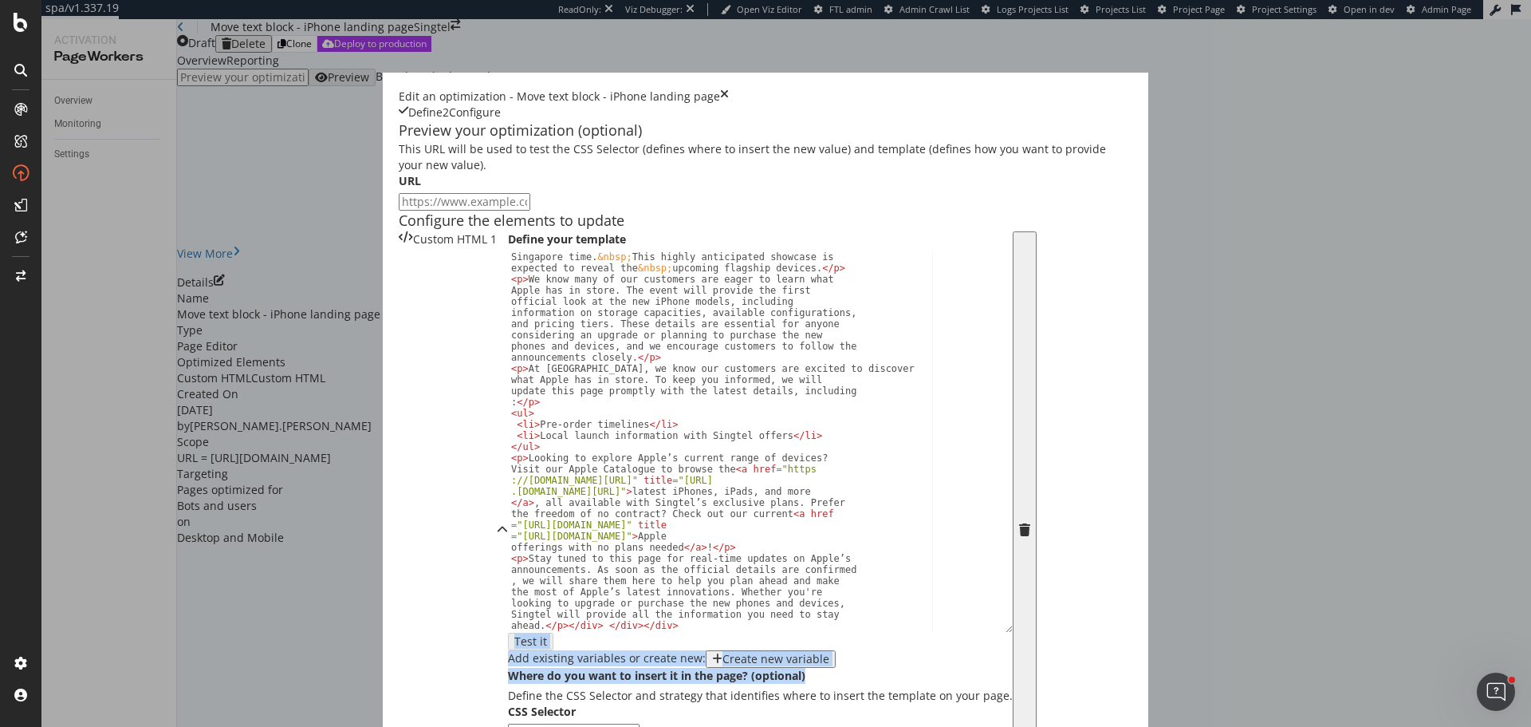
scroll to position [319, 0]
click at [508, 428] on div "< p > Apple has officially announced that it will be holding its next Apple Eve…" at bounding box center [754, 480] width 493 height 503
type textarea "<p>Stay tuned to this page for real-time updates on Apple’s announcements. As s…"
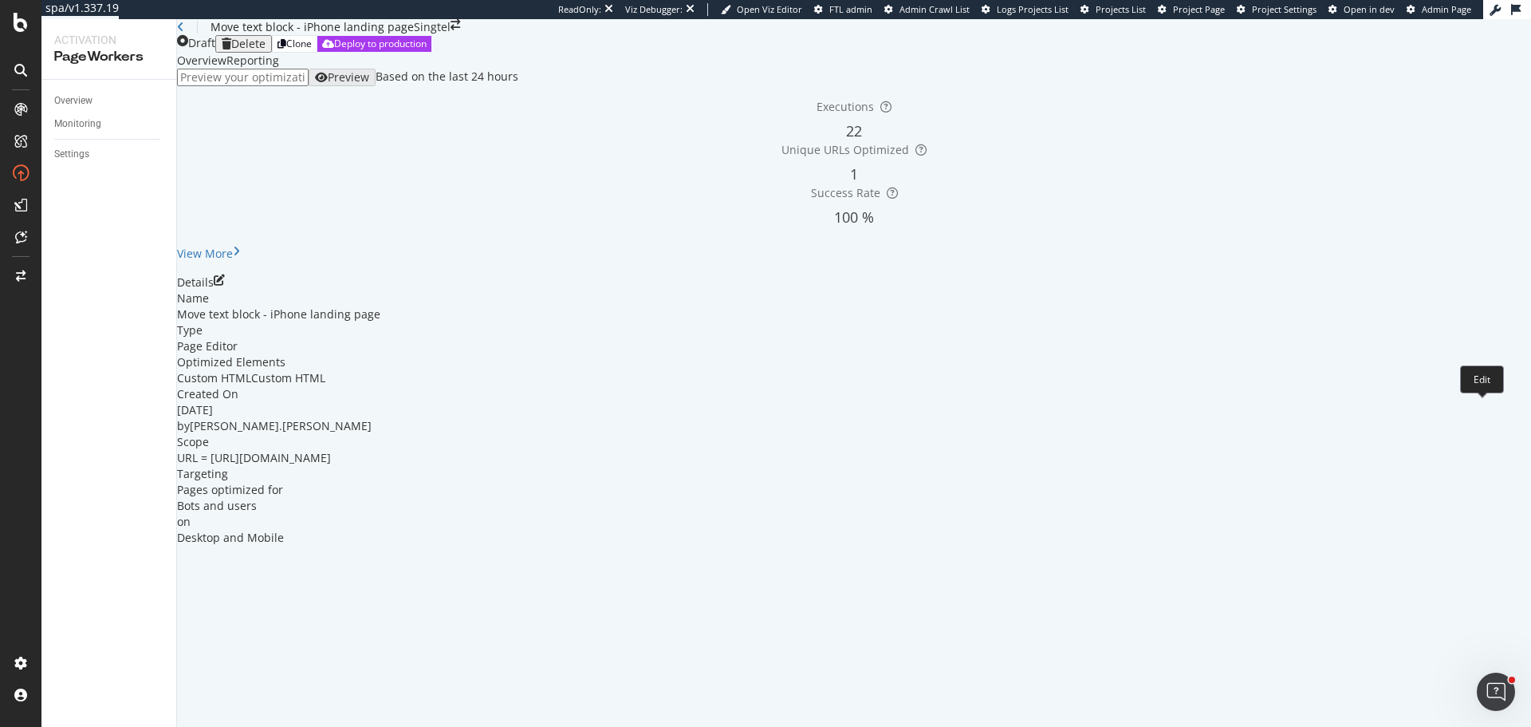
click at [225, 286] on icon "pen-to-square" at bounding box center [219, 279] width 11 height 11
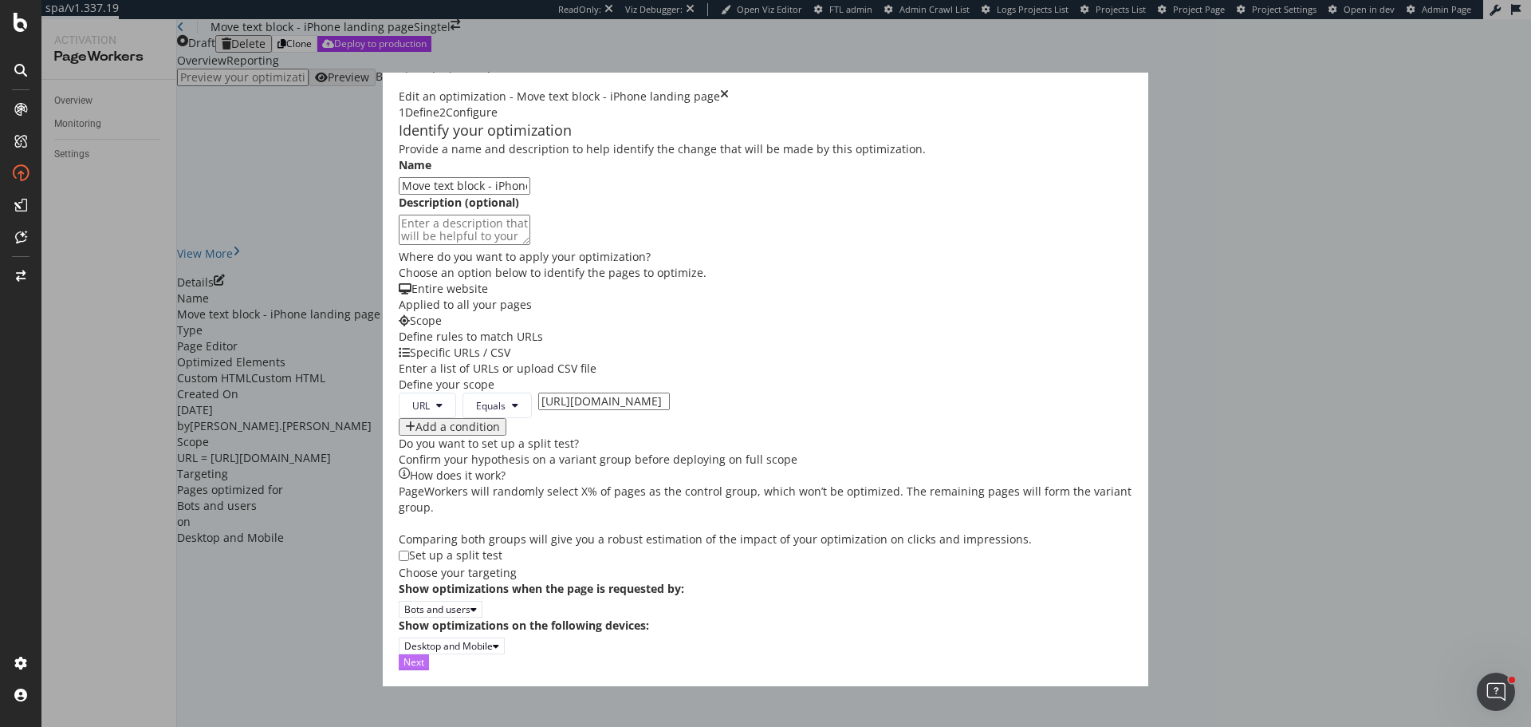
click at [424, 668] on div "Next" at bounding box center [414, 662] width 21 height 14
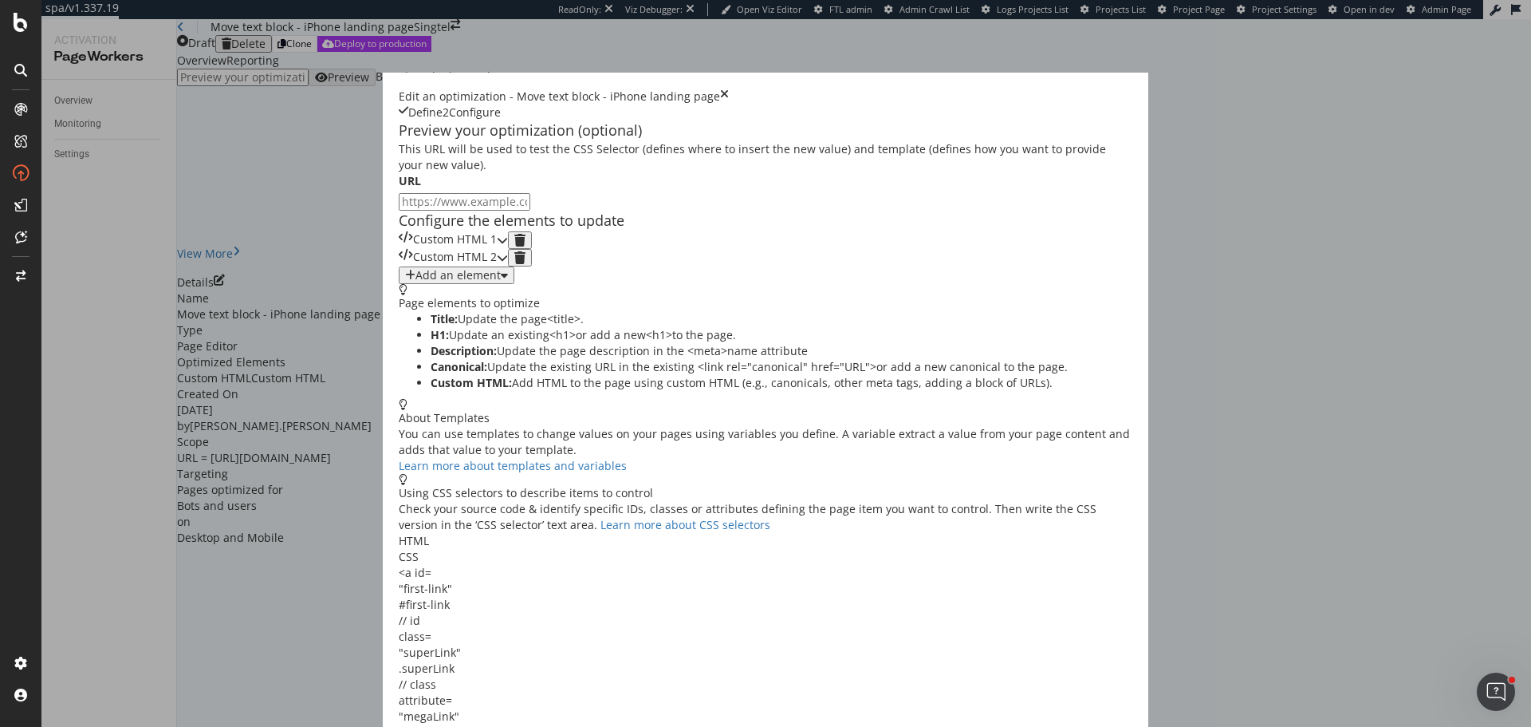
click at [497, 249] on div "Custom HTML 1" at bounding box center [448, 240] width 98 height 18
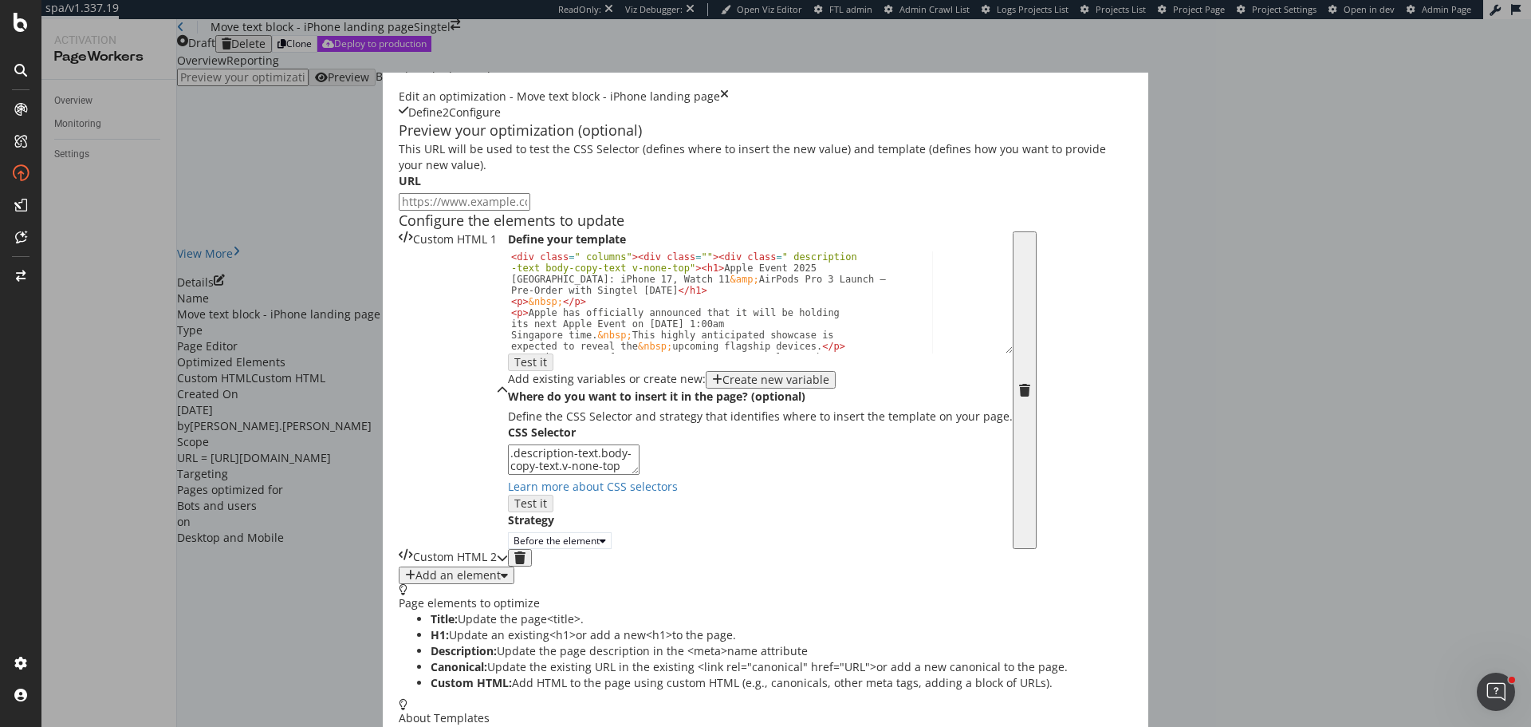
click at [560, 448] on div "< div class = " columns" > < div class = "" > < div class = " description -text…" at bounding box center [754, 368] width 493 height 235
type textarea "<p>We know many of our customers are eager to learn what Apple has in store. Th…"
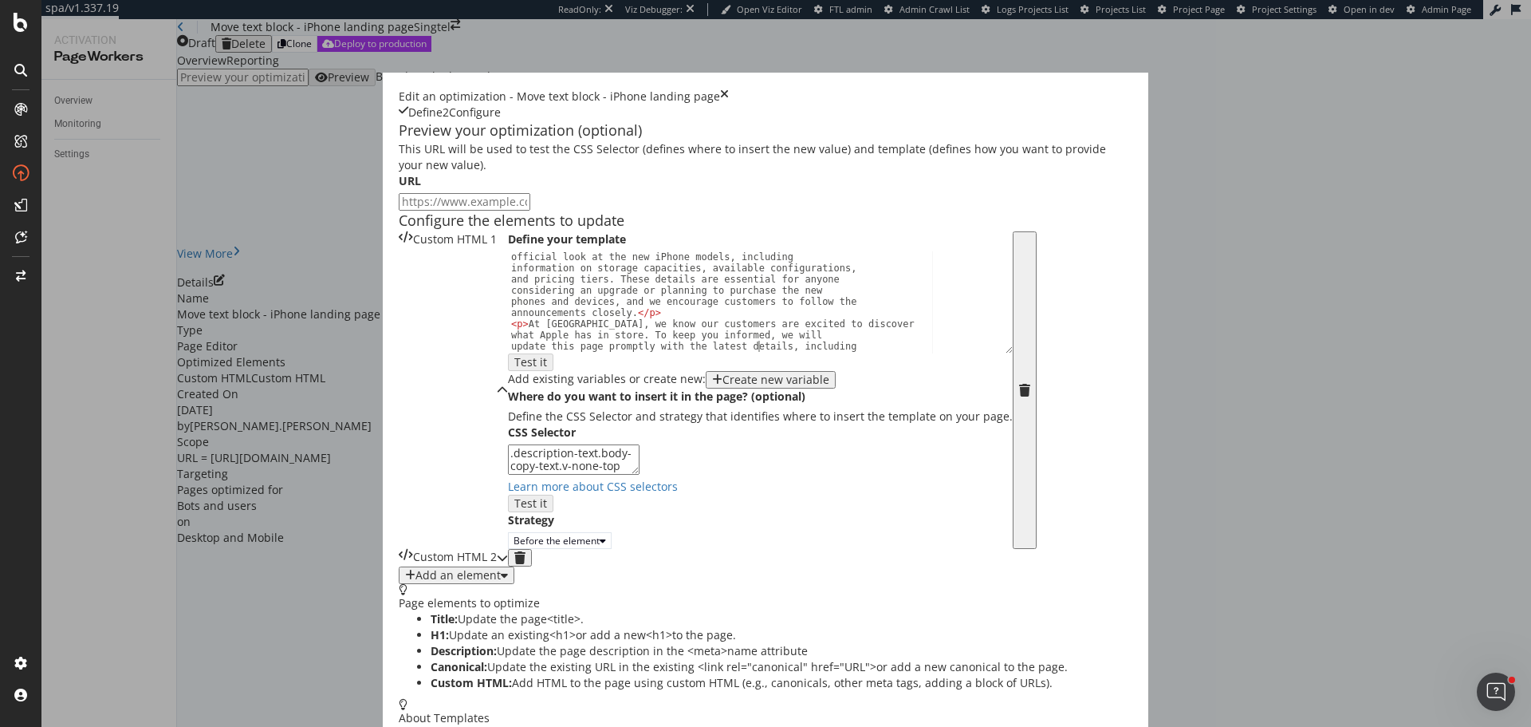
type textarea "<p>Looking to explore Apple’s current range of devices? Visit our Apple Catalog…"
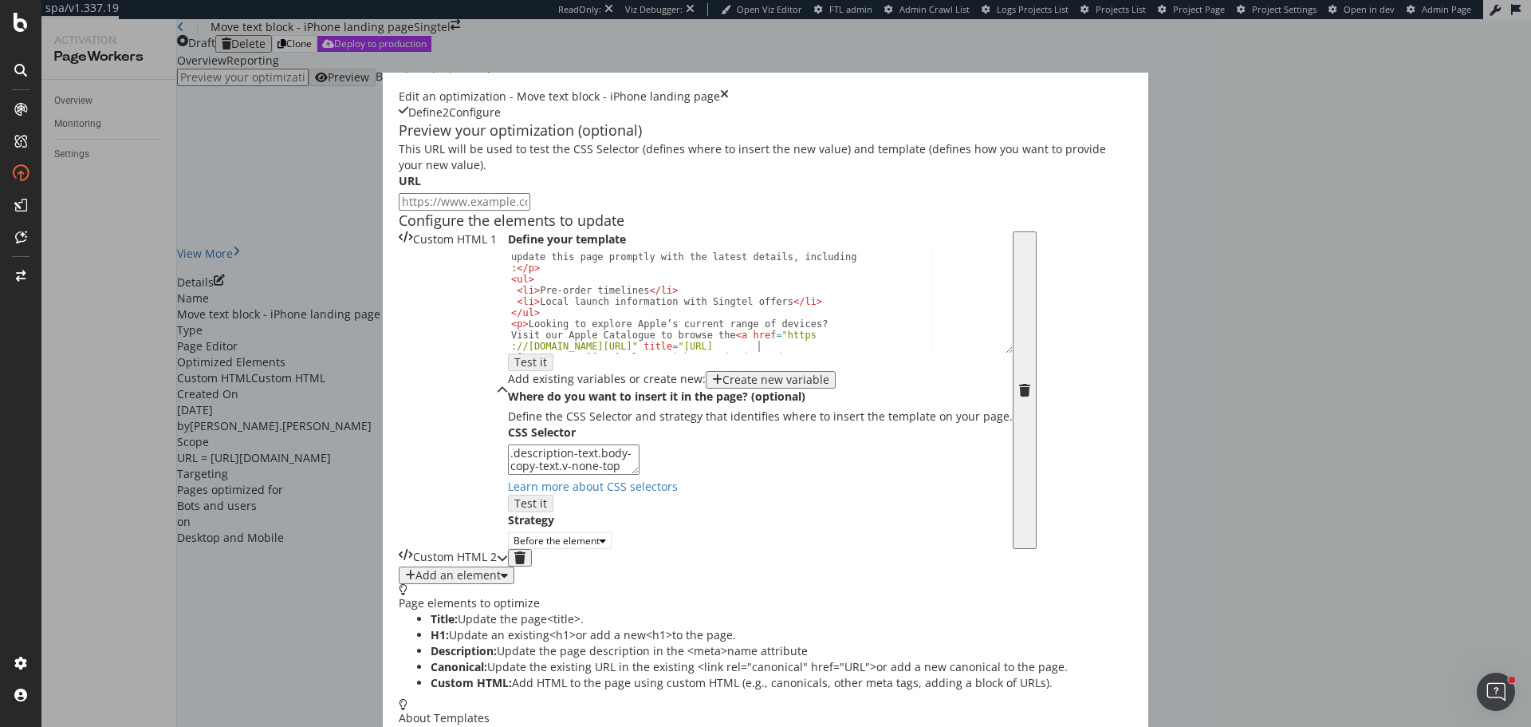
type textarea "<p>Stay tuned to this page for real-time updates on Apple’s announcements. As s…"
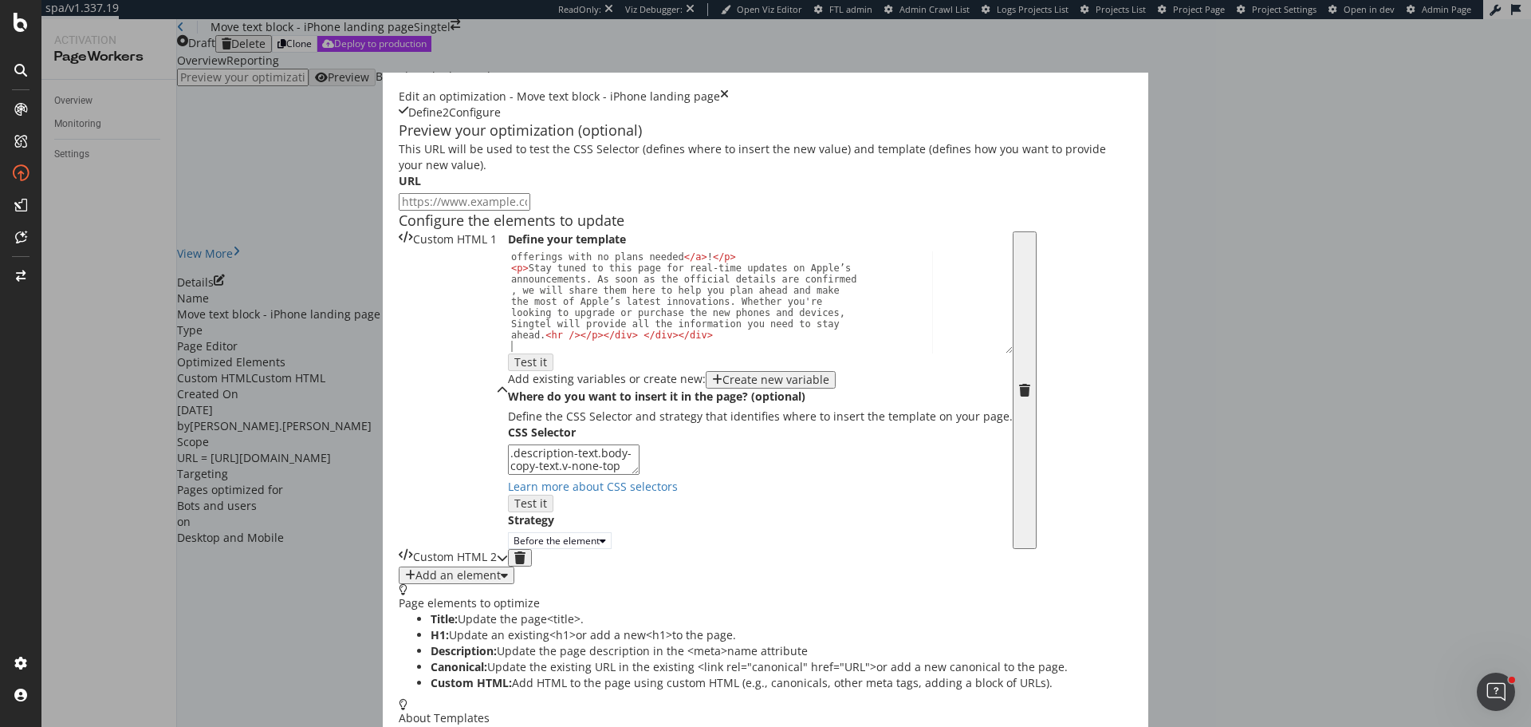
scroll to position [369, 0]
type textarea "<br>"
paste textarea "<br>"
type textarea "<br>"
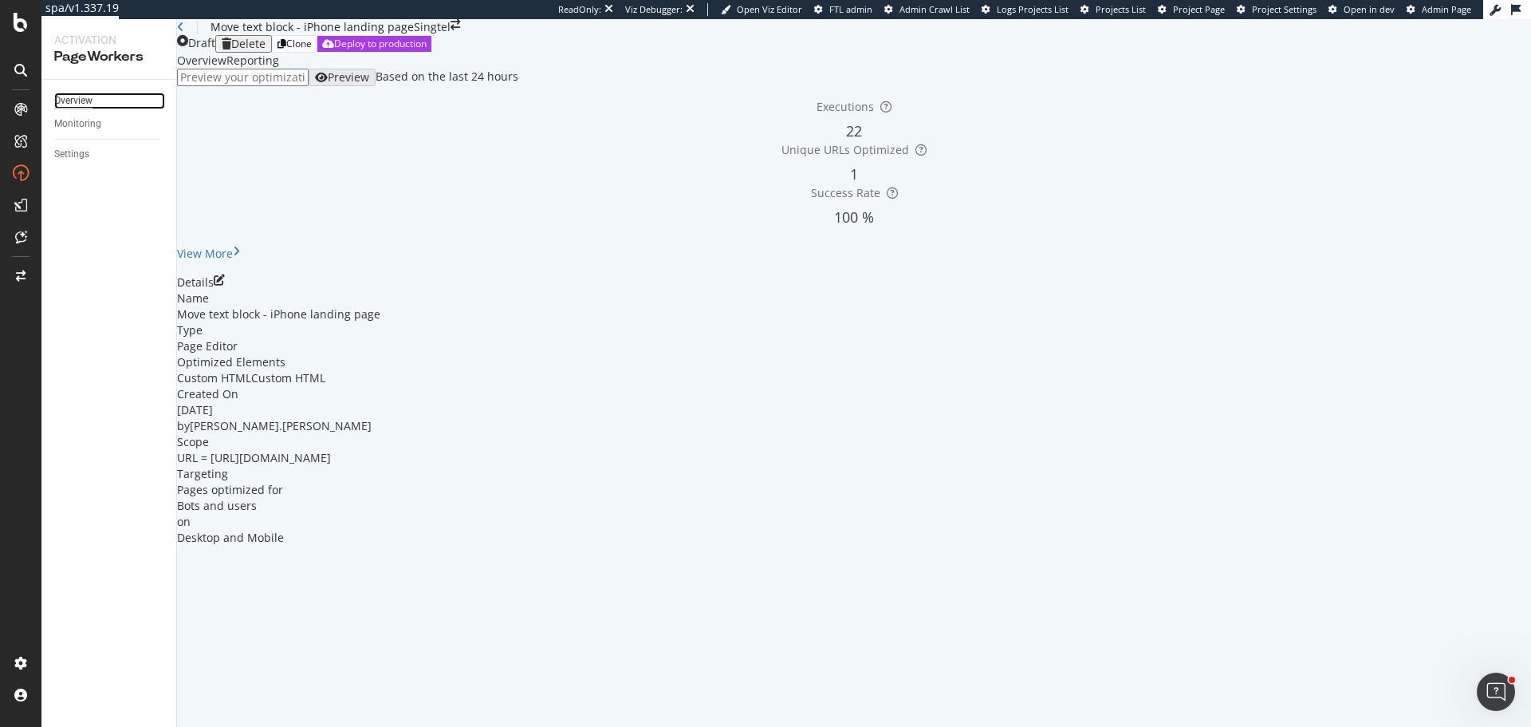
drag, startPoint x: 71, startPoint y: 97, endPoint x: 93, endPoint y: 97, distance: 21.5
click at [71, 97] on div "Overview" at bounding box center [73, 101] width 38 height 17
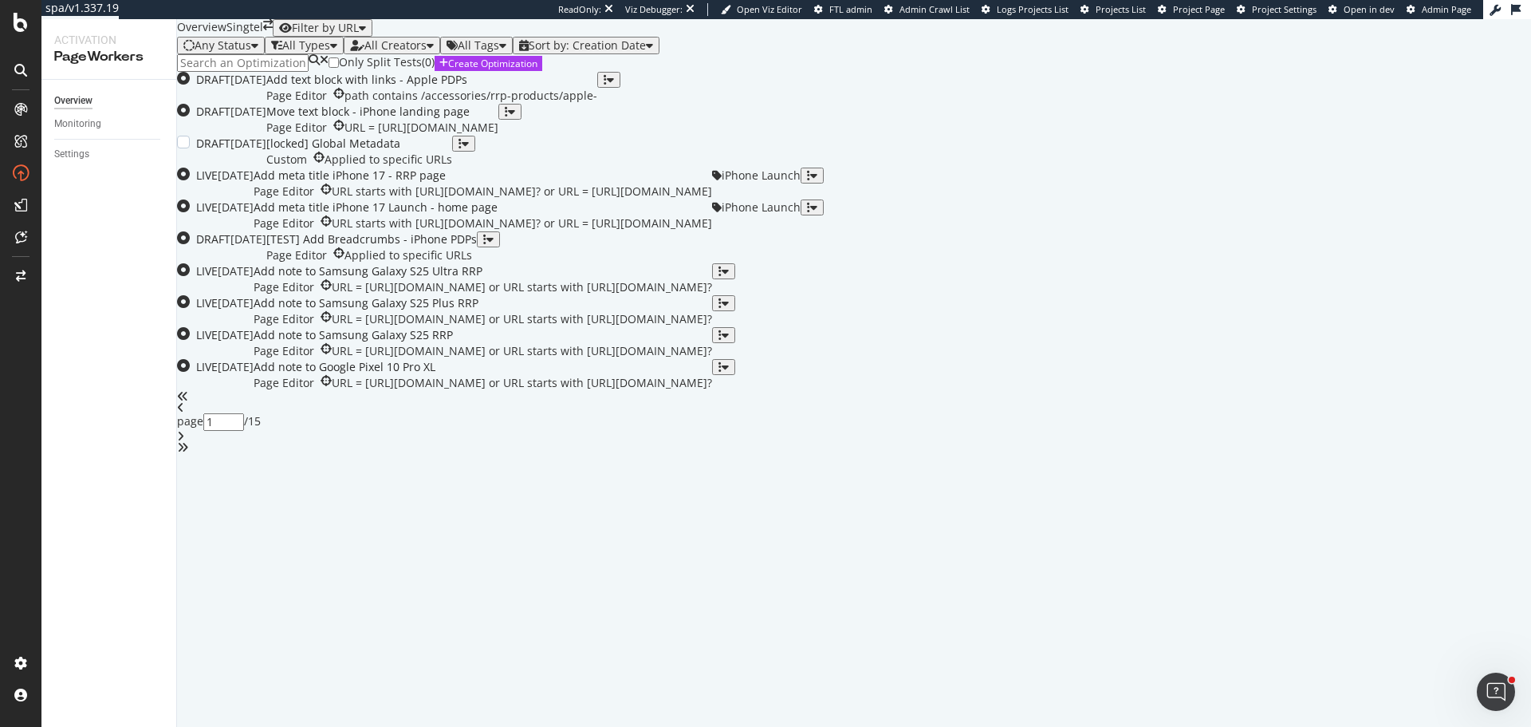
click at [452, 168] on div "Custom Applied to specific URLs" at bounding box center [359, 160] width 186 height 16
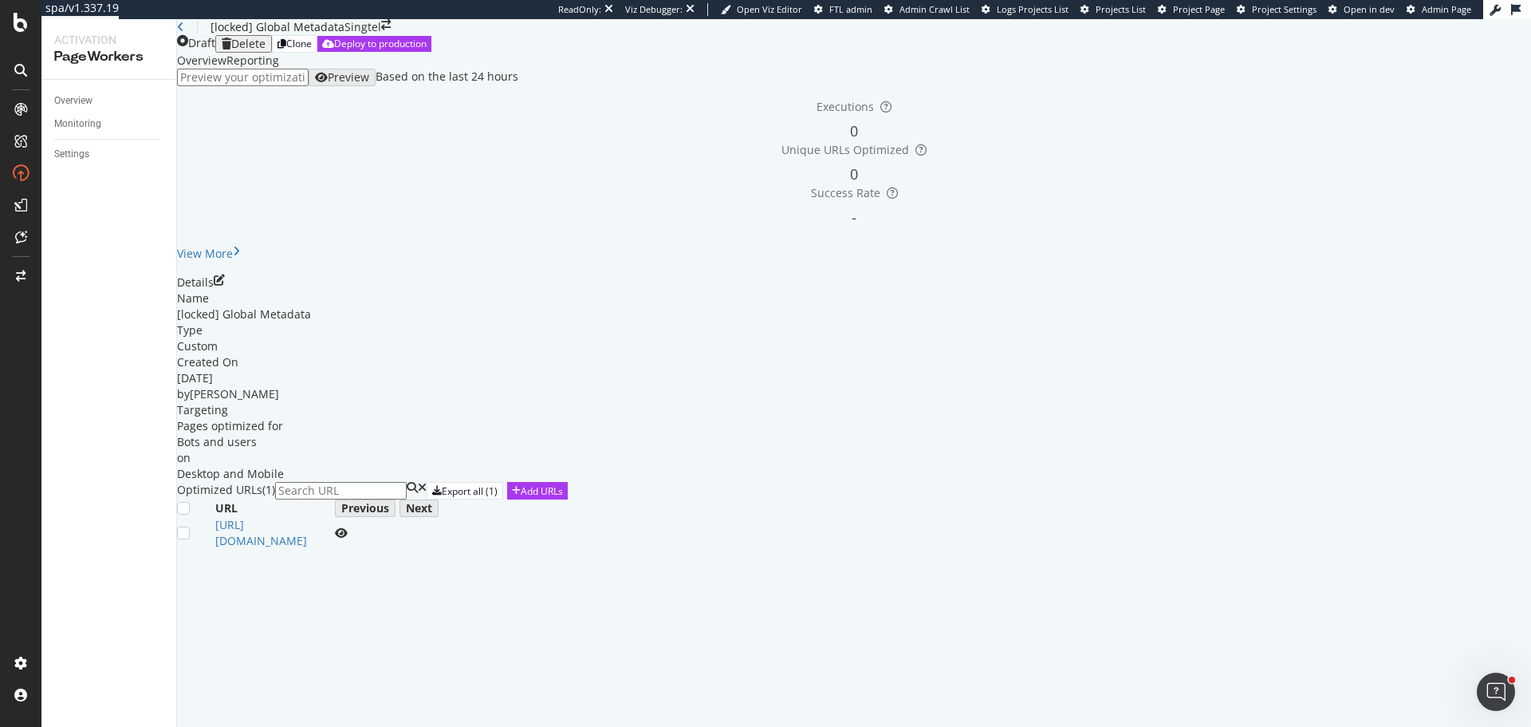
scroll to position [61, 0]
click at [225, 286] on icon "pen-to-square" at bounding box center [219, 279] width 11 height 11
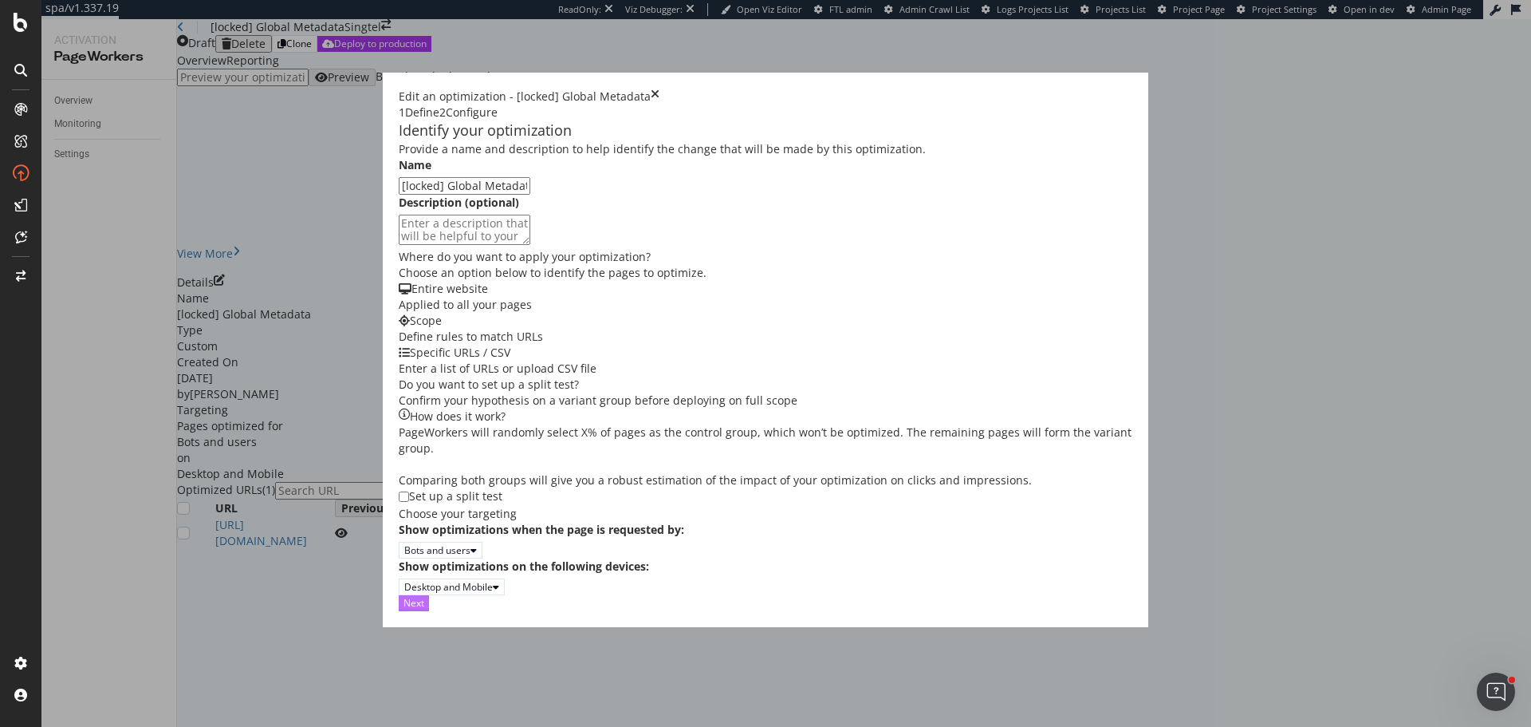
click at [424, 609] on div "Next" at bounding box center [414, 603] width 21 height 14
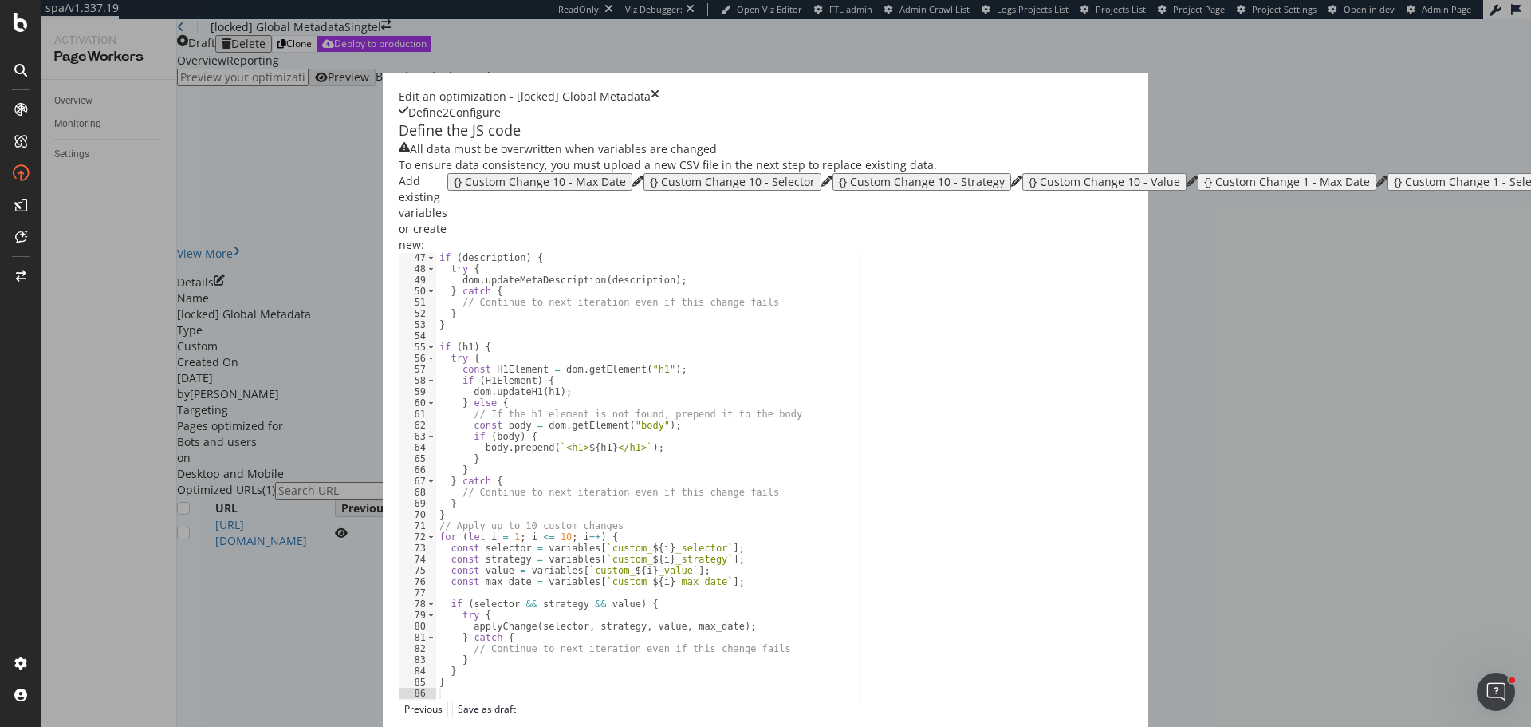
scroll to position [324, 0]
click at [660, 89] on icon "times" at bounding box center [655, 97] width 9 height 16
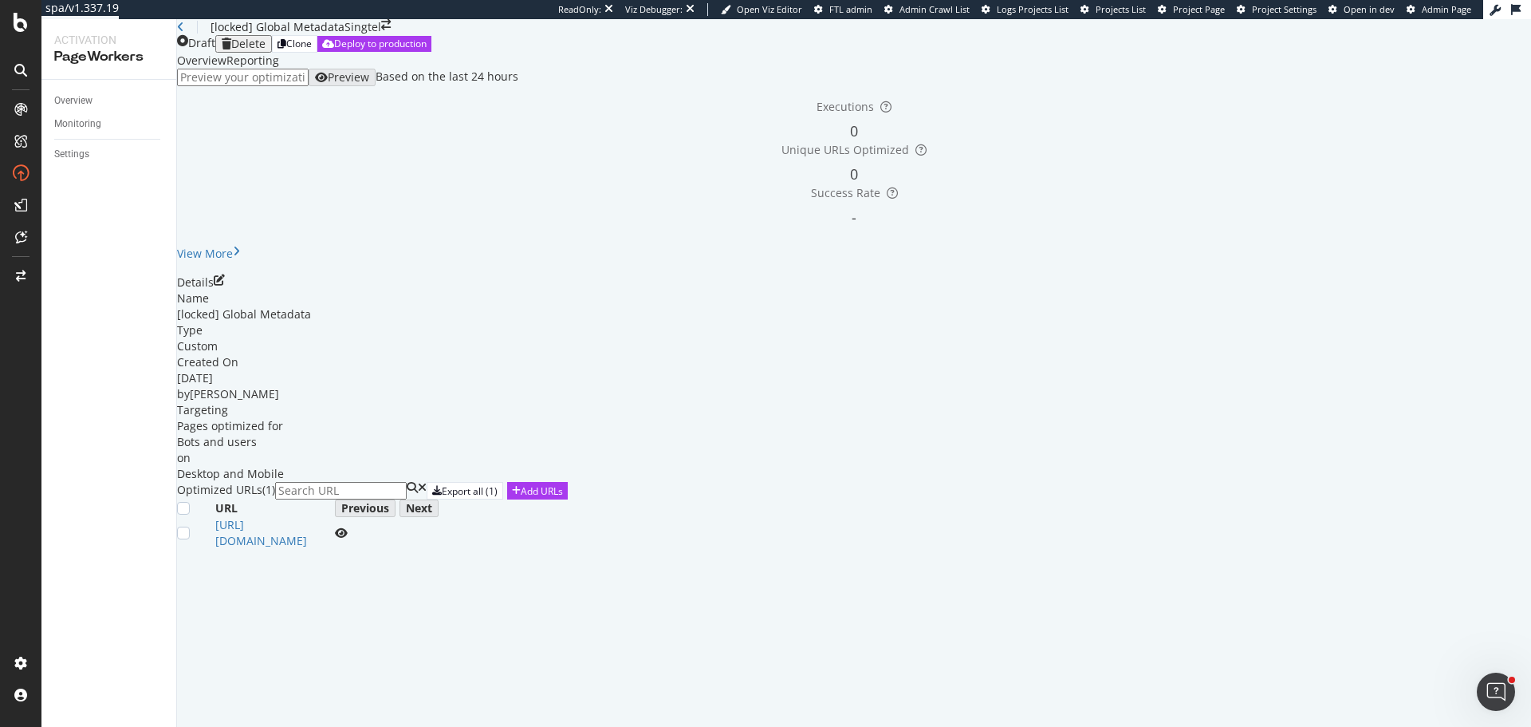
scroll to position [0, 0]
click at [81, 93] on div "Overview" at bounding box center [73, 101] width 38 height 17
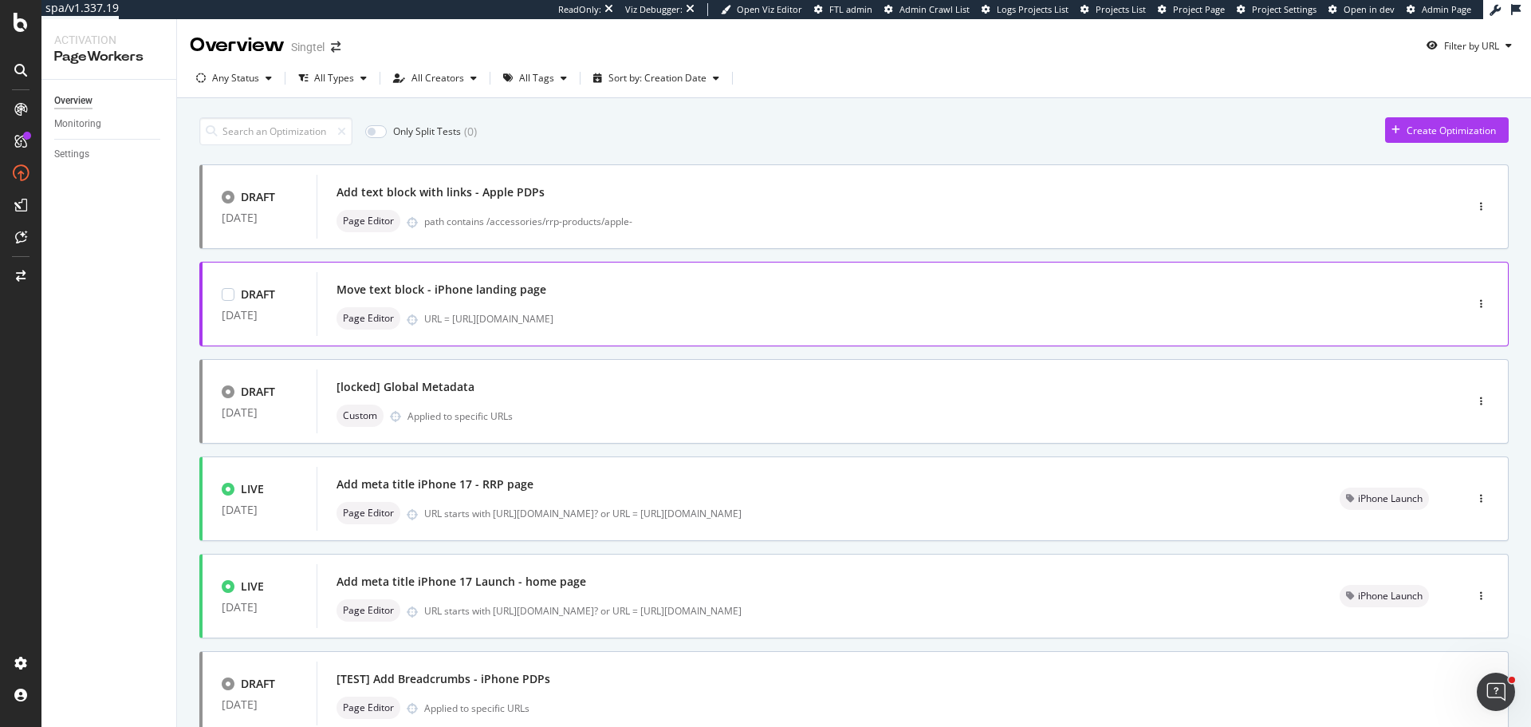
click at [487, 291] on div "Move text block - iPhone landing page" at bounding box center [442, 290] width 210 height 16
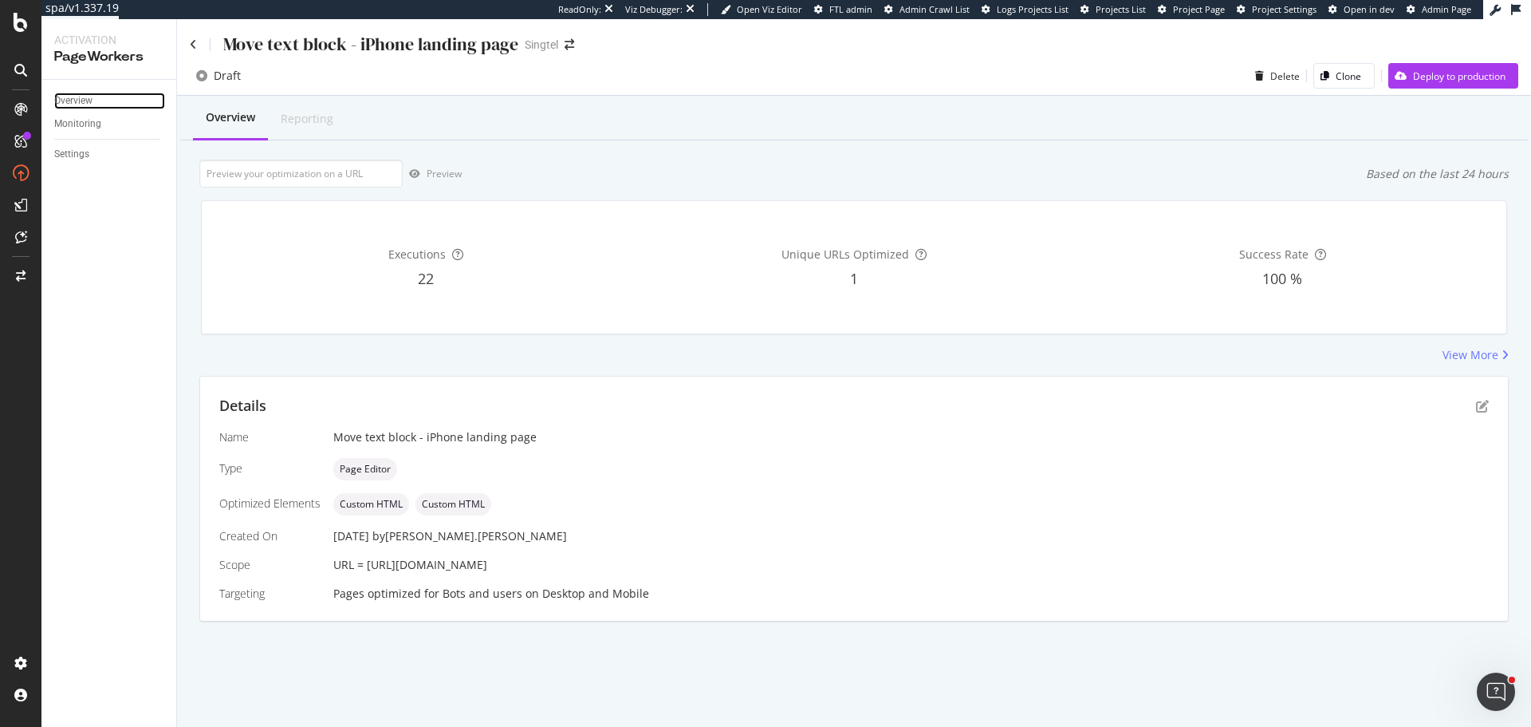
drag, startPoint x: 71, startPoint y: 93, endPoint x: 136, endPoint y: 110, distance: 66.7
click at [71, 93] on div "Overview" at bounding box center [73, 101] width 38 height 17
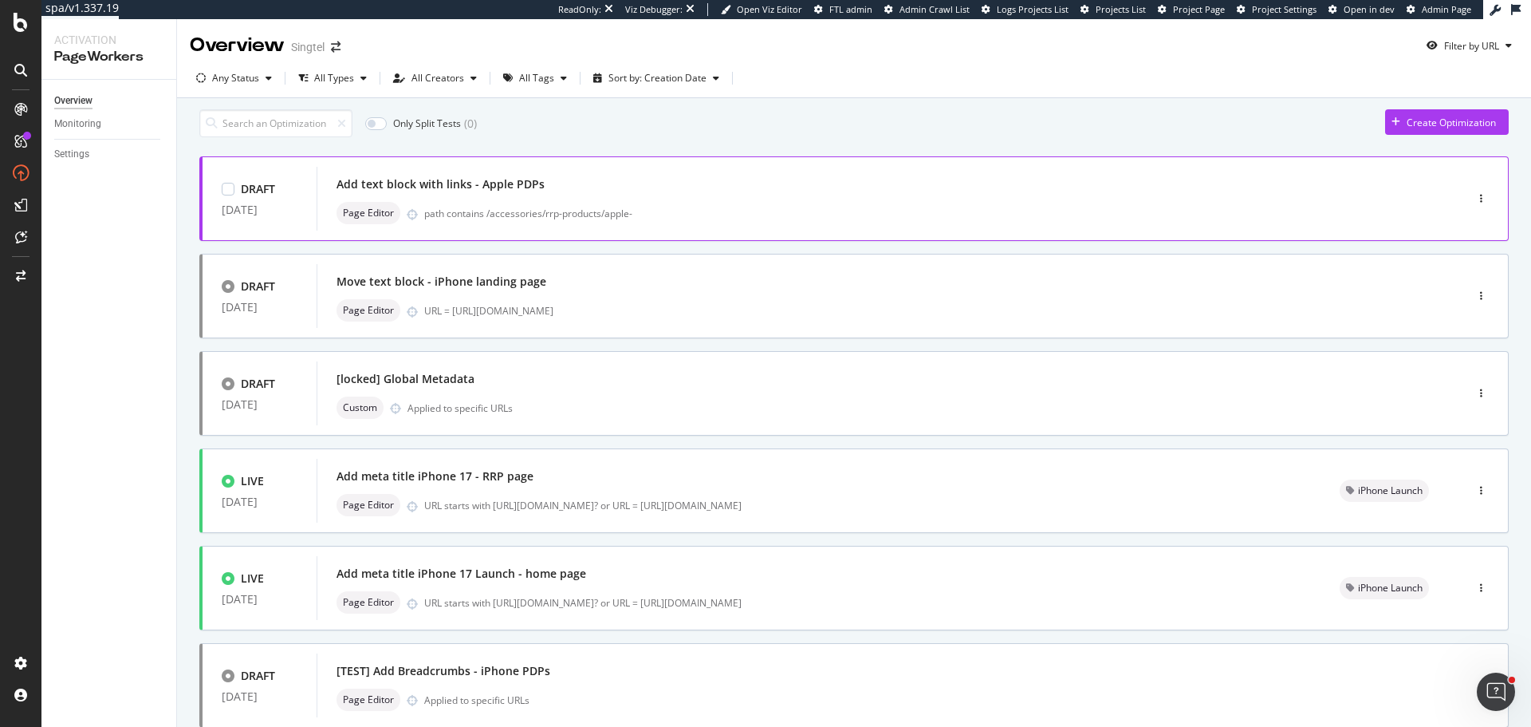
click at [516, 190] on div "Add text block with links - Apple PDPs" at bounding box center [441, 184] width 208 height 16
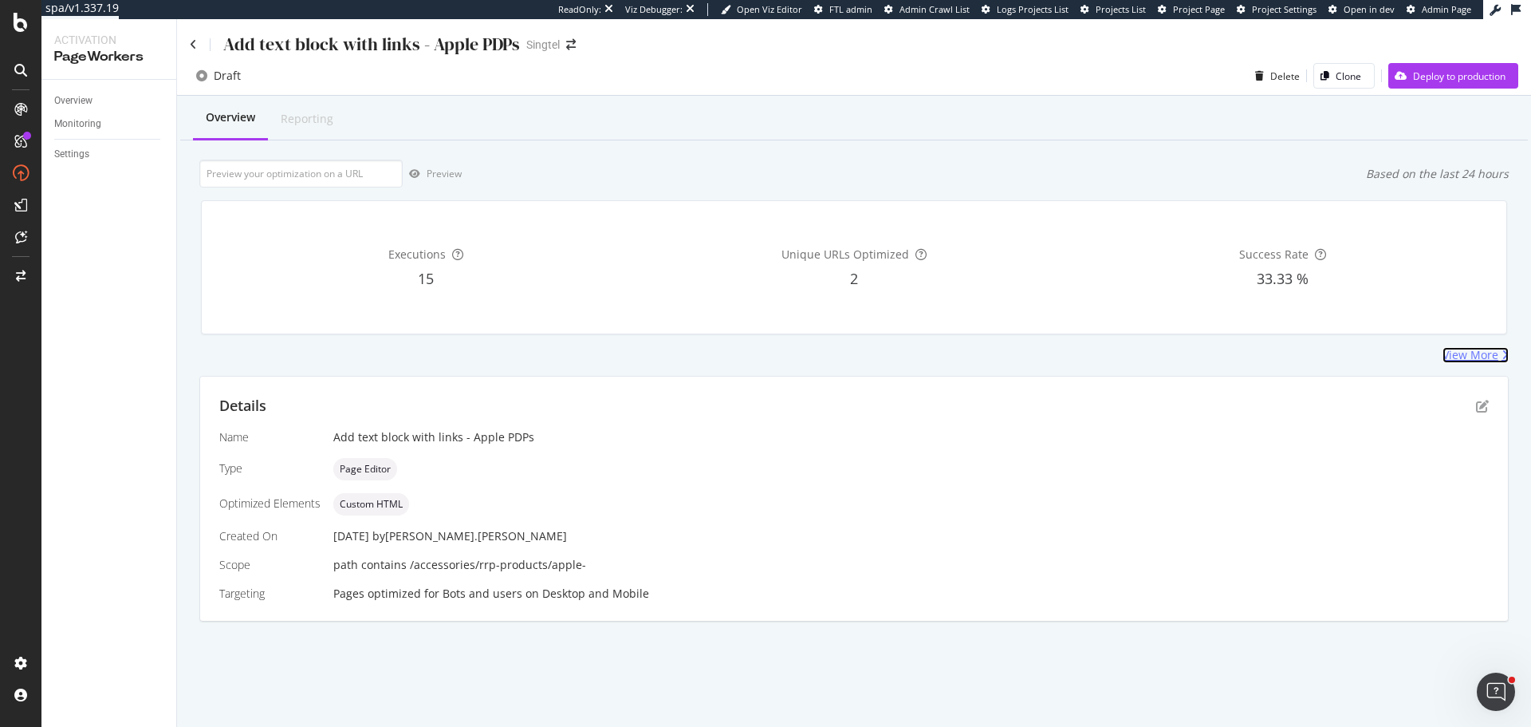
click at [1475, 349] on div "View More" at bounding box center [1471, 355] width 56 height 16
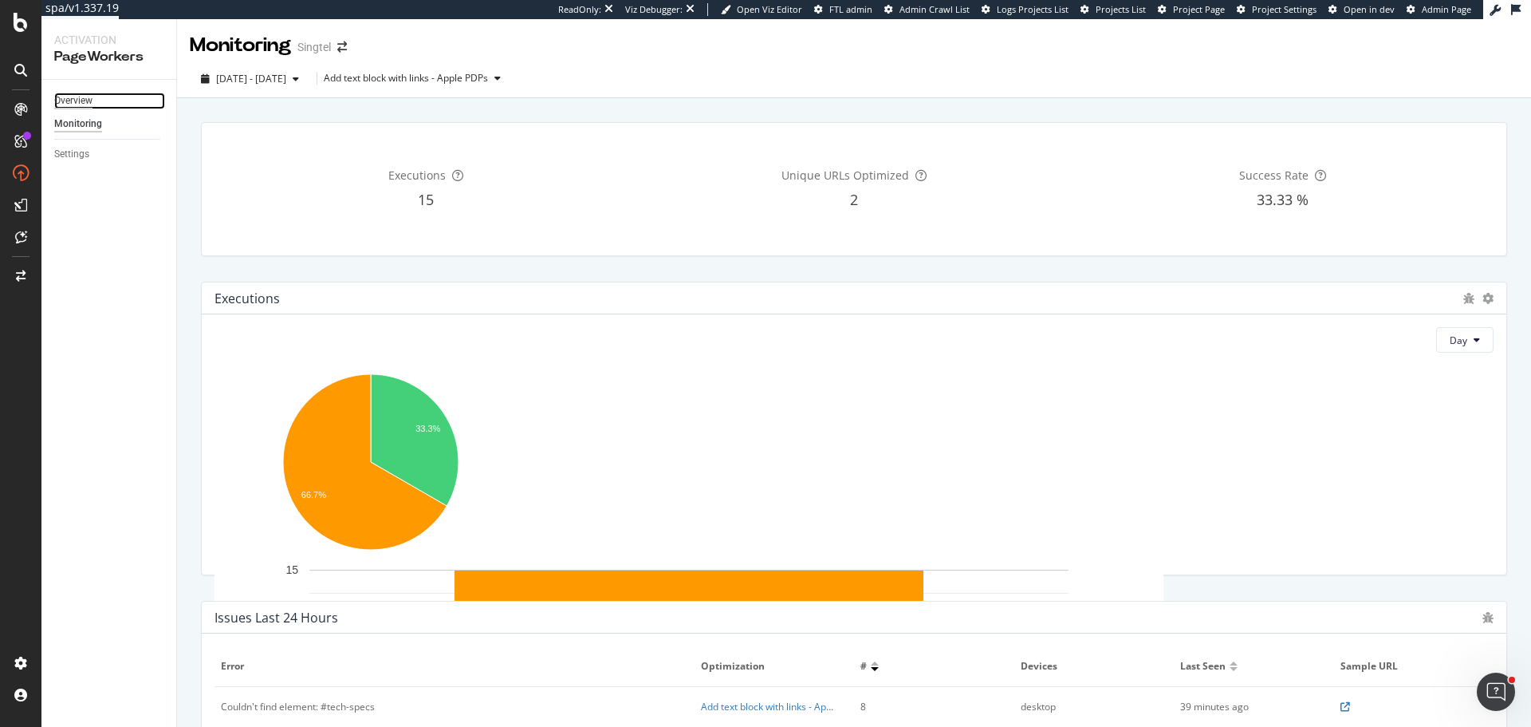
click at [91, 98] on div "Overview" at bounding box center [73, 101] width 38 height 17
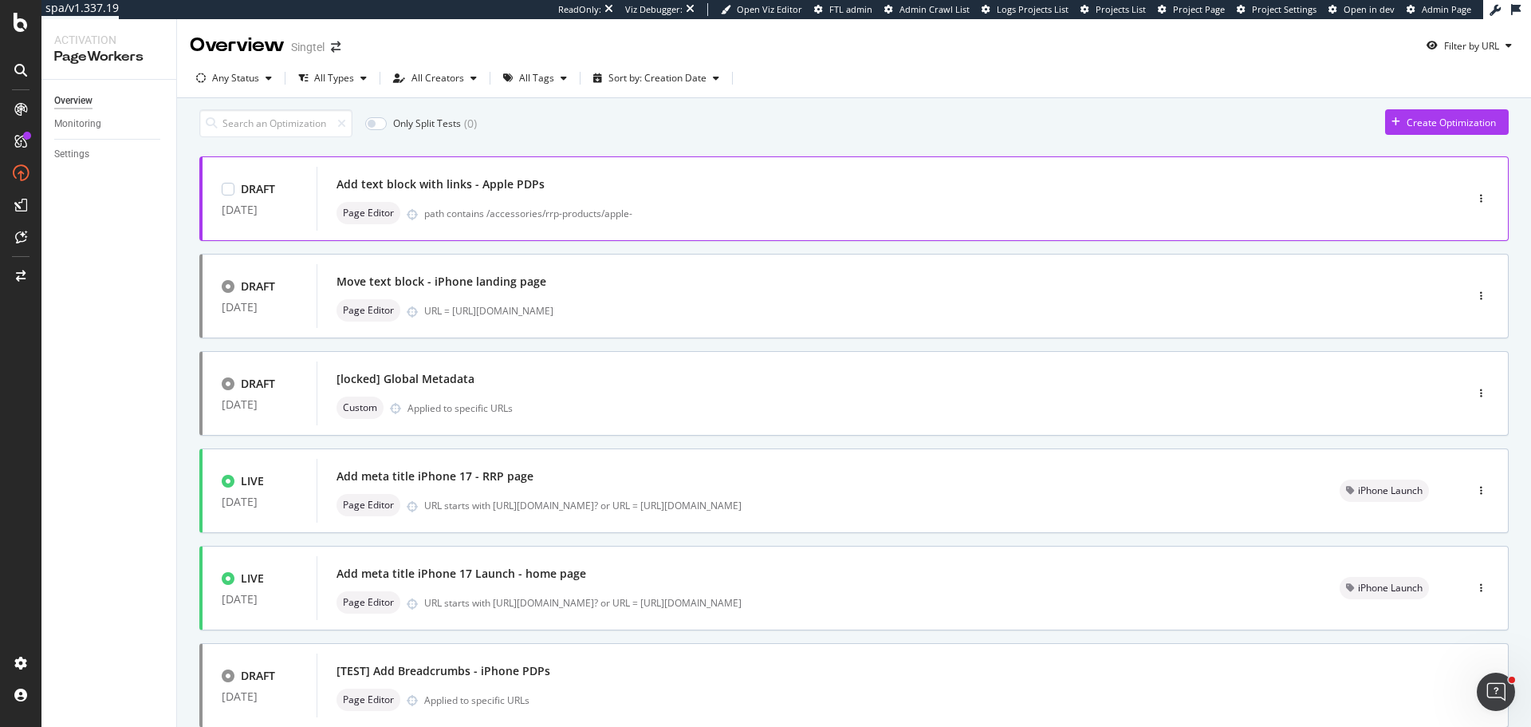
click at [579, 181] on div "Add text block with links - Apple PDPs" at bounding box center [867, 184] width 1061 height 22
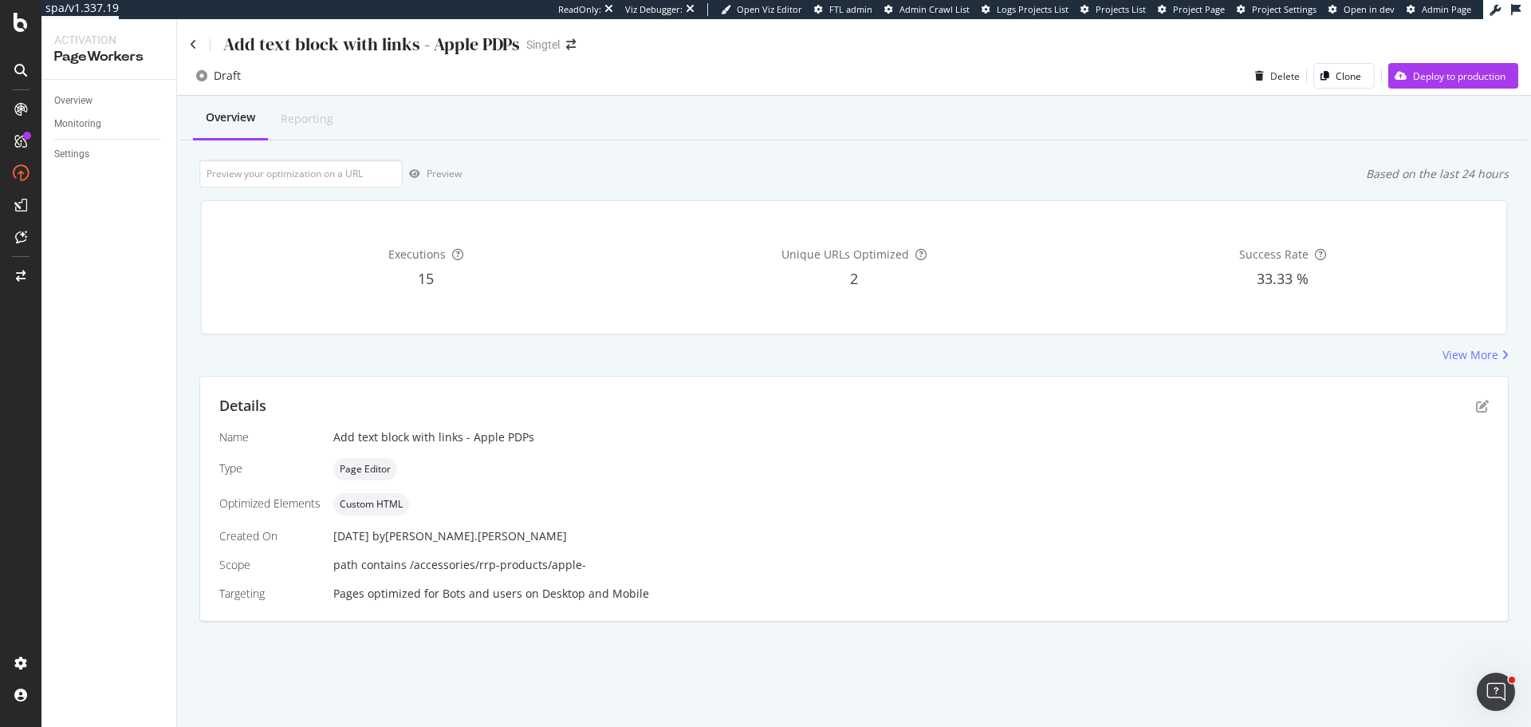
click at [412, 566] on span "path contains /accessories/rrp-products/apple-" at bounding box center [459, 564] width 253 height 15
click at [408, 564] on span "path contains /accessories/rrp-products/apple-" at bounding box center [459, 564] width 253 height 15
click at [410, 565] on span "path contains /accessories/rrp-products/apple-" at bounding box center [459, 564] width 253 height 15
drag, startPoint x: 407, startPoint y: 562, endPoint x: 588, endPoint y: 562, distance: 181.1
click at [588, 562] on div "path contains /accessories/rrp-products/apple-" at bounding box center [911, 565] width 1156 height 16
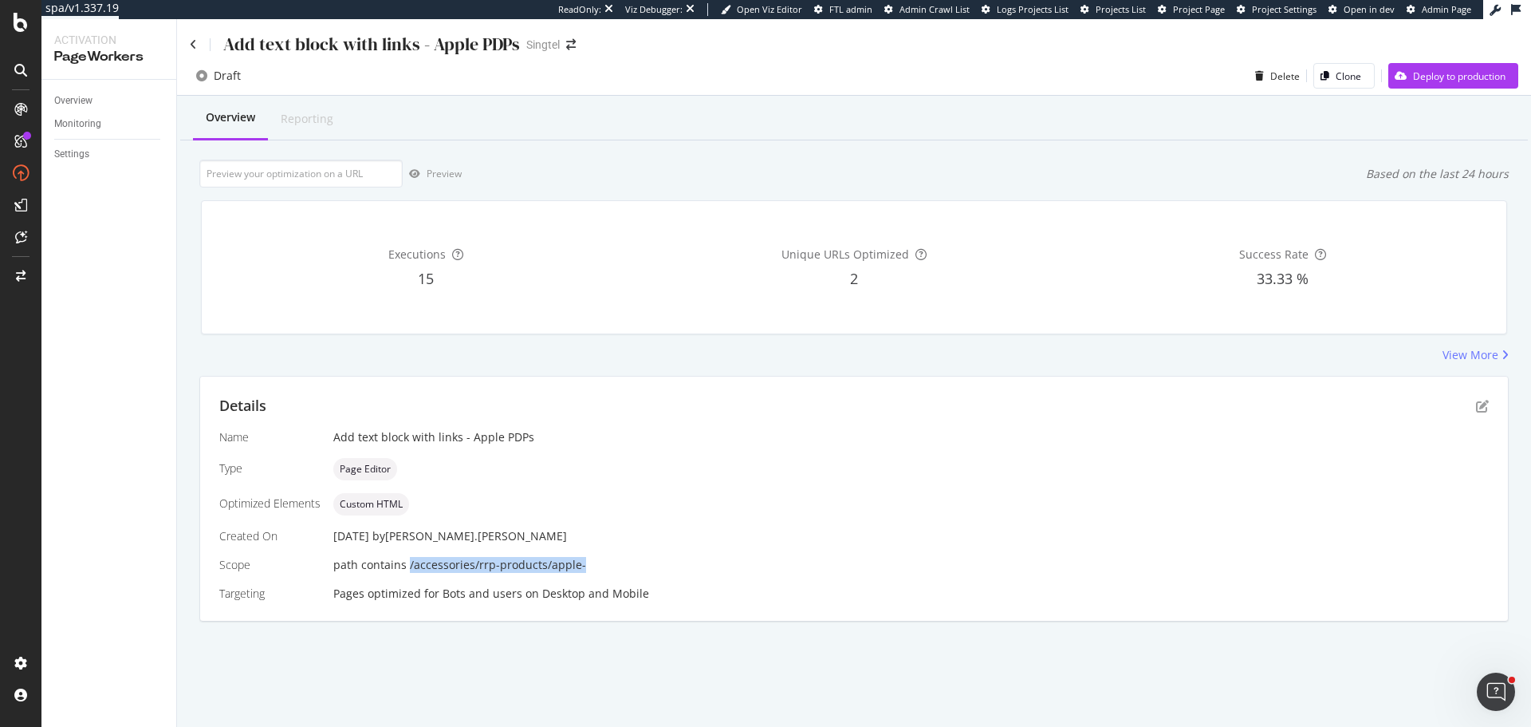
copy span "/accessories/rrp-products/apple-"
click at [104, 96] on link "Overview" at bounding box center [109, 101] width 111 height 17
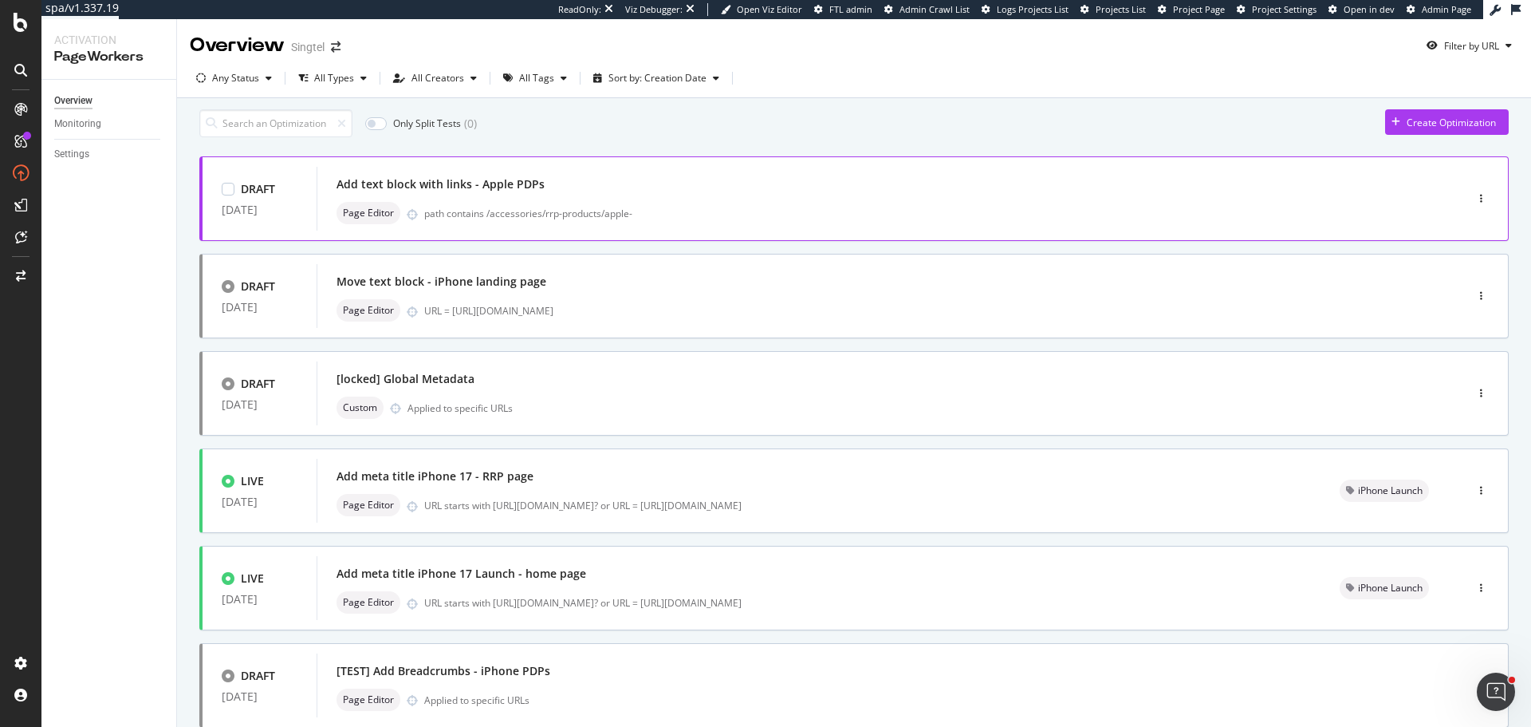
click at [503, 207] on div "Add text block with links - Apple PDPs Page Editor path contains /accessories/r…" at bounding box center [867, 198] width 1061 height 51
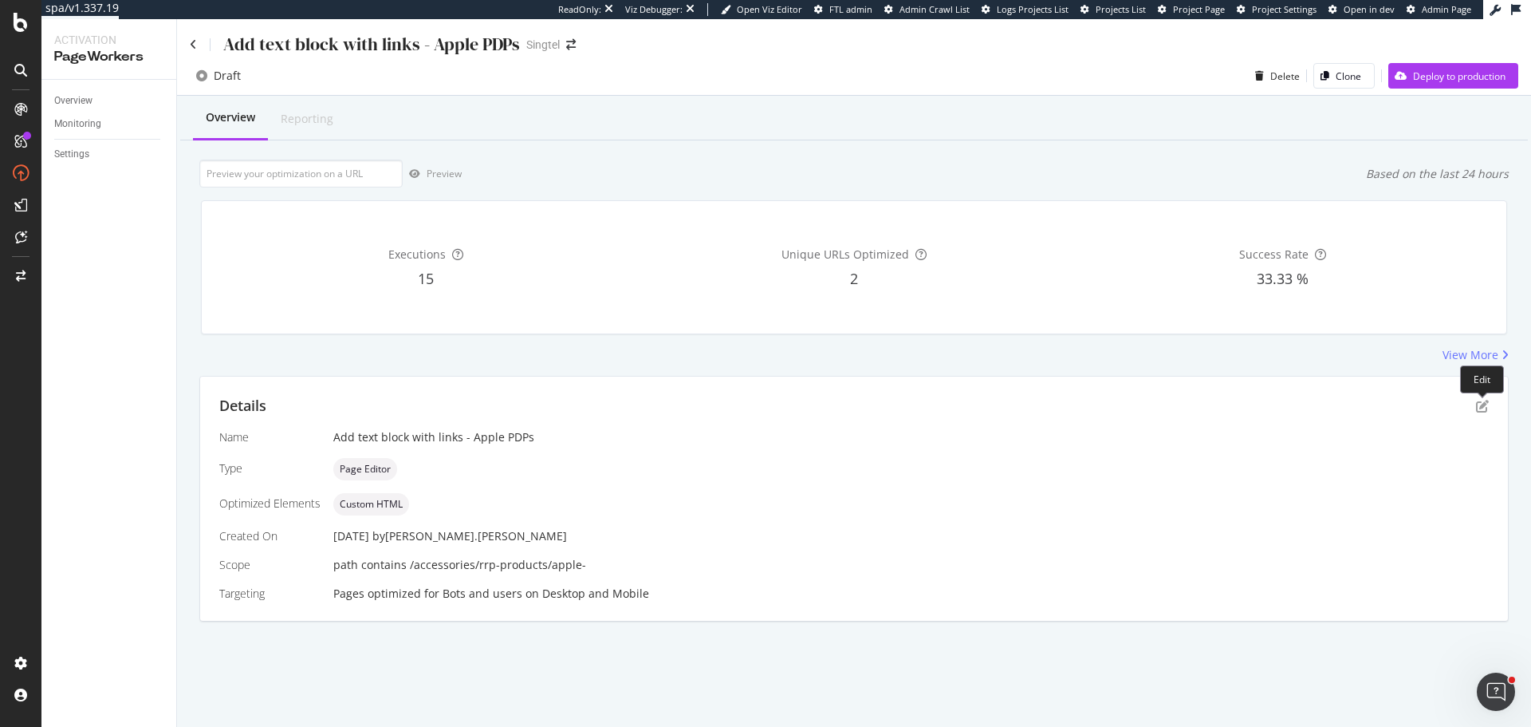
click at [1482, 399] on div "Details" at bounding box center [854, 406] width 1270 height 21
click at [1483, 402] on icon "pen-to-square" at bounding box center [1482, 406] width 13 height 13
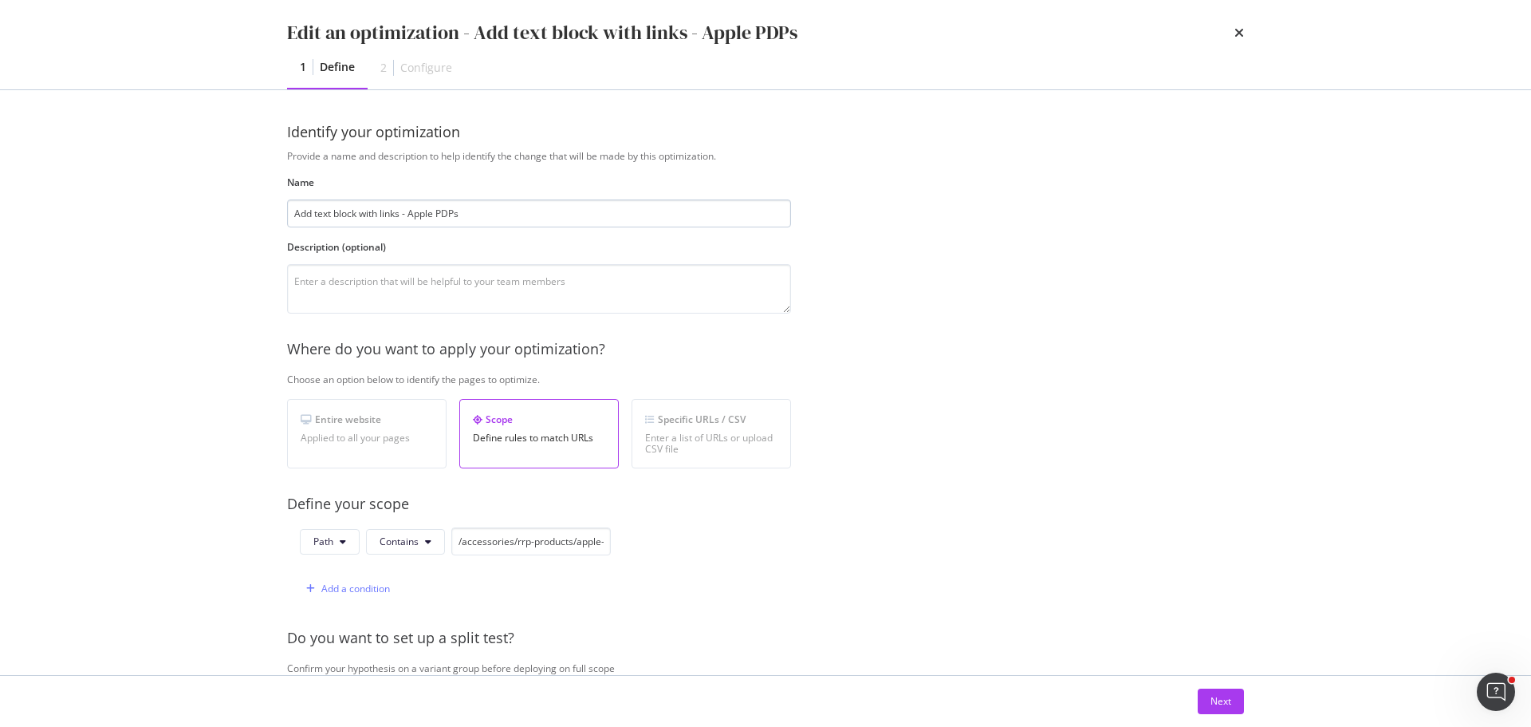
click at [440, 214] on input "Add text block with links - Apple PDPs" at bounding box center [539, 213] width 504 height 28
type input "Add text block with links - Apple RRP PDPs"
click at [1205, 698] on button "Next" at bounding box center [1221, 701] width 46 height 26
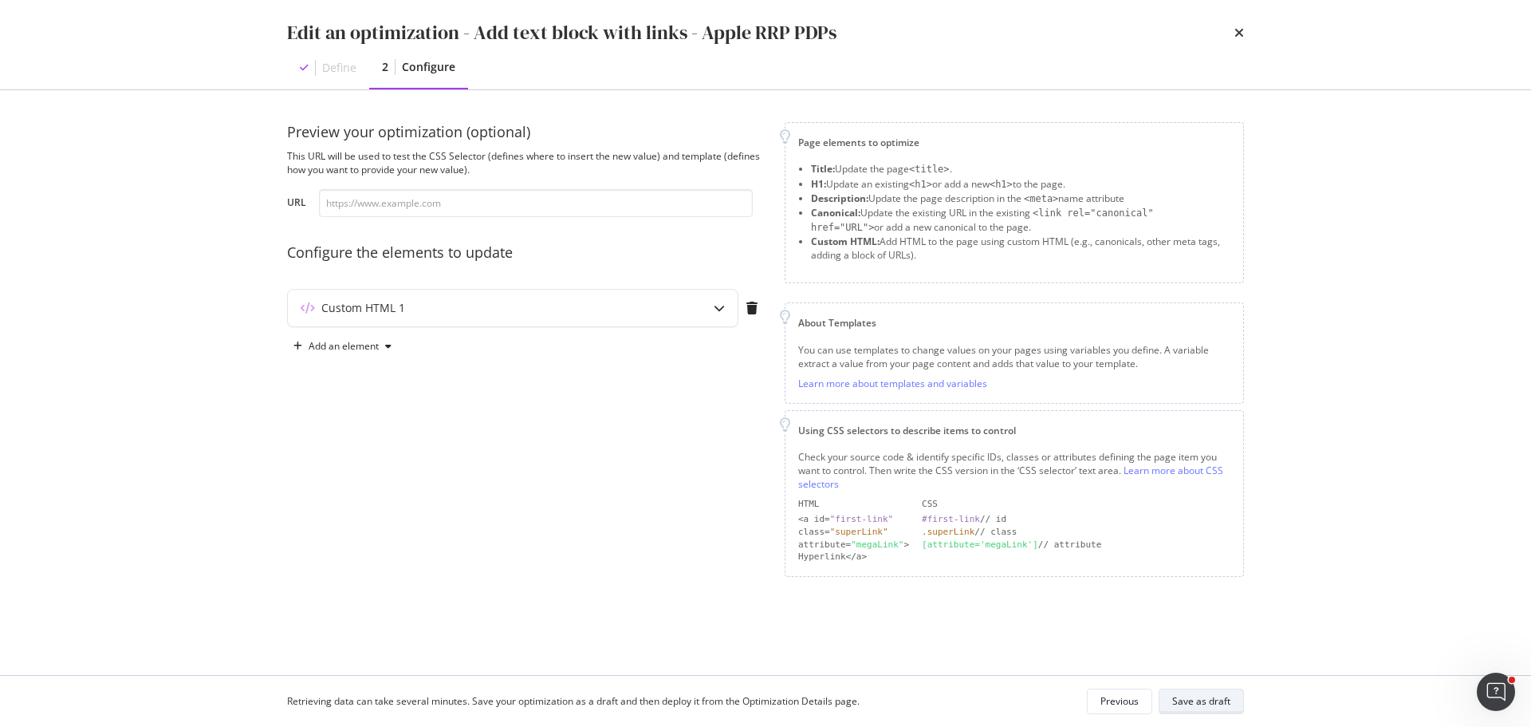
click at [1205, 703] on div "Save as draft" at bounding box center [1202, 701] width 58 height 14
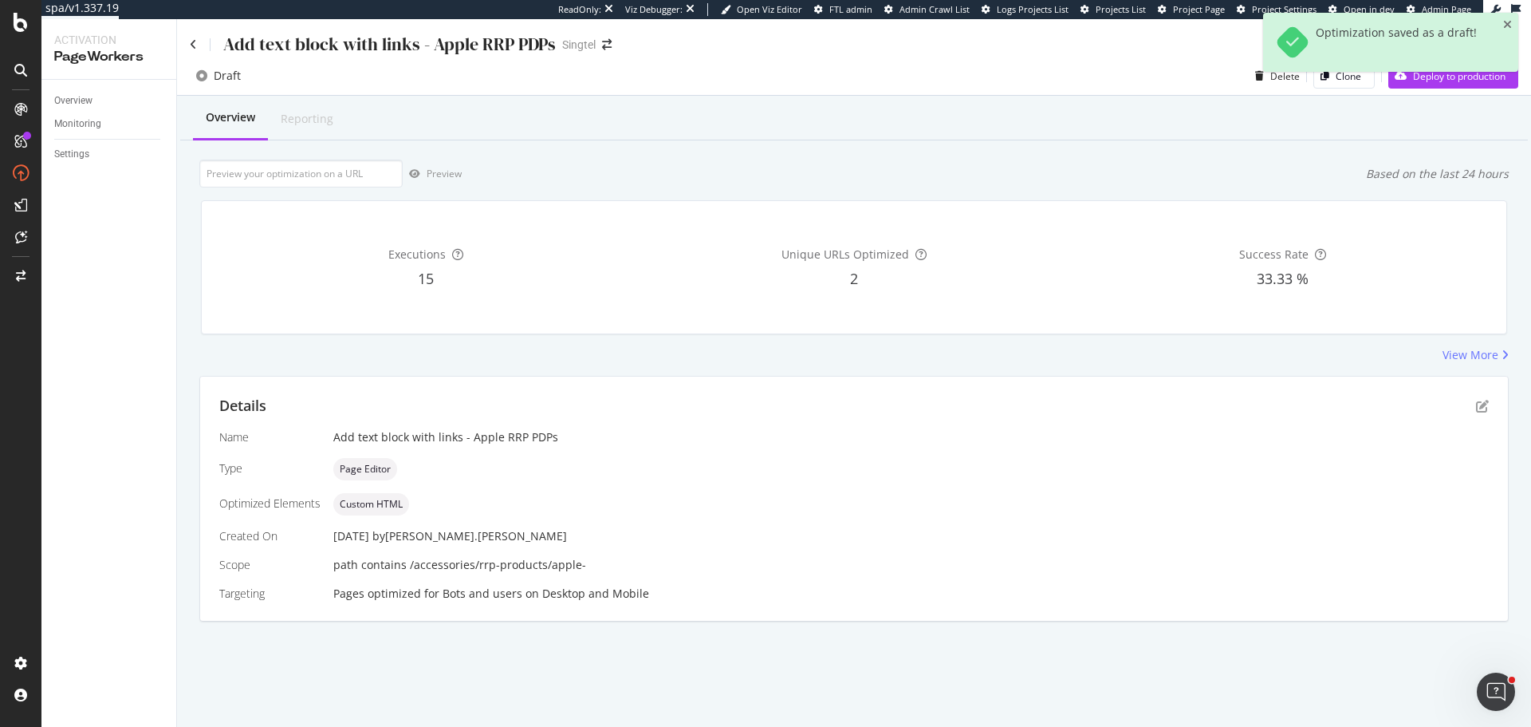
click at [1342, 75] on div "Optimization saved as a draft!" at bounding box center [1390, 49] width 255 height 72
click at [1340, 82] on div "Optimization saved as a draft!" at bounding box center [1390, 49] width 255 height 72
click at [1353, 86] on div "Clone" at bounding box center [1338, 76] width 47 height 22
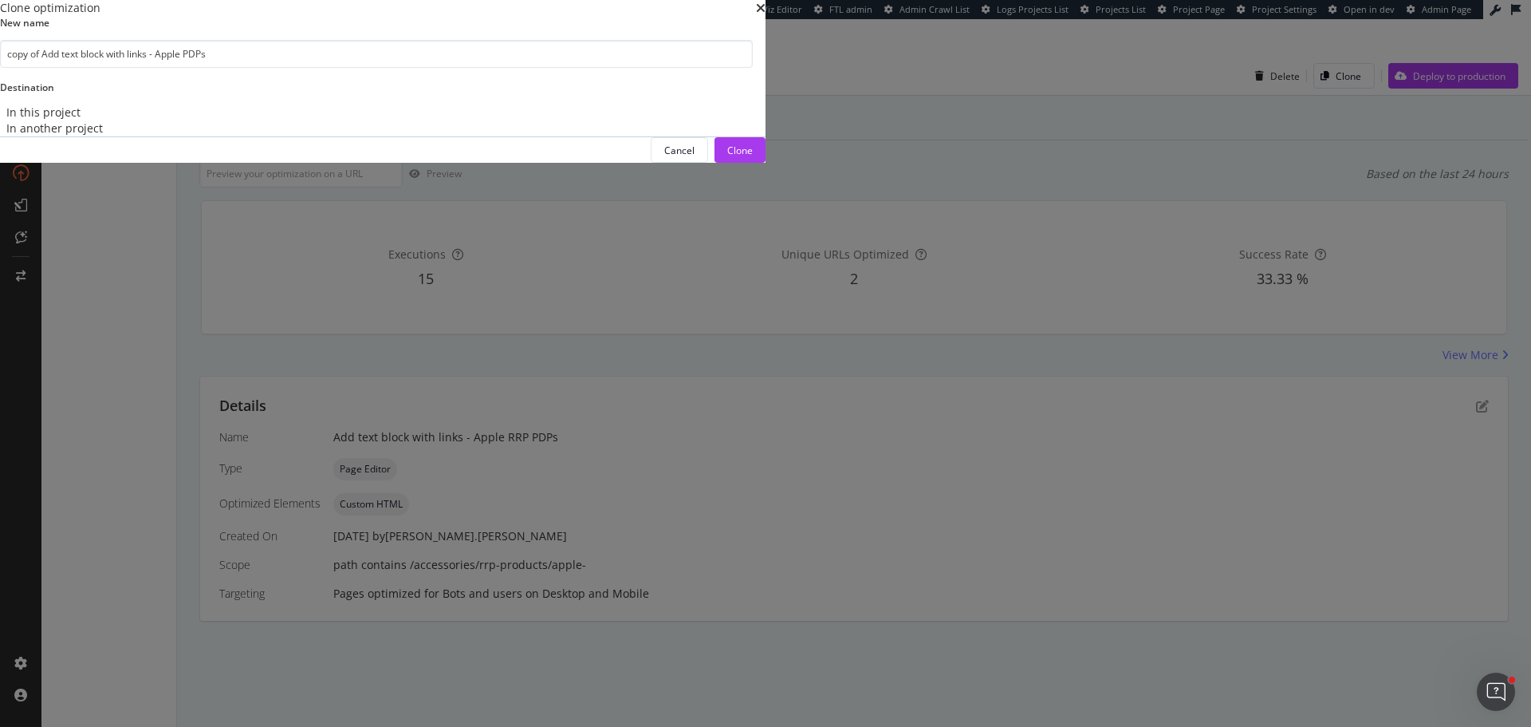
type input "Add text block with links - Apple PDPs"
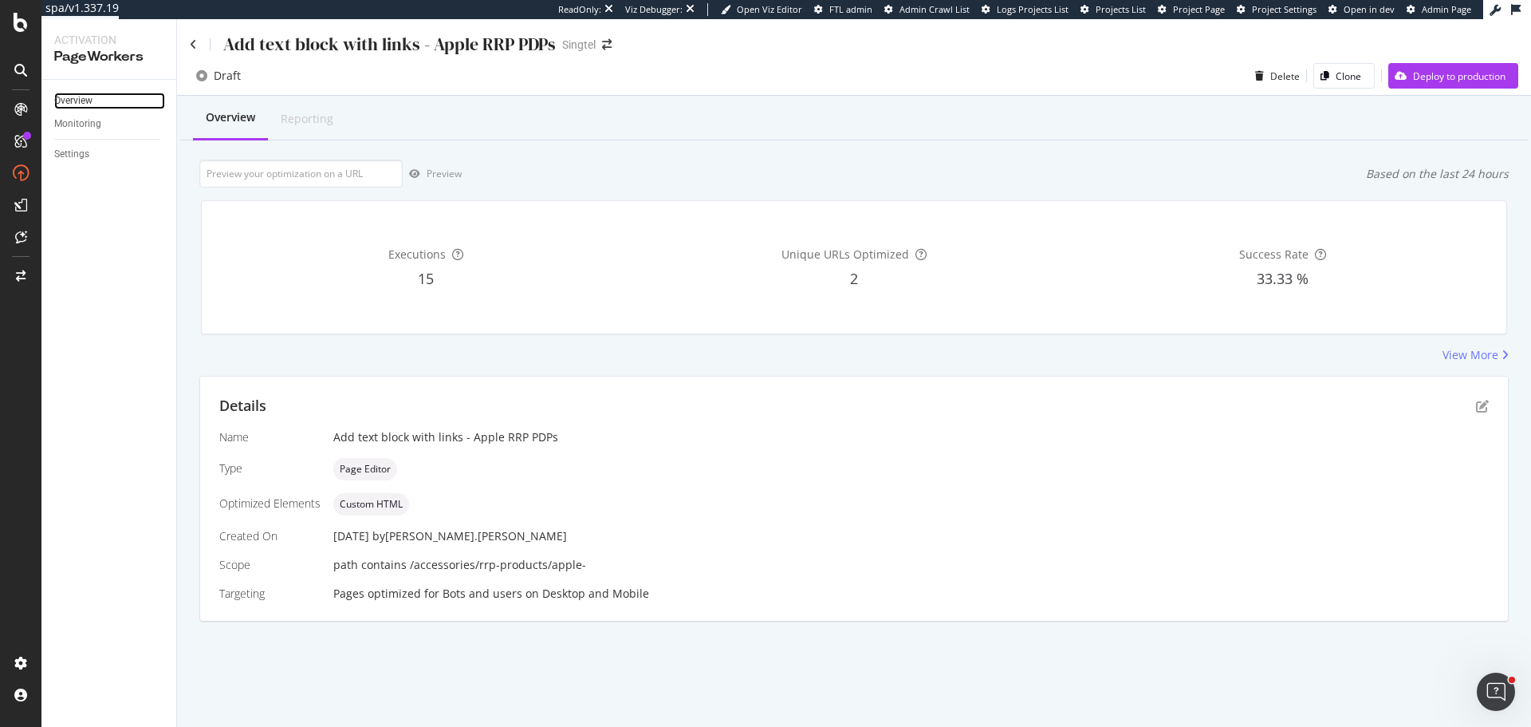
click at [104, 104] on link "Overview" at bounding box center [109, 101] width 111 height 17
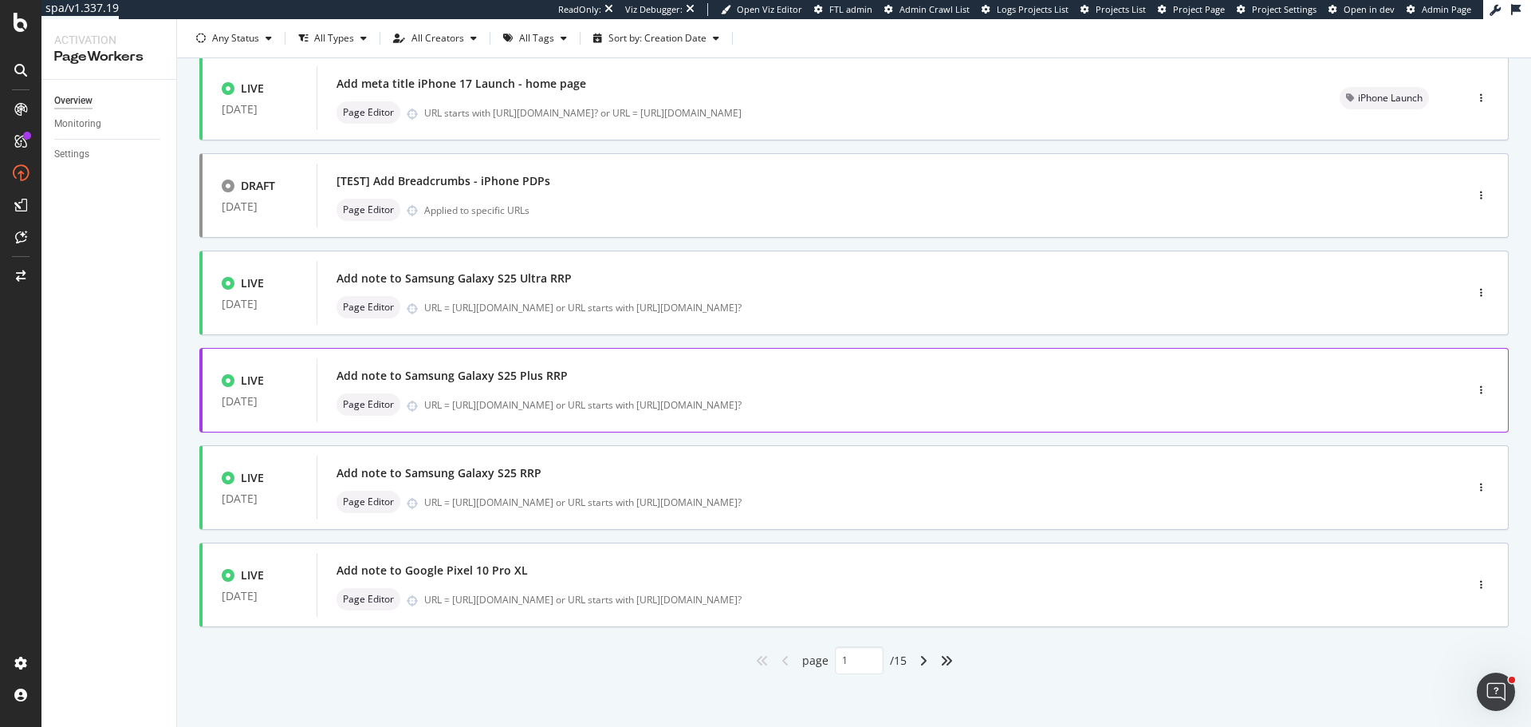
scroll to position [501, 0]
click at [920, 662] on icon "angle-right" at bounding box center [924, 657] width 8 height 13
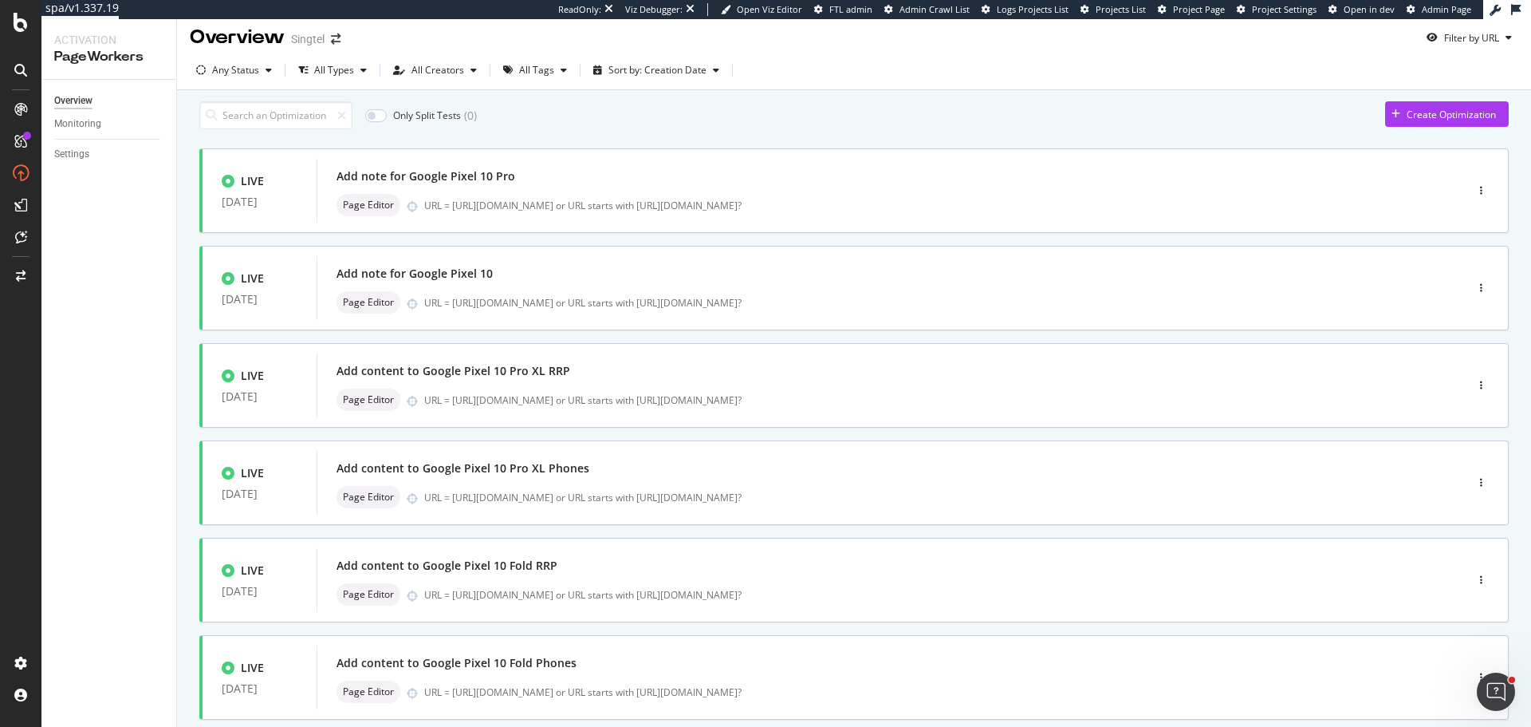
scroll to position [0, 0]
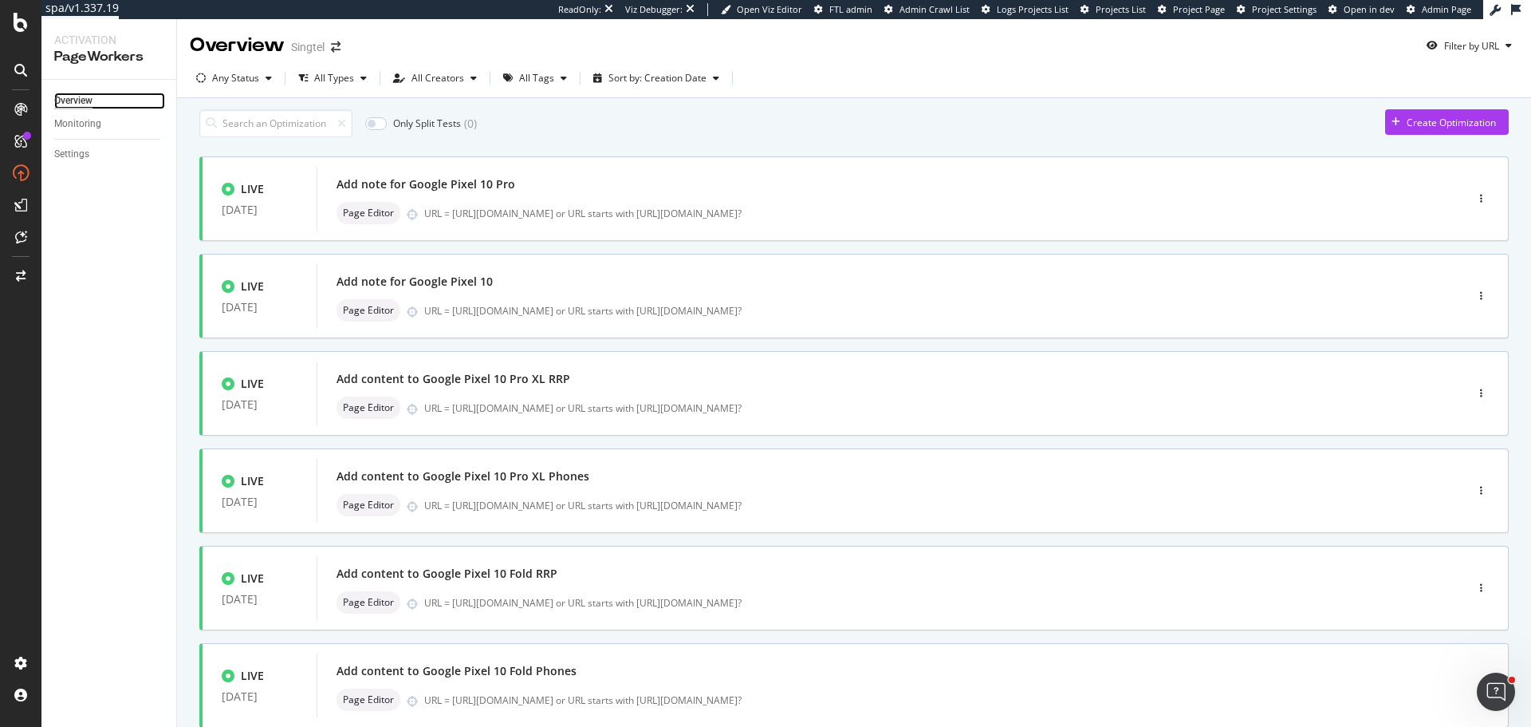
click at [83, 101] on div "Overview" at bounding box center [73, 101] width 38 height 17
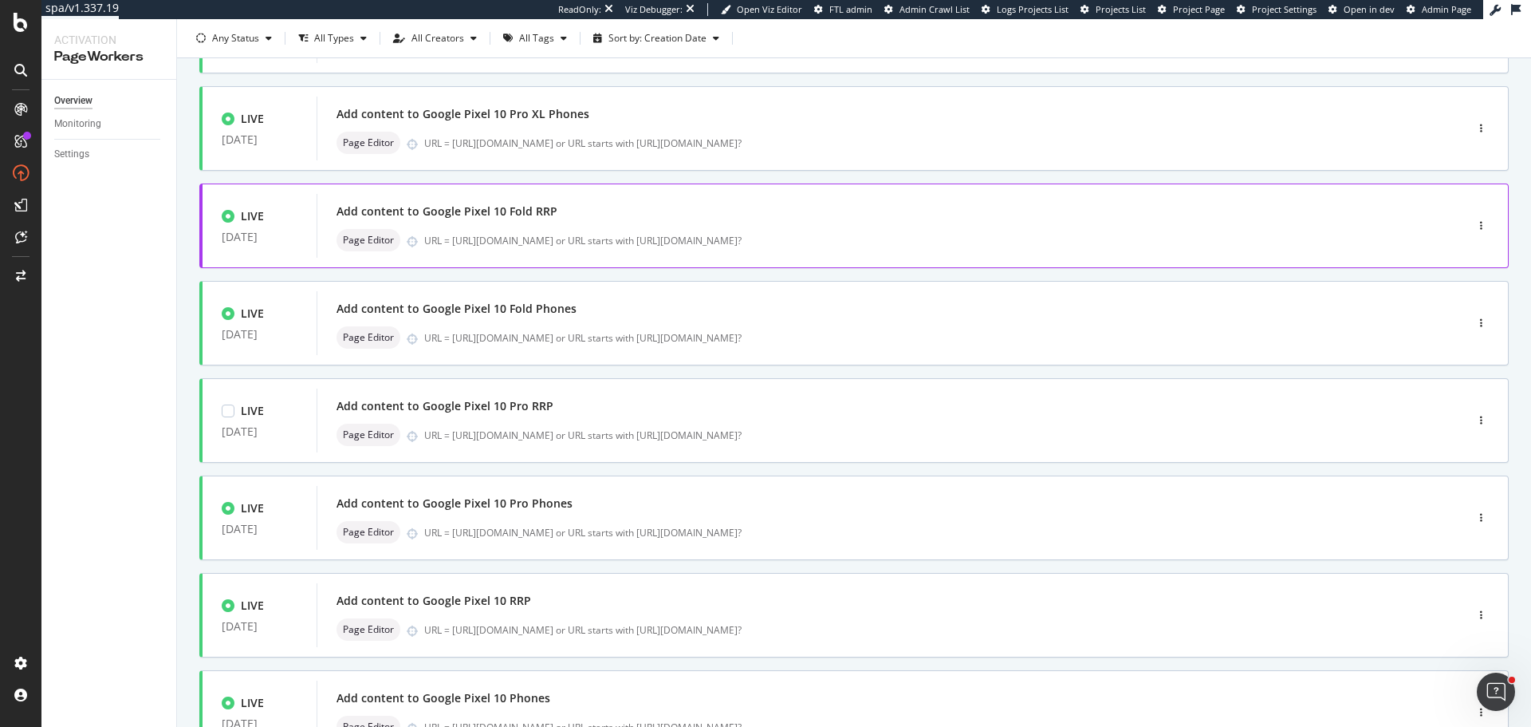
scroll to position [501, 0]
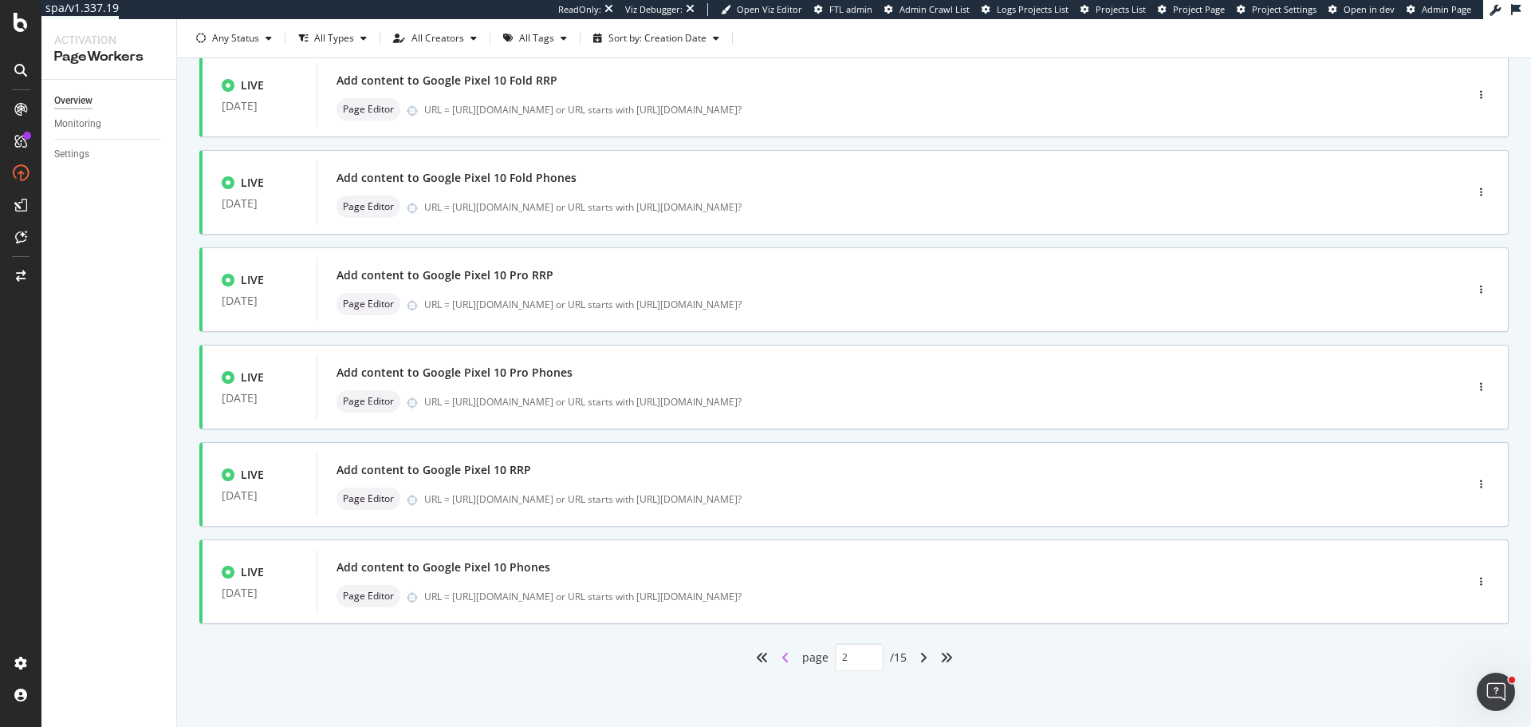
click at [782, 660] on icon "angle-left" at bounding box center [786, 657] width 8 height 13
type input "1"
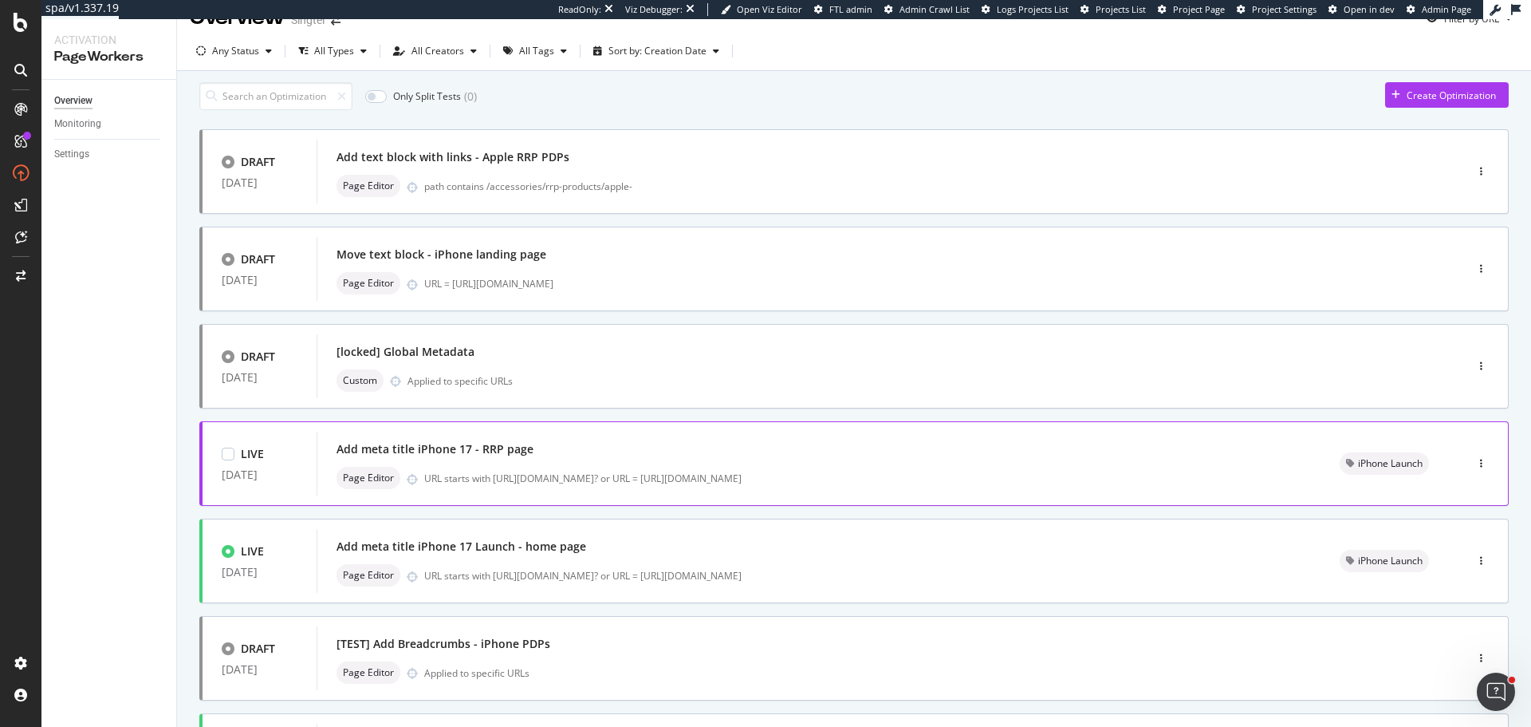
scroll to position [0, 0]
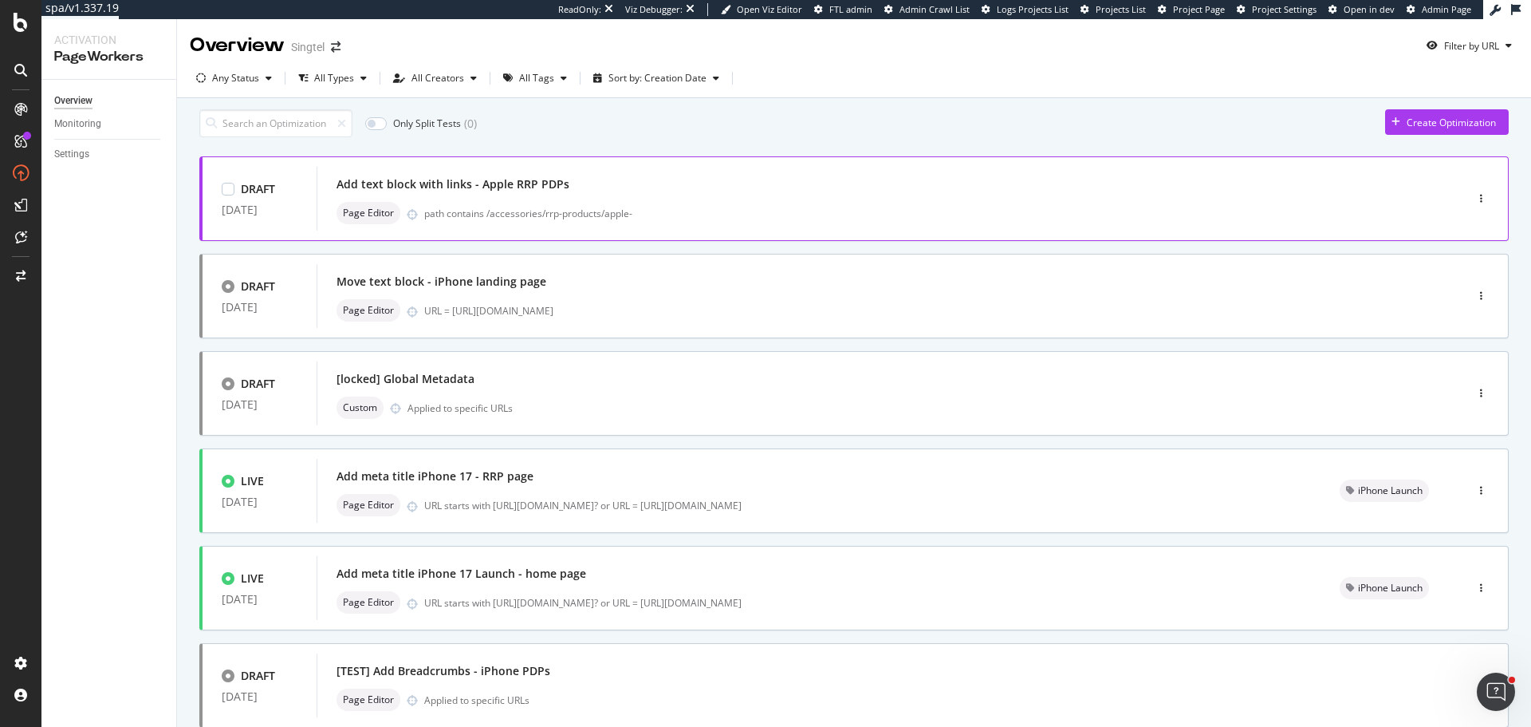
click at [794, 212] on div "Page Editor path contains /accessories/rrp-products/apple-" at bounding box center [867, 213] width 1061 height 22
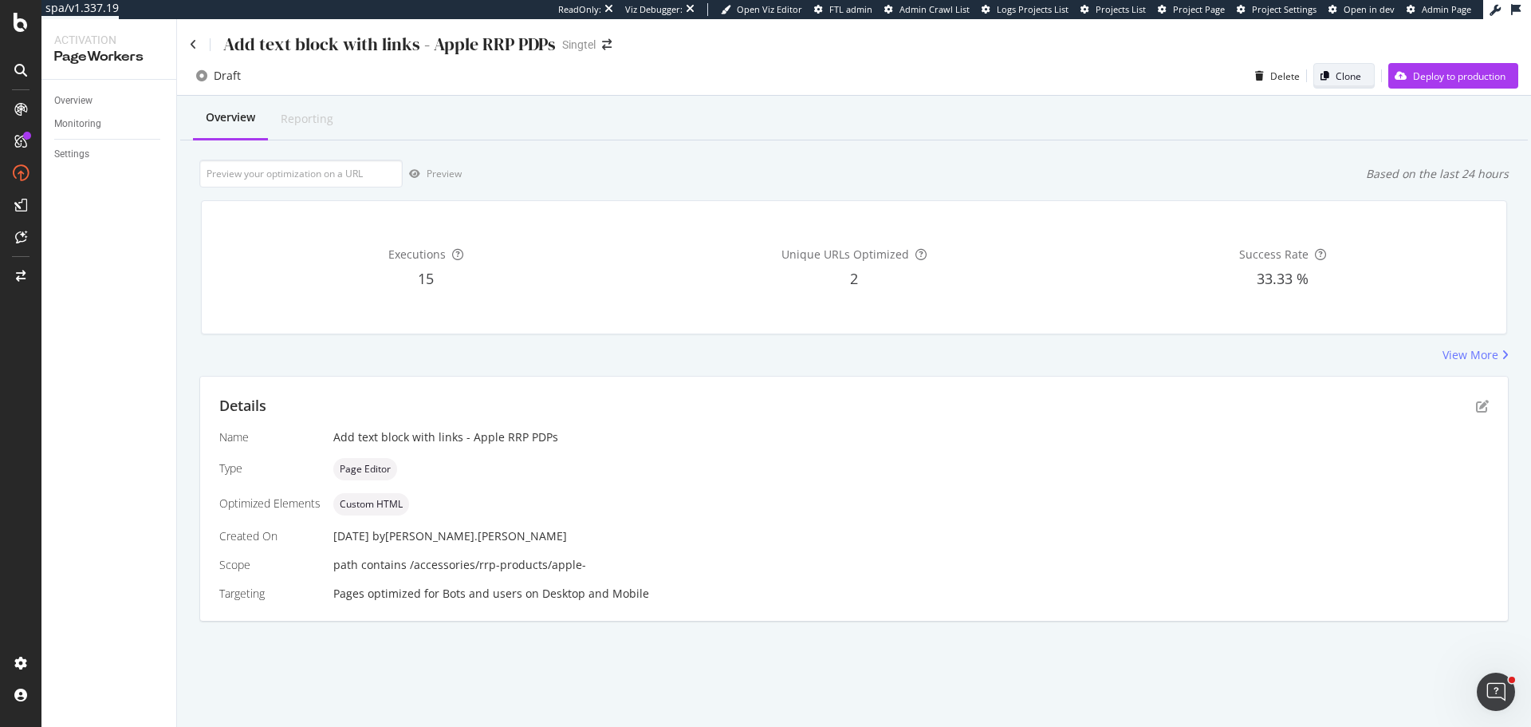
click at [1352, 70] on div "Clone" at bounding box center [1349, 76] width 26 height 14
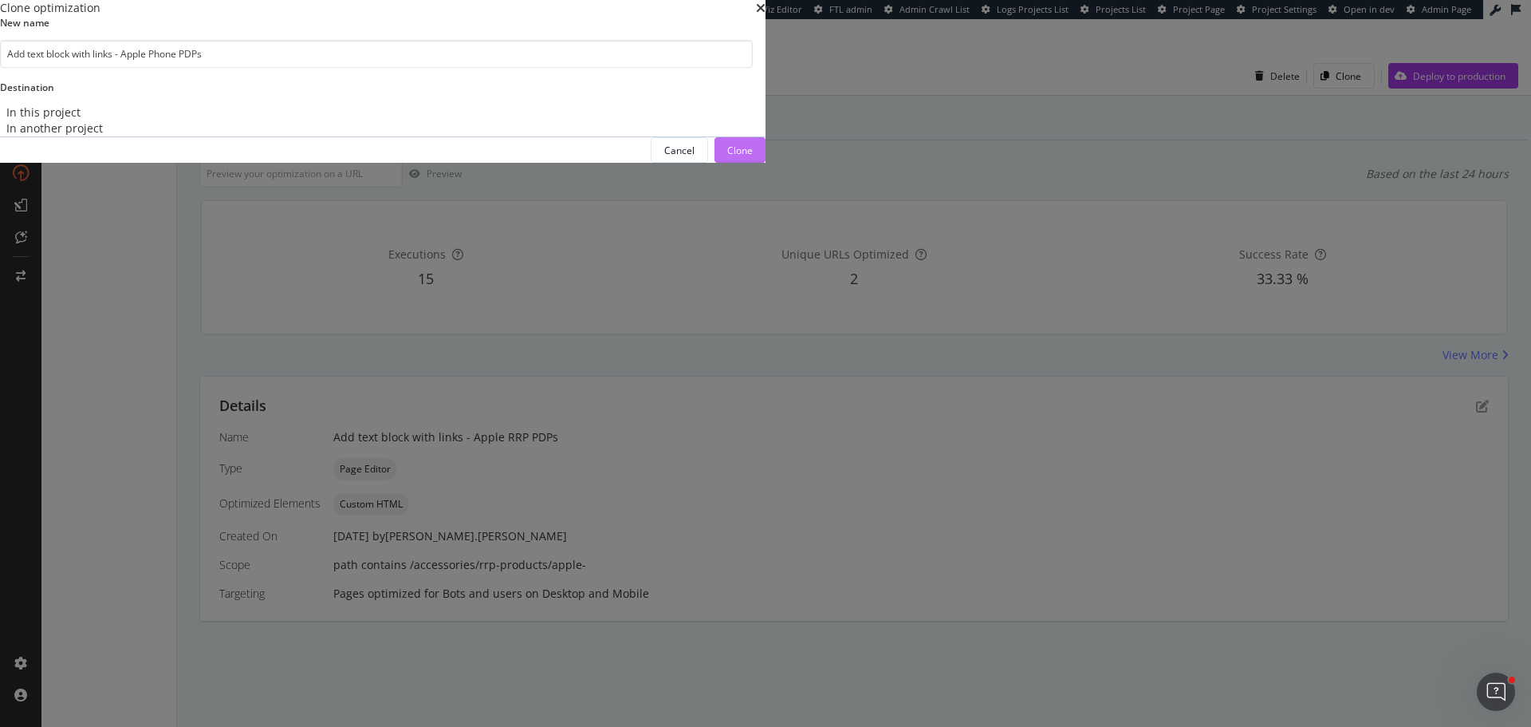
type input "Add text block with links - Apple Phone PDPs"
click at [753, 157] on div "Clone" at bounding box center [740, 151] width 26 height 14
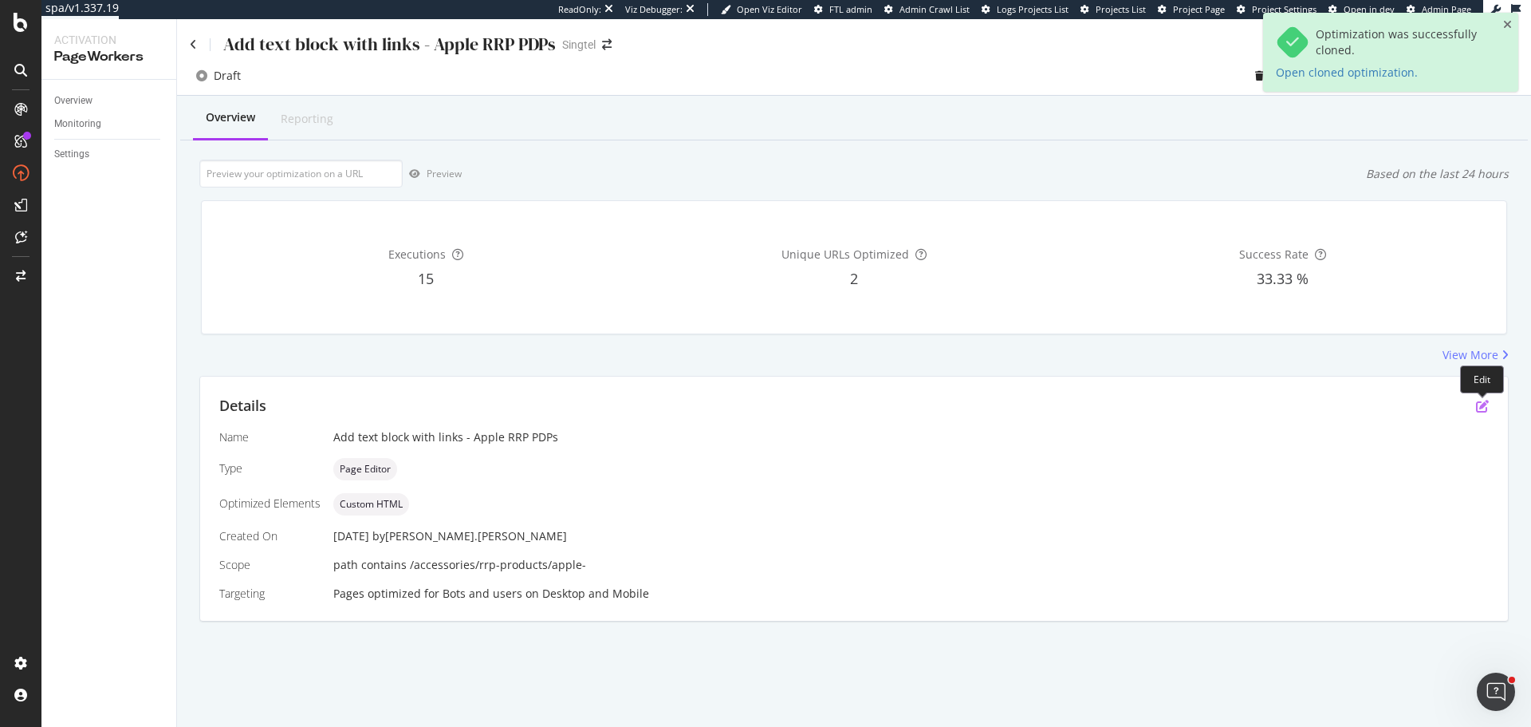
click at [1480, 409] on icon "pen-to-square" at bounding box center [1482, 406] width 13 height 13
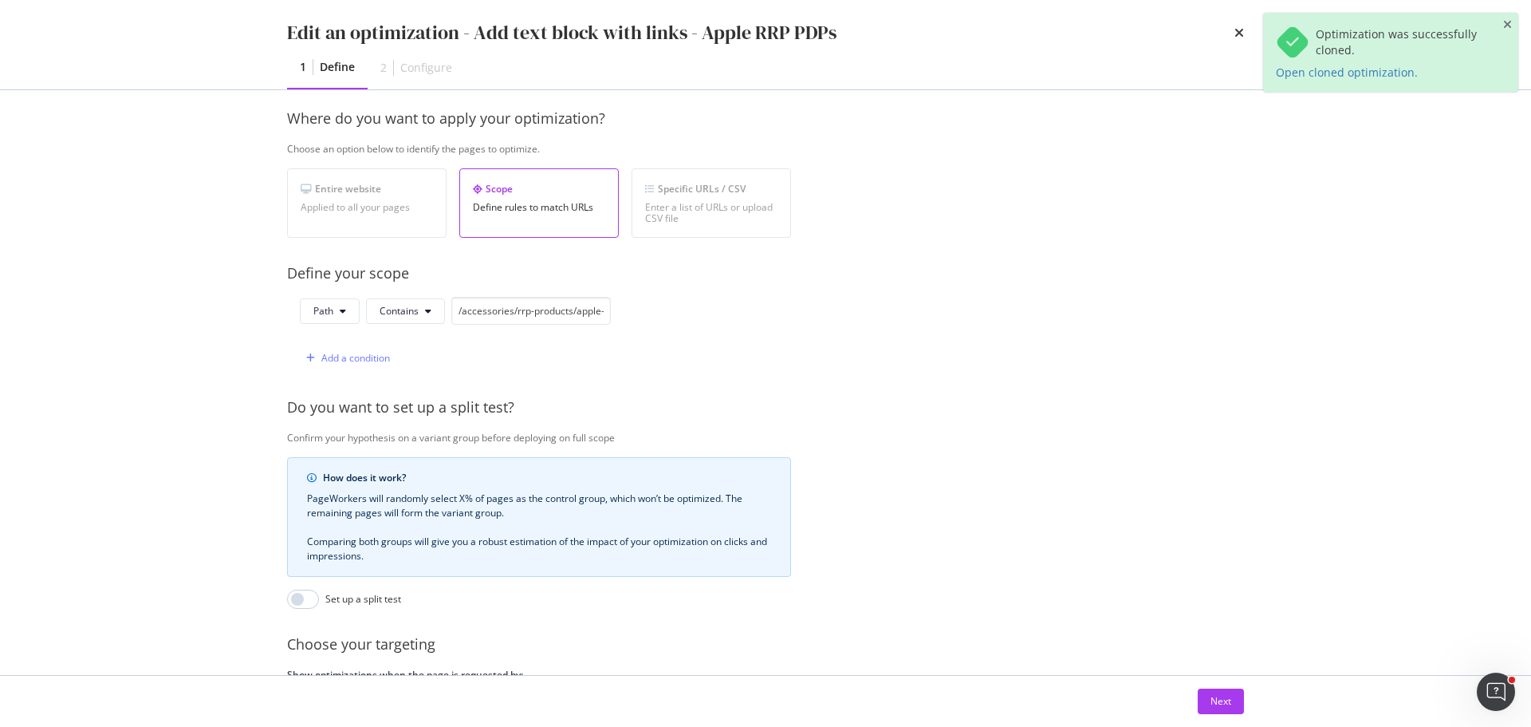
scroll to position [239, 0]
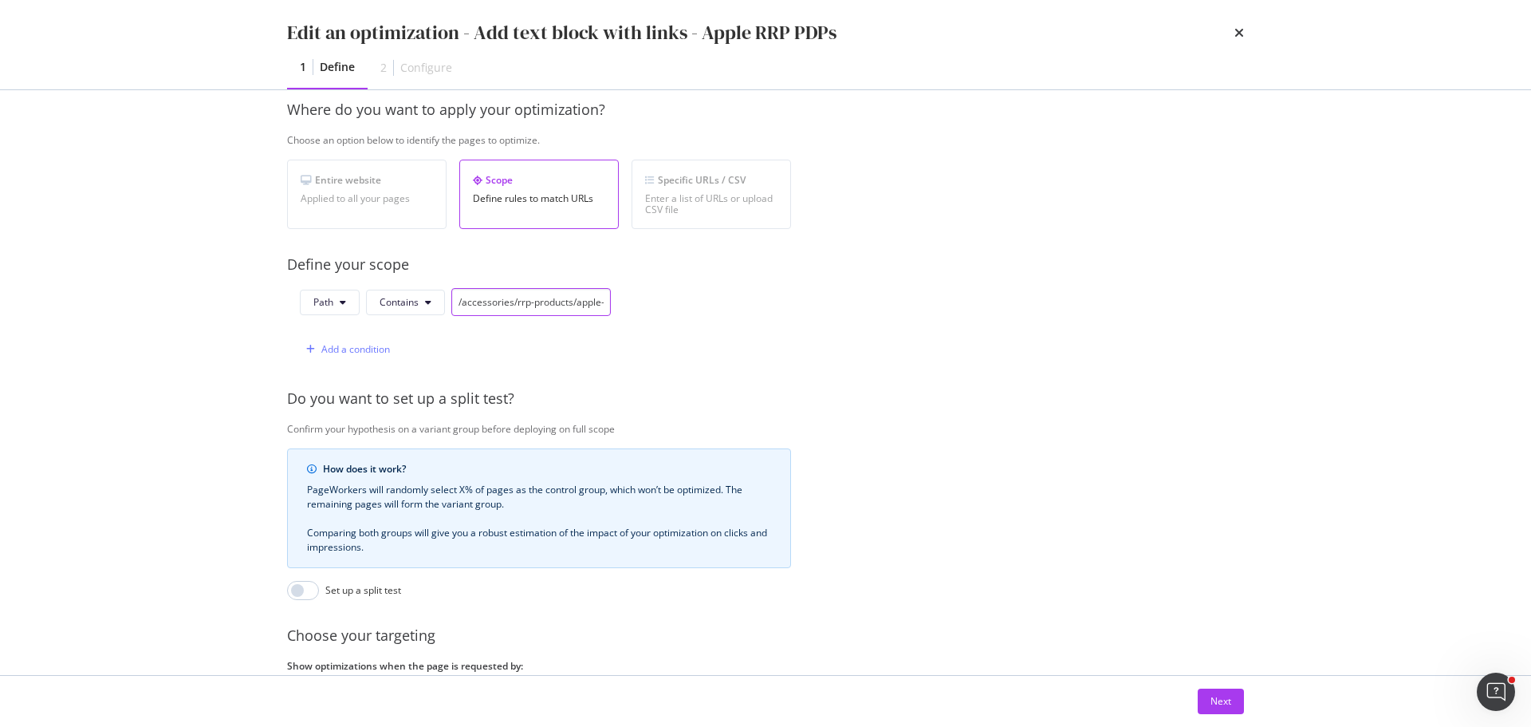
click at [557, 305] on input "/accessories/rrp-products/apple-" at bounding box center [531, 302] width 160 height 28
paste input "phone"
type input "/phones/apple-"
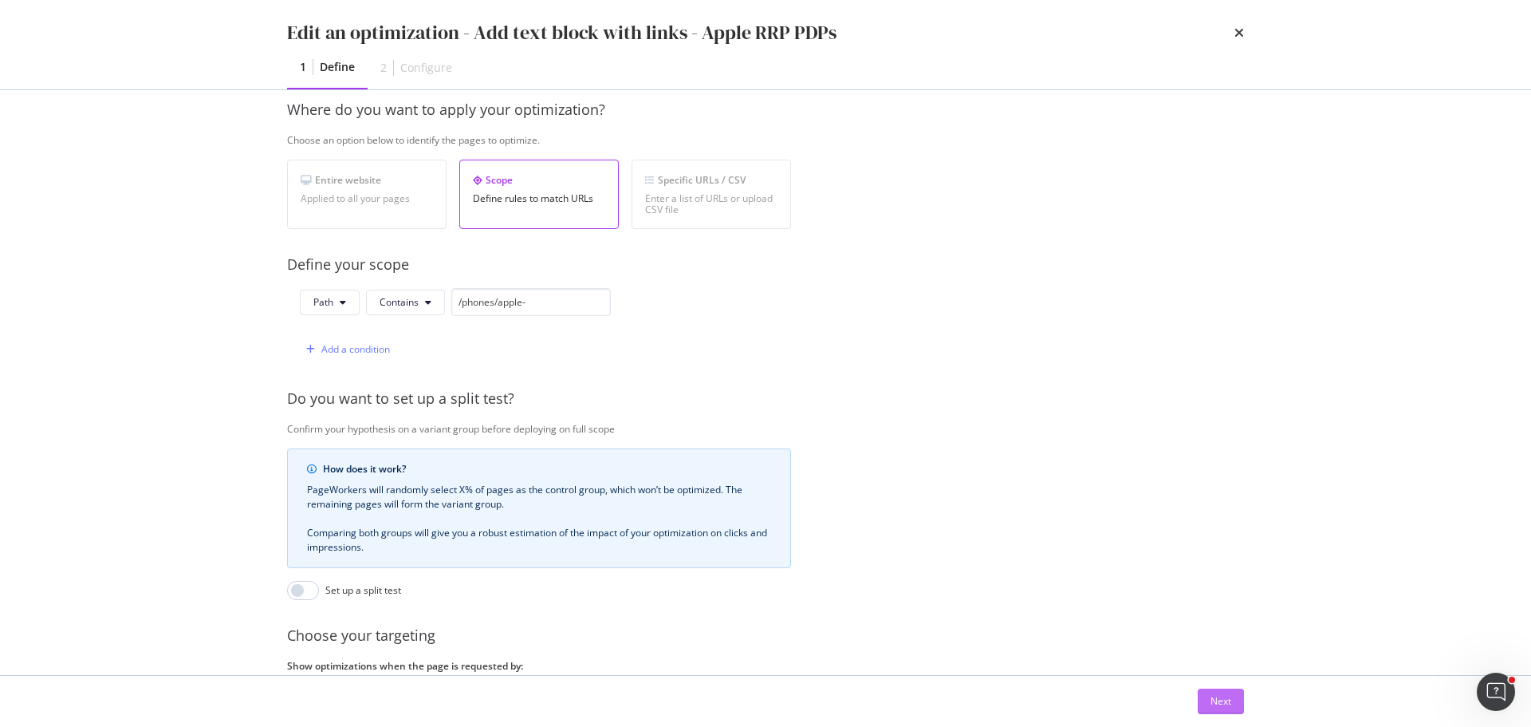
click at [1211, 694] on div "Next" at bounding box center [1221, 701] width 21 height 14
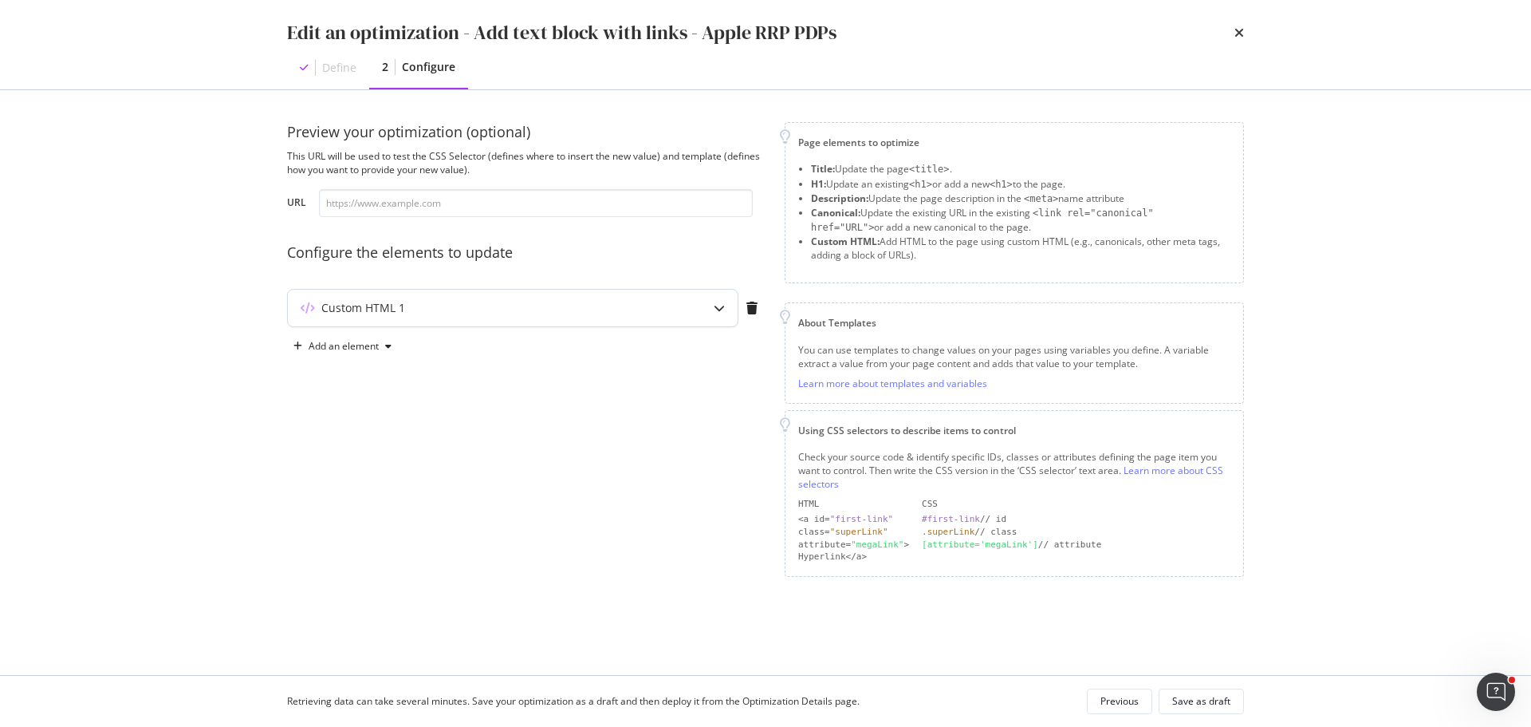
click at [559, 295] on div "Custom HTML 1" at bounding box center [513, 308] width 450 height 37
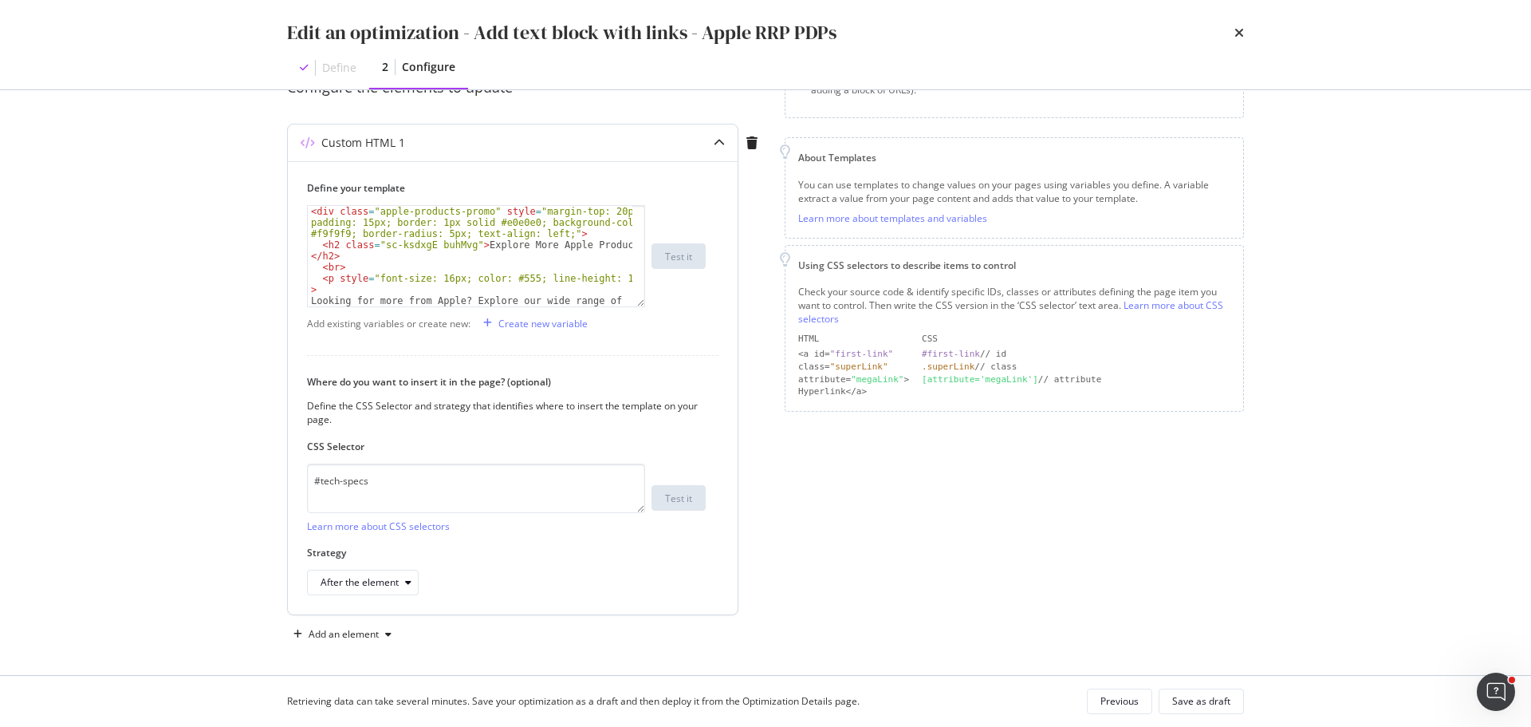
scroll to position [169, 0]
click at [422, 487] on textarea "#tech-specs" at bounding box center [476, 483] width 338 height 49
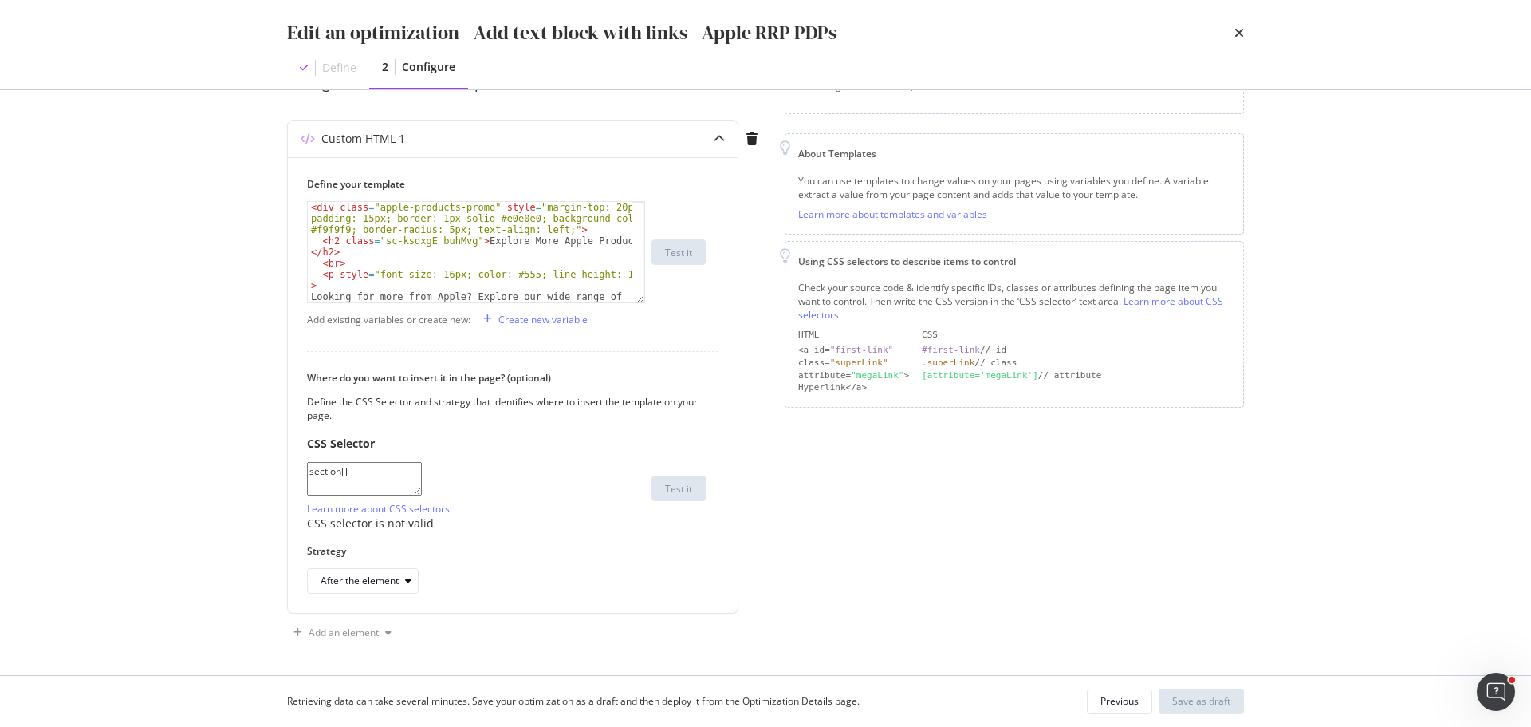
paste textarea "aria-labelledby="accordion-title-1""
type textarea "section[aria-labelledby='accordion-title-1']"
drag, startPoint x: 1218, startPoint y: 707, endPoint x: 1107, endPoint y: 684, distance: 113.1
click at [1217, 707] on div "Save as draft" at bounding box center [1202, 701] width 58 height 14
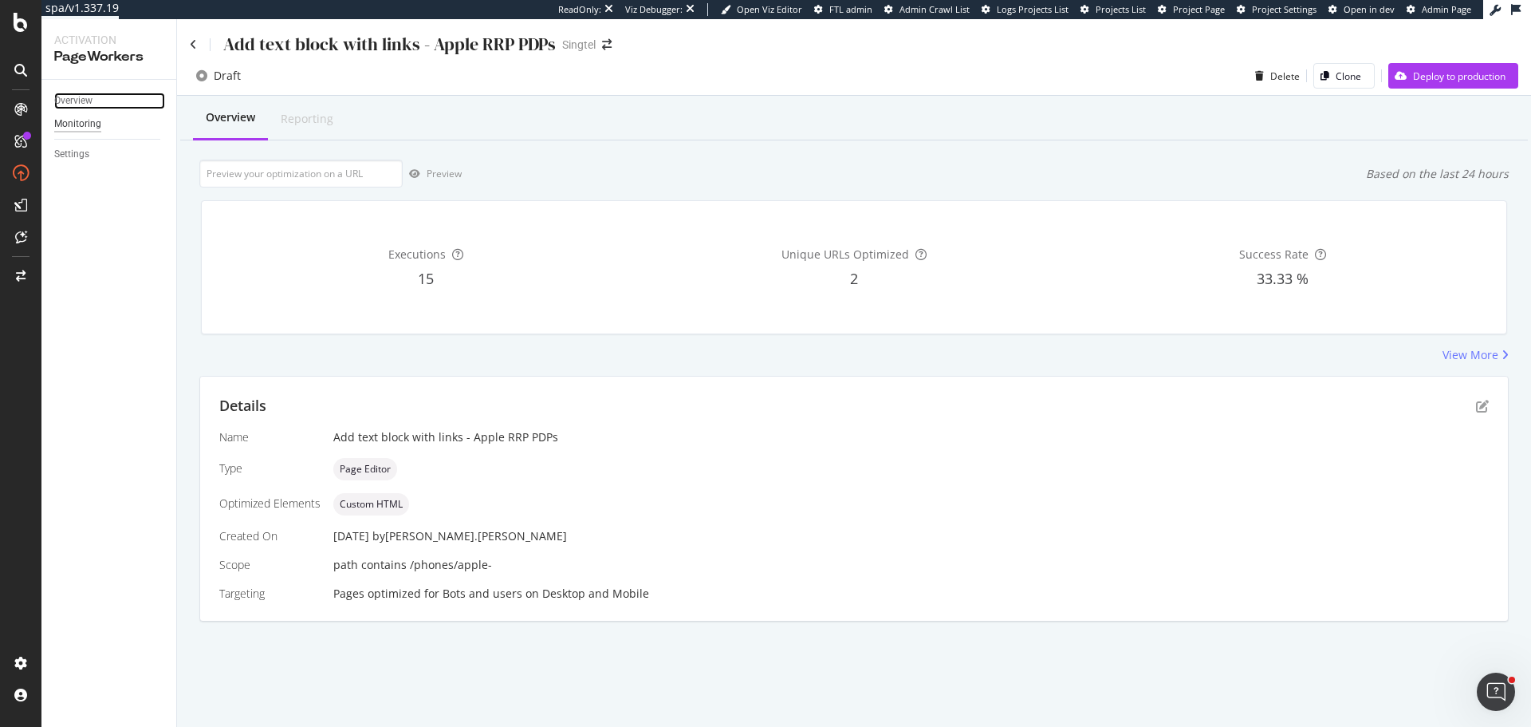
drag, startPoint x: 79, startPoint y: 97, endPoint x: 97, endPoint y: 124, distance: 31.6
click at [79, 97] on div "Overview" at bounding box center [73, 101] width 38 height 17
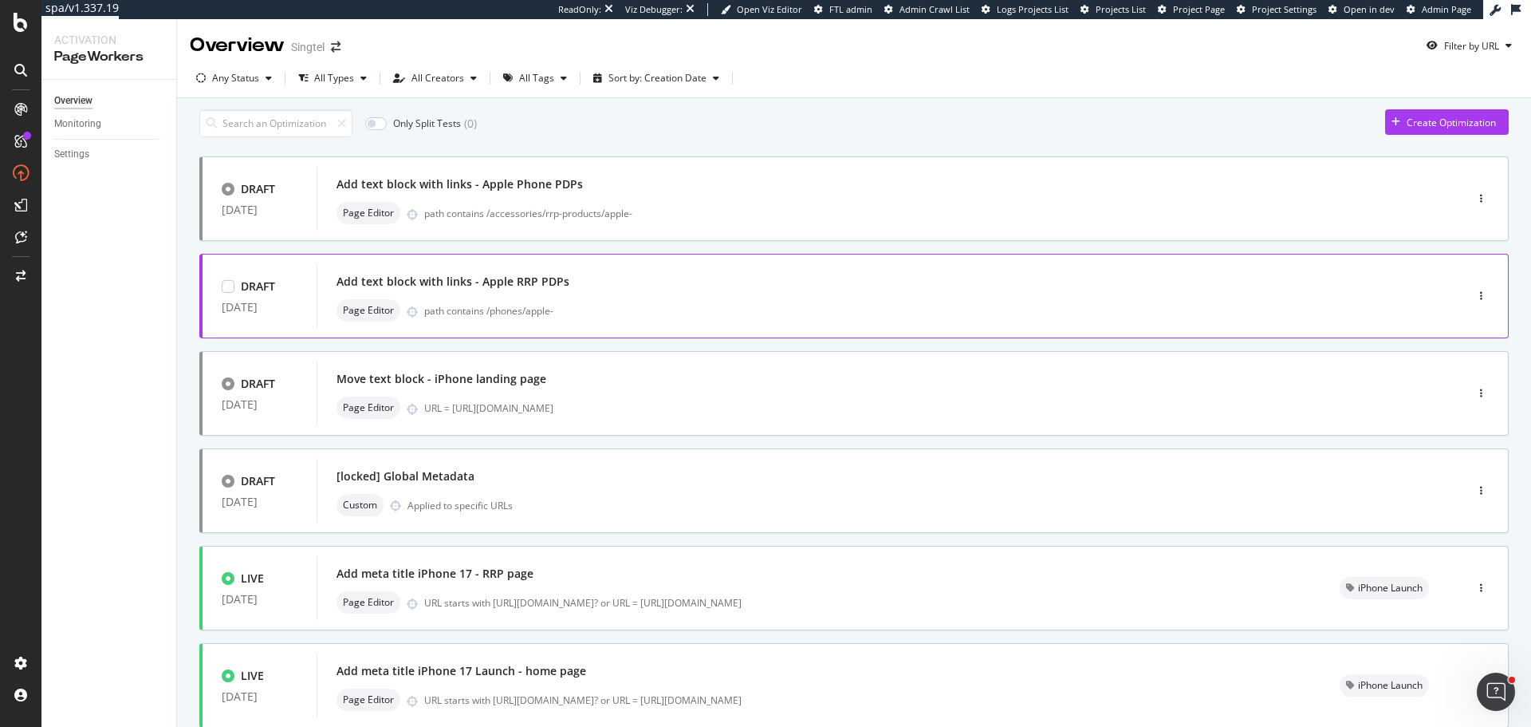
click at [516, 293] on div "Add text block with links - Apple RRP PDPs" at bounding box center [867, 281] width 1061 height 22
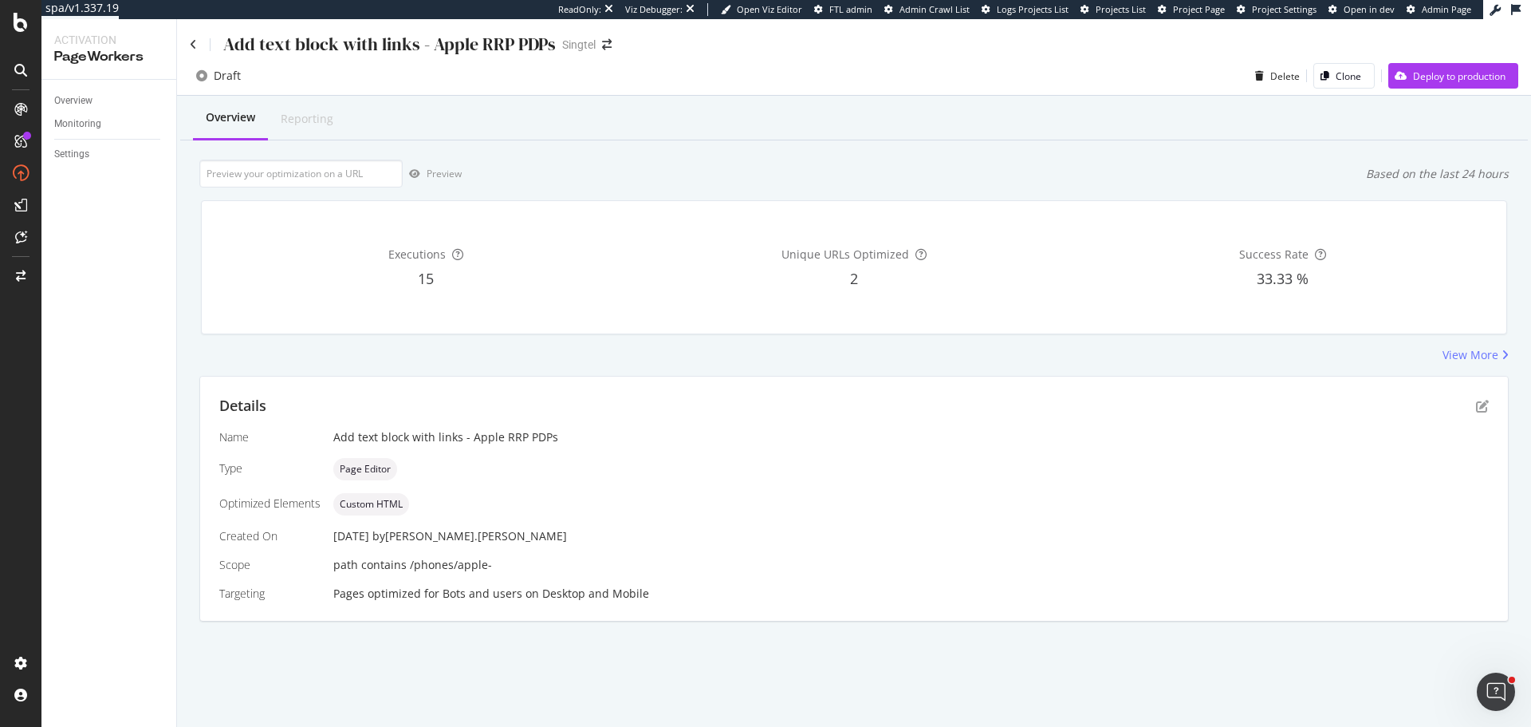
click at [1477, 415] on div "Details" at bounding box center [854, 406] width 1270 height 21
click at [1478, 406] on icon "pen-to-square" at bounding box center [1482, 406] width 13 height 13
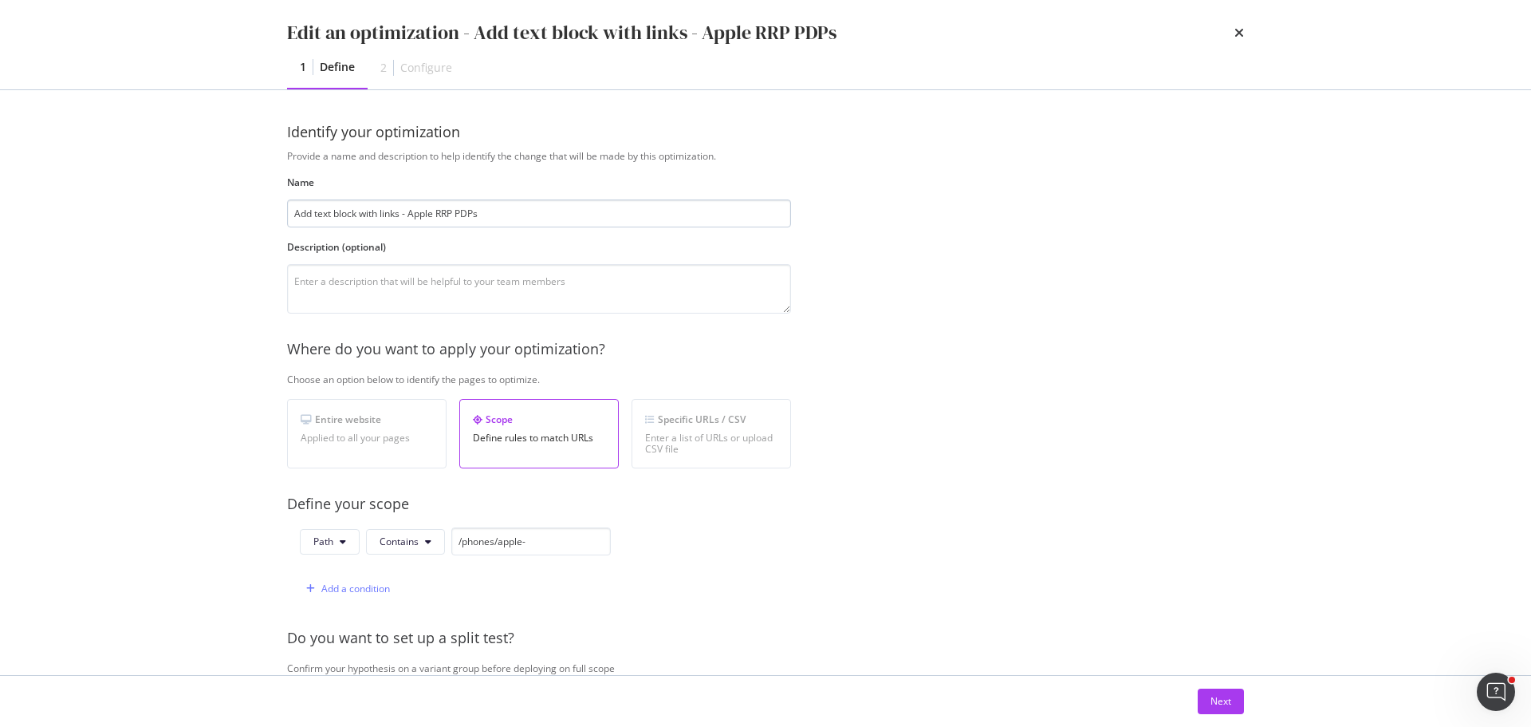
click at [441, 212] on input "Add text block with links - Apple RRP PDPs" at bounding box center [539, 213] width 504 height 28
type input "Add text block with links - Apple Phone PDPs"
click at [1204, 702] on button "Next" at bounding box center [1221, 701] width 46 height 26
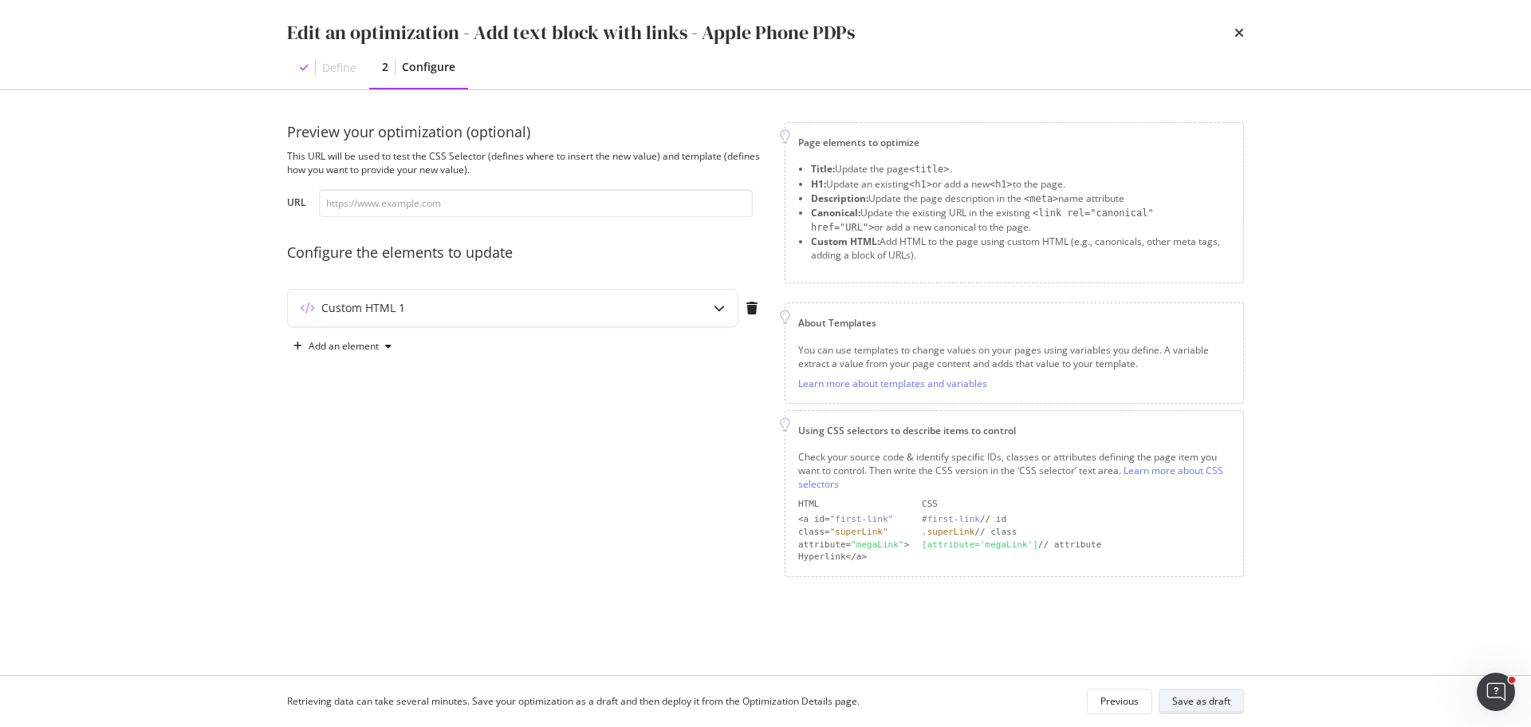
click at [1209, 716] on div "Retrieving data can take several minutes. Save your optimization as a draft and…" at bounding box center [765, 701] width 1021 height 51
click at [429, 300] on div "Custom HTML 1" at bounding box center [481, 308] width 387 height 16
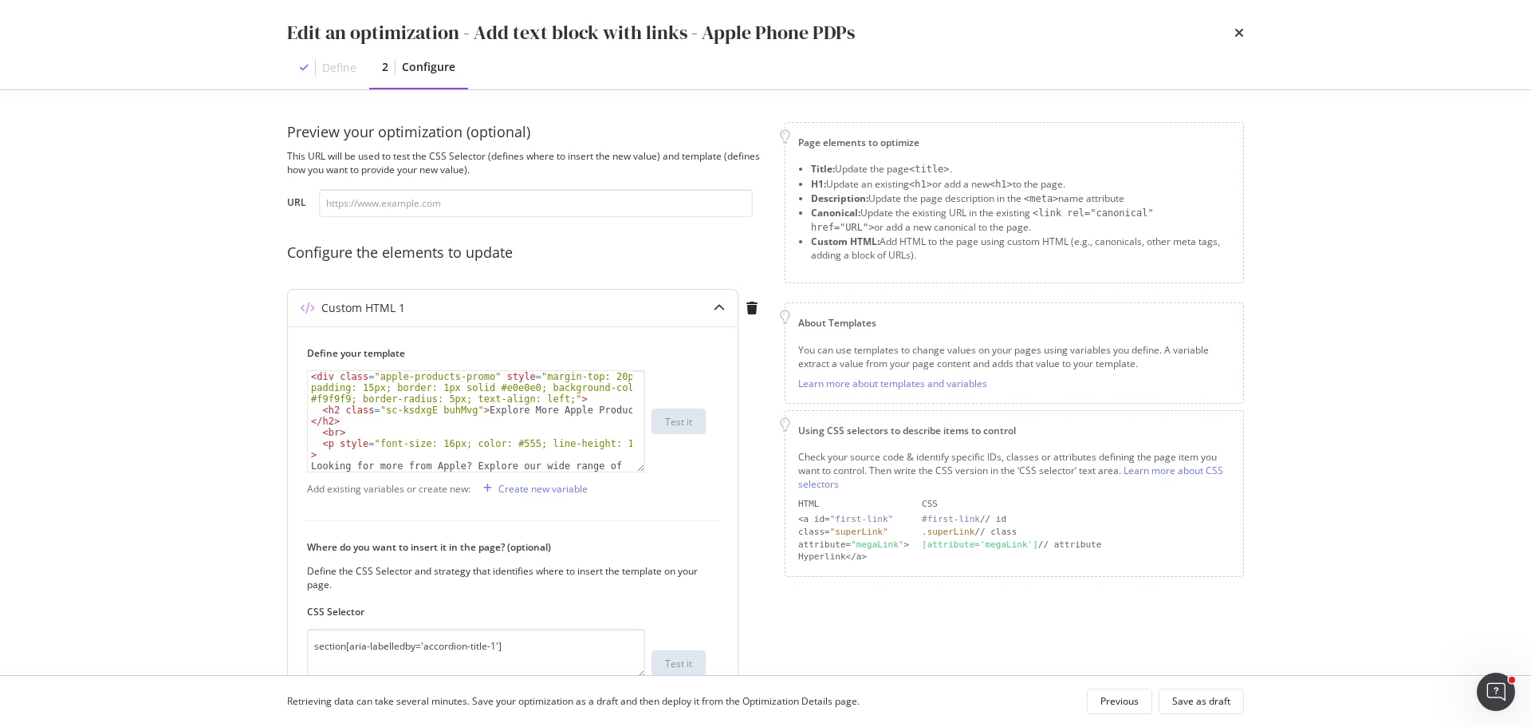
scroll to position [48, 0]
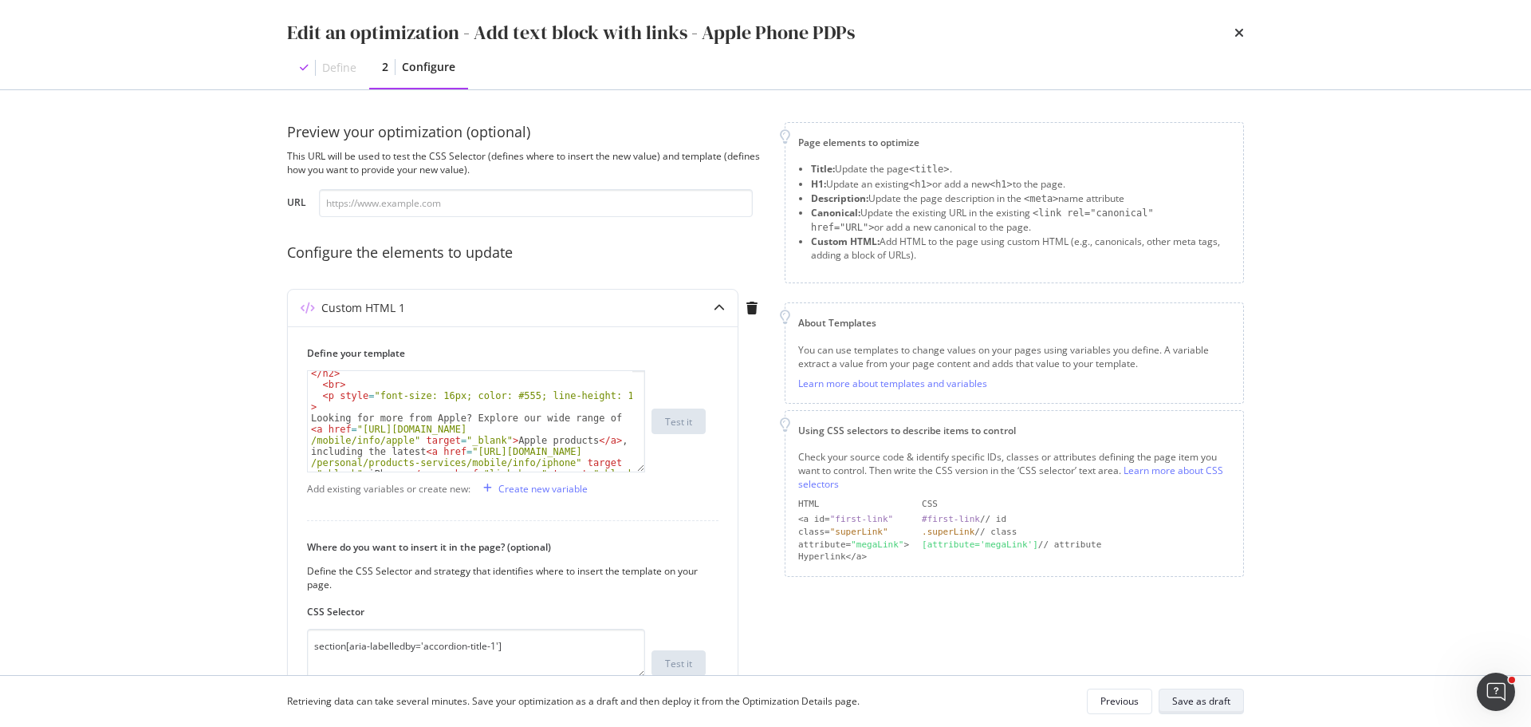
click at [1192, 708] on div "Save as draft" at bounding box center [1202, 701] width 58 height 14
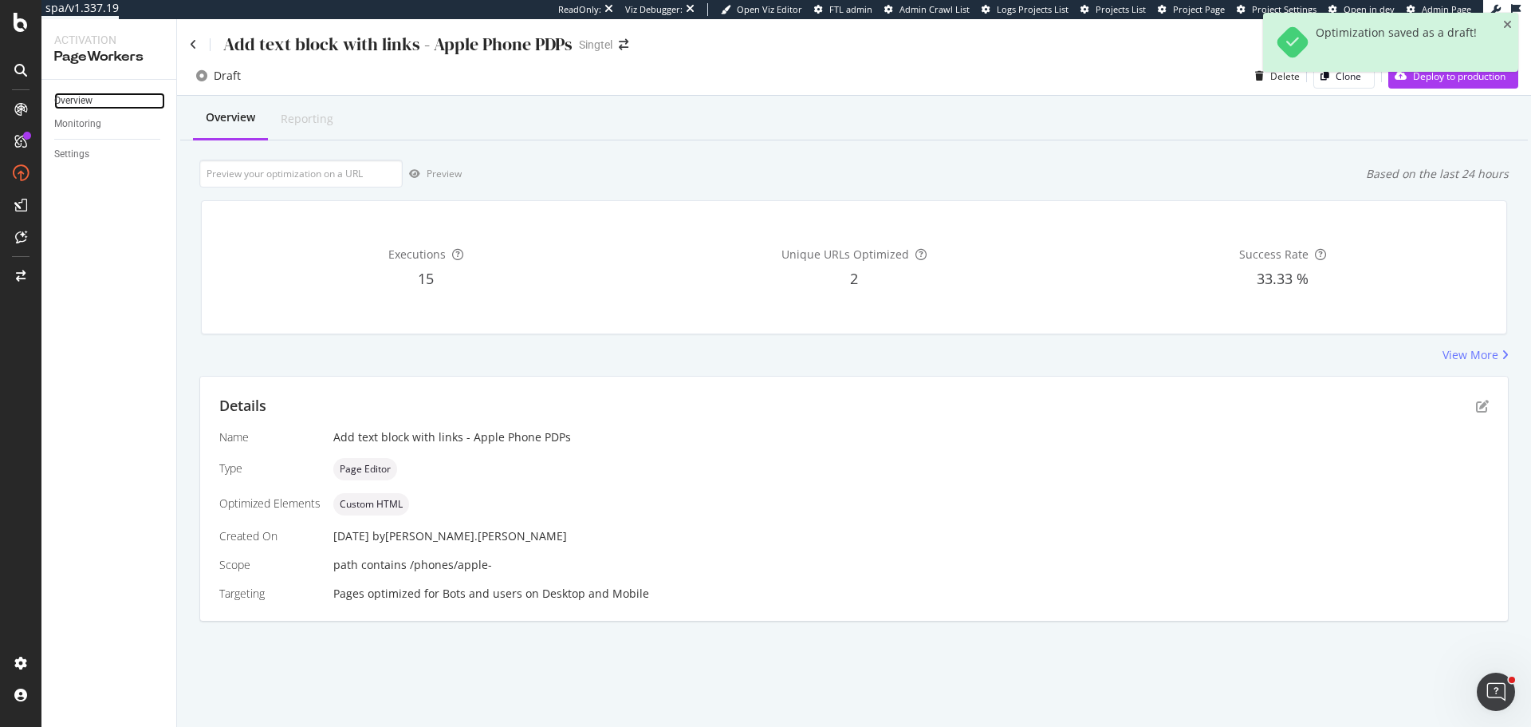
click at [105, 97] on link "Overview" at bounding box center [109, 101] width 111 height 17
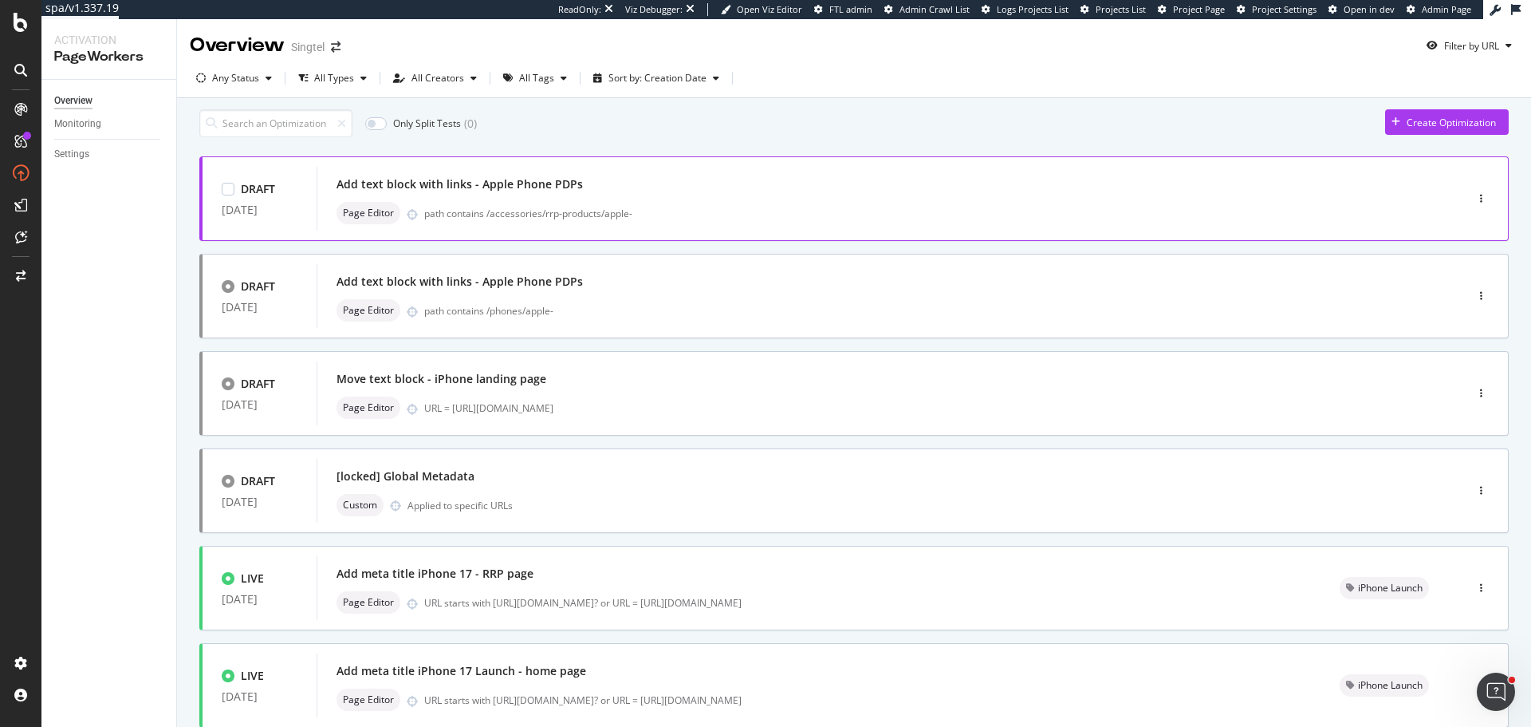
click at [515, 190] on div "Add text block with links - Apple Phone PDPs" at bounding box center [460, 184] width 246 height 16
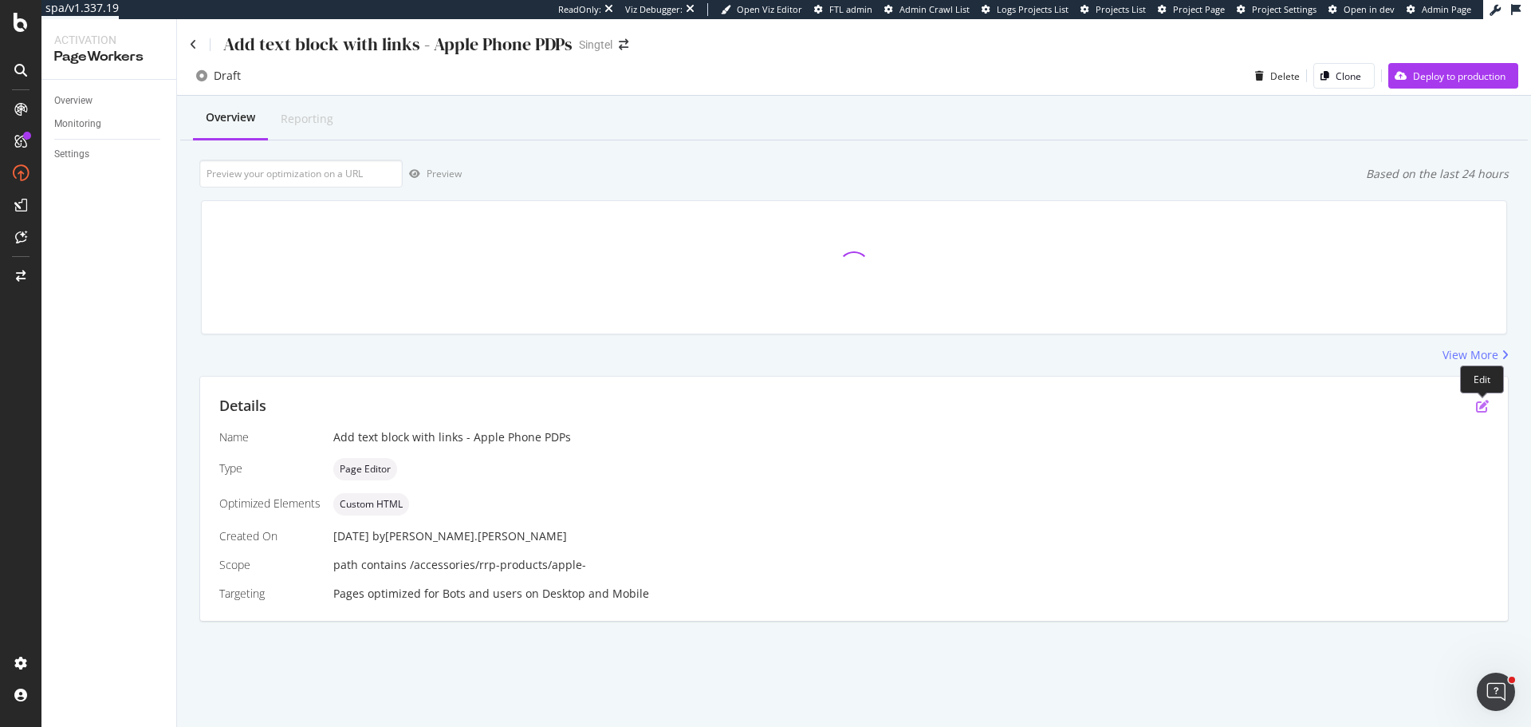
click at [1484, 402] on icon "pen-to-square" at bounding box center [1482, 406] width 13 height 13
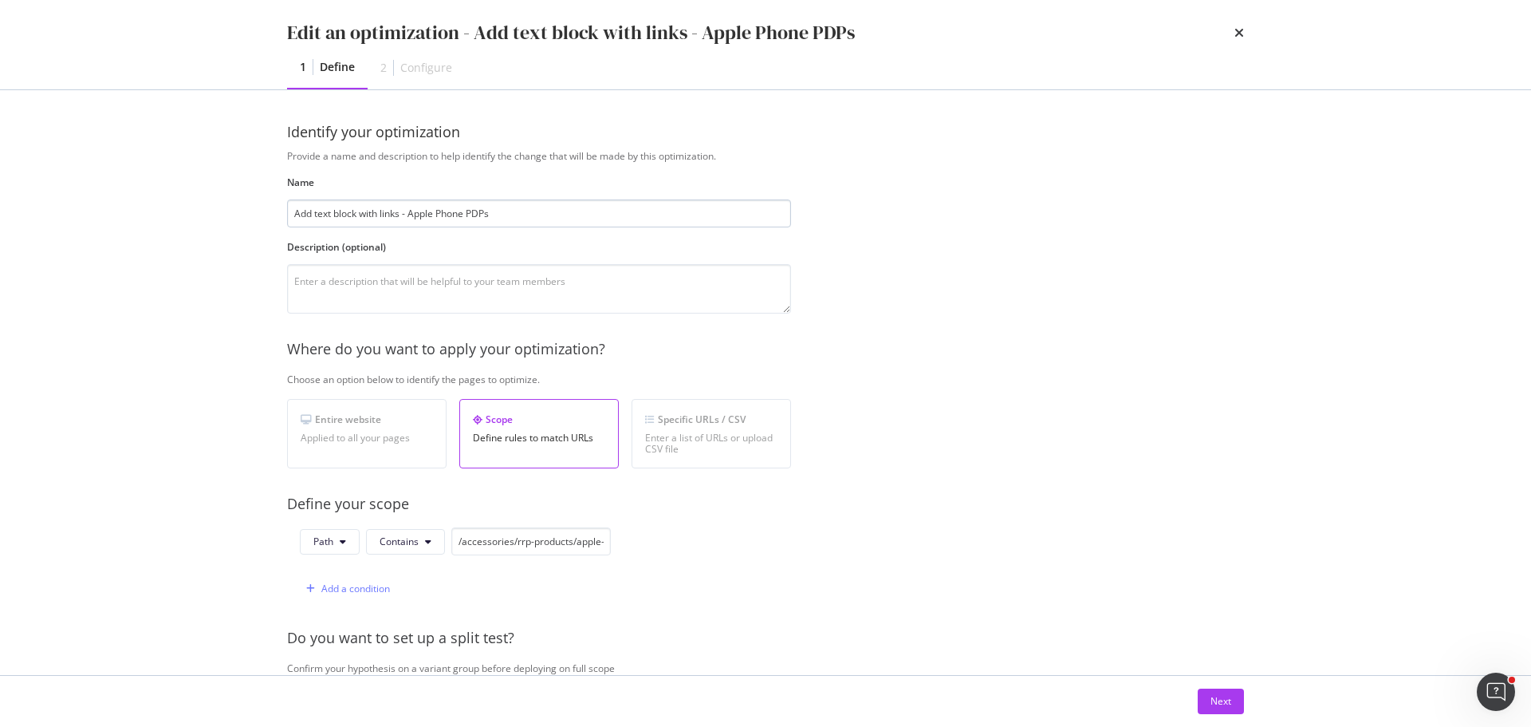
click at [451, 213] on input "Add text block with links - Apple Phone PDPs" at bounding box center [539, 213] width 504 height 28
type input "Add text block with links - Apple RRP PDPs"
click at [1212, 693] on div "Next" at bounding box center [1221, 701] width 21 height 24
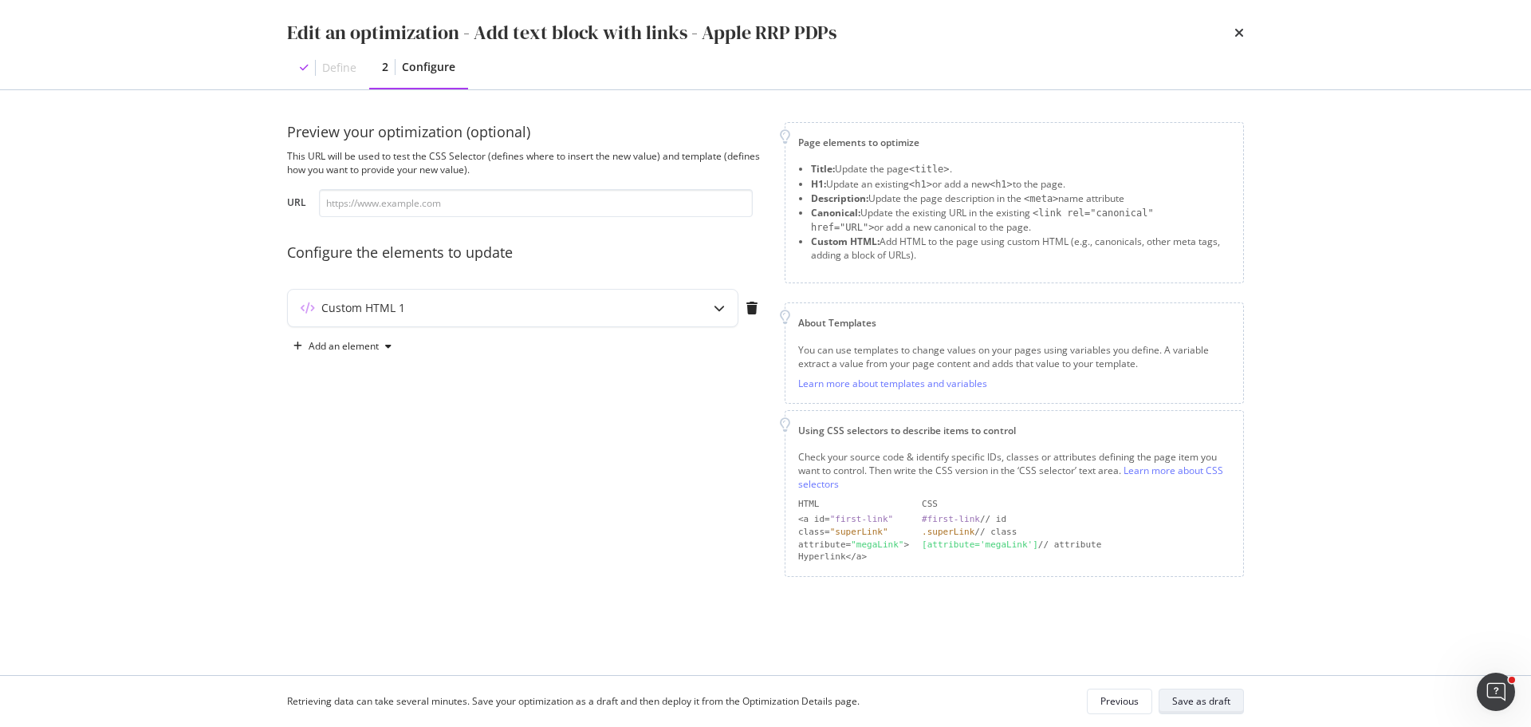
click at [1181, 697] on div "Save as draft" at bounding box center [1202, 701] width 58 height 14
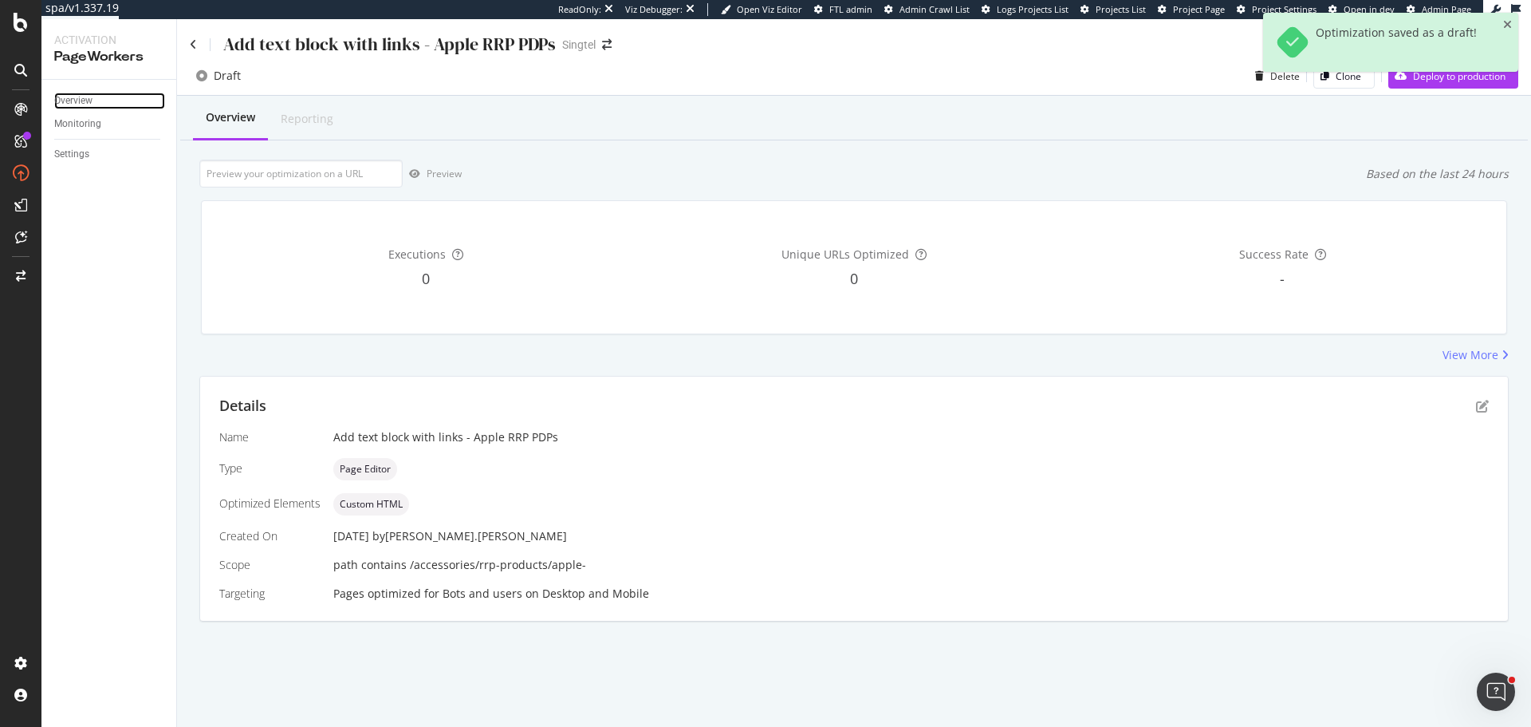
drag, startPoint x: 75, startPoint y: 102, endPoint x: 148, endPoint y: 194, distance: 117.5
click at [75, 102] on div "Overview" at bounding box center [73, 101] width 38 height 17
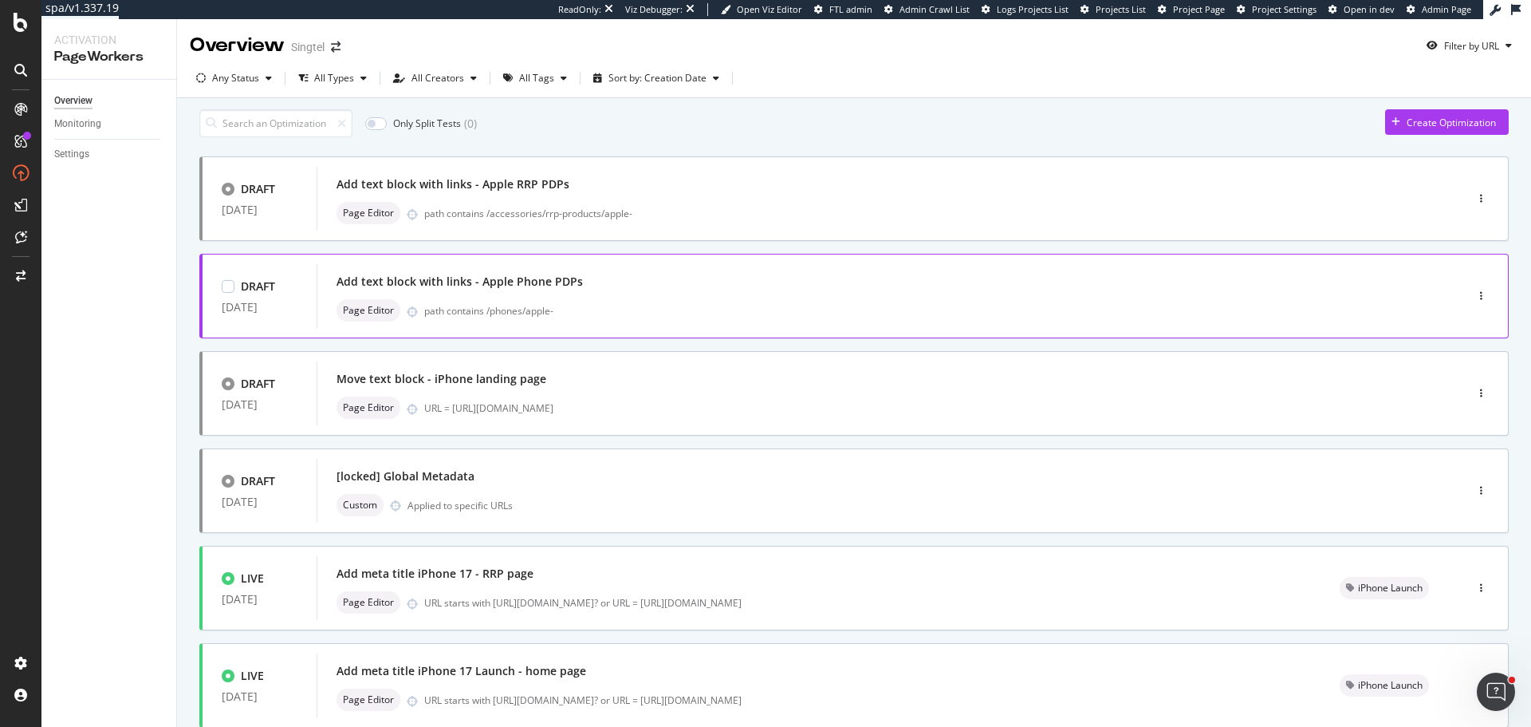
click at [548, 290] on div "Add text block with links - Apple Phone PDPs" at bounding box center [460, 282] width 246 height 16
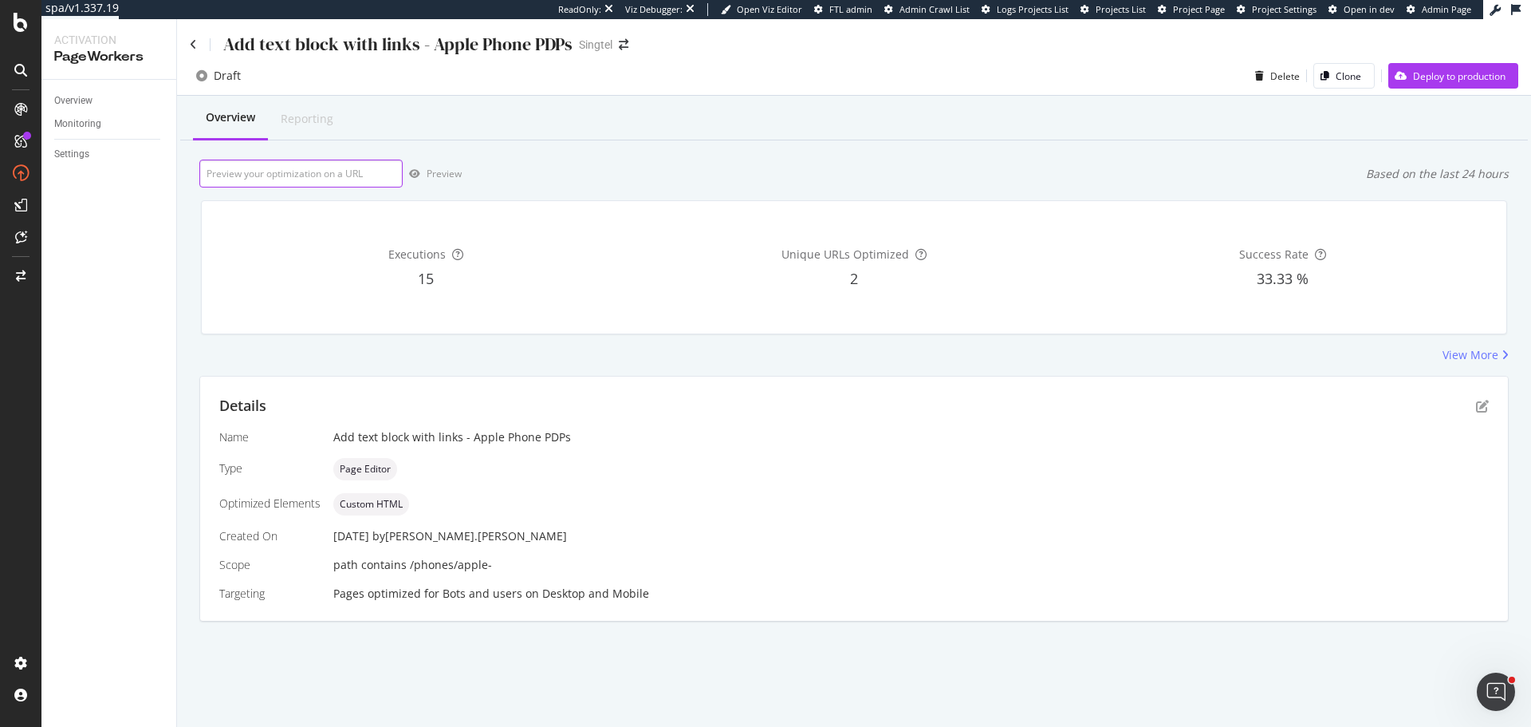
click at [323, 168] on input "url" at bounding box center [300, 174] width 203 height 28
paste input "https://shop.singtel.com/phones/apple-ipad-10th-gen"
click at [420, 178] on div "button" at bounding box center [415, 174] width 24 height 10
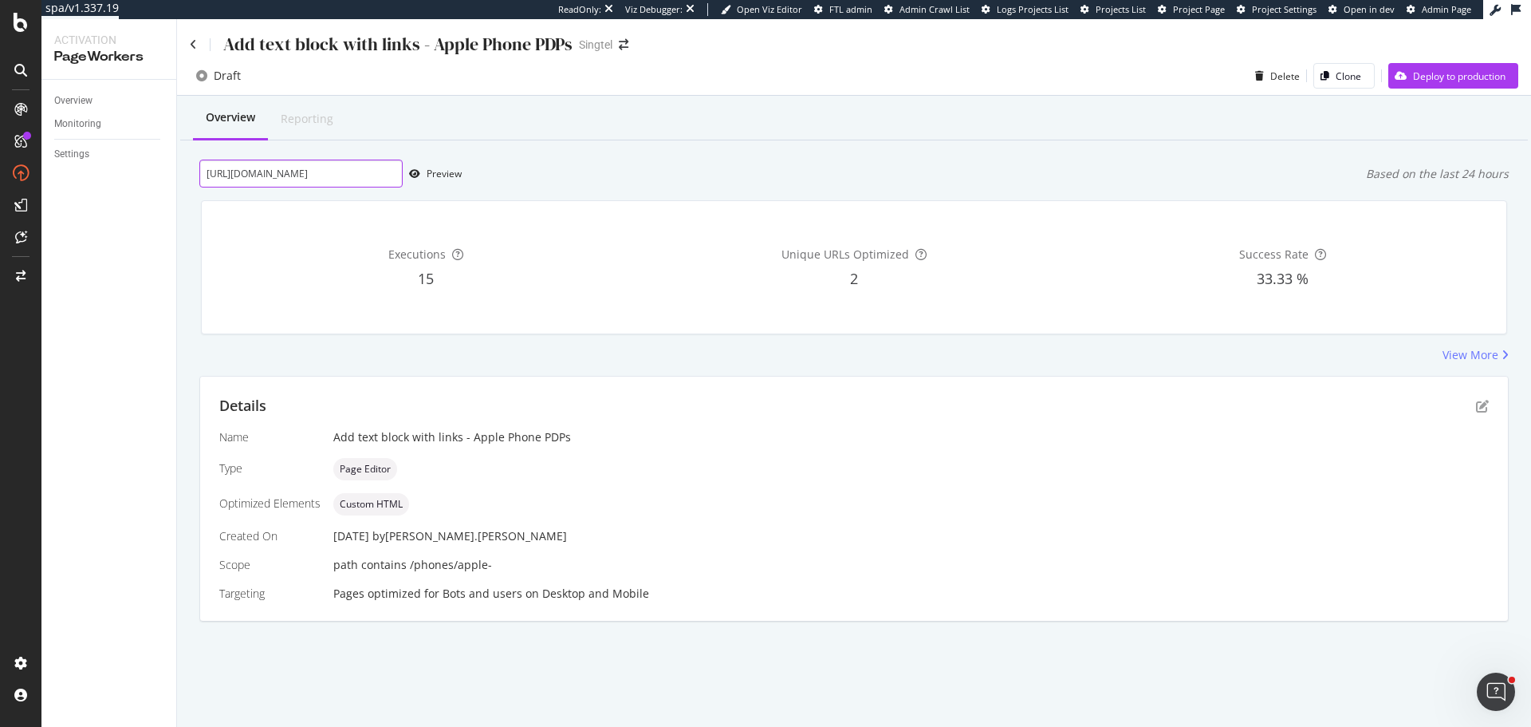
click at [347, 171] on input "https://shop.singtel.com/phones/apple-ipad-10th-gen" at bounding box center [300, 174] width 203 height 28
paste input "hone-16-pro-max"
click at [448, 176] on div "Preview" at bounding box center [444, 174] width 35 height 14
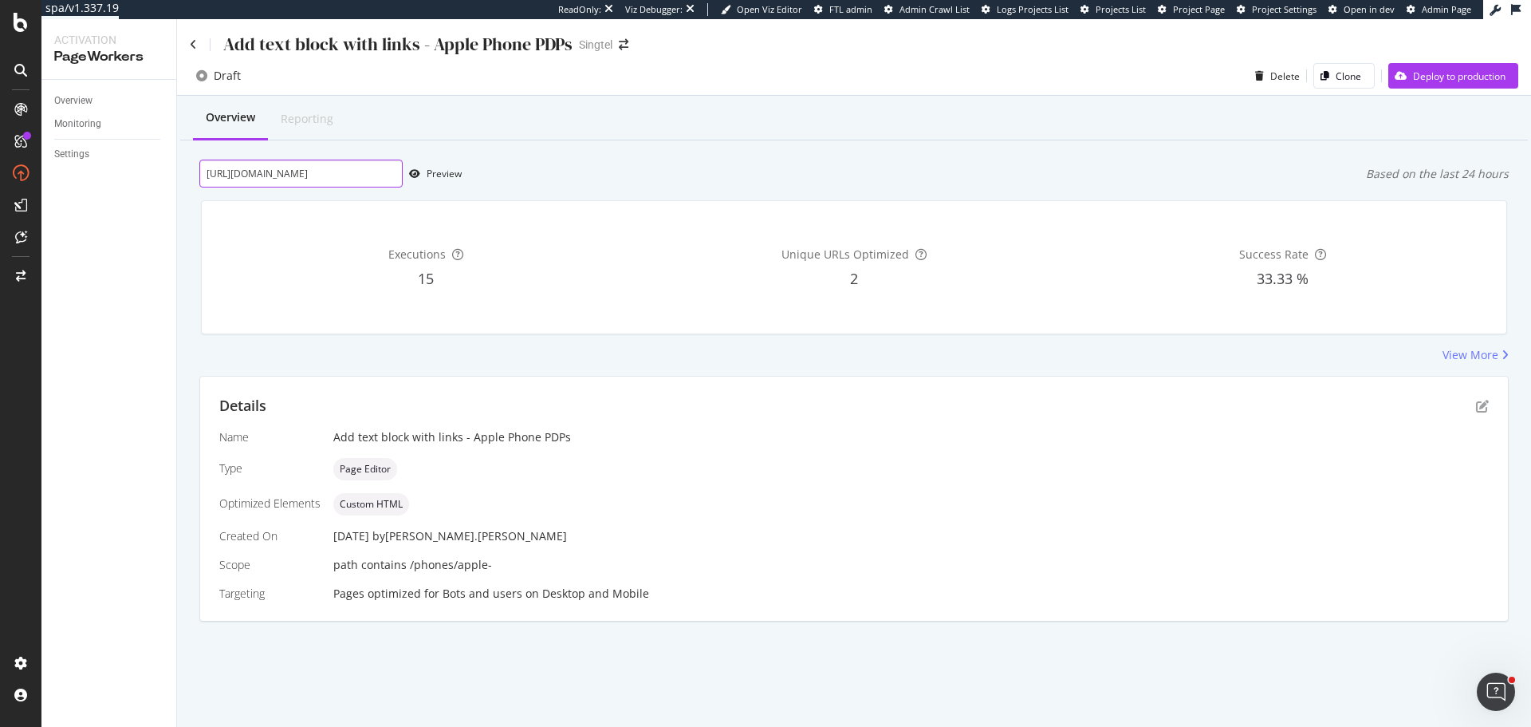
click at [334, 176] on input "https://shop.singtel.com/phones/apple-iphone-16-pro-max" at bounding box center [300, 174] width 203 height 28
paste input "url"
type input "https://shop.singtel.com/phones/apple-iphone-16-pro"
click at [443, 179] on div "Preview" at bounding box center [444, 174] width 35 height 14
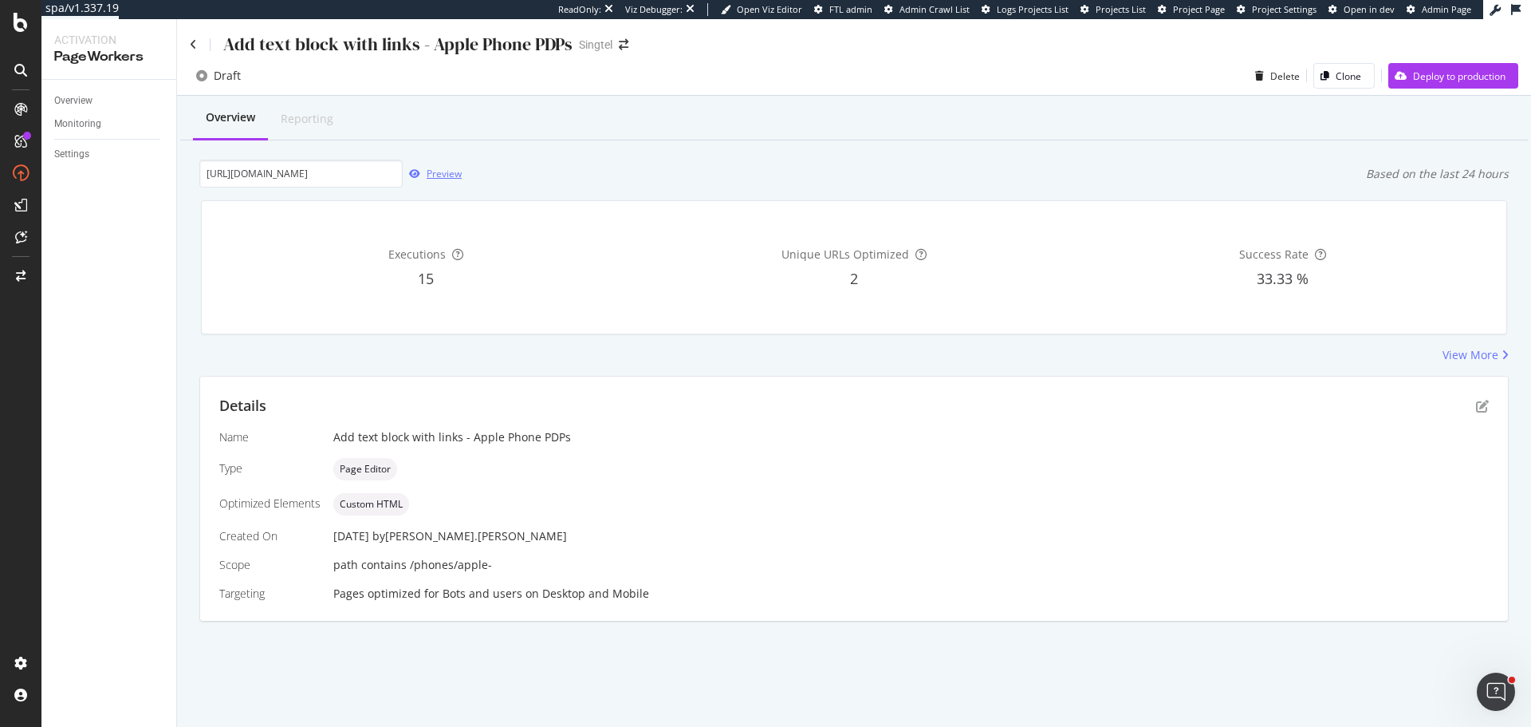
scroll to position [0, 0]
click at [104, 96] on link "Overview" at bounding box center [109, 101] width 111 height 17
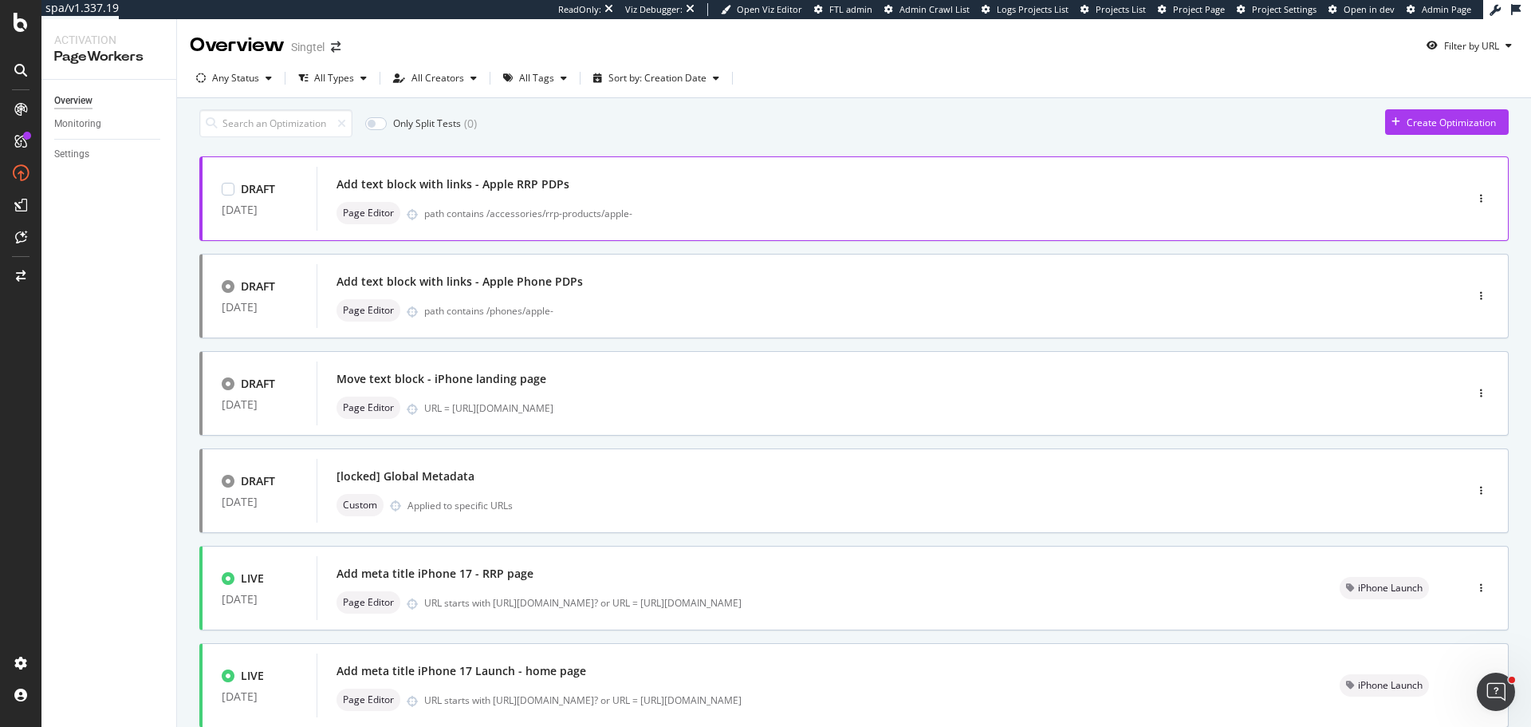
click at [575, 191] on div "Add text block with links - Apple RRP PDPs" at bounding box center [867, 184] width 1061 height 22
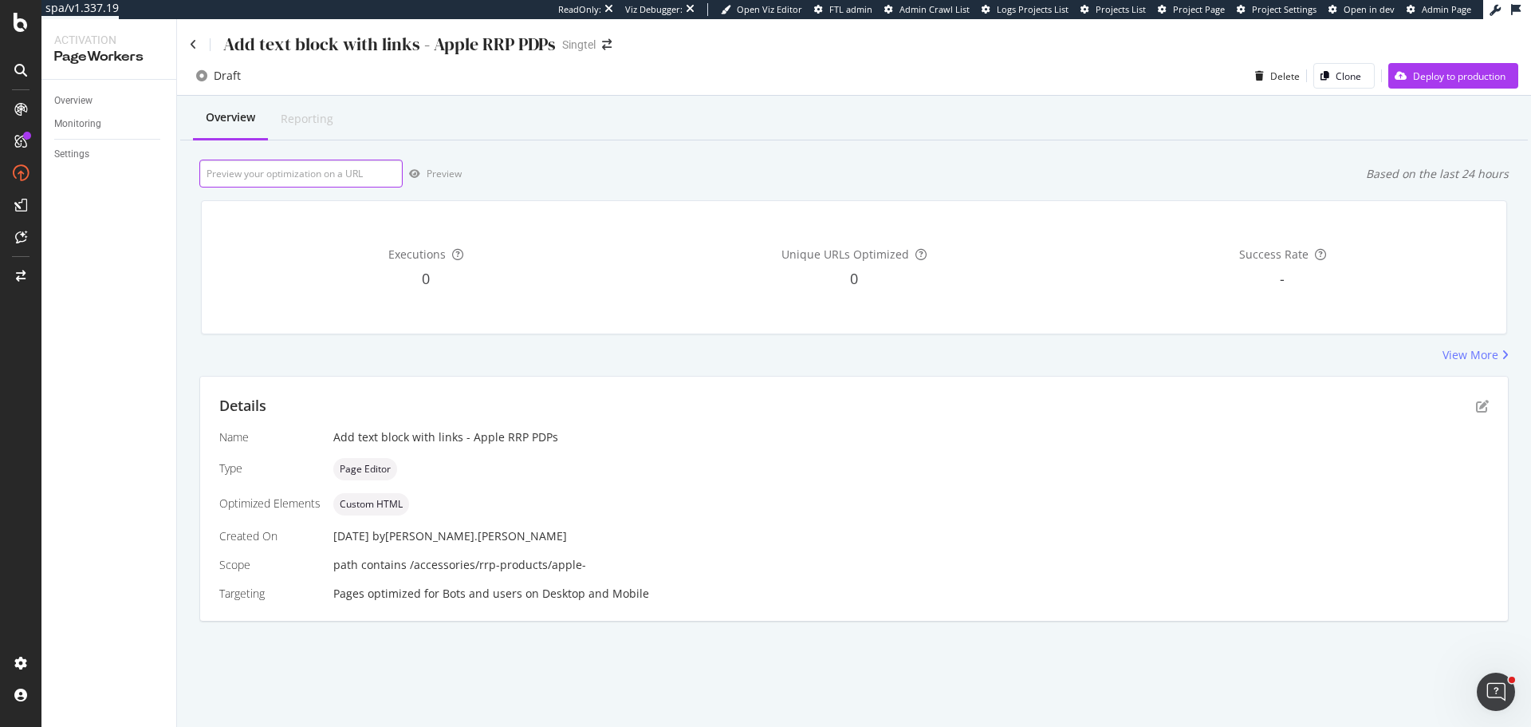
click at [317, 167] on input "url" at bounding box center [300, 174] width 203 height 28
paste input "https://shop.singtel.com/accessories/rrp-products/apple-airpods-4"
click at [457, 172] on div "Preview" at bounding box center [444, 174] width 35 height 14
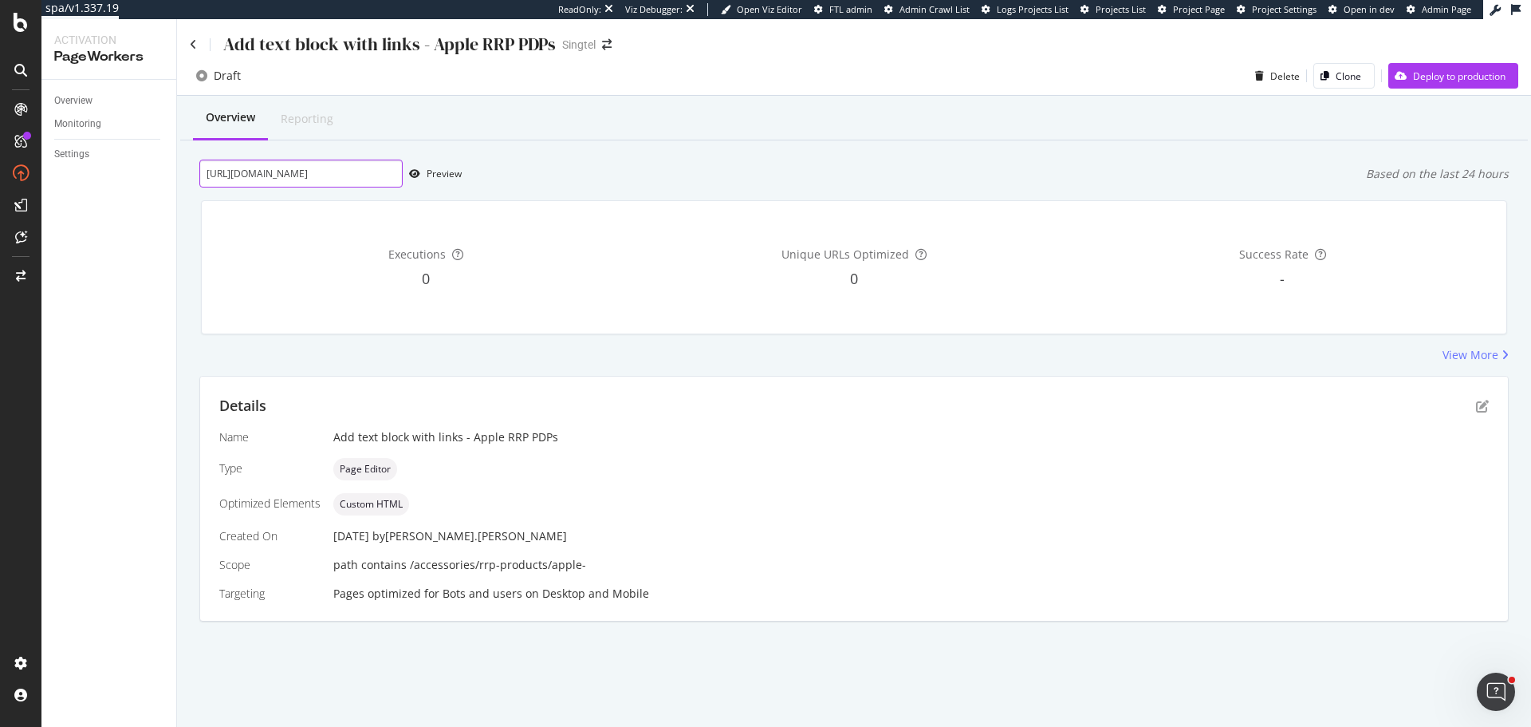
click at [347, 173] on input "https://shop.singtel.com/accessories/rrp-products/apple-airpods-4" at bounding box center [300, 174] width 203 height 28
paste input "iphone-16-pro-max"
type input "https://shop.singtel.com/accessories/rrp-products/apple-iphone-16-pro-max"
click at [435, 178] on div "Preview" at bounding box center [444, 174] width 35 height 14
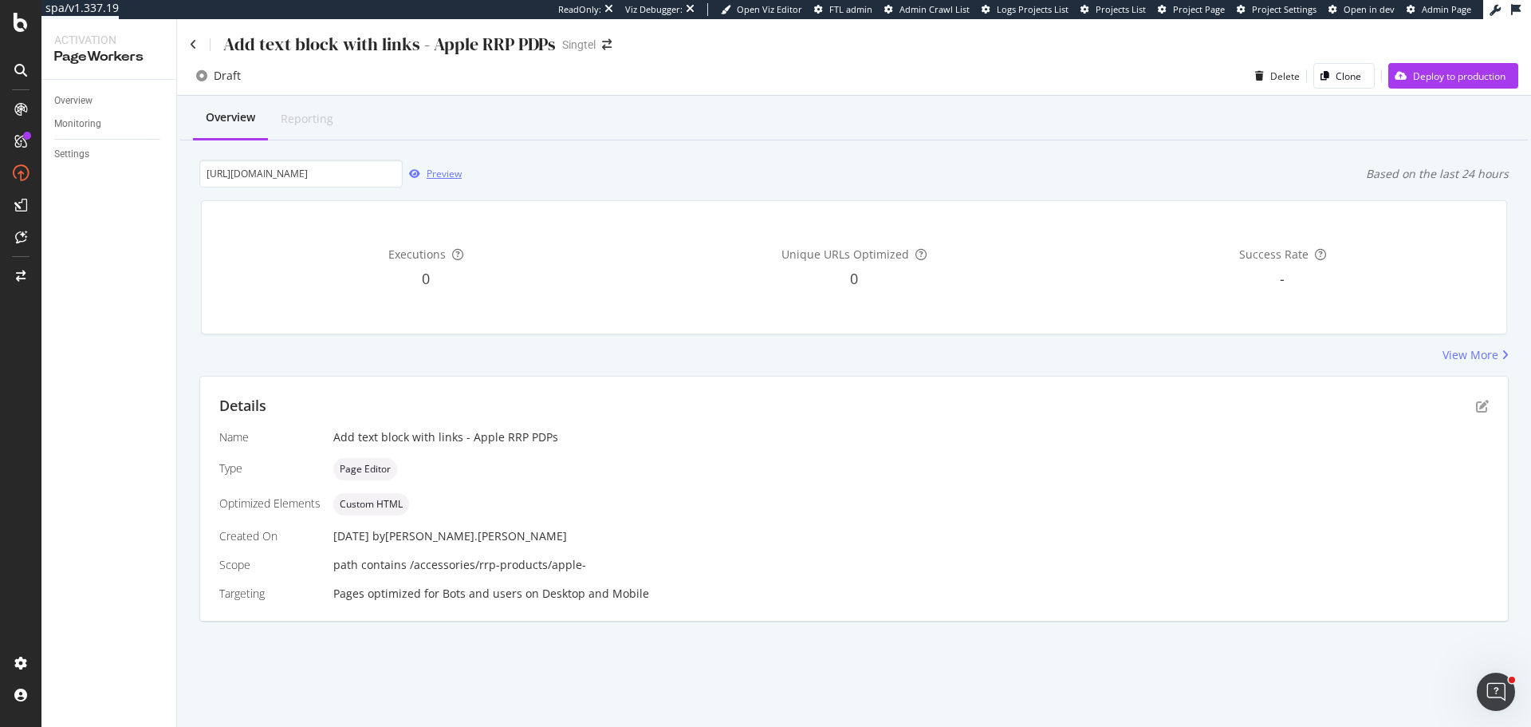
scroll to position [0, 0]
click at [125, 101] on link "Overview" at bounding box center [109, 101] width 111 height 17
